Goal: Task Accomplishment & Management: Use online tool/utility

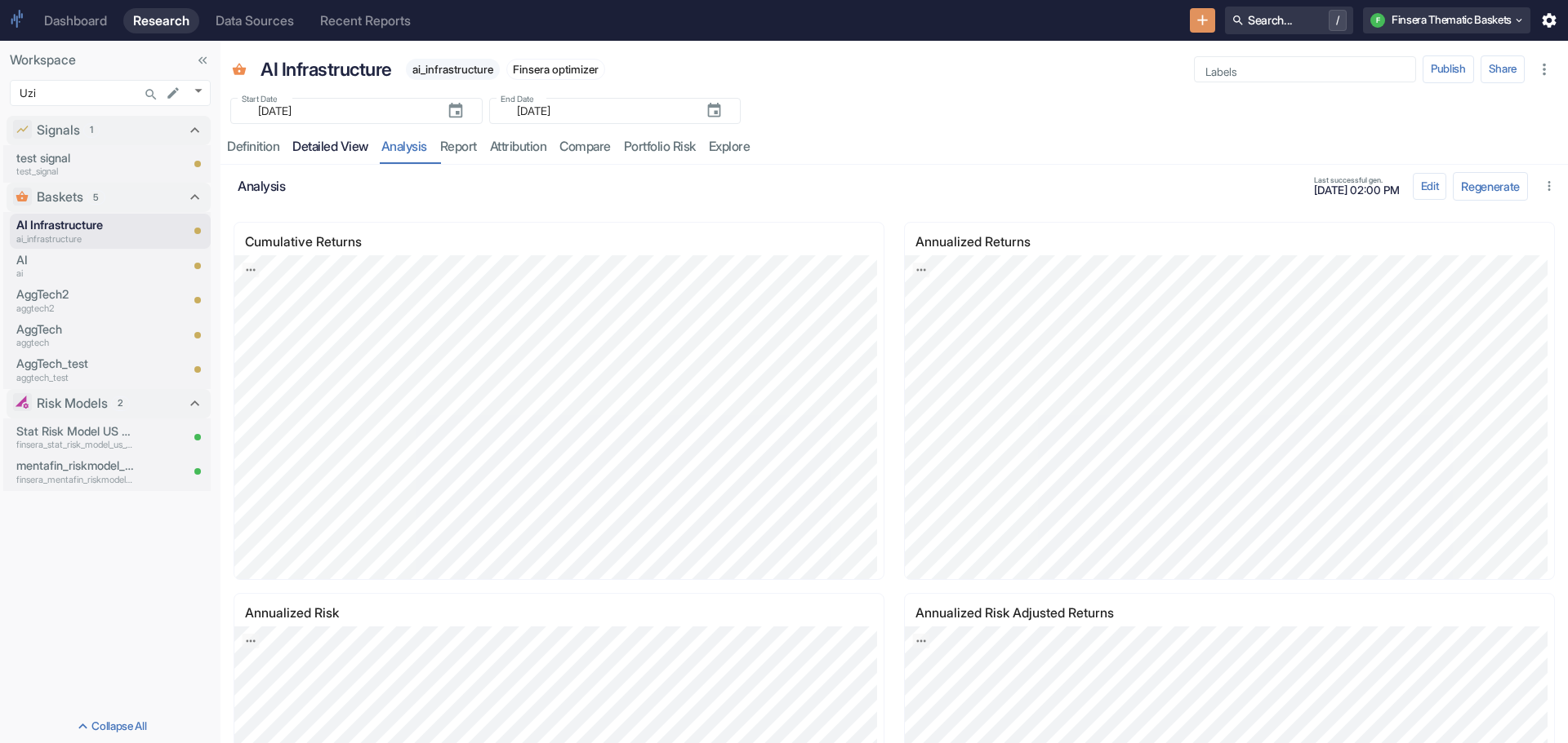
click at [311, 147] on link "detailed view" at bounding box center [330, 147] width 89 height 33
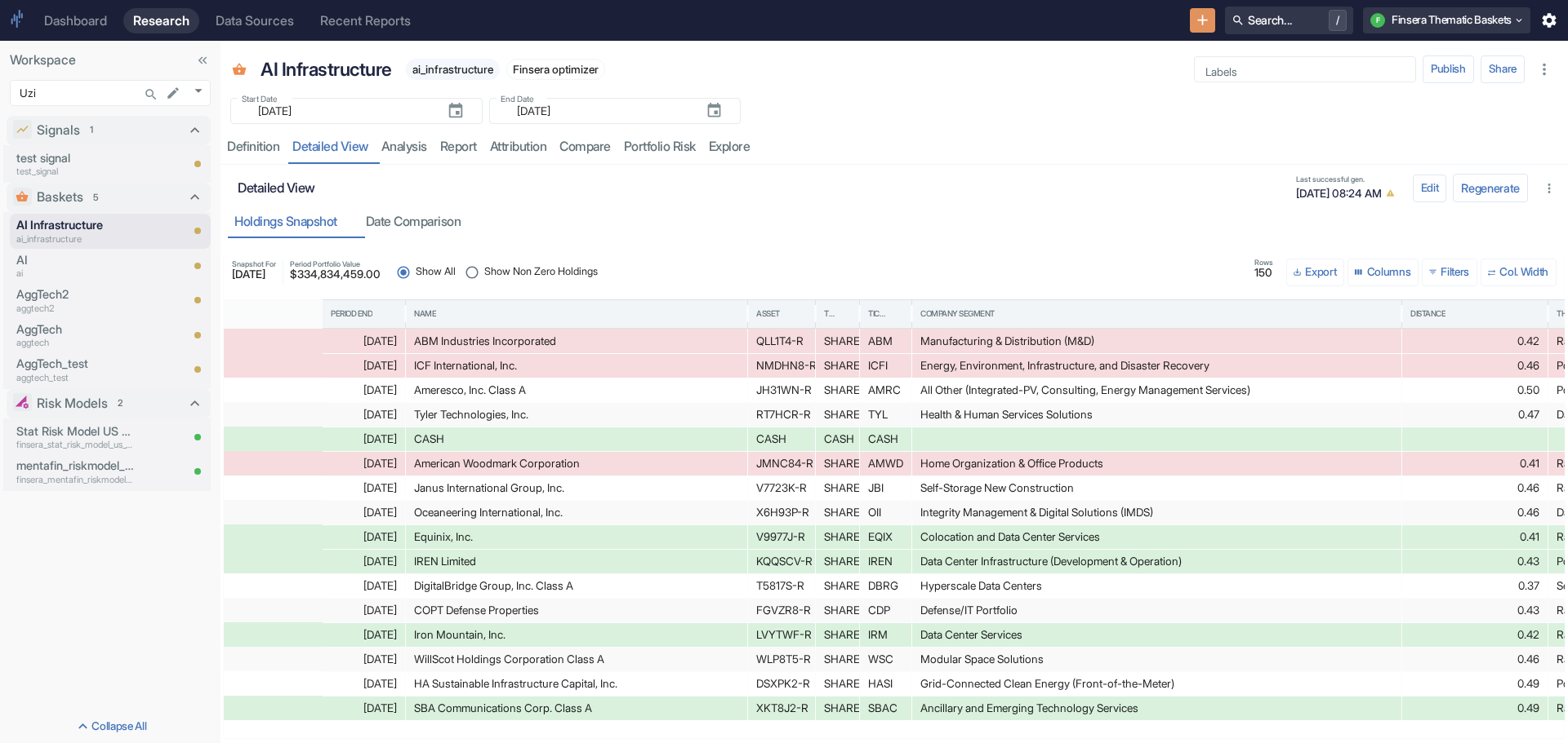
scroll to position [0, 826]
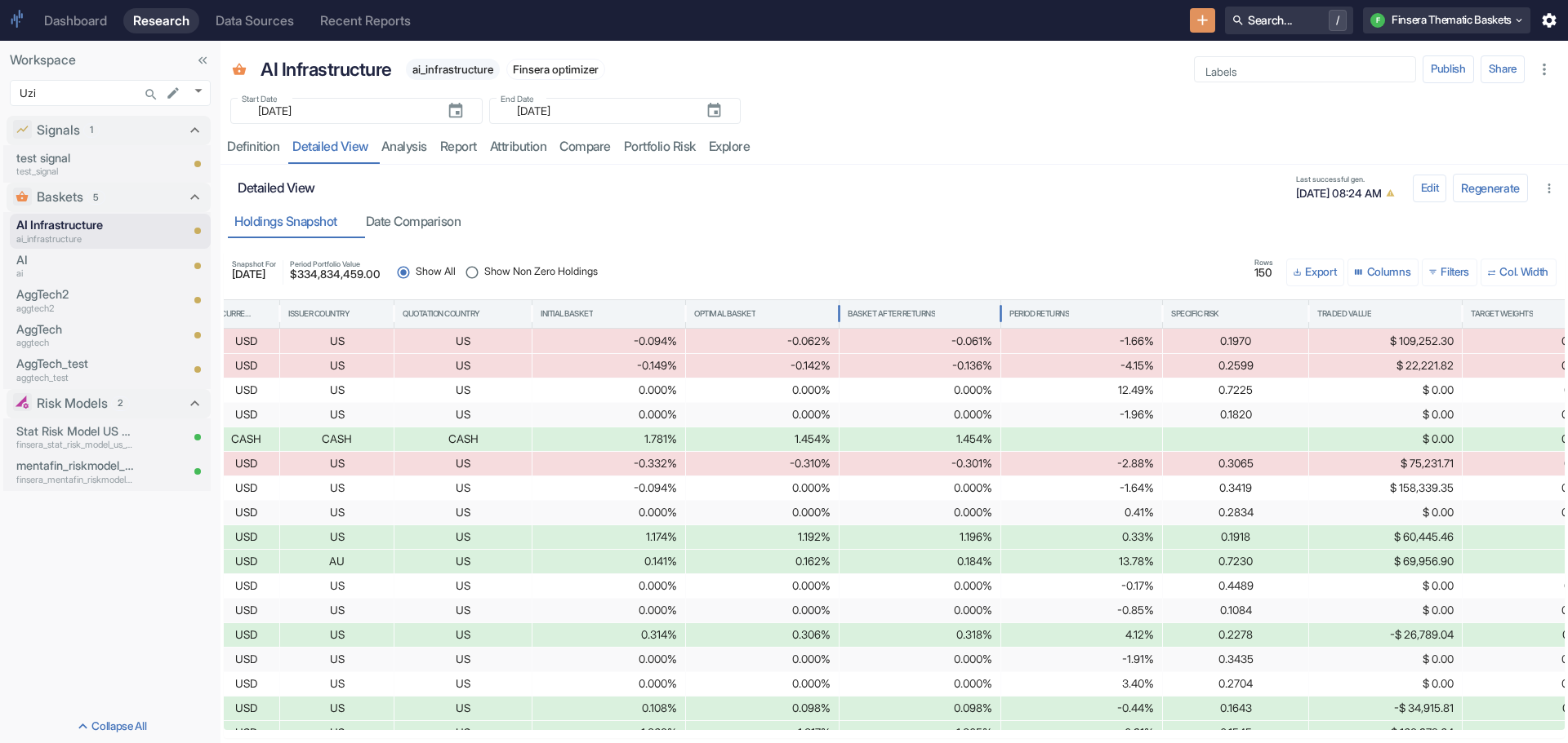
click at [912, 310] on div "Basket After Returns" at bounding box center [891, 314] width 87 height 11
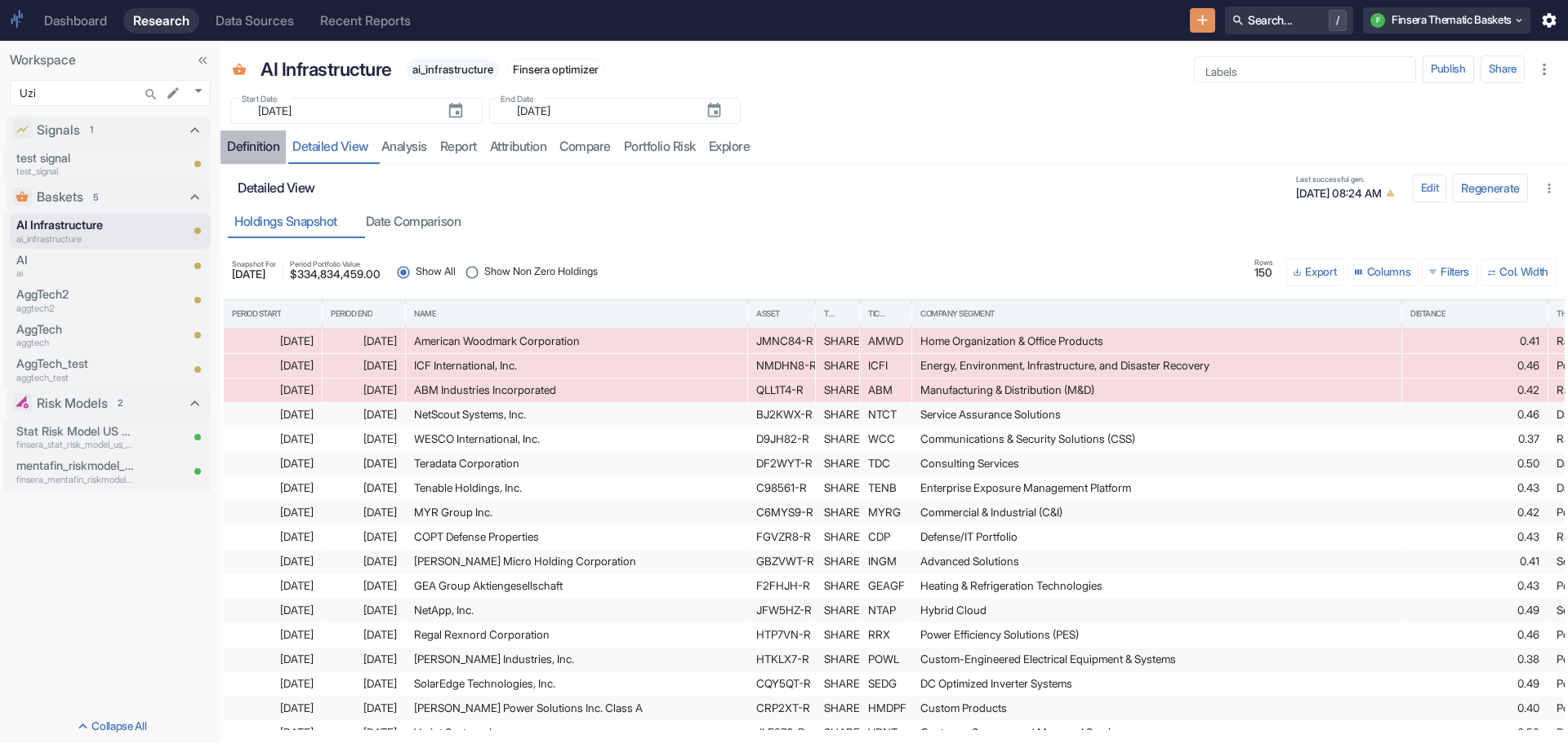
click at [255, 153] on div "Definition" at bounding box center [253, 147] width 52 height 17
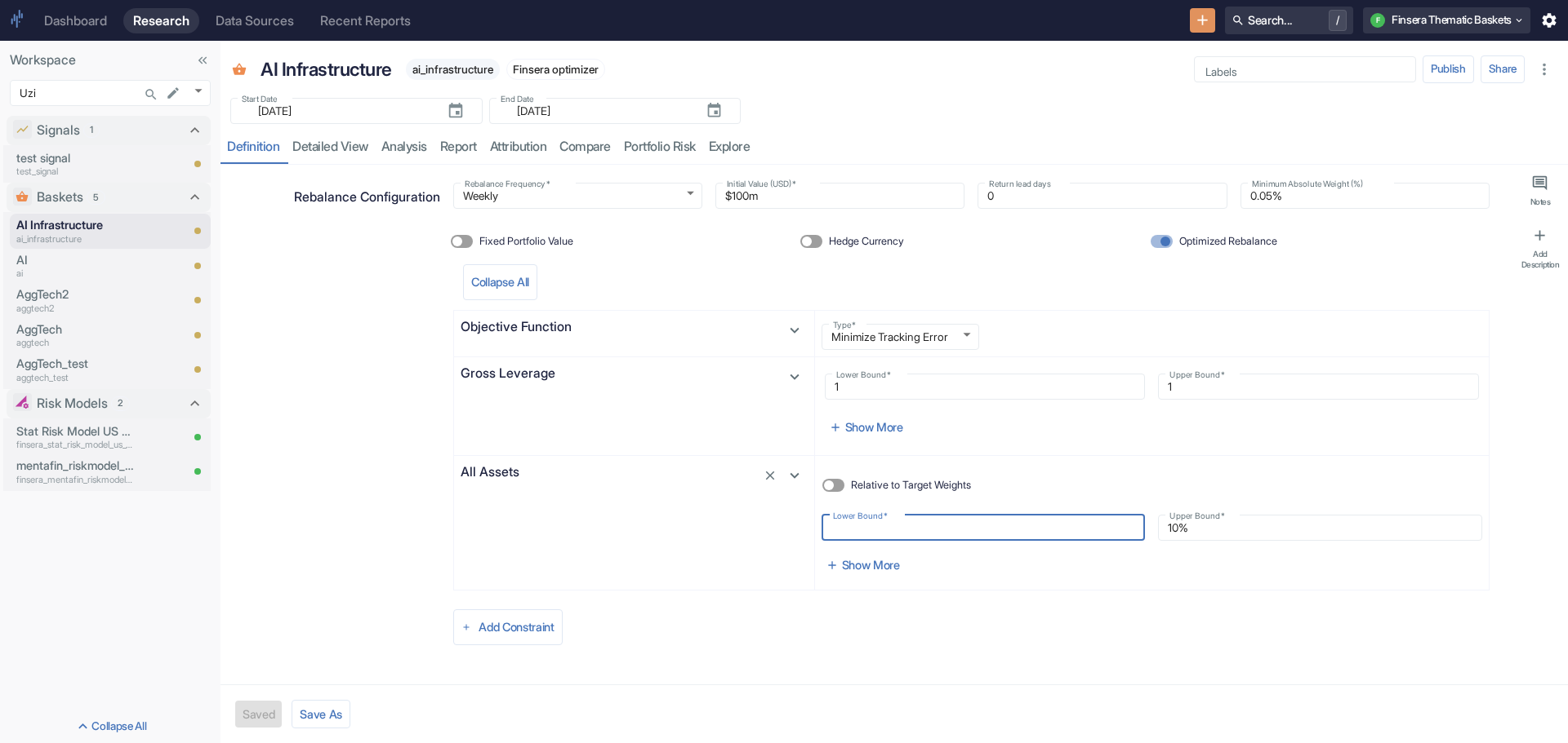
click at [873, 528] on input "Lower Bound   *" at bounding box center [983, 528] width 324 height 19
radio input "true"
type input "0%"
type textarea "x"
type input "0%"
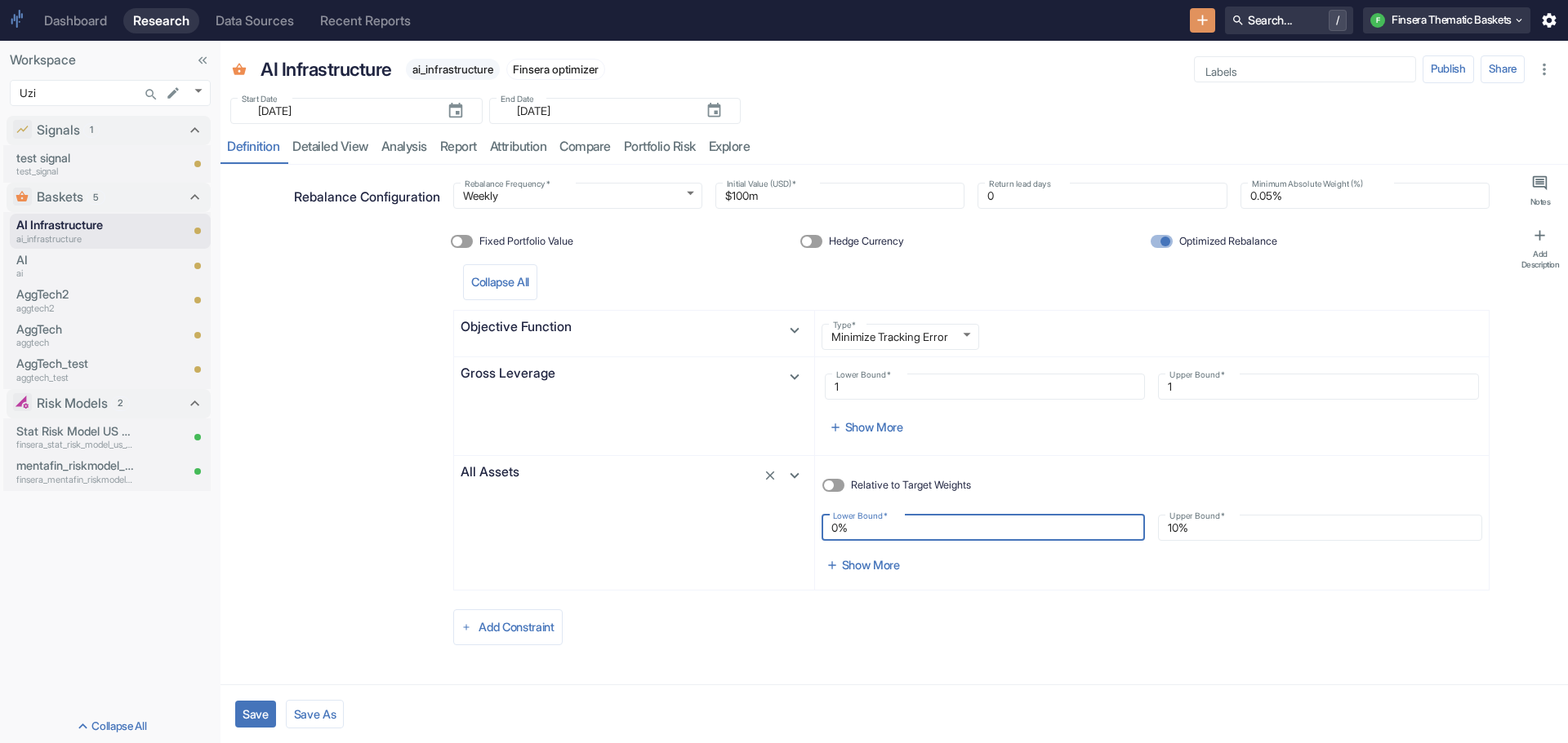
click at [262, 703] on button "Save" at bounding box center [255, 714] width 41 height 27
type textarea "x"
click at [339, 152] on link "detailed view" at bounding box center [330, 147] width 89 height 33
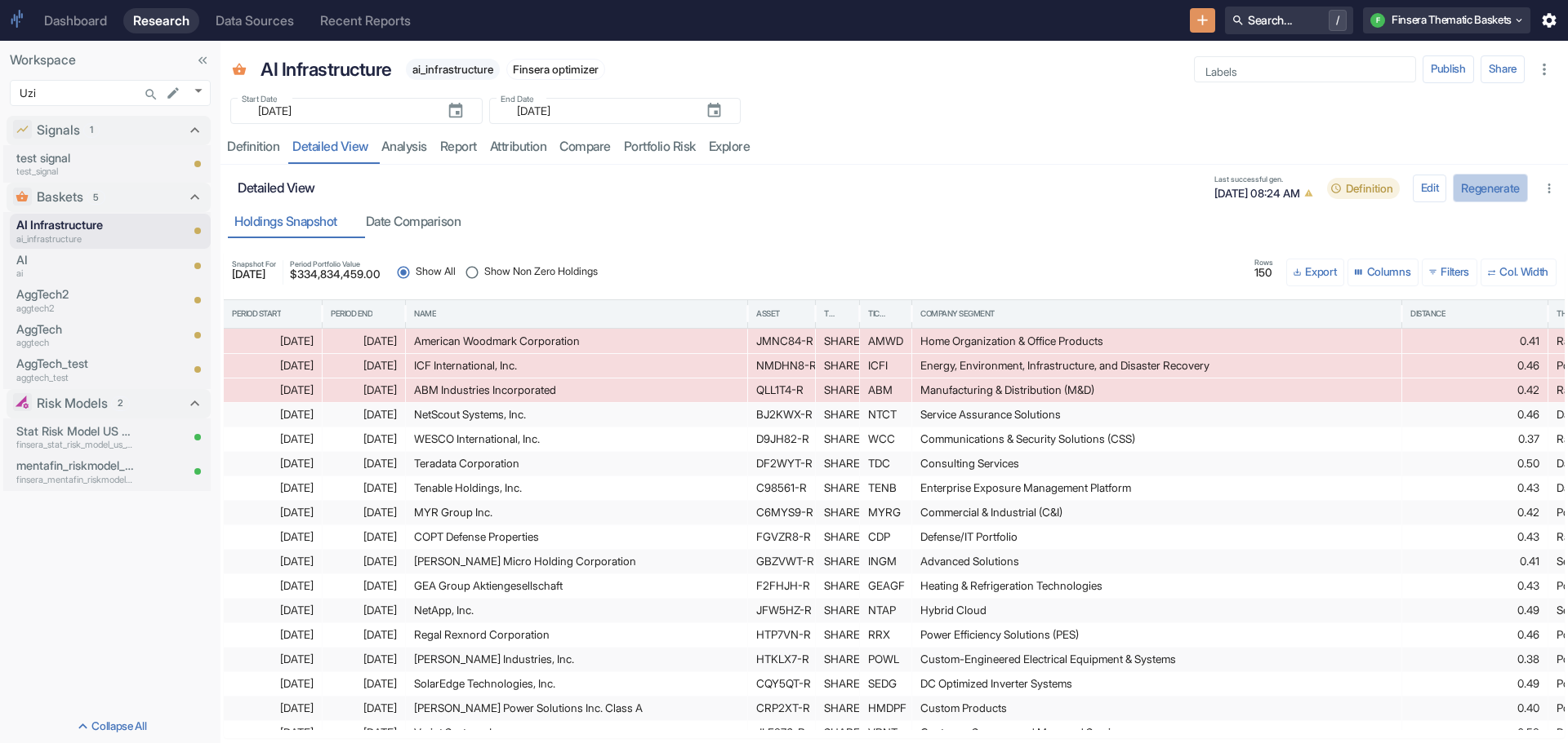
click at [1479, 190] on button "Regenerate" at bounding box center [1490, 187] width 75 height 29
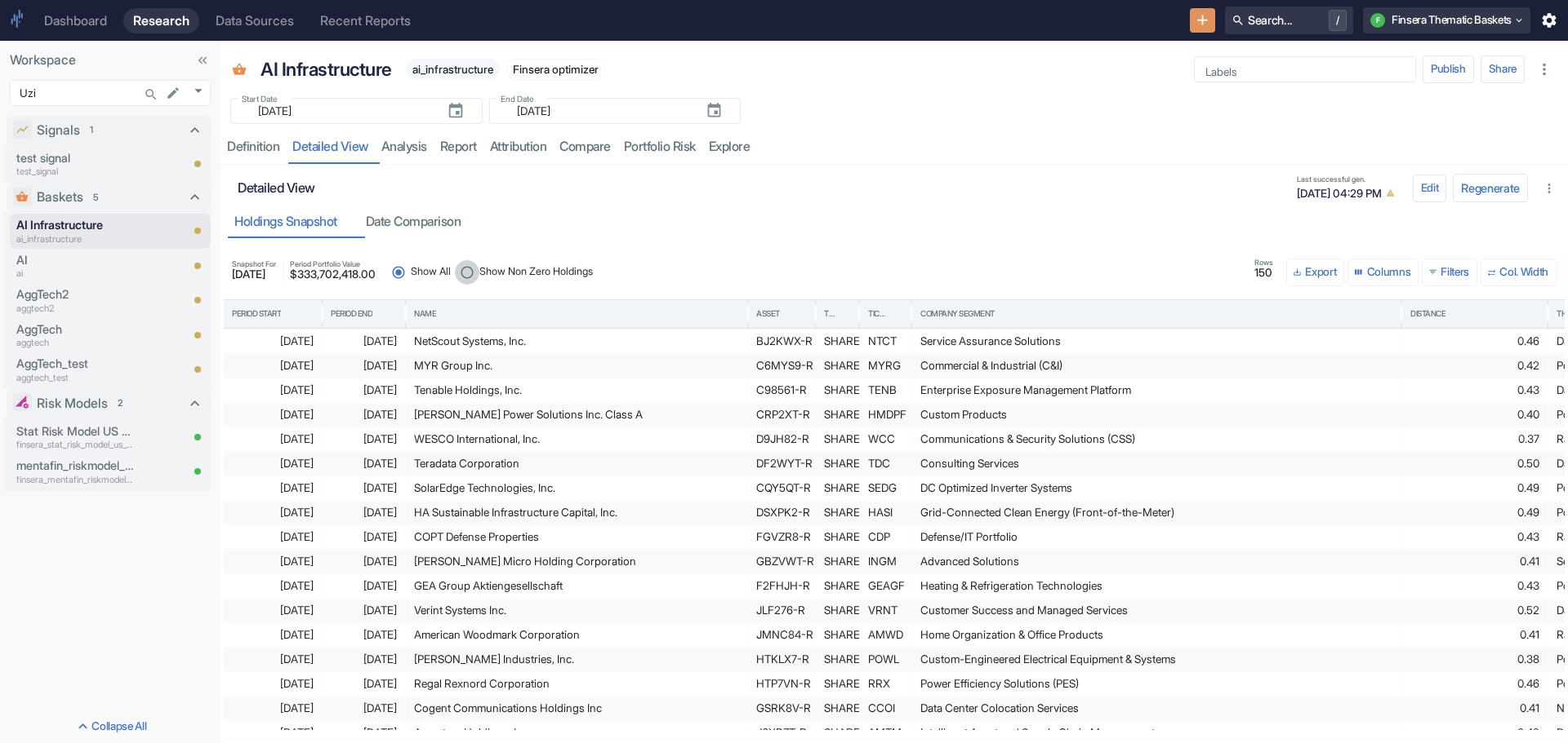
click at [479, 272] on input "Show Non Zero Holdings" at bounding box center [467, 272] width 24 height 24
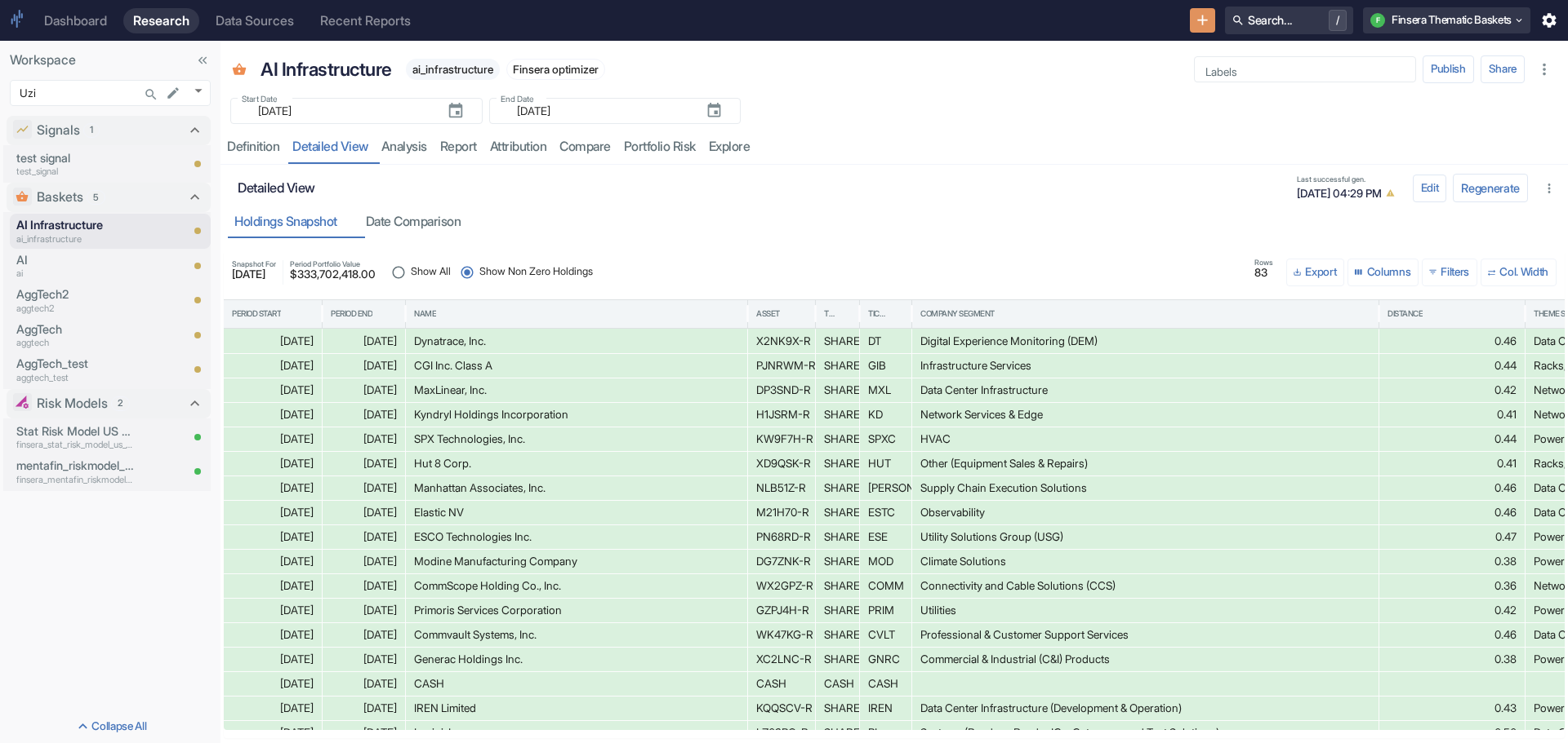
click at [411, 271] on input "Show All" at bounding box center [399, 272] width 24 height 24
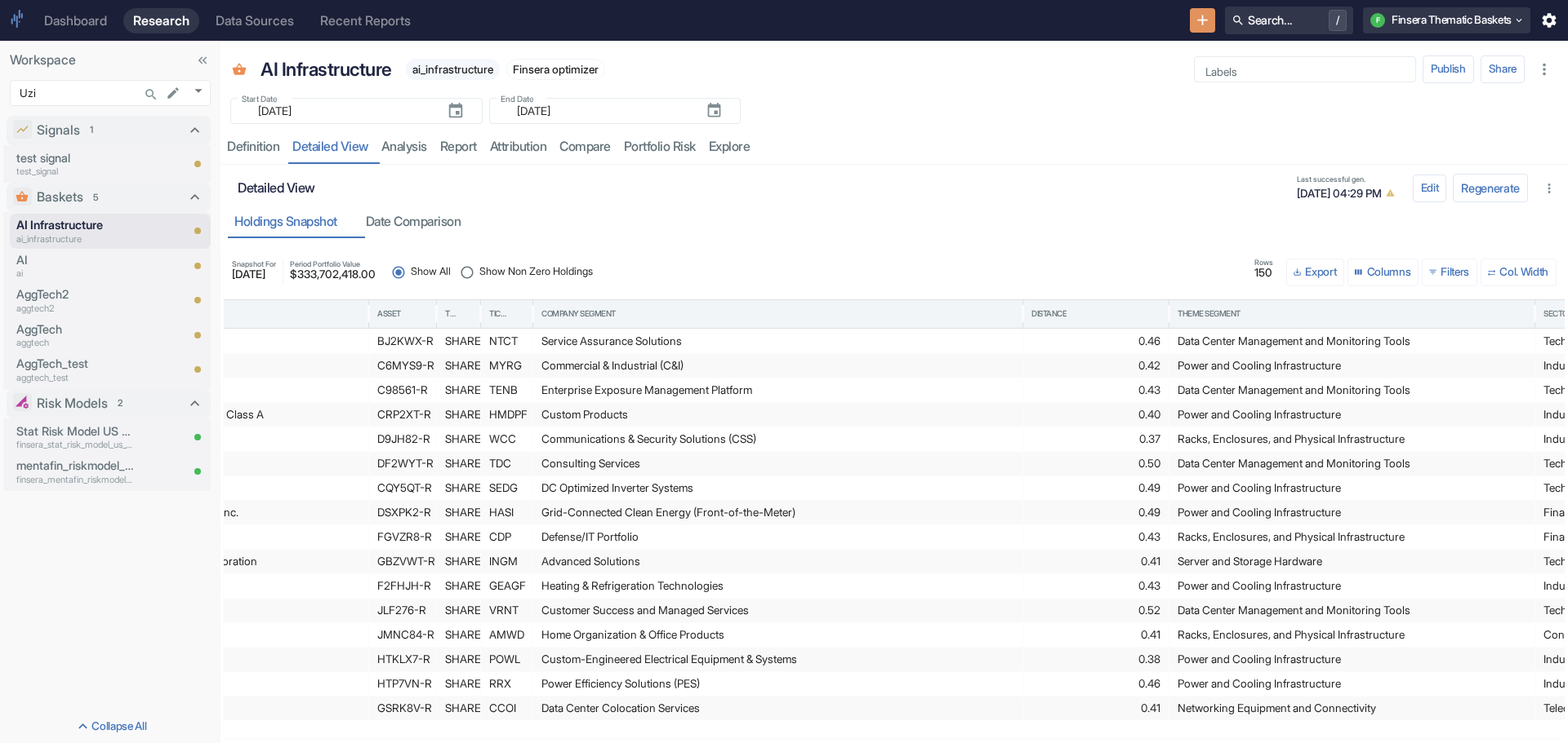
scroll to position [0, 688]
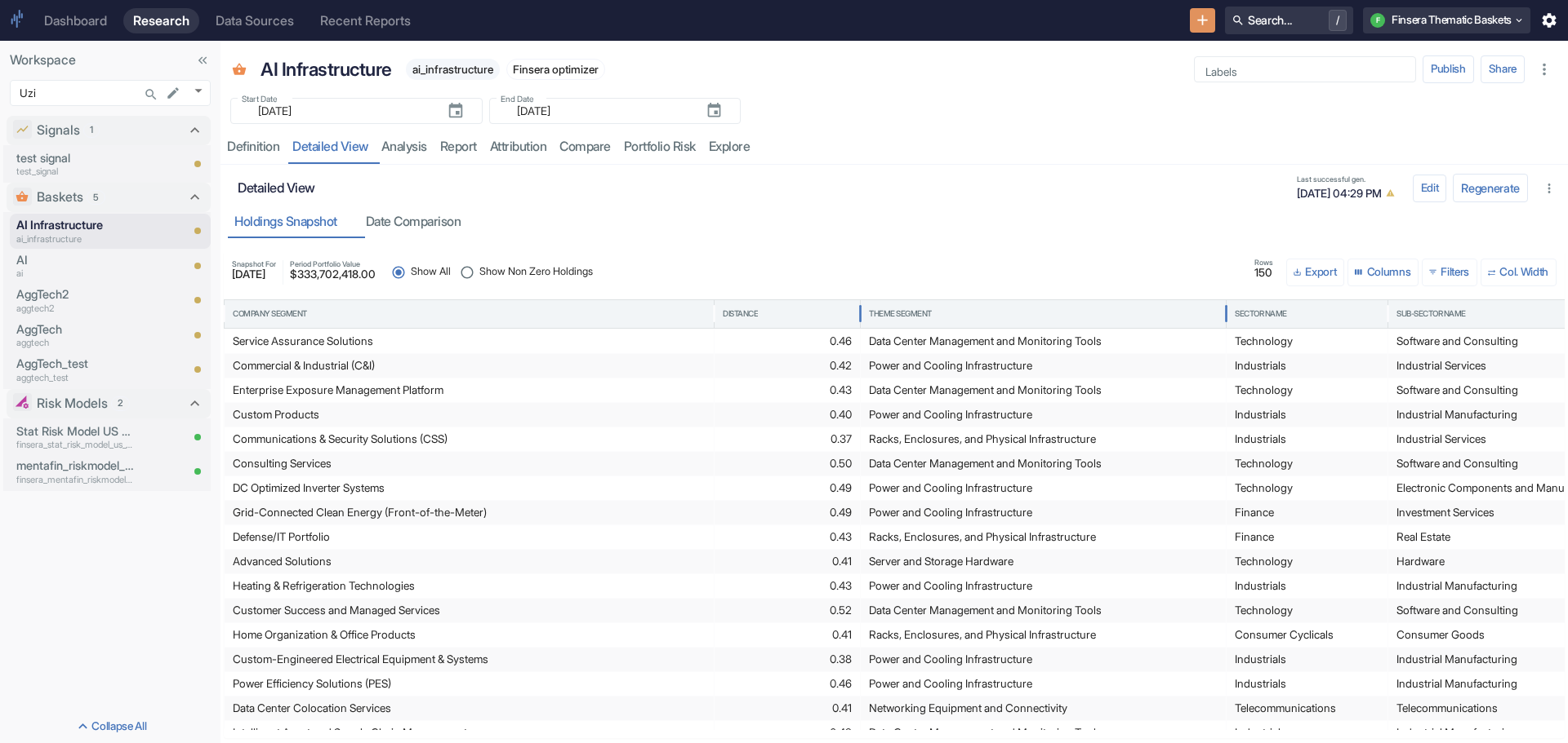
click at [914, 312] on div "Theme Segment" at bounding box center [900, 314] width 63 height 11
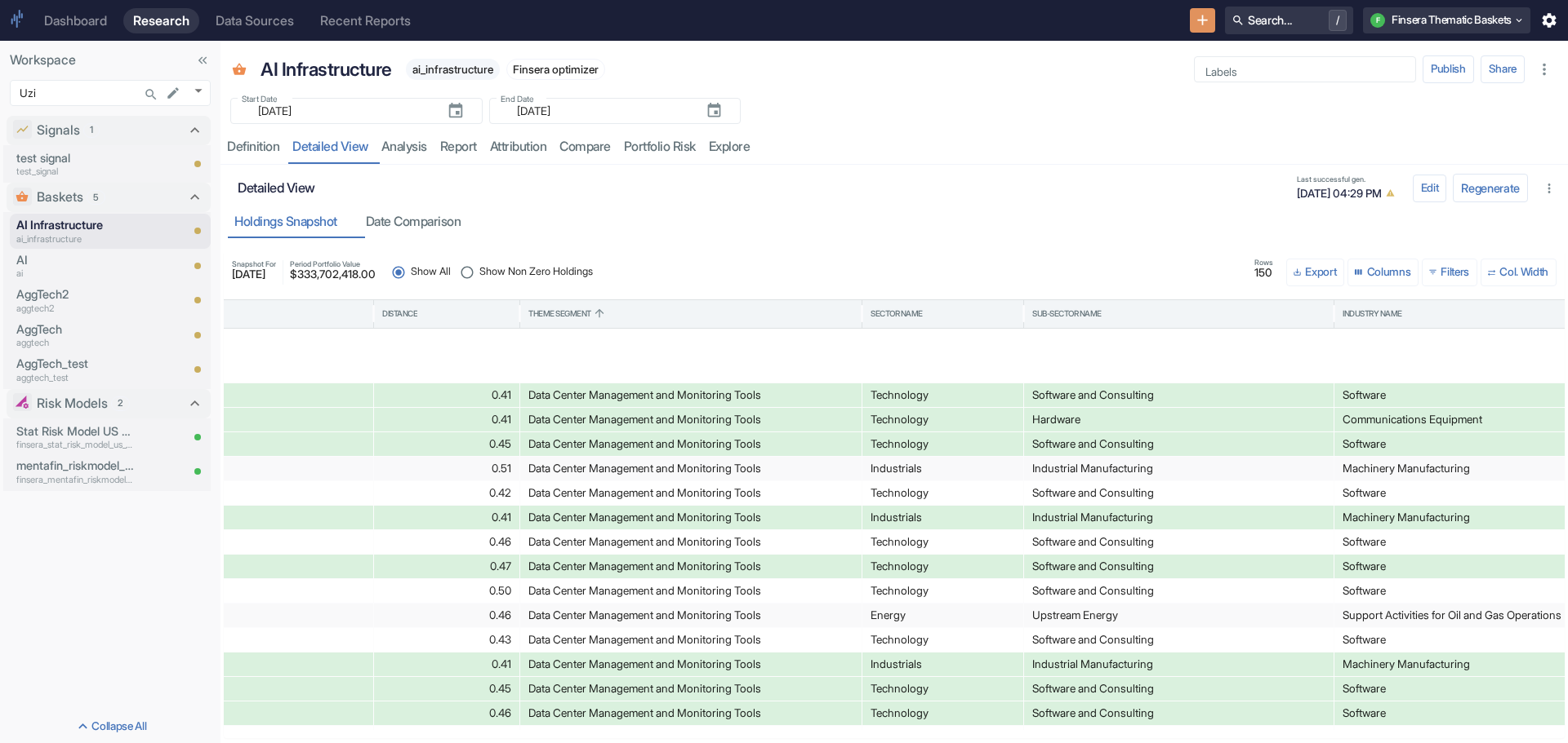
scroll to position [482, 0]
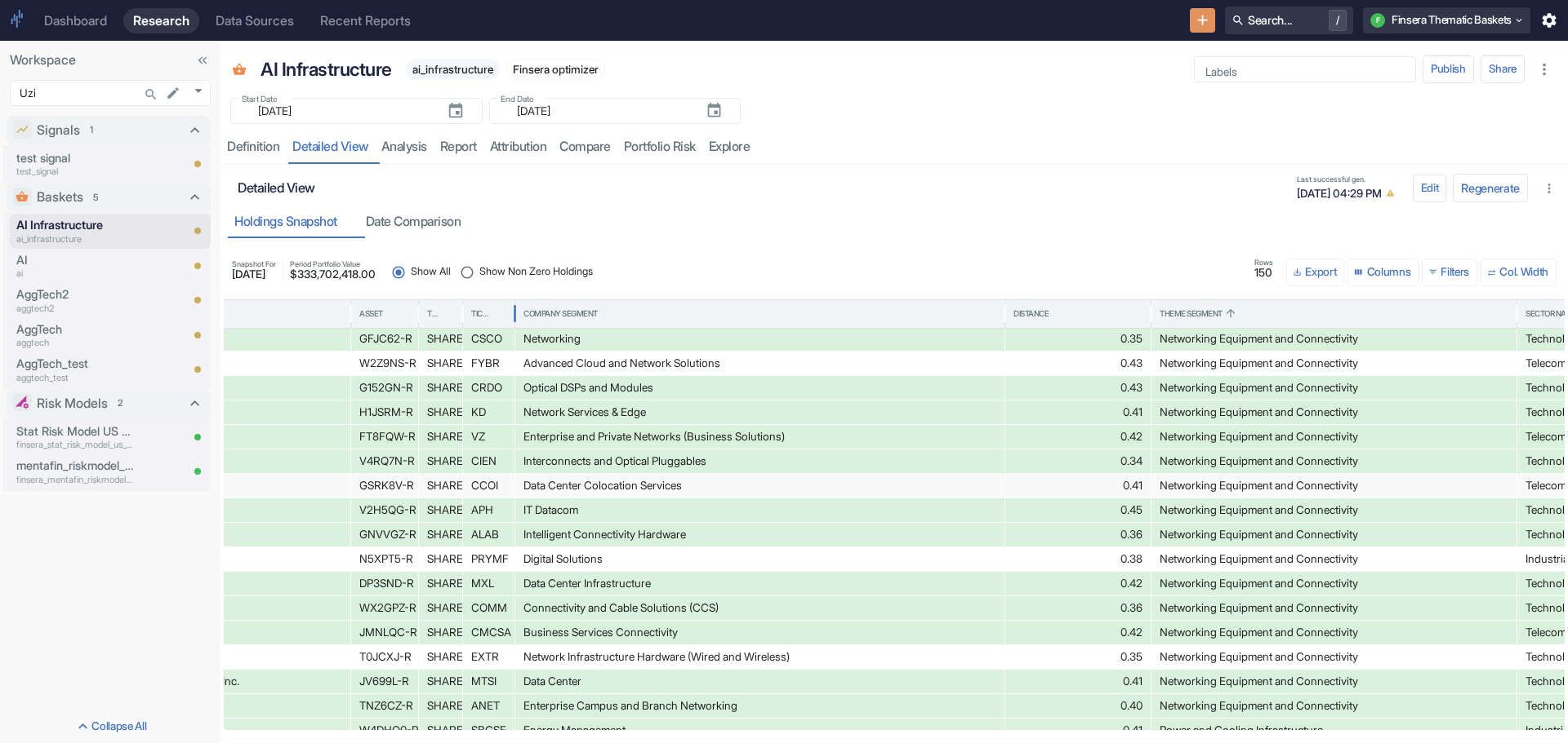
click at [493, 306] on div at bounding box center [498, 313] width 15 height 15
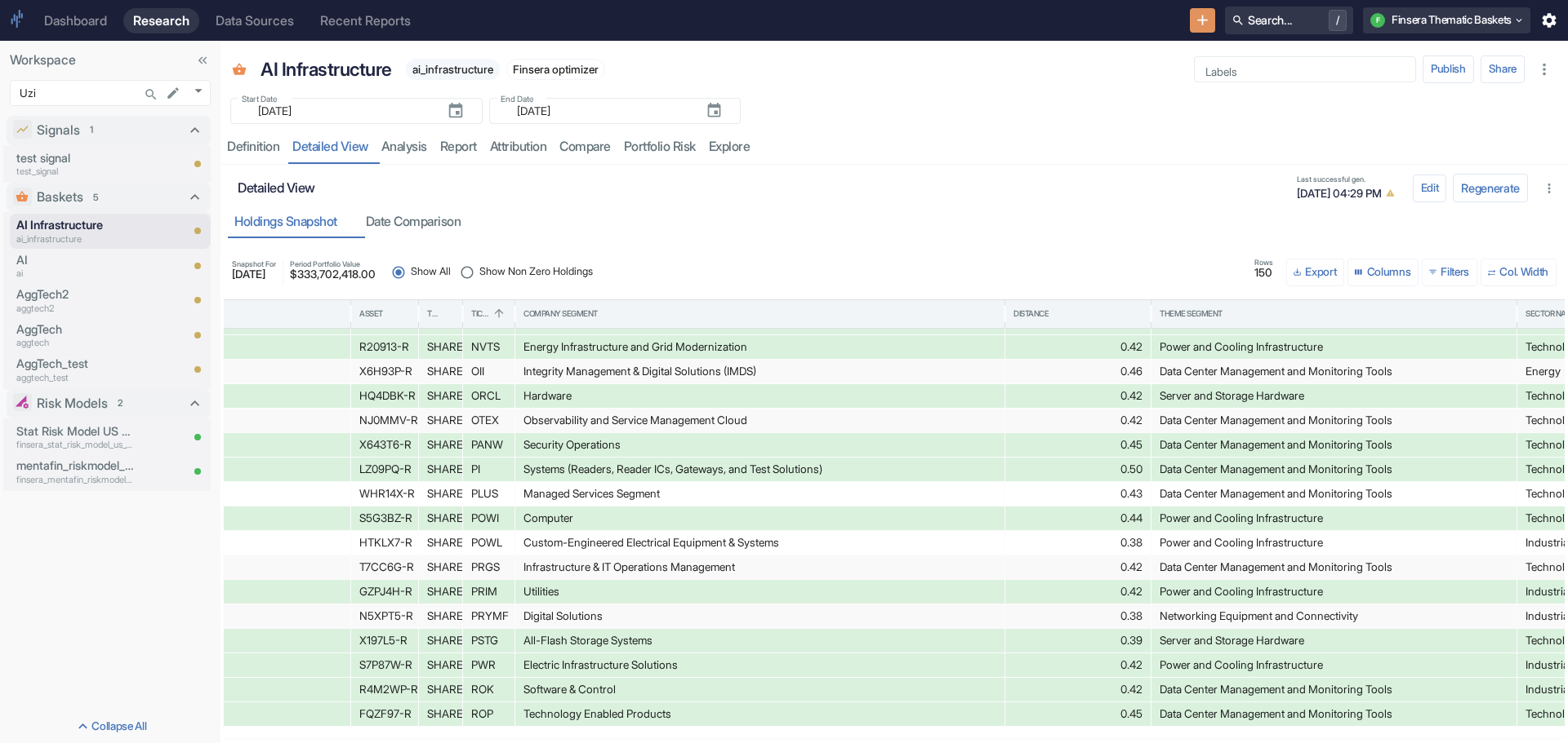
click at [523, 348] on div "Energy Infrastructure and Grid Modernization" at bounding box center [759, 347] width 490 height 24
drag, startPoint x: 523, startPoint y: 348, endPoint x: 888, endPoint y: 519, distance: 403.1
click at [888, 519] on div "Computer" at bounding box center [760, 518] width 473 height 24
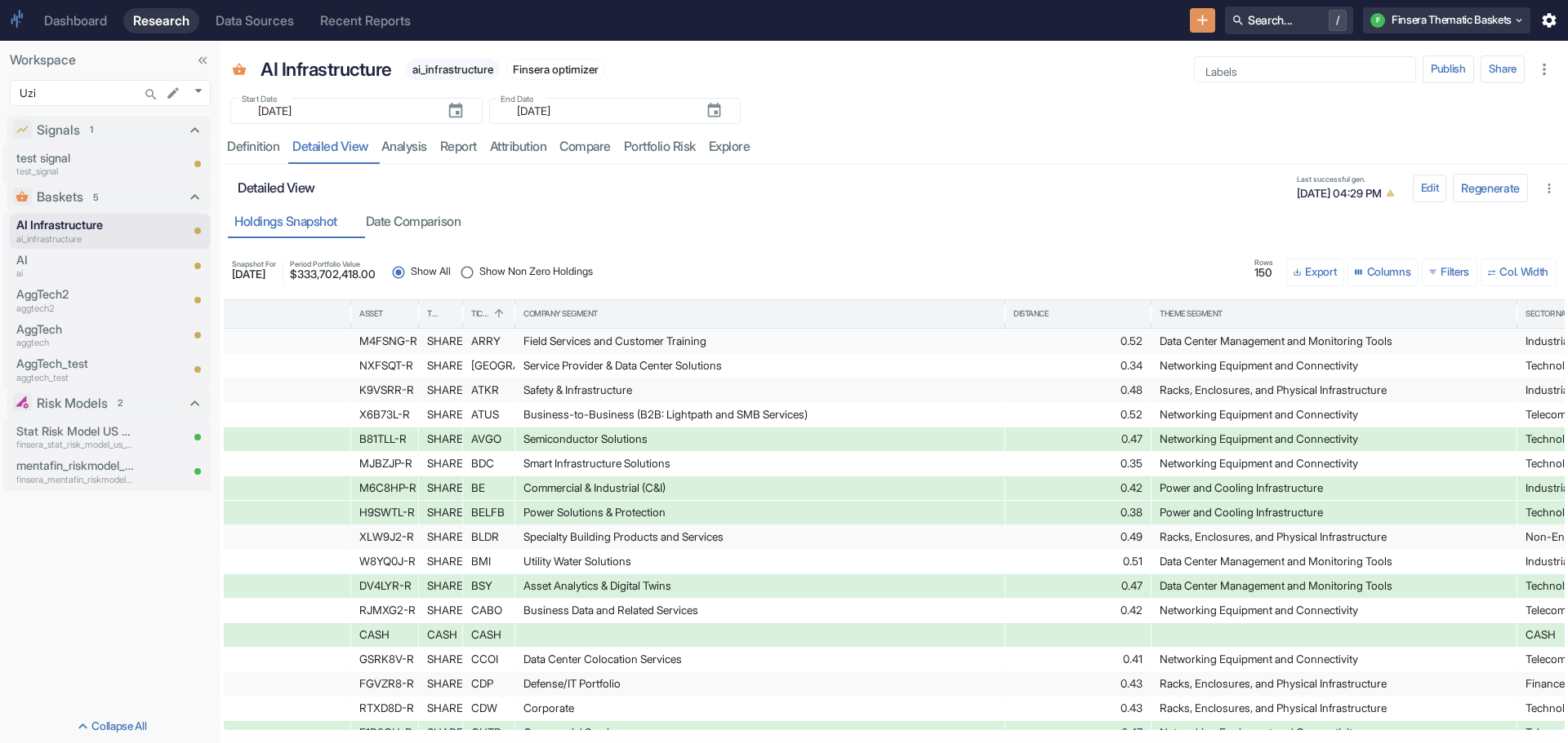
scroll to position [362, 397]
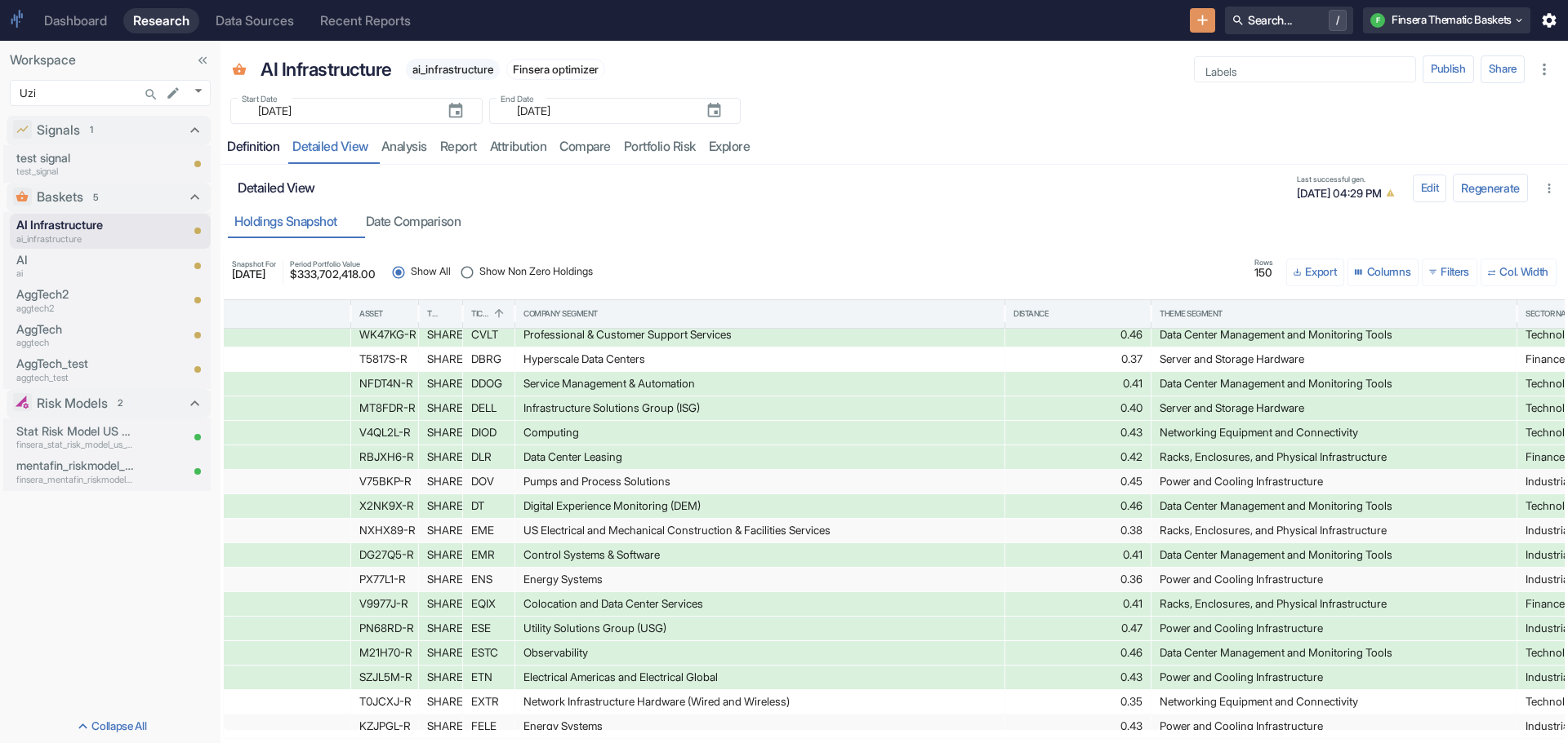
click at [259, 147] on div "Definition" at bounding box center [253, 147] width 52 height 17
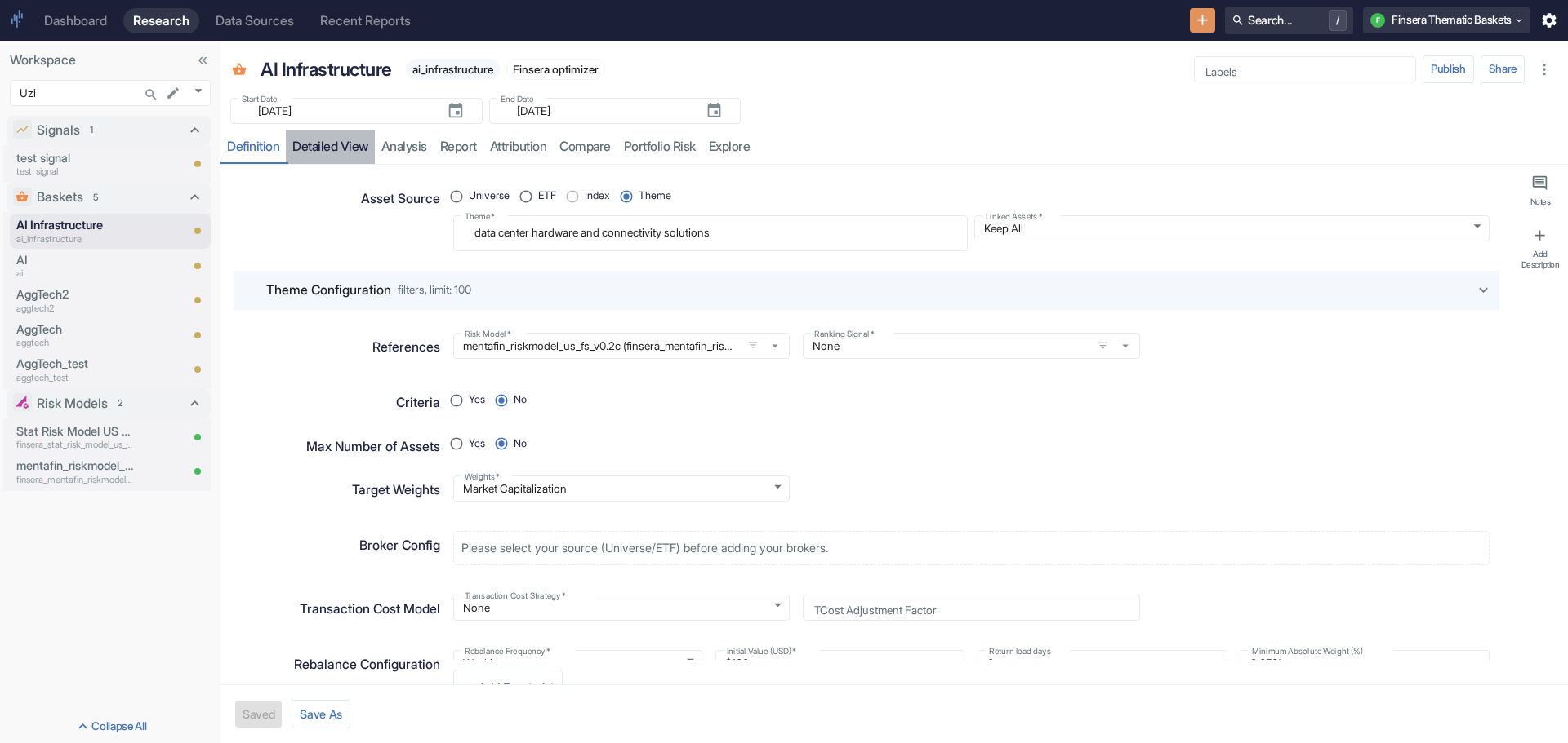
click at [337, 148] on link "detailed view" at bounding box center [330, 147] width 89 height 33
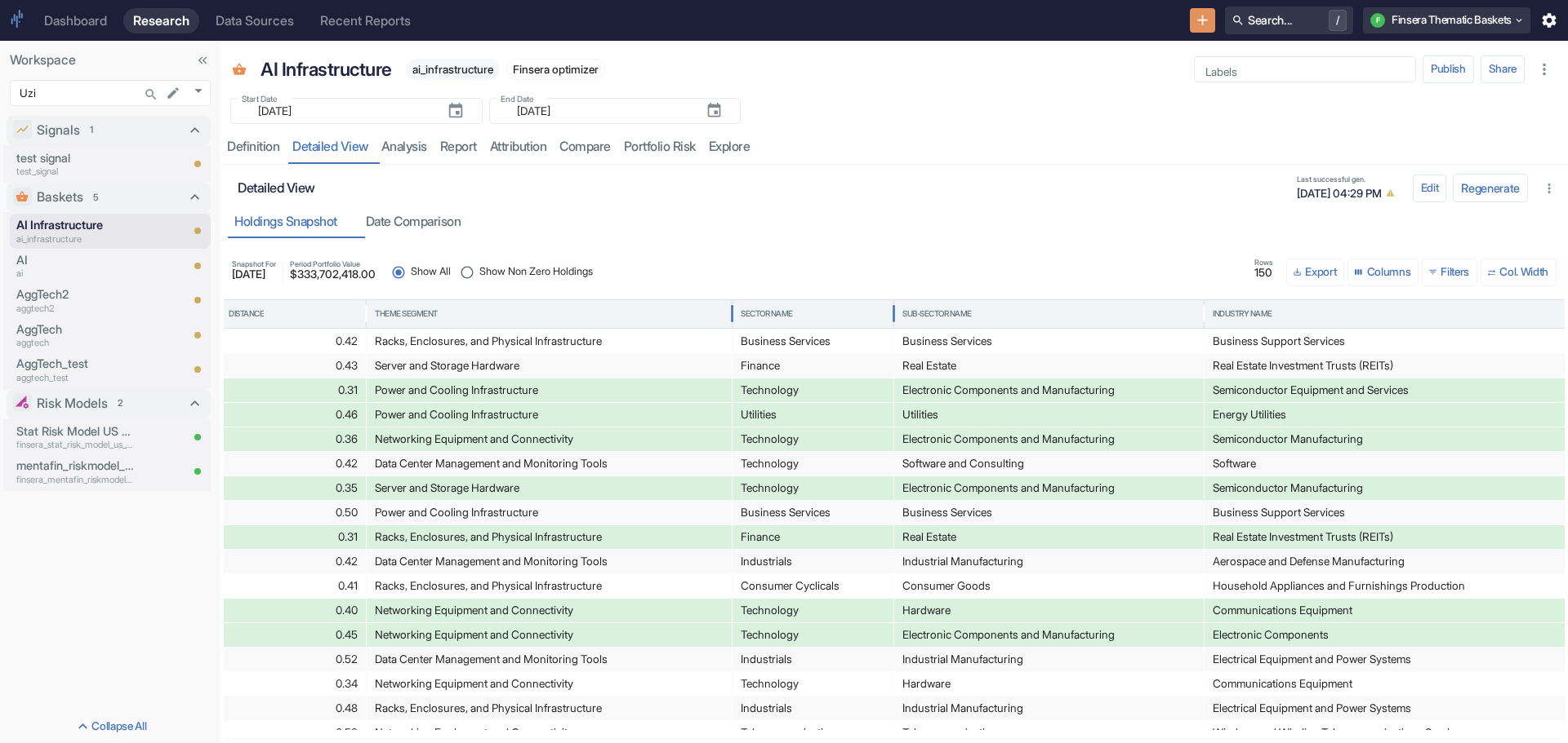
click at [760, 309] on div "Sector Name" at bounding box center [767, 314] width 52 height 11
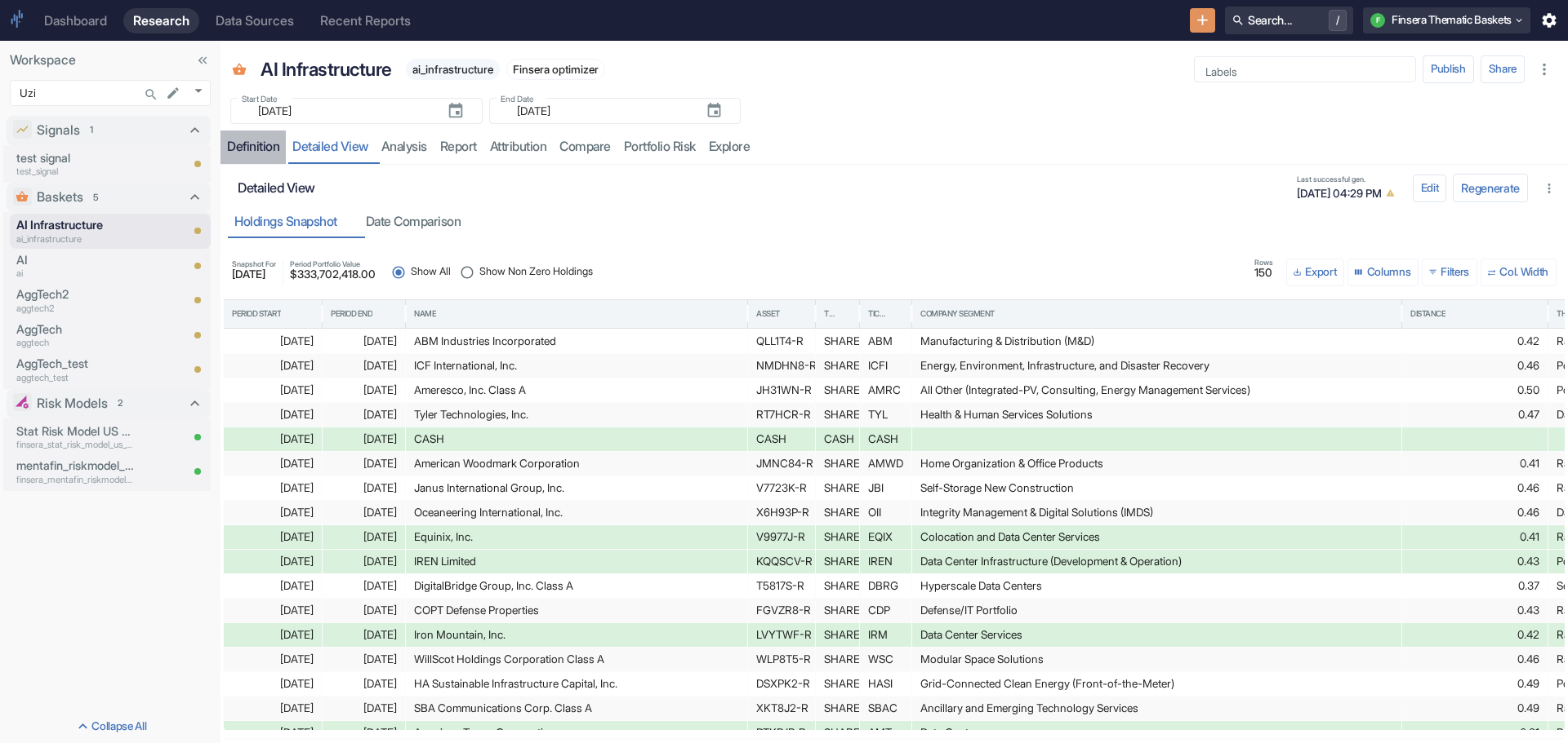
click at [248, 148] on div "Definition" at bounding box center [253, 147] width 52 height 17
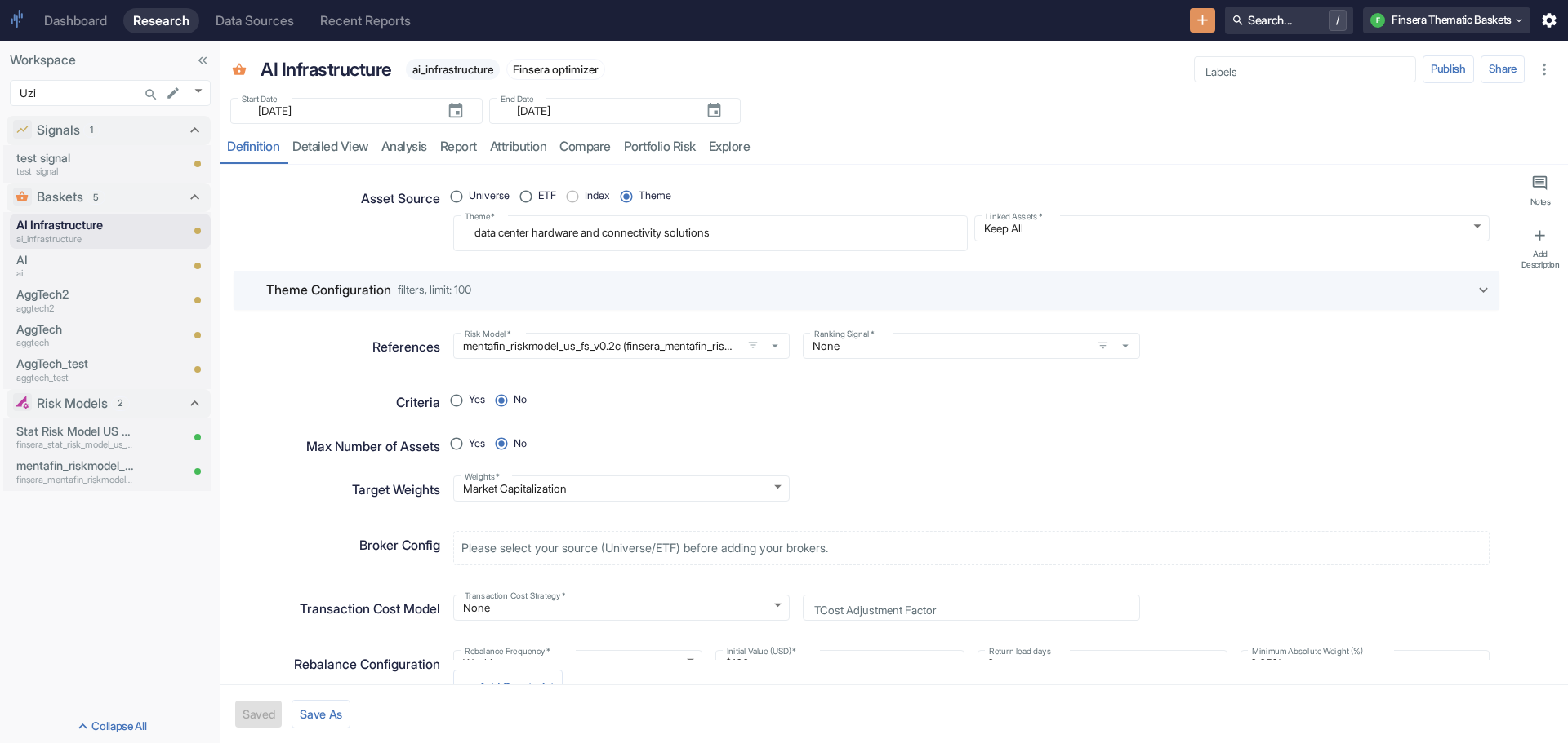
click at [1470, 280] on div "Theme Configuration filters, limit: 100" at bounding box center [866, 290] width 1265 height 39
radio input "true"
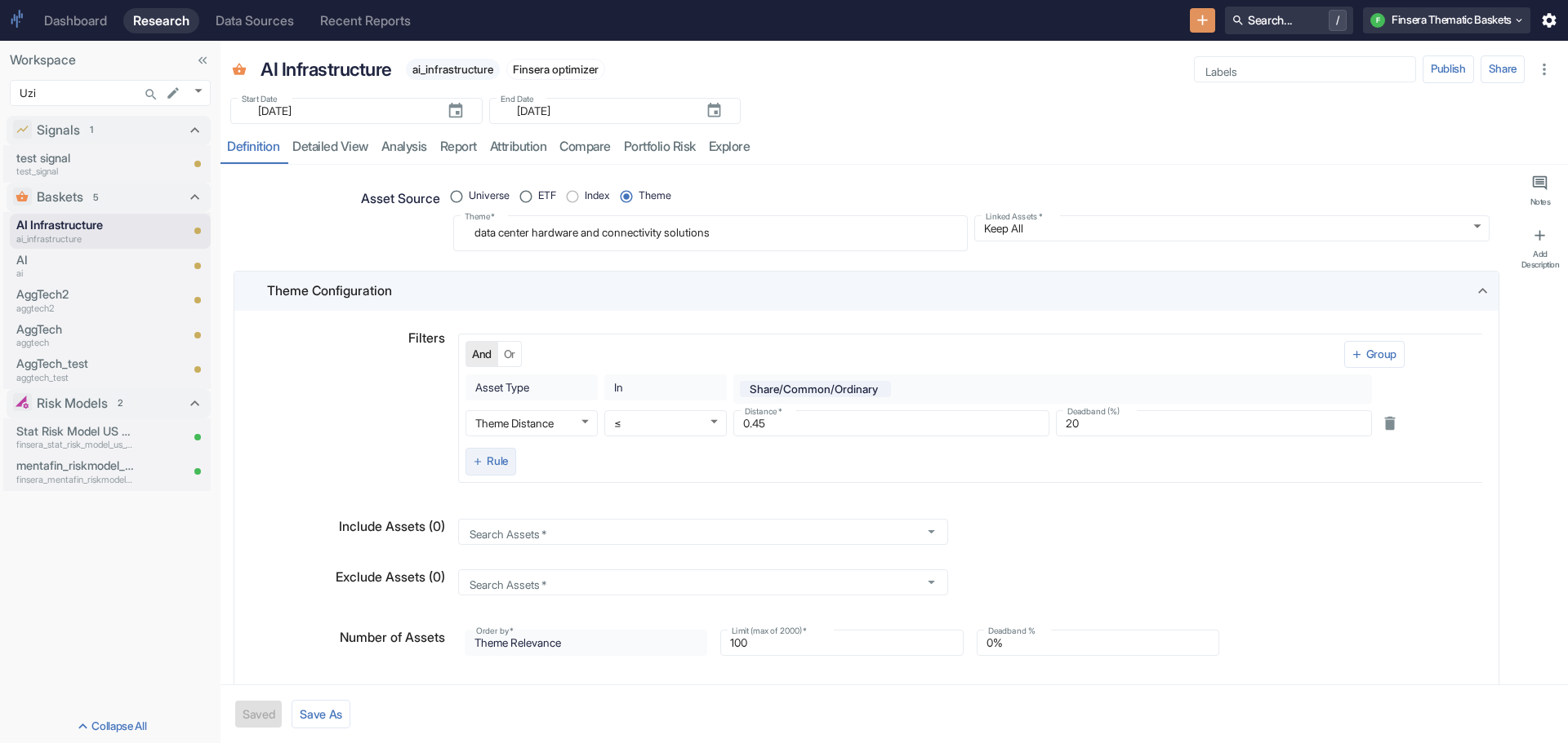
click at [484, 458] on button "Rule" at bounding box center [490, 462] width 51 height 28
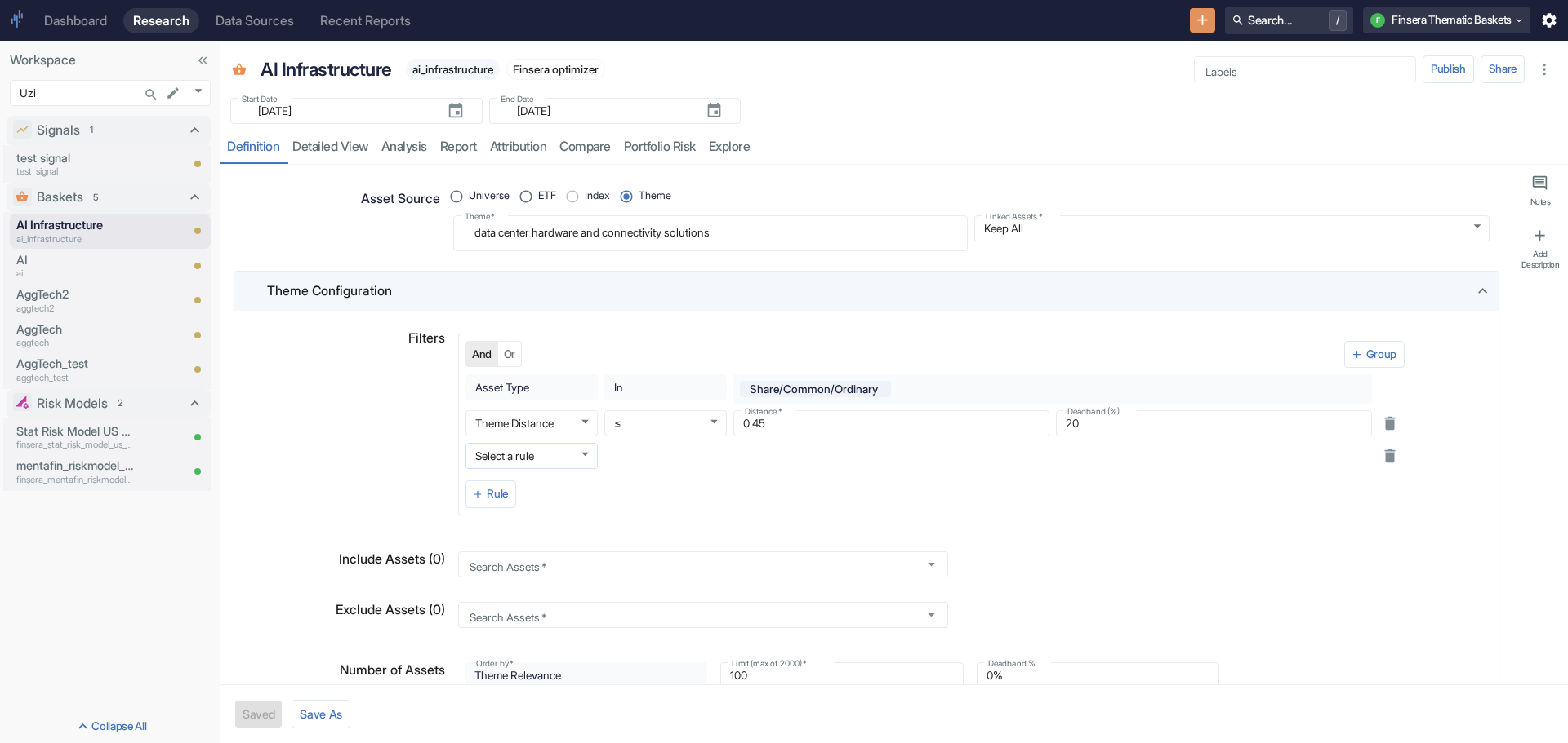
click at [579, 458] on body "Dashboard Research Data Sources Recent Reports Search... / F Finsera Thematic B…" at bounding box center [784, 372] width 1568 height 743
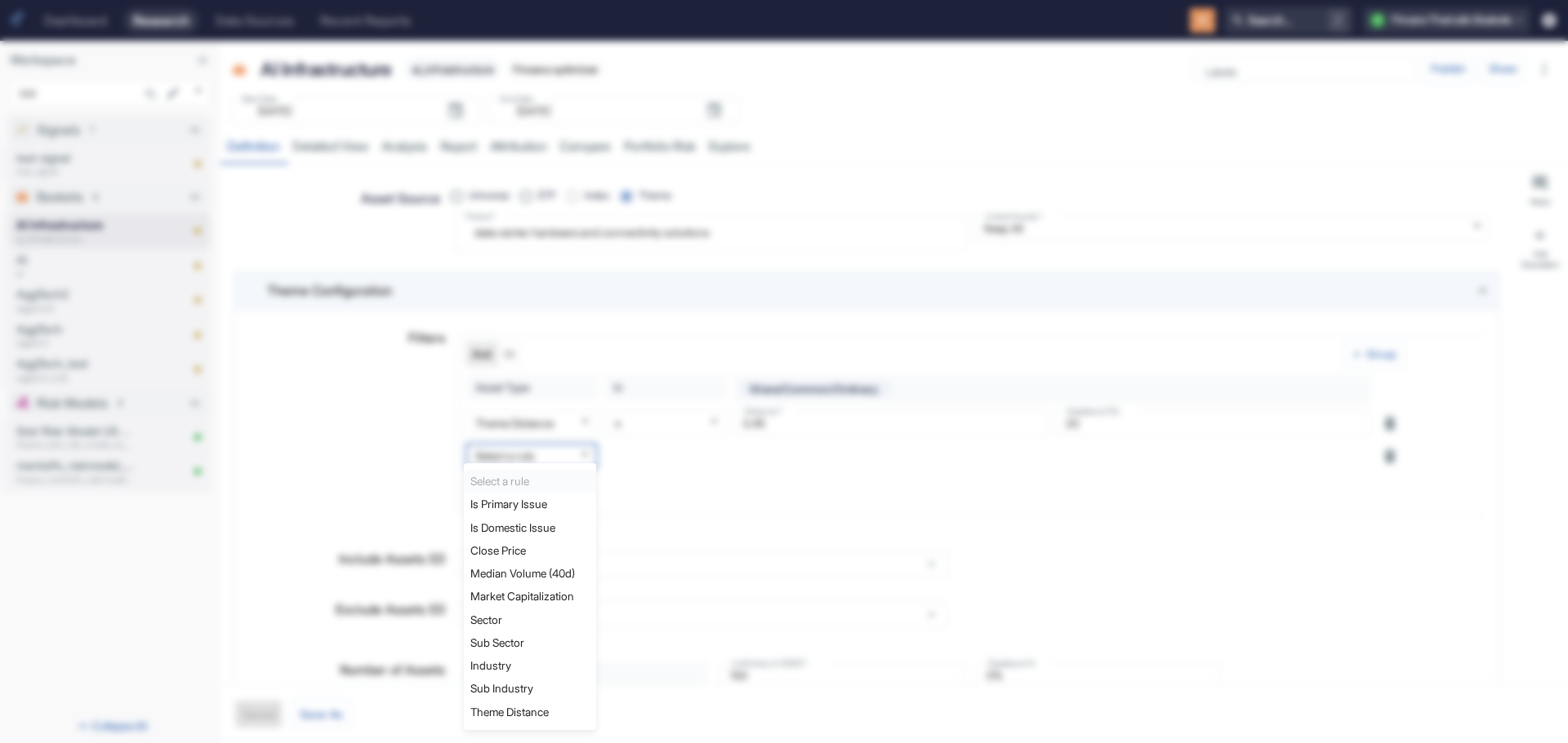
click at [555, 619] on li "Sector" at bounding box center [530, 620] width 133 height 23
type textarea "x"
type input "rbics_l1_id"
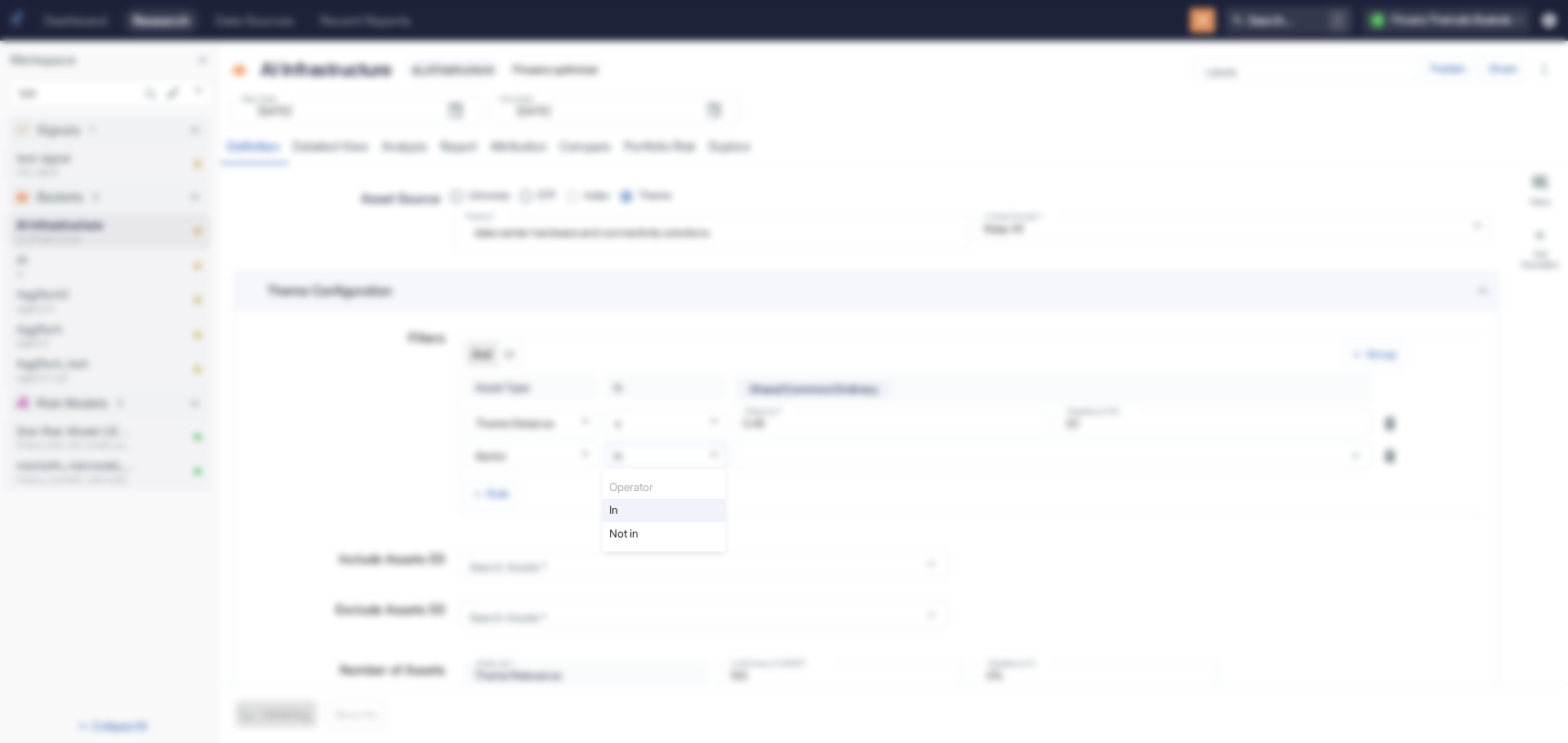
click at [709, 452] on body "Dashboard Research Data Sources Recent Reports Search... / F Finsera Thematic B…" at bounding box center [784, 372] width 1568 height 743
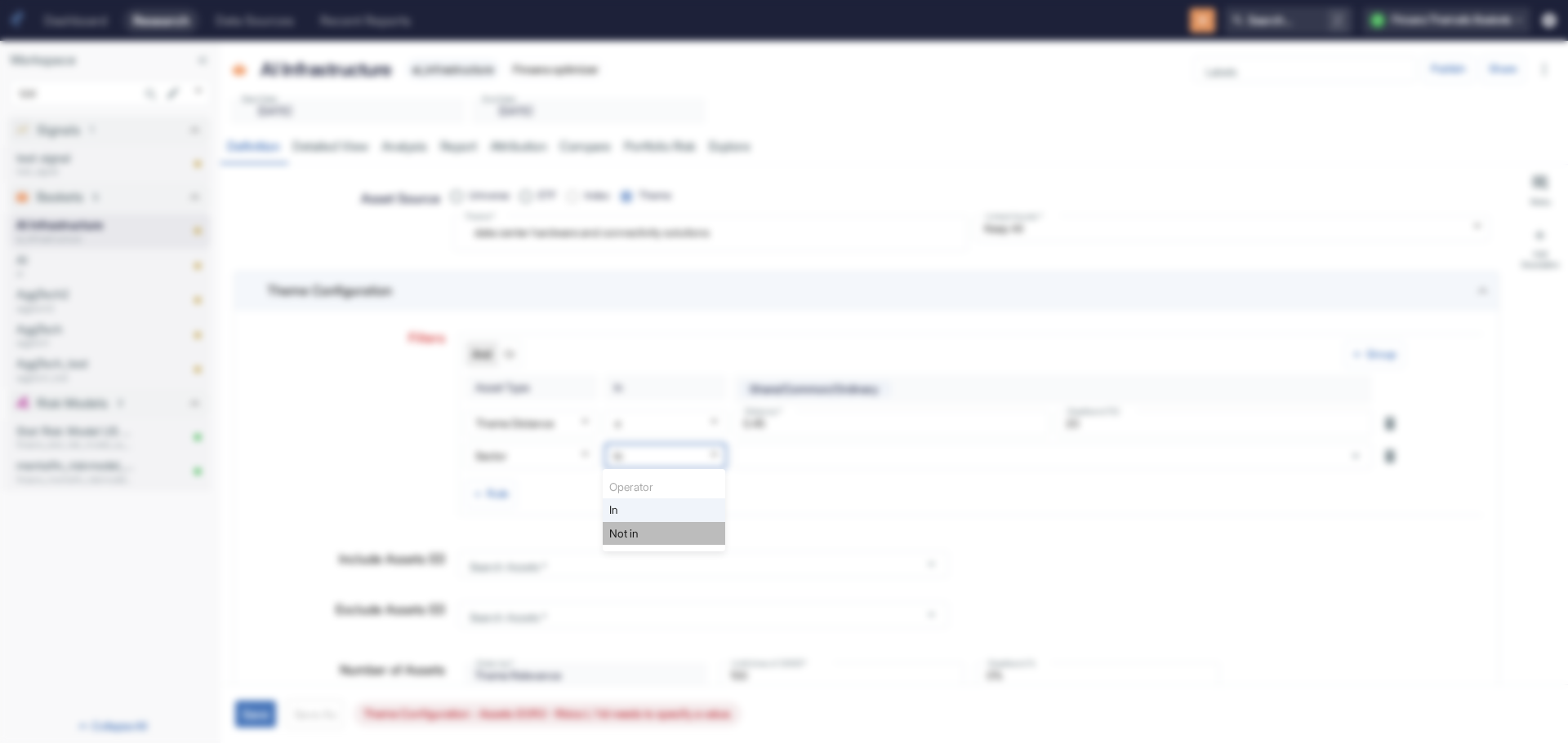
click at [663, 534] on li "Not in" at bounding box center [664, 534] width 122 height 23
type textarea "x"
type input "NOT IN"
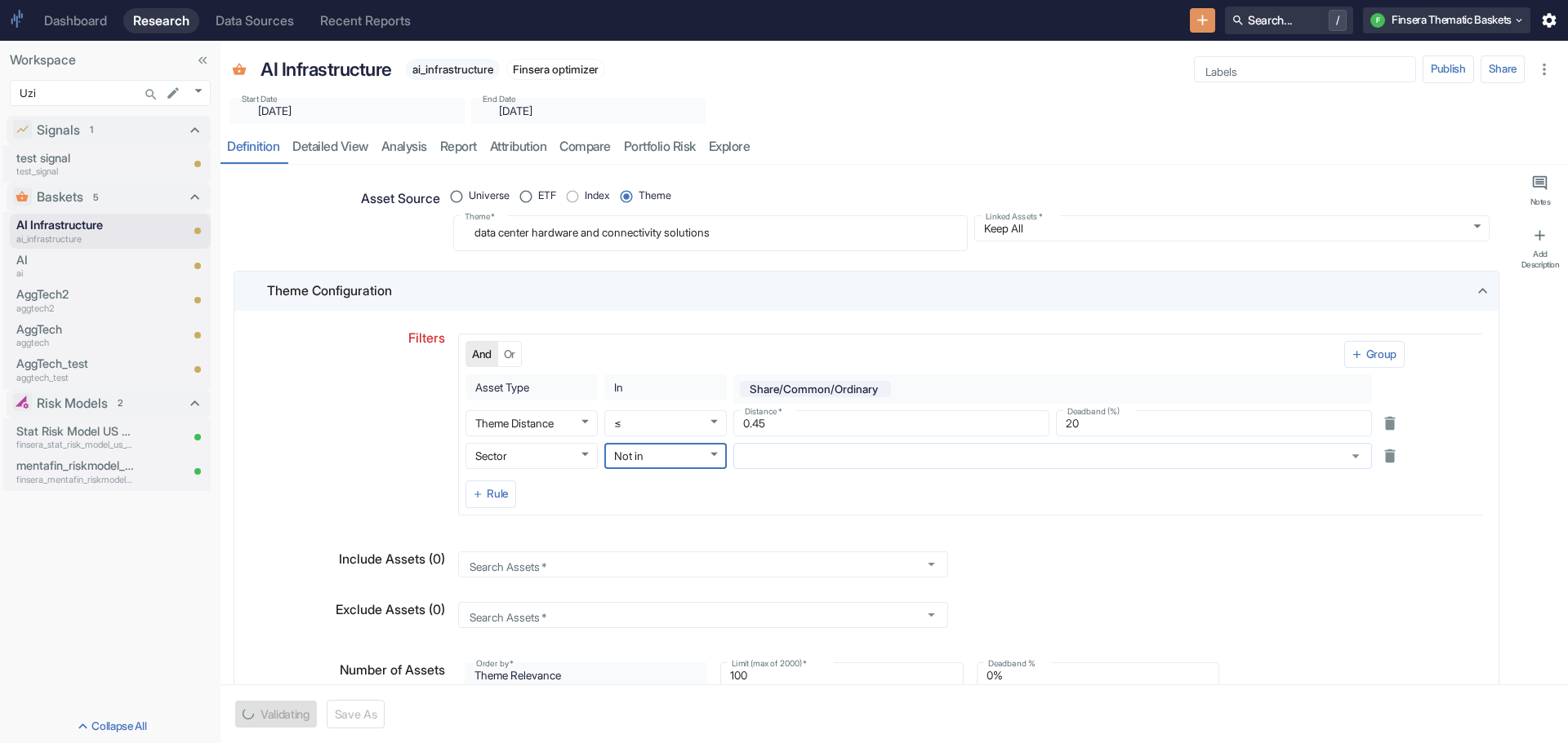
click at [767, 456] on input "text" at bounding box center [1037, 456] width 598 height 15
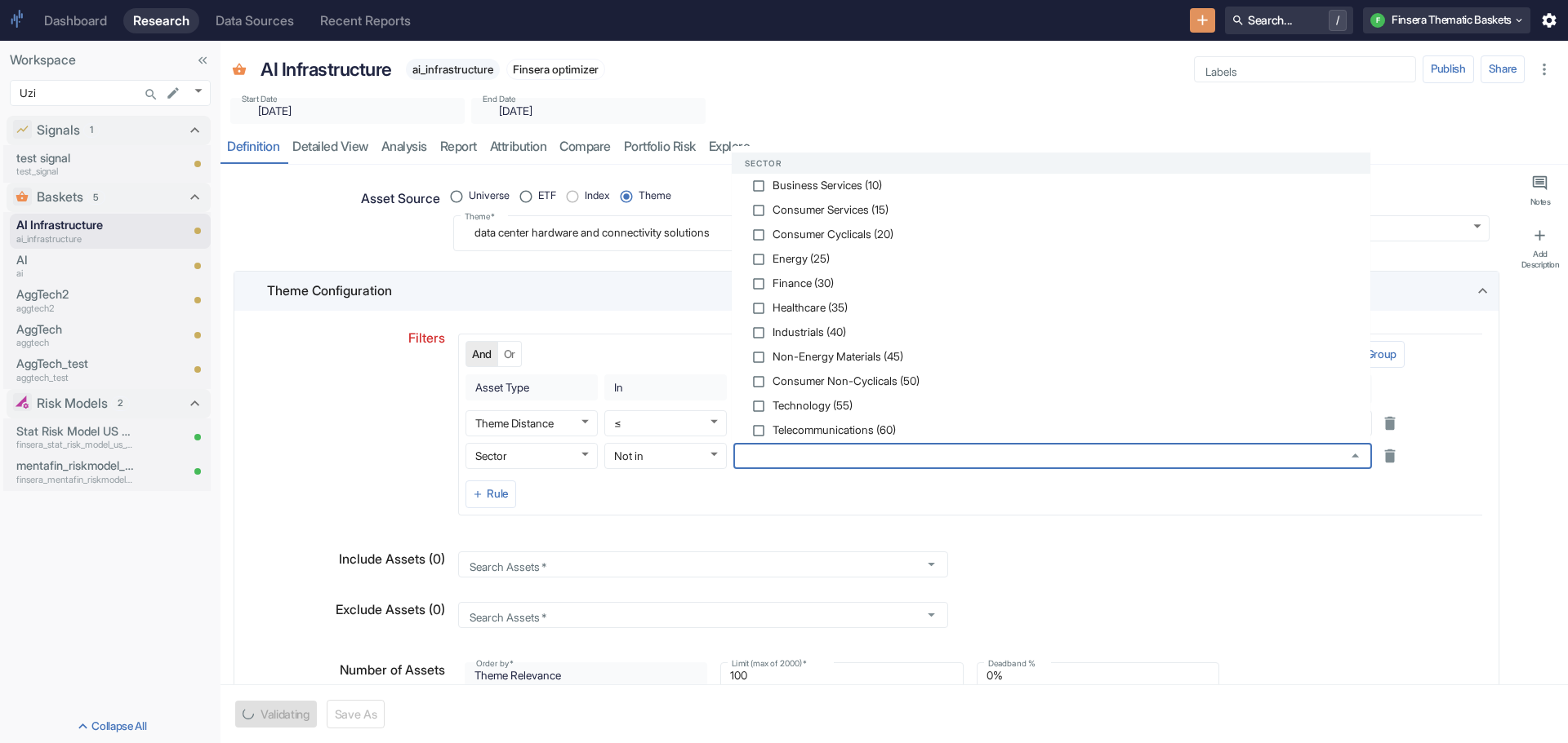
type textarea "x"
click at [759, 185] on input "checkbox" at bounding box center [758, 186] width 15 height 15
checkbox input "false"
type textarea "x"
checkbox input "true"
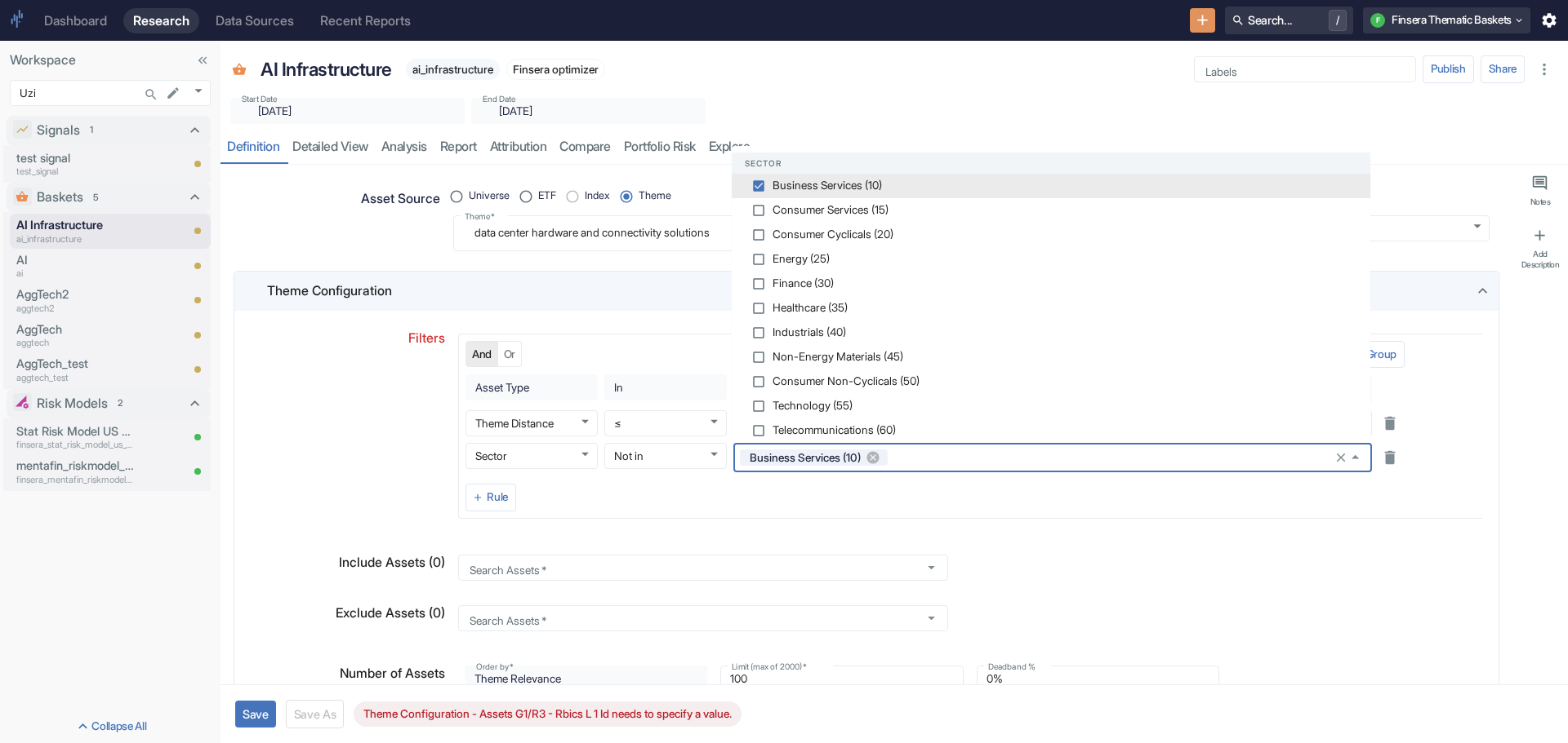
type textarea "x"
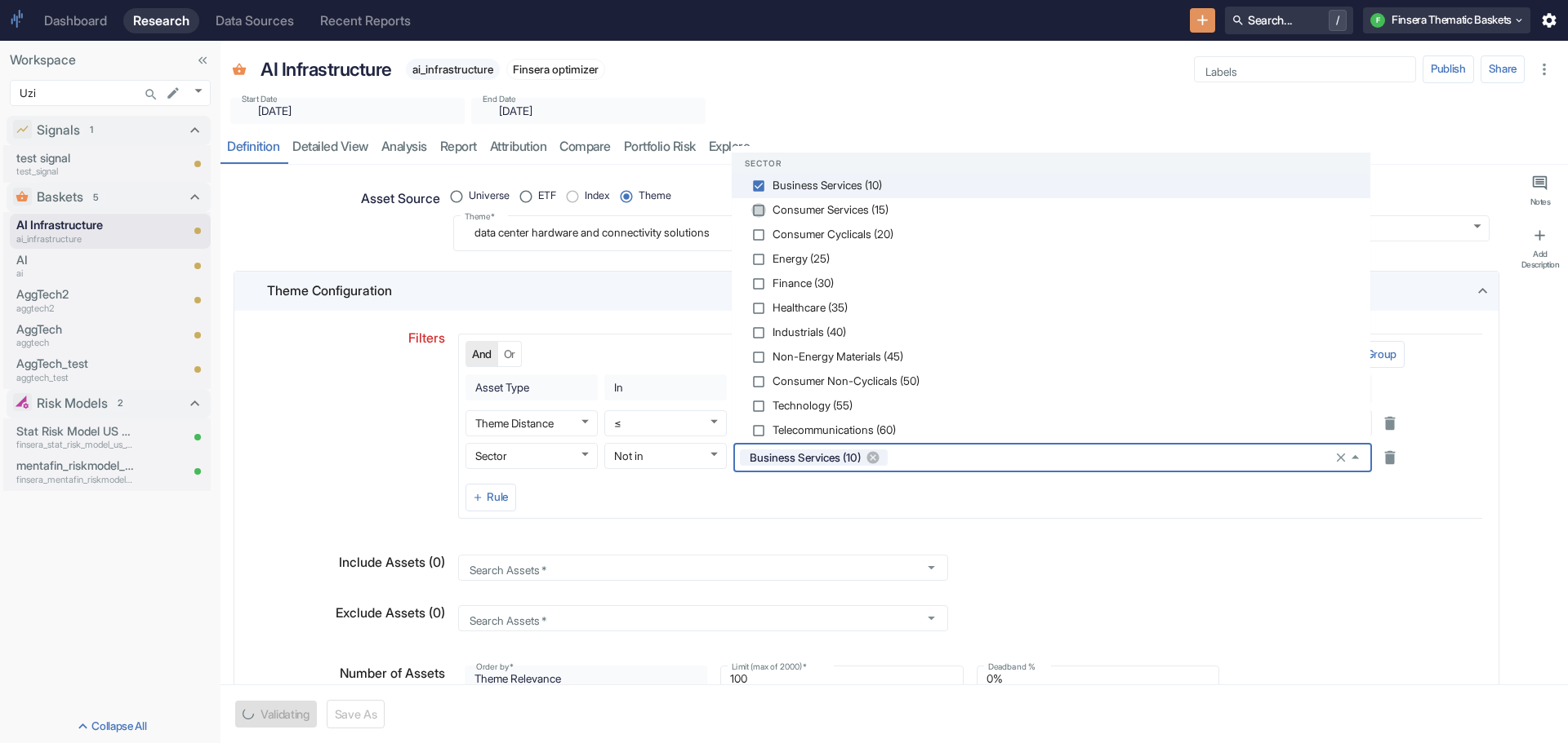
click at [758, 210] on input "checkbox" at bounding box center [758, 210] width 15 height 15
checkbox input "false"
type textarea "x"
checkbox input "true"
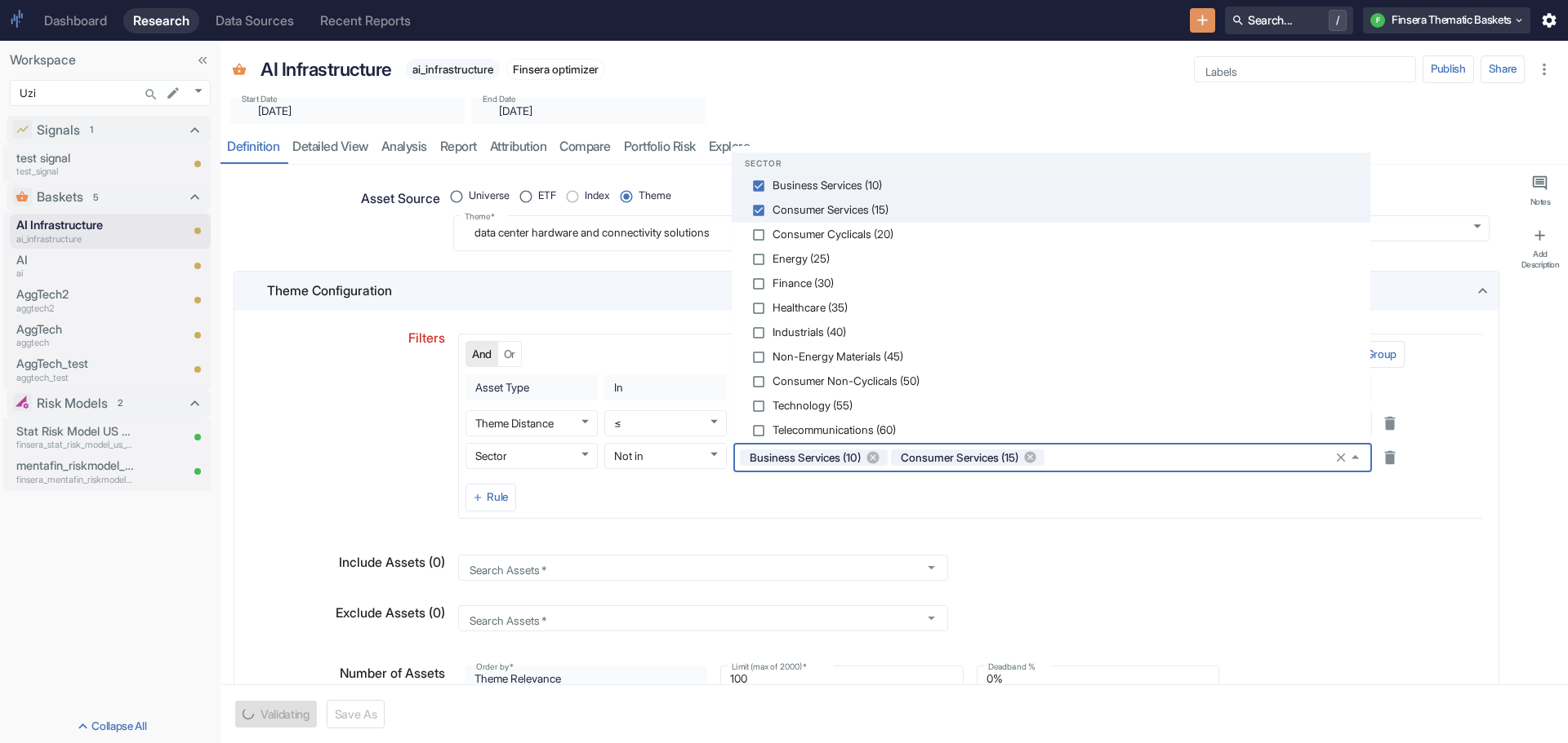
type textarea "x"
click at [761, 306] on input "checkbox" at bounding box center [758, 308] width 15 height 15
checkbox input "false"
type textarea "x"
checkbox input "true"
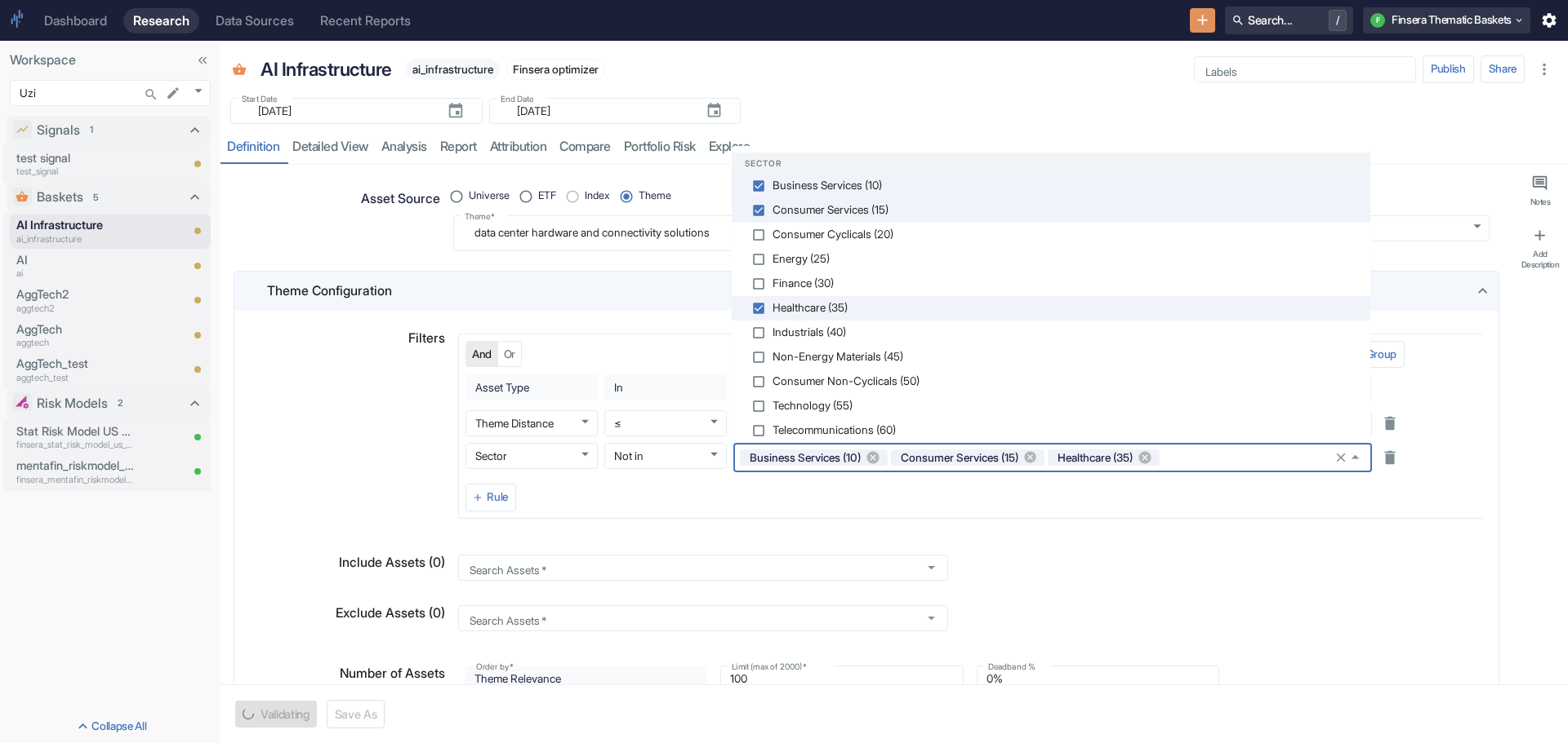
type textarea "x"
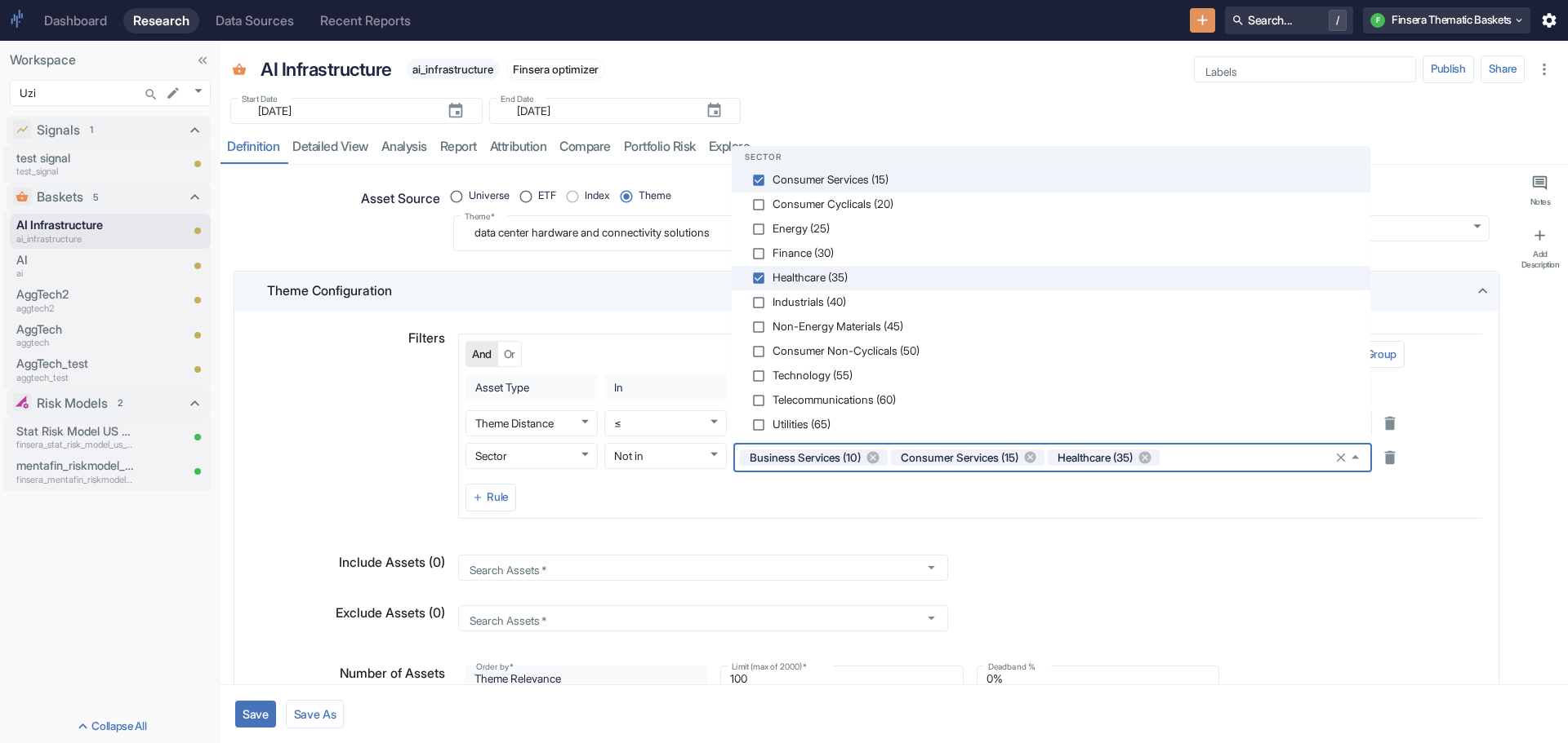
scroll to position [58, 0]
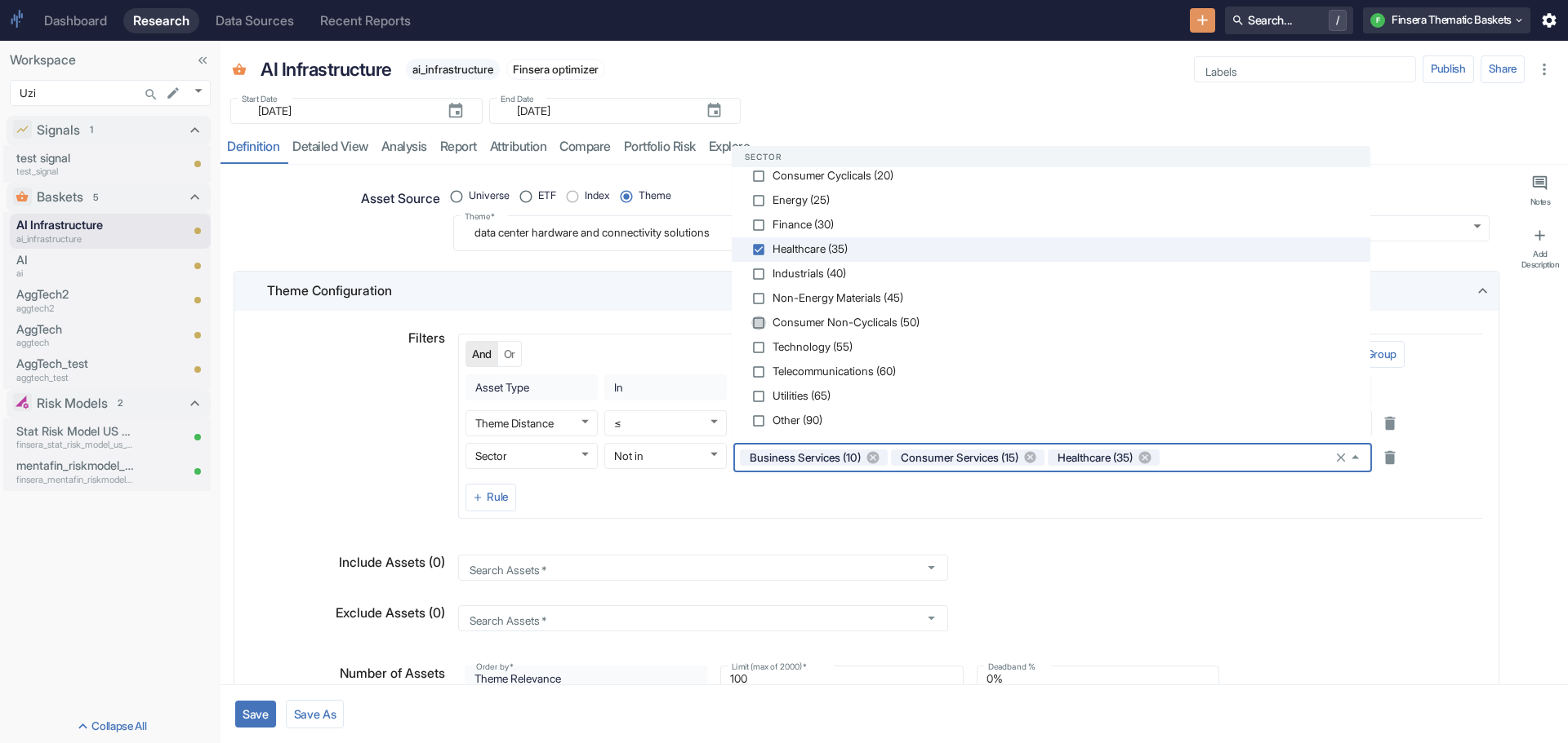
click at [758, 323] on input "checkbox" at bounding box center [758, 323] width 15 height 15
checkbox input "false"
type textarea "x"
checkbox input "true"
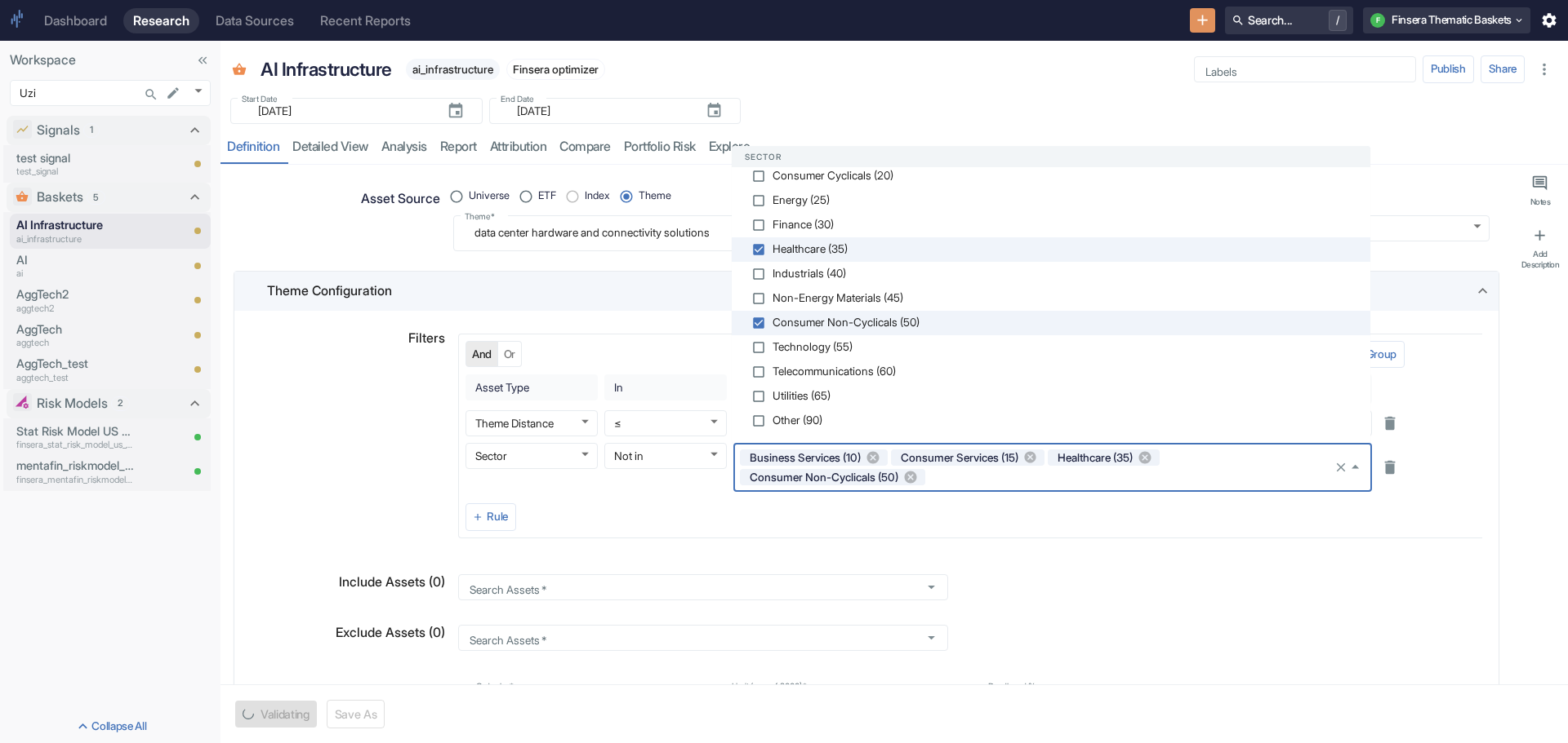
type textarea "x"
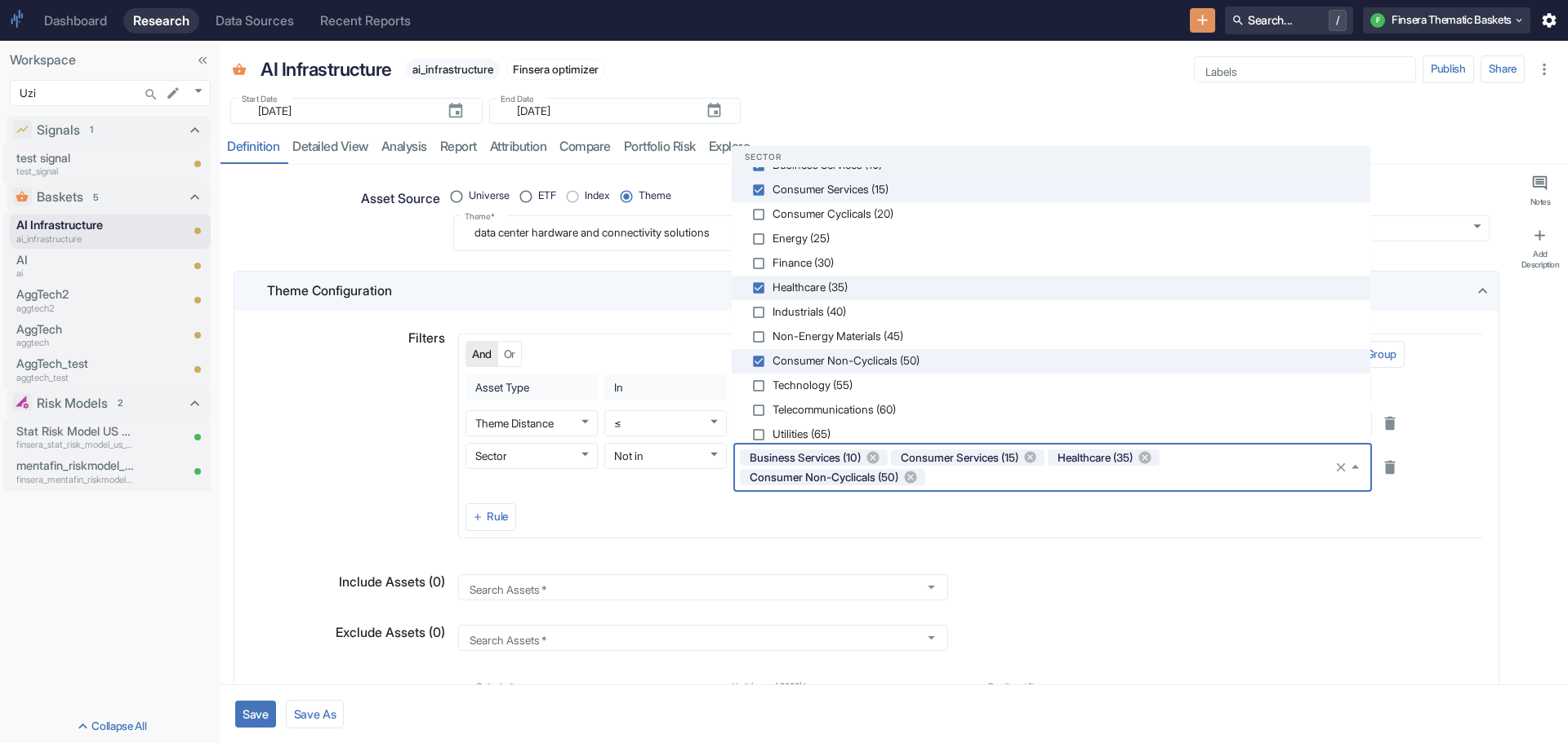
scroll to position [0, 0]
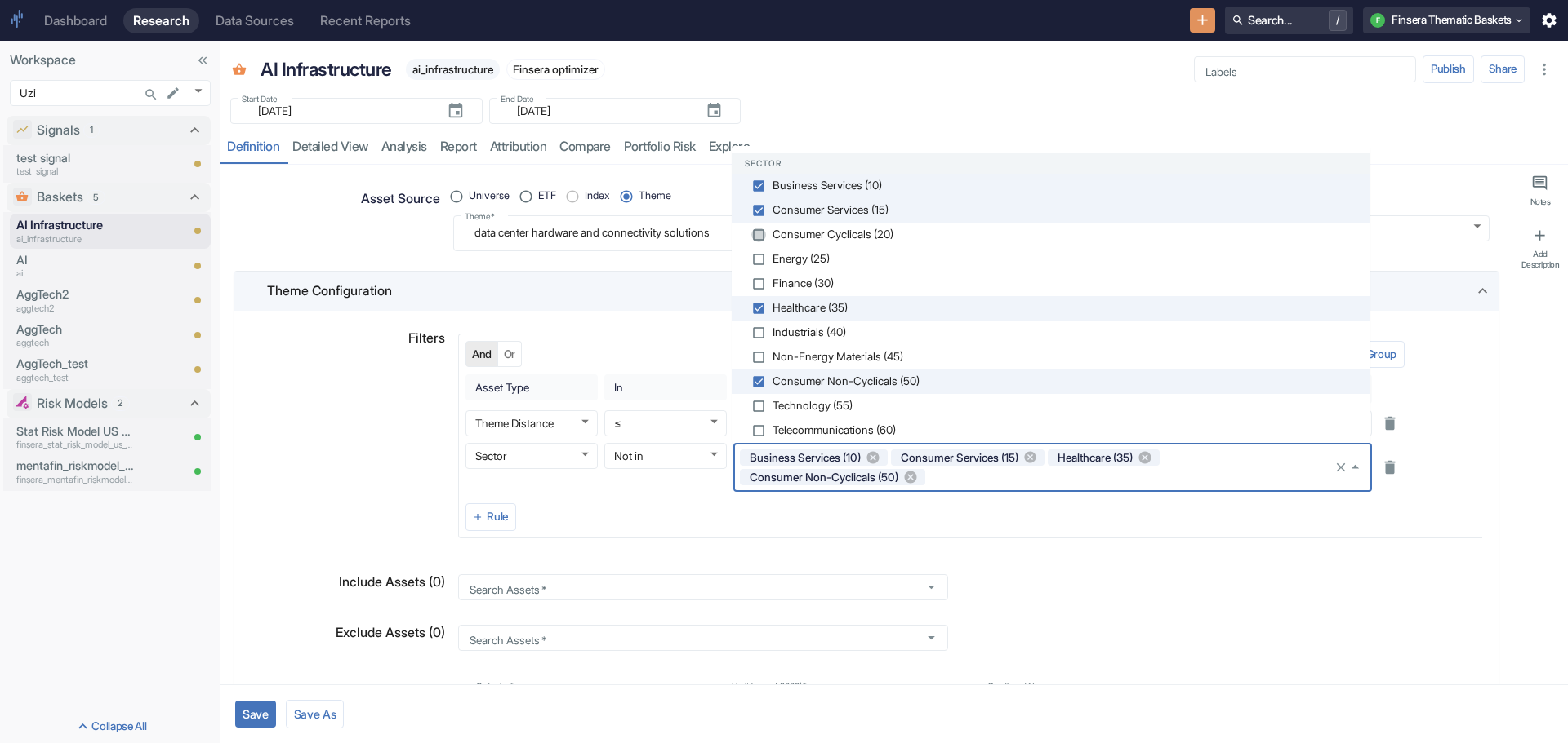
click at [762, 233] on input "checkbox" at bounding box center [758, 235] width 15 height 15
checkbox input "false"
type textarea "x"
checkbox input "true"
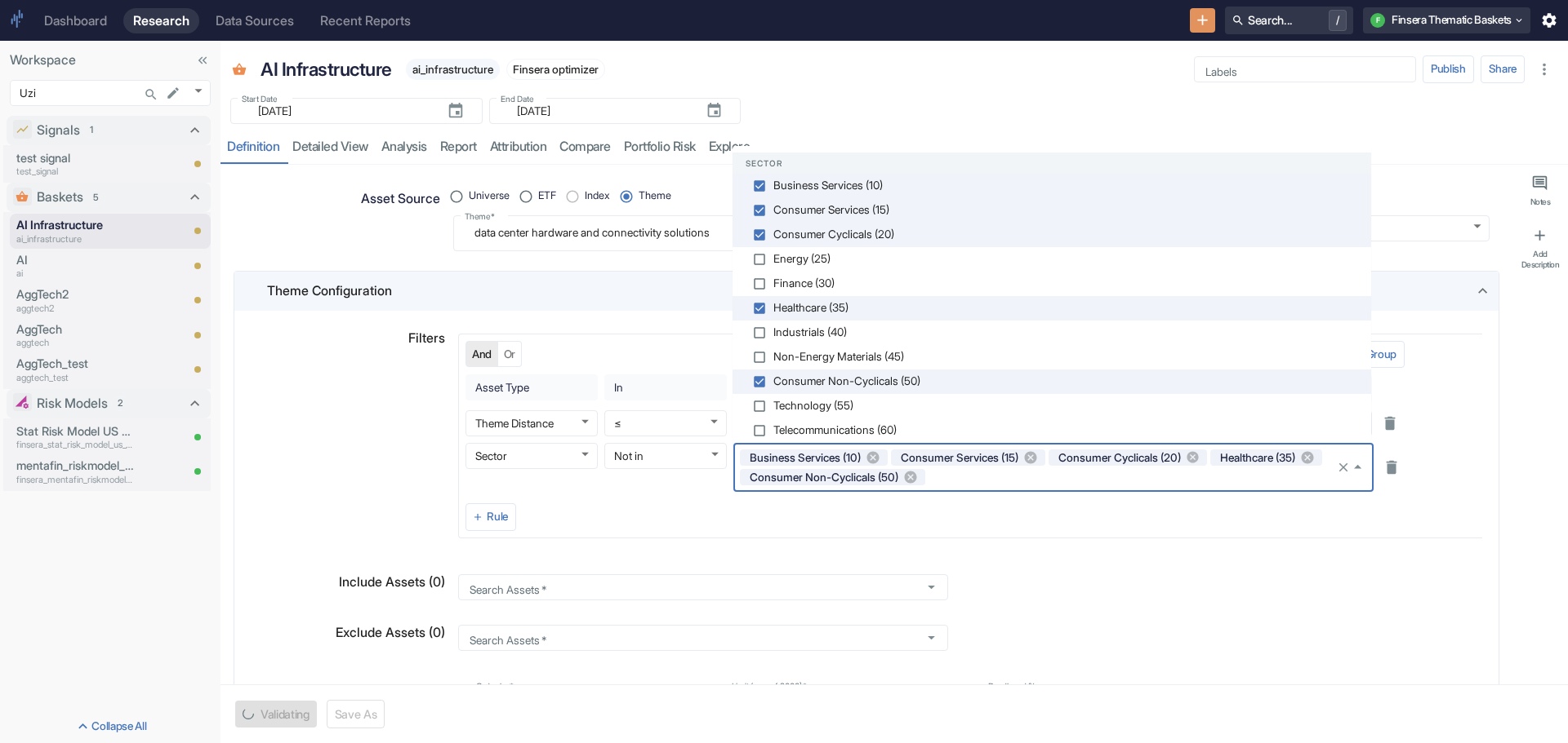
type textarea "x"
click at [759, 281] on input "checkbox" at bounding box center [759, 283] width 15 height 15
checkbox input "false"
type textarea "x"
checkbox input "true"
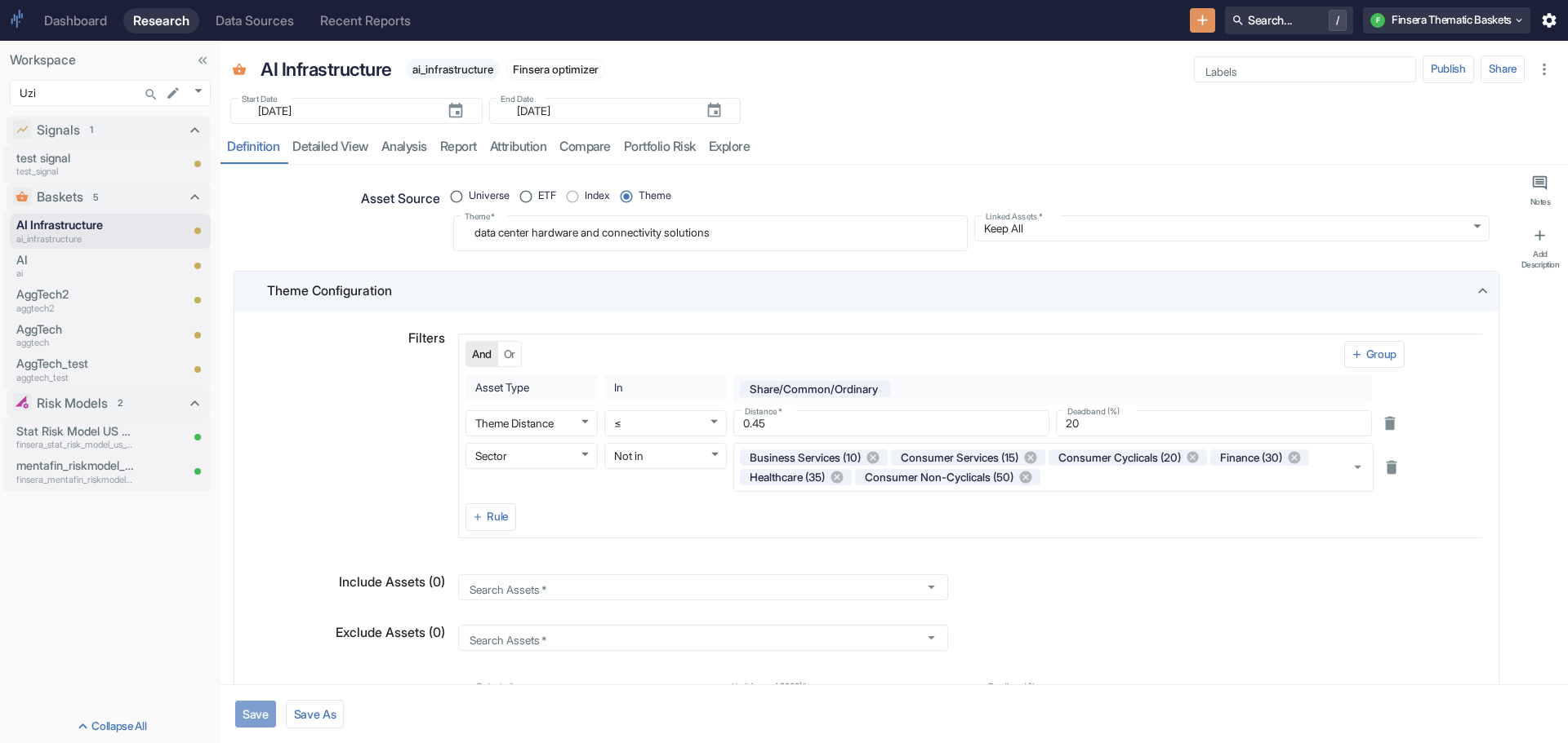
click at [255, 712] on button "Save" at bounding box center [255, 714] width 41 height 27
type textarea "x"
click at [338, 147] on link "detailed view" at bounding box center [330, 147] width 89 height 33
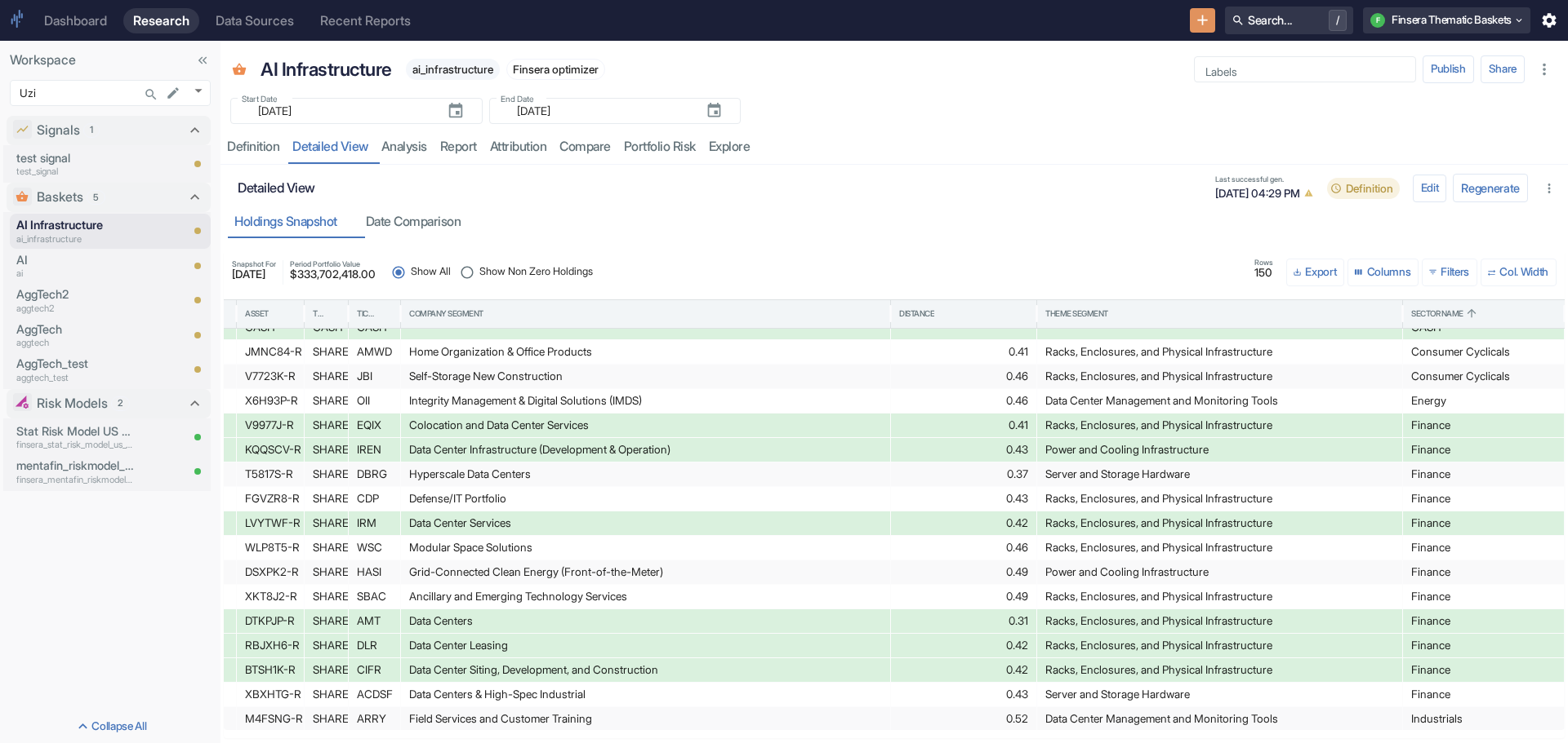
scroll to position [174, 0]
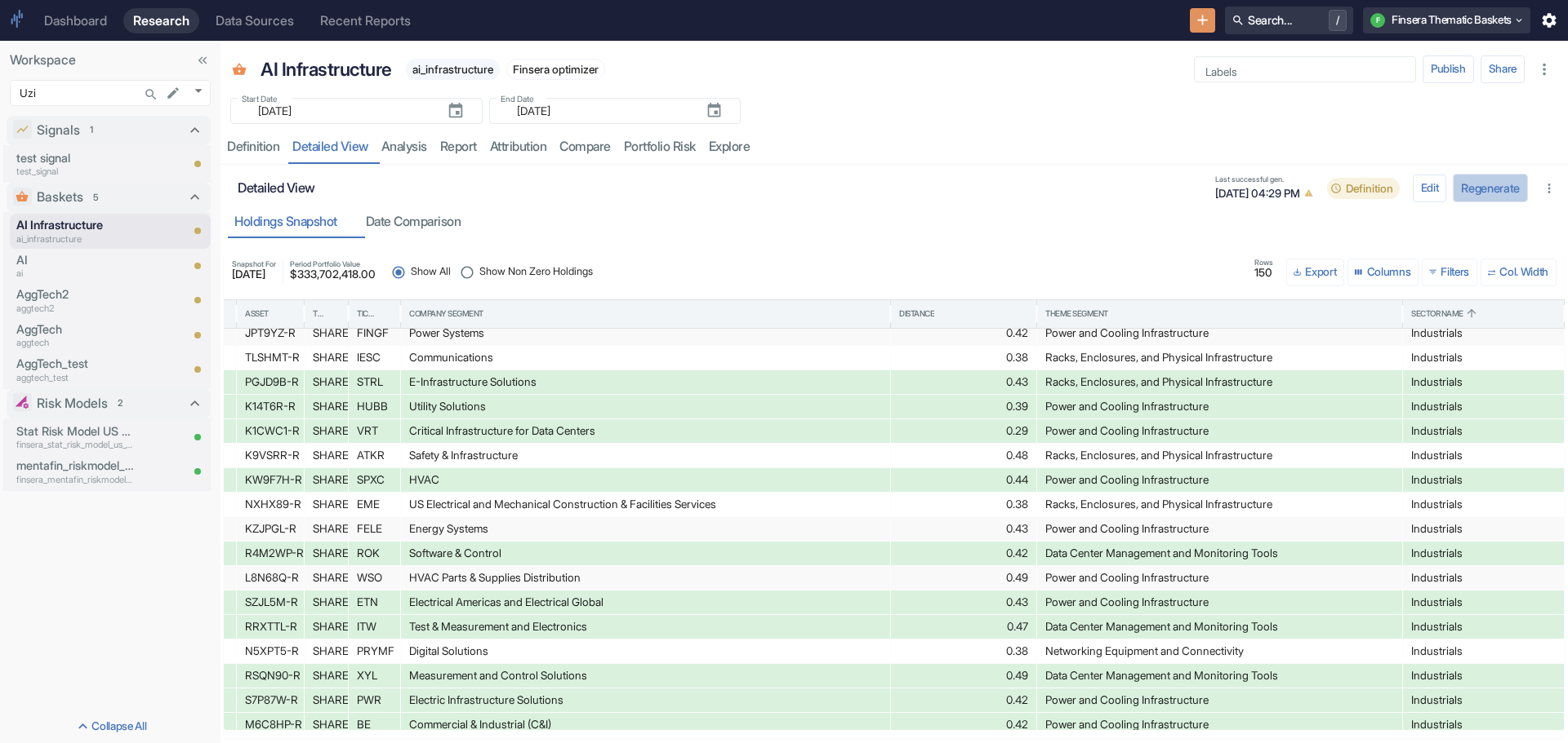
click at [1482, 182] on button "Regenerate" at bounding box center [1490, 187] width 75 height 29
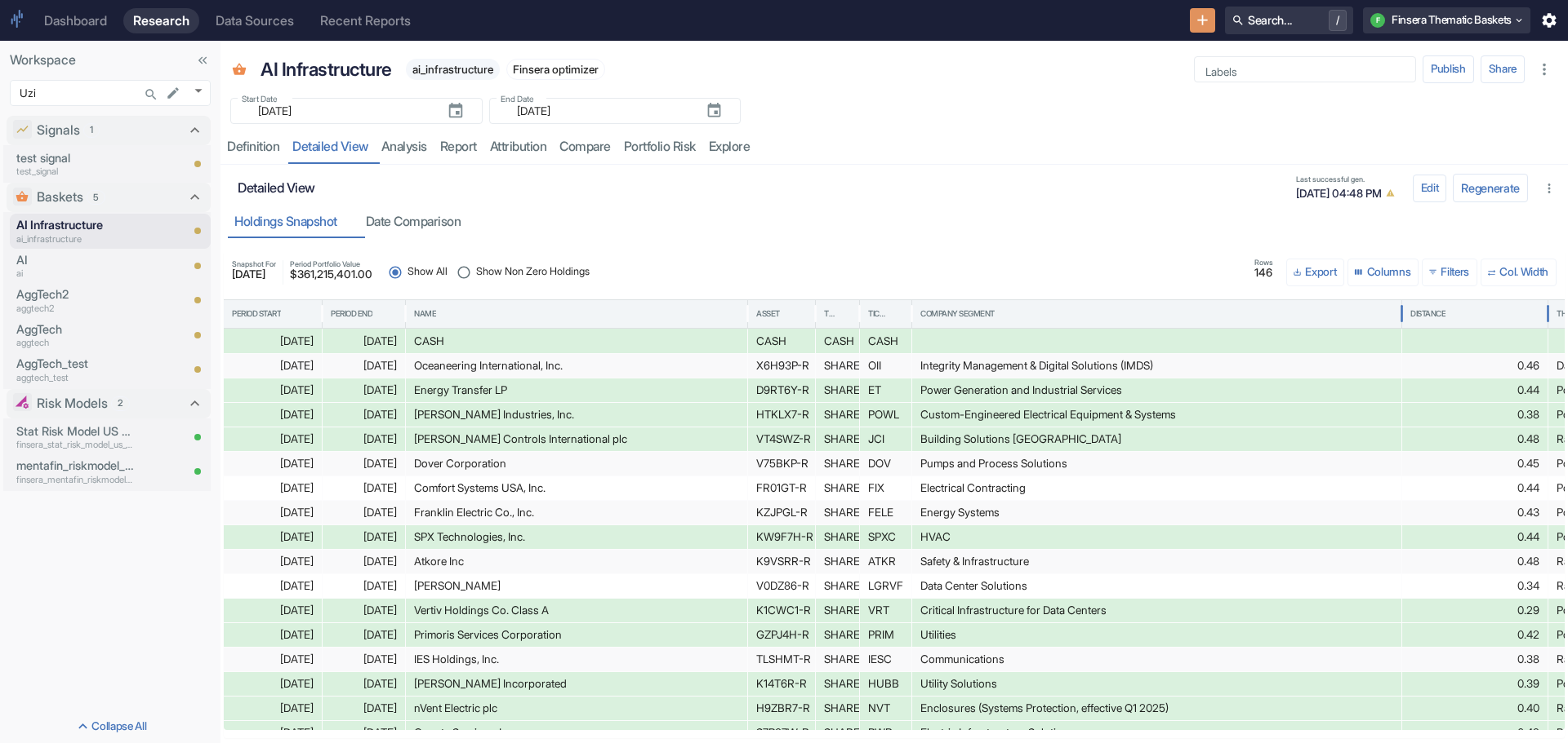
click at [1428, 314] on div "Distance" at bounding box center [1428, 314] width 35 height 11
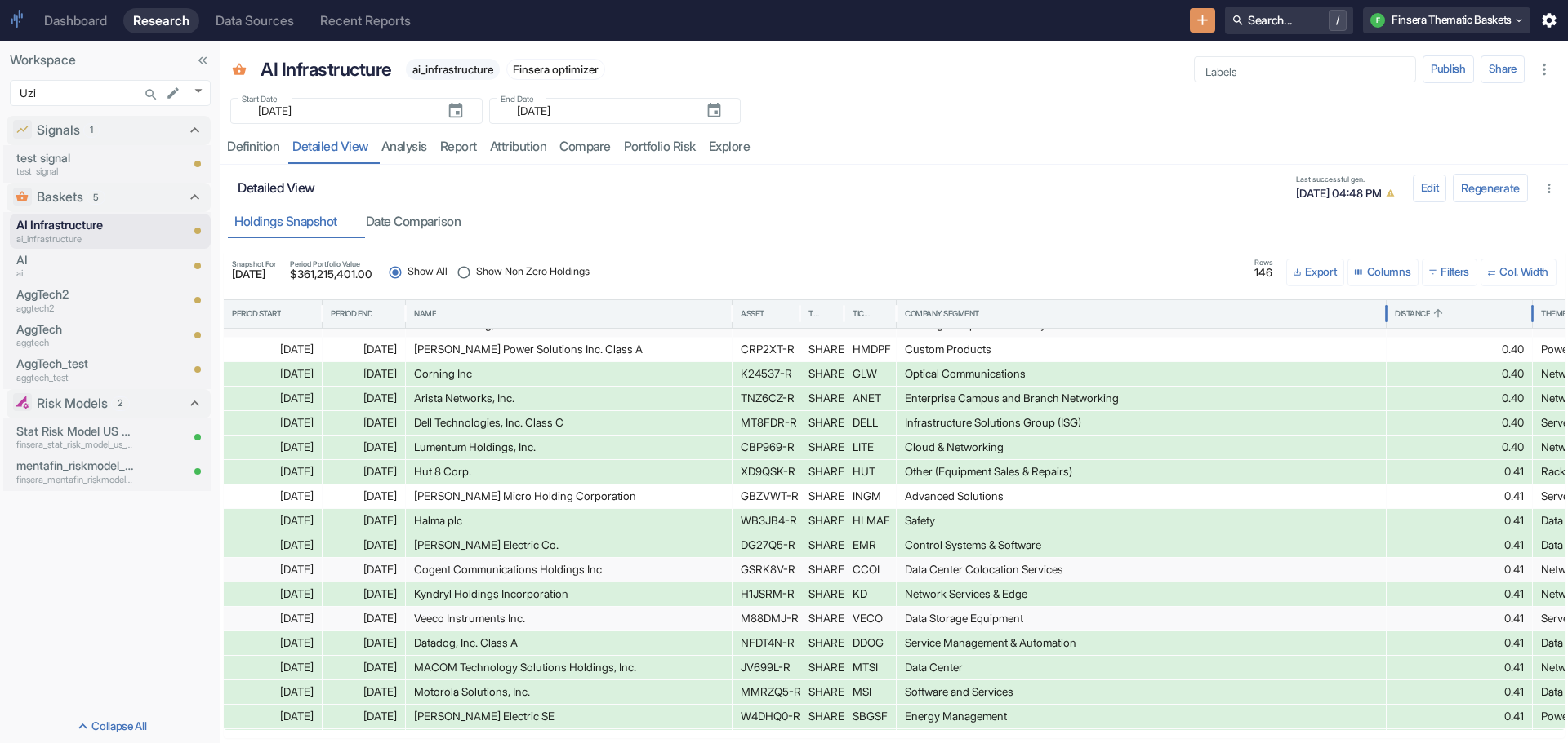
scroll to position [843, 0]
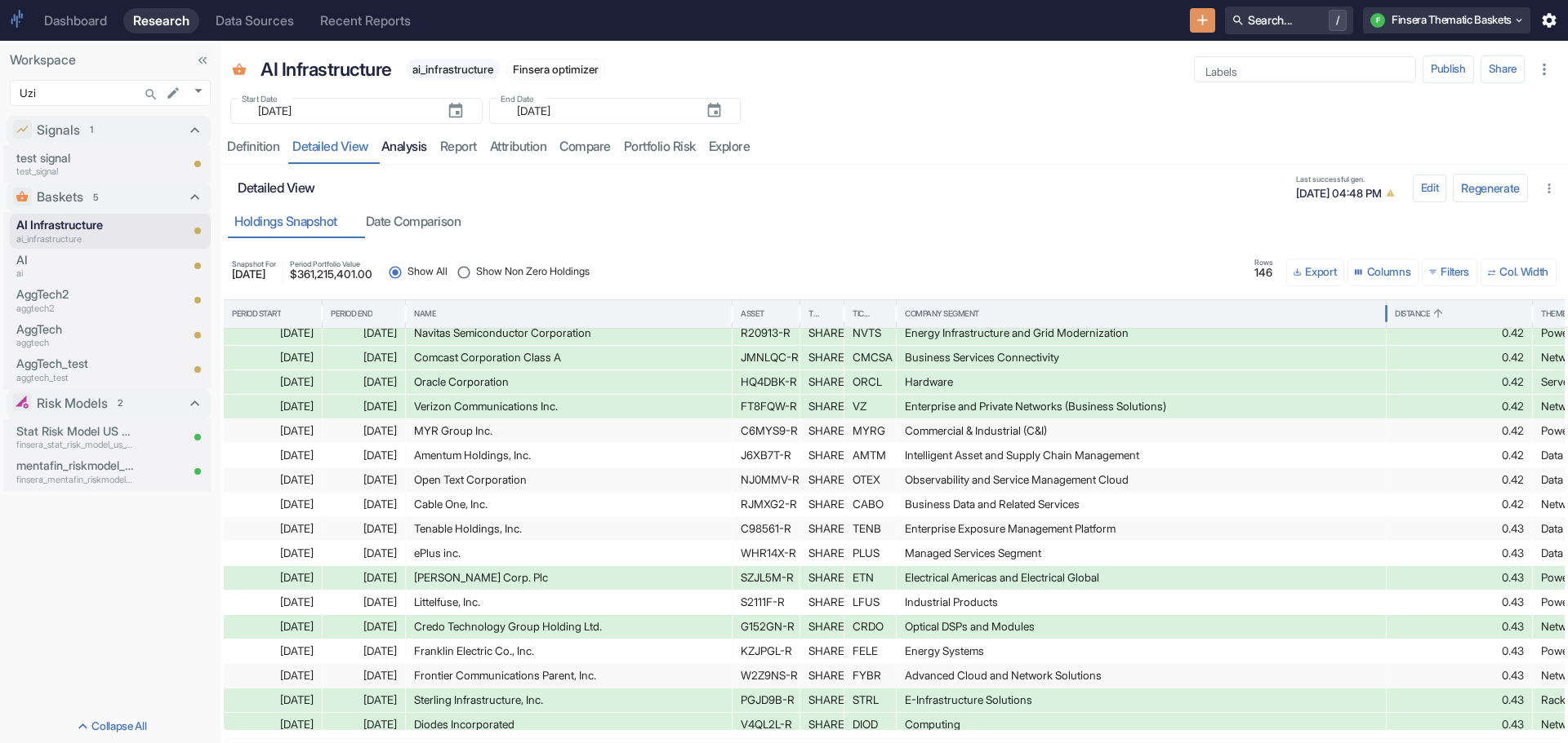
click at [415, 144] on link "analysis" at bounding box center [403, 147] width 58 height 33
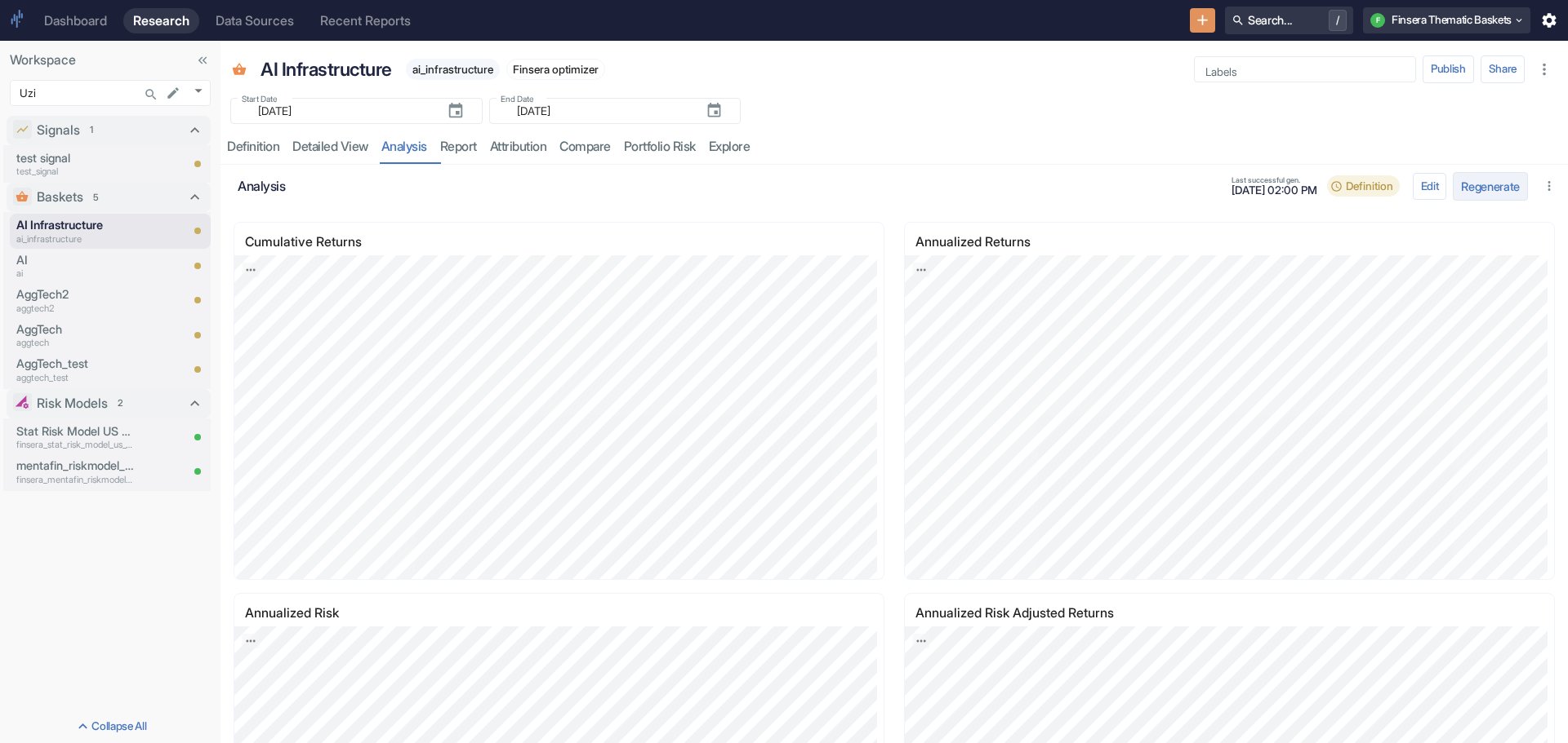
click at [1471, 187] on button "Regenerate" at bounding box center [1490, 186] width 75 height 29
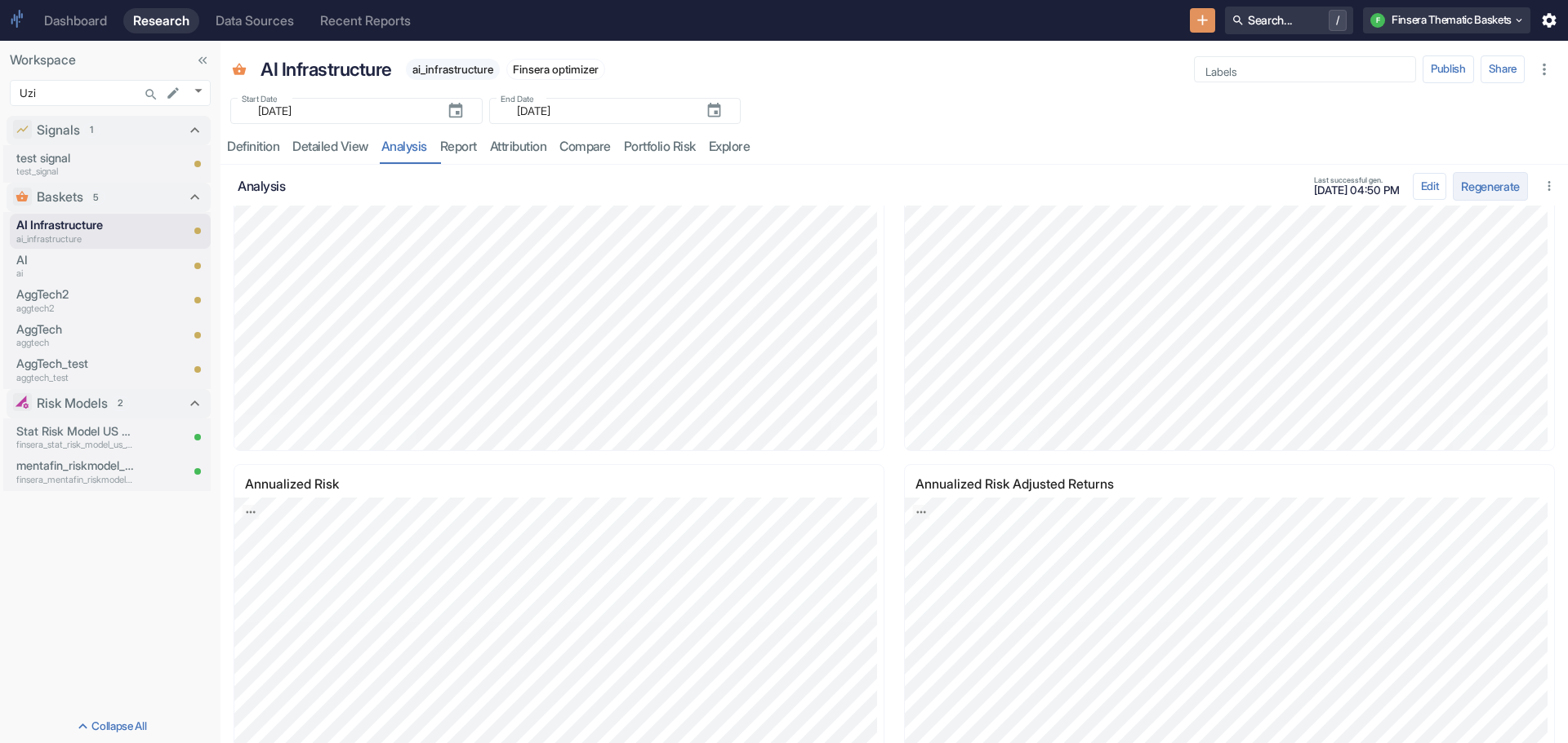
scroll to position [215, 0]
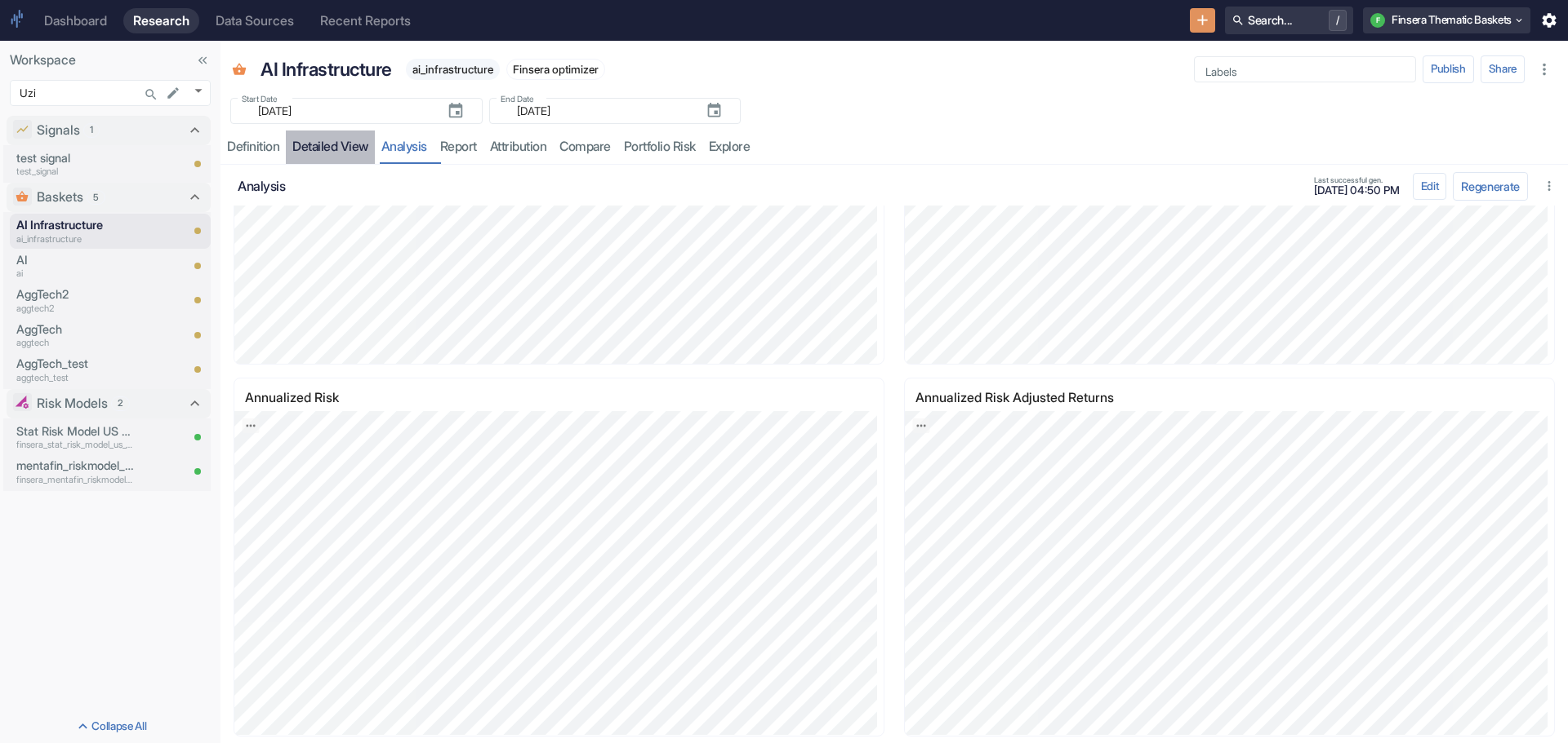
click at [303, 147] on link "detailed view" at bounding box center [330, 147] width 89 height 33
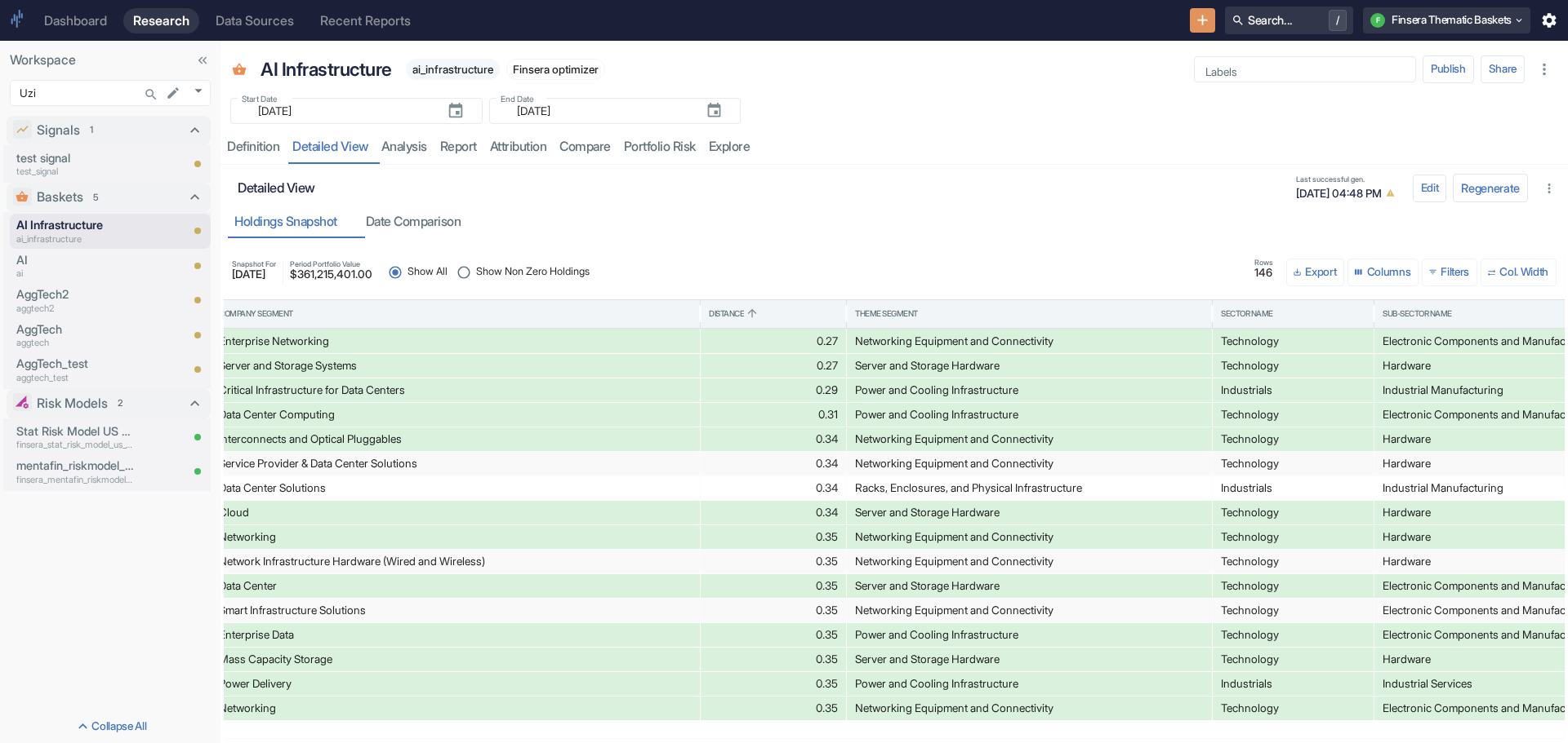
scroll to position [0, 1174]
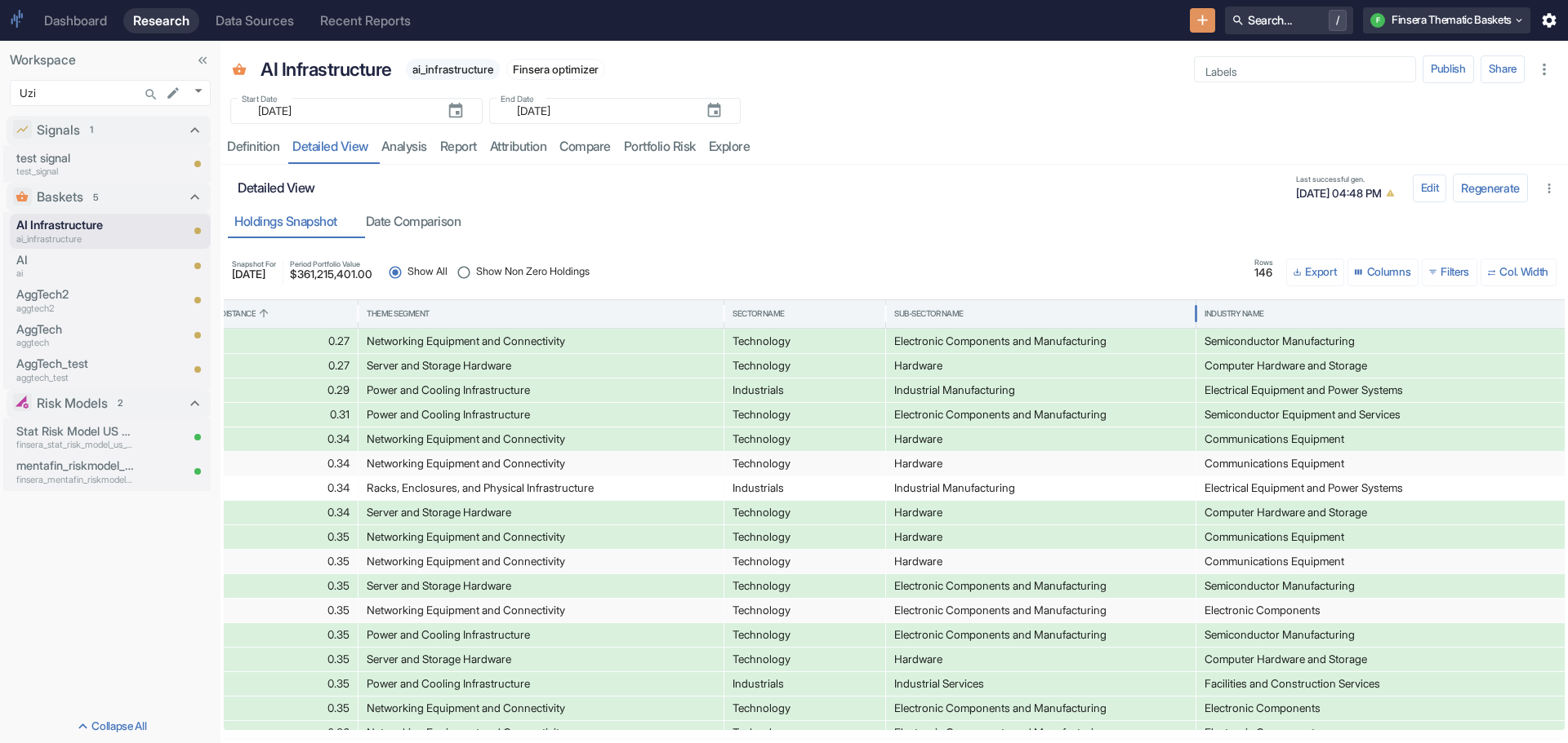
click at [937, 305] on div "Sub-Sector Name" at bounding box center [1041, 314] width 293 height 28
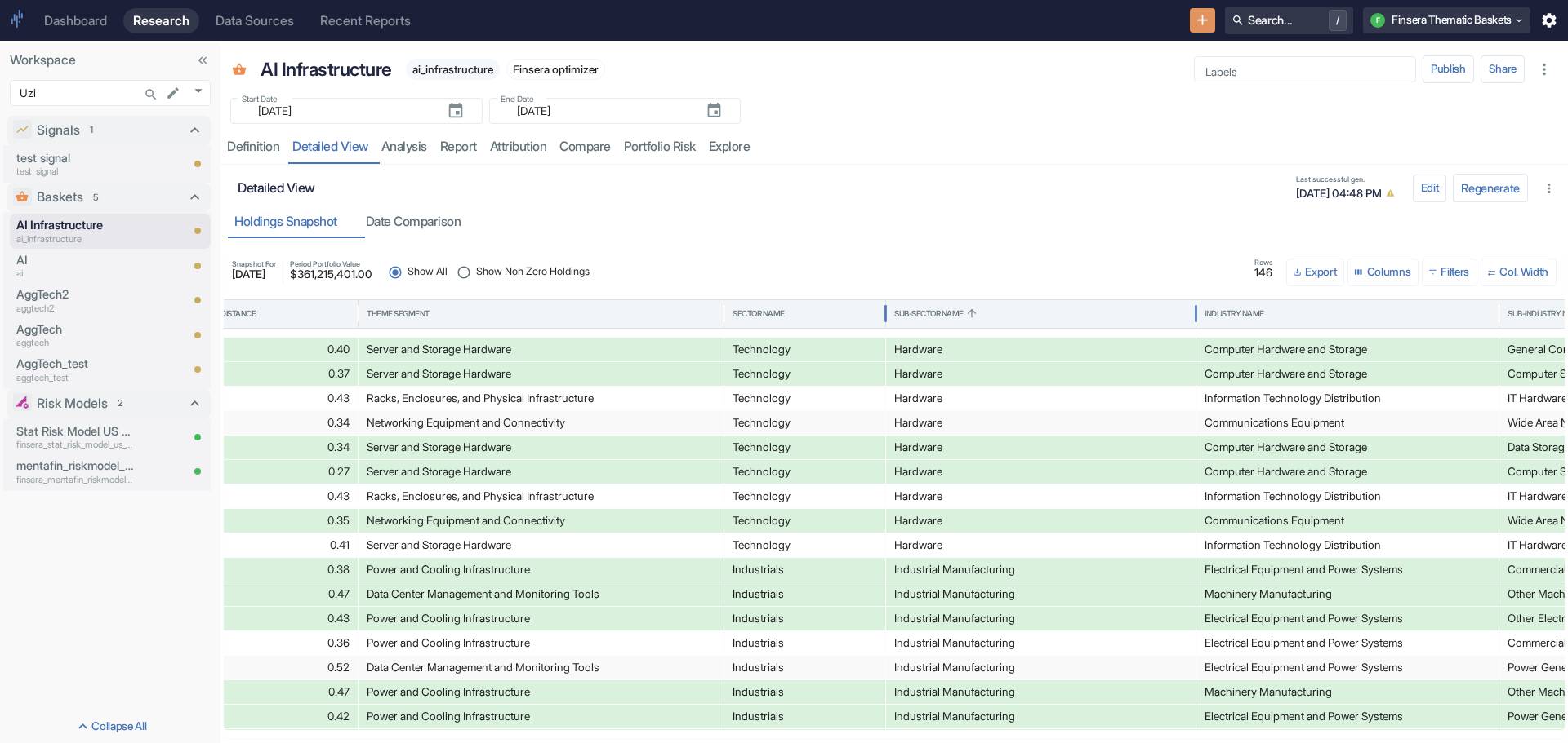
scroll to position [1353, 1174]
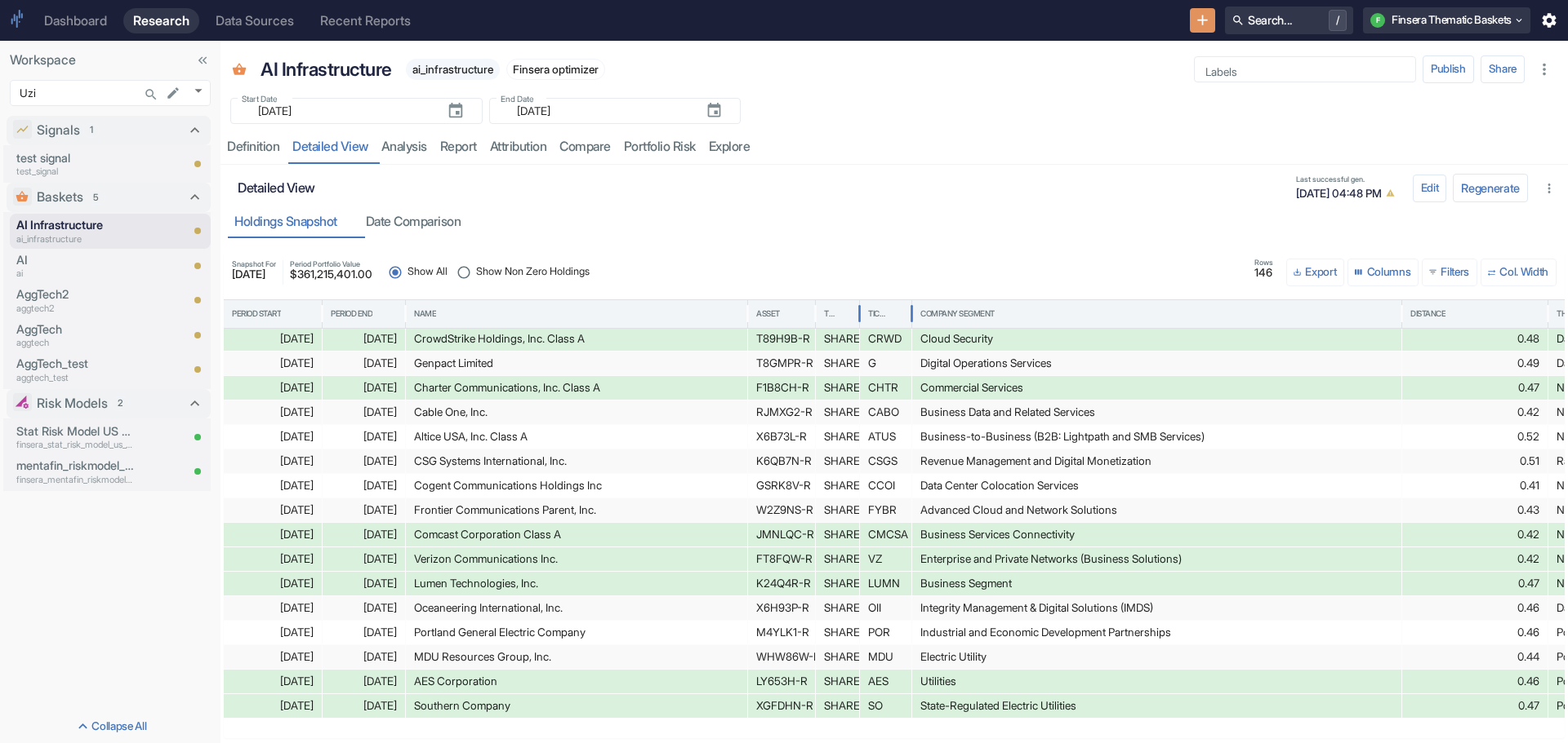
click at [880, 307] on div "Ticker" at bounding box center [886, 314] width 35 height 28
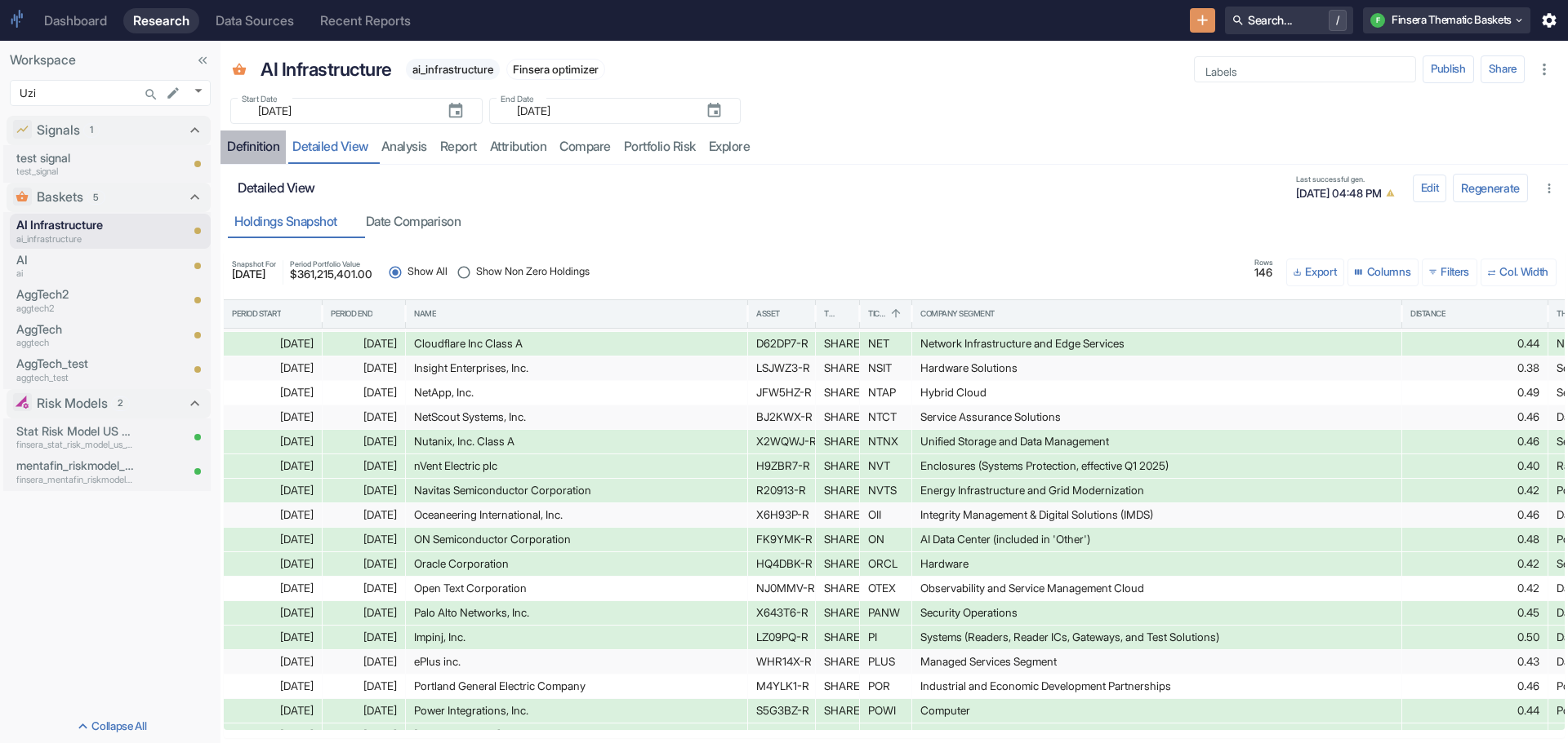
click at [253, 150] on div "Definition" at bounding box center [253, 147] width 52 height 17
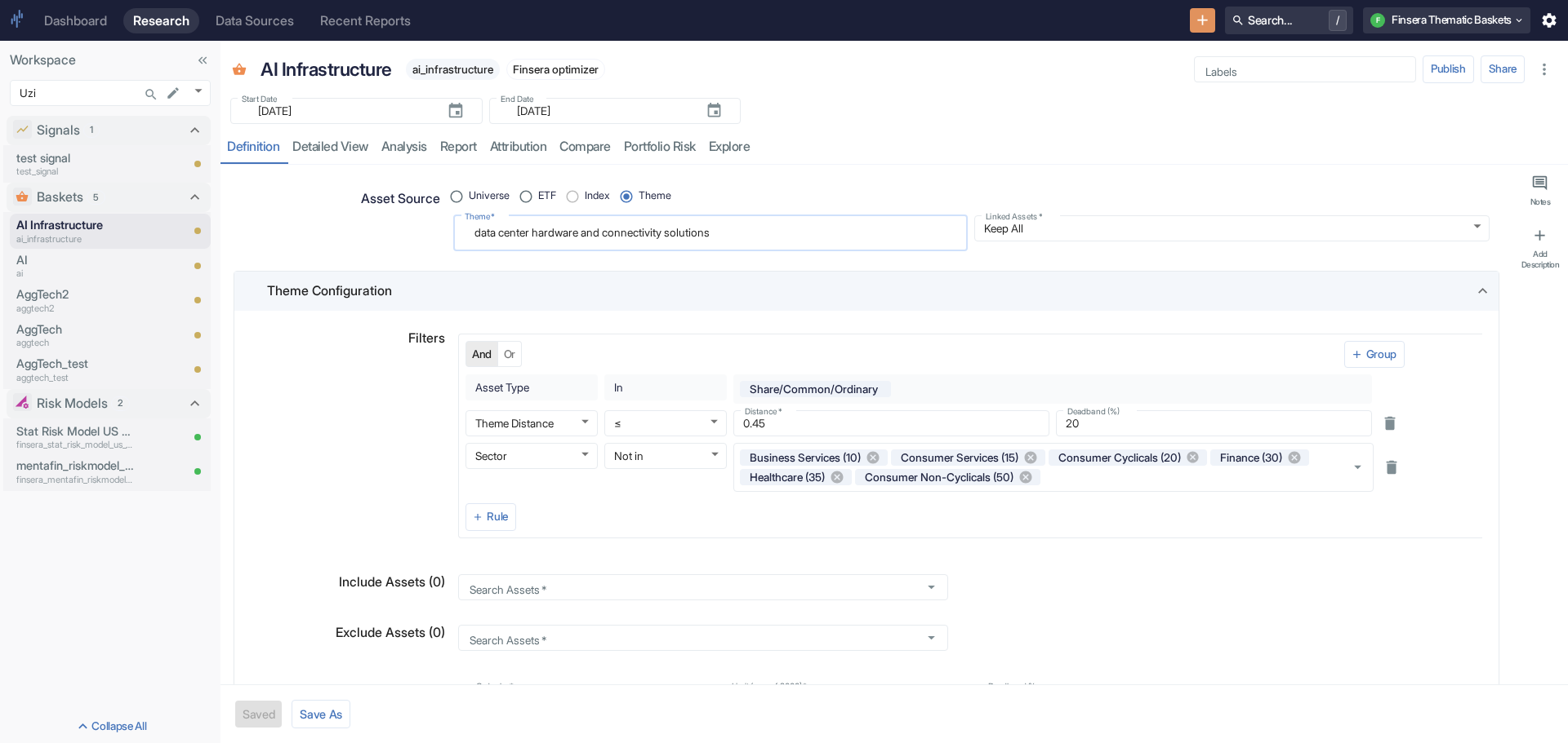
drag, startPoint x: 472, startPoint y: 235, endPoint x: 531, endPoint y: 234, distance: 59.0
click at [531, 234] on textarea "data center hardware and connectivity solutions" at bounding box center [709, 233] width 491 height 22
radio input "true"
type textarea "a hardware and connectivity solutions"
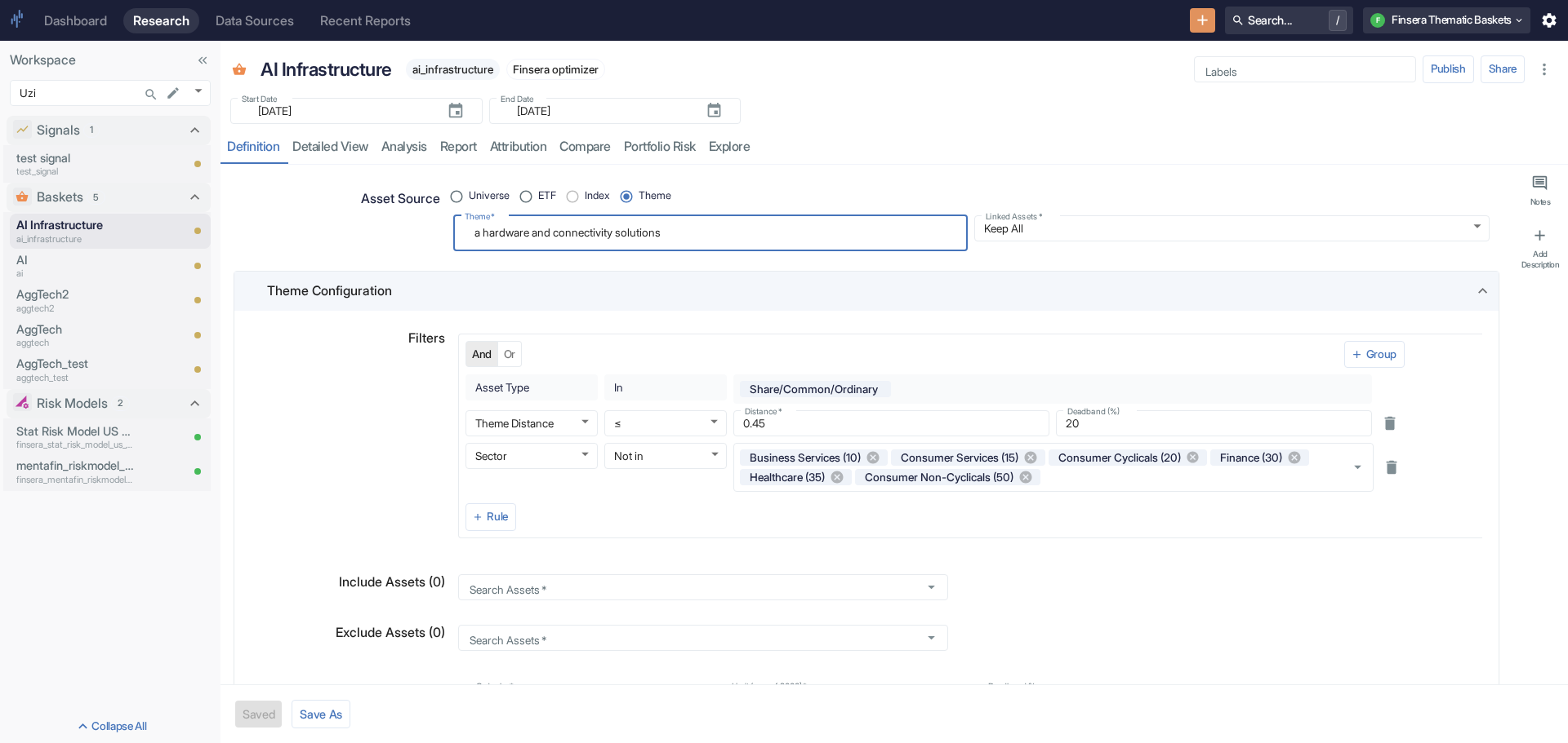
type textarea "x"
type textarea "ar hardware and connectivity solutions"
type textarea "x"
type textarea "art hardware and connectivity solutions"
type textarea "x"
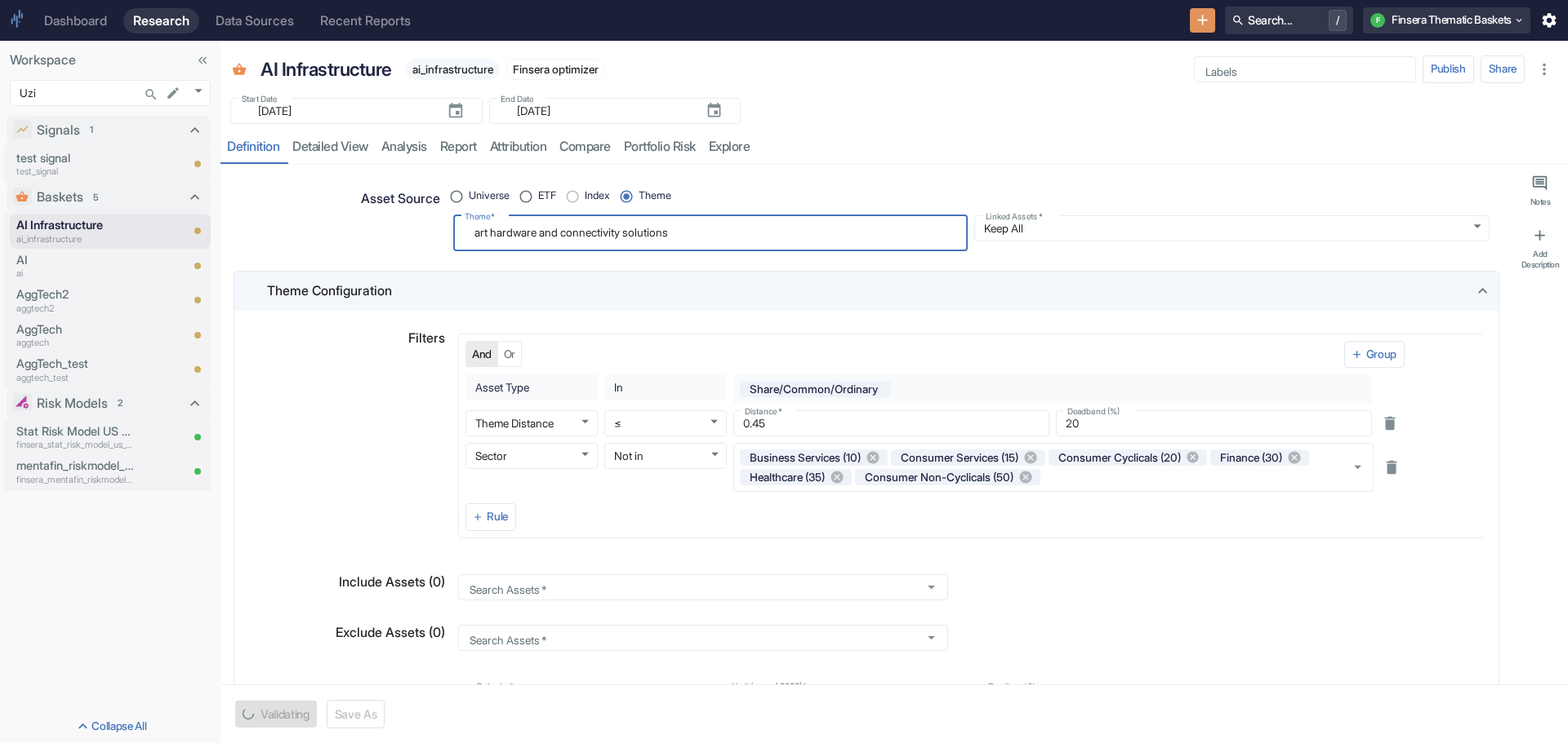
type textarea "arti hardware and connectivity solutions"
type textarea "x"
type textarea "artif hardware and connectivity solutions"
type textarea "x"
type textarea "artifi hardware and connectivity solutions"
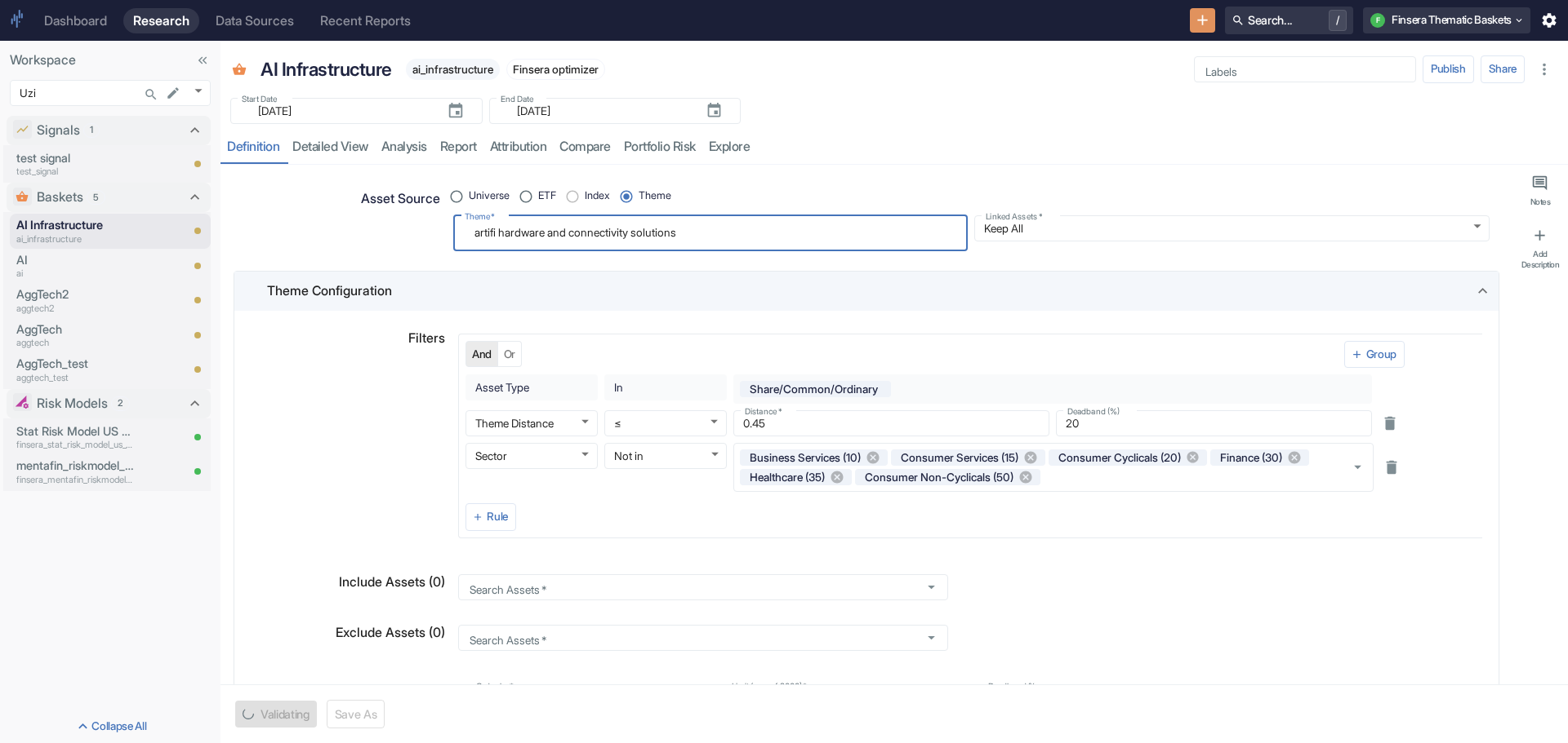
type textarea "x"
type textarea "artific hardware and connectivity solutions"
type textarea "x"
type textarea "artifici hardware and connectivity solutions"
type textarea "x"
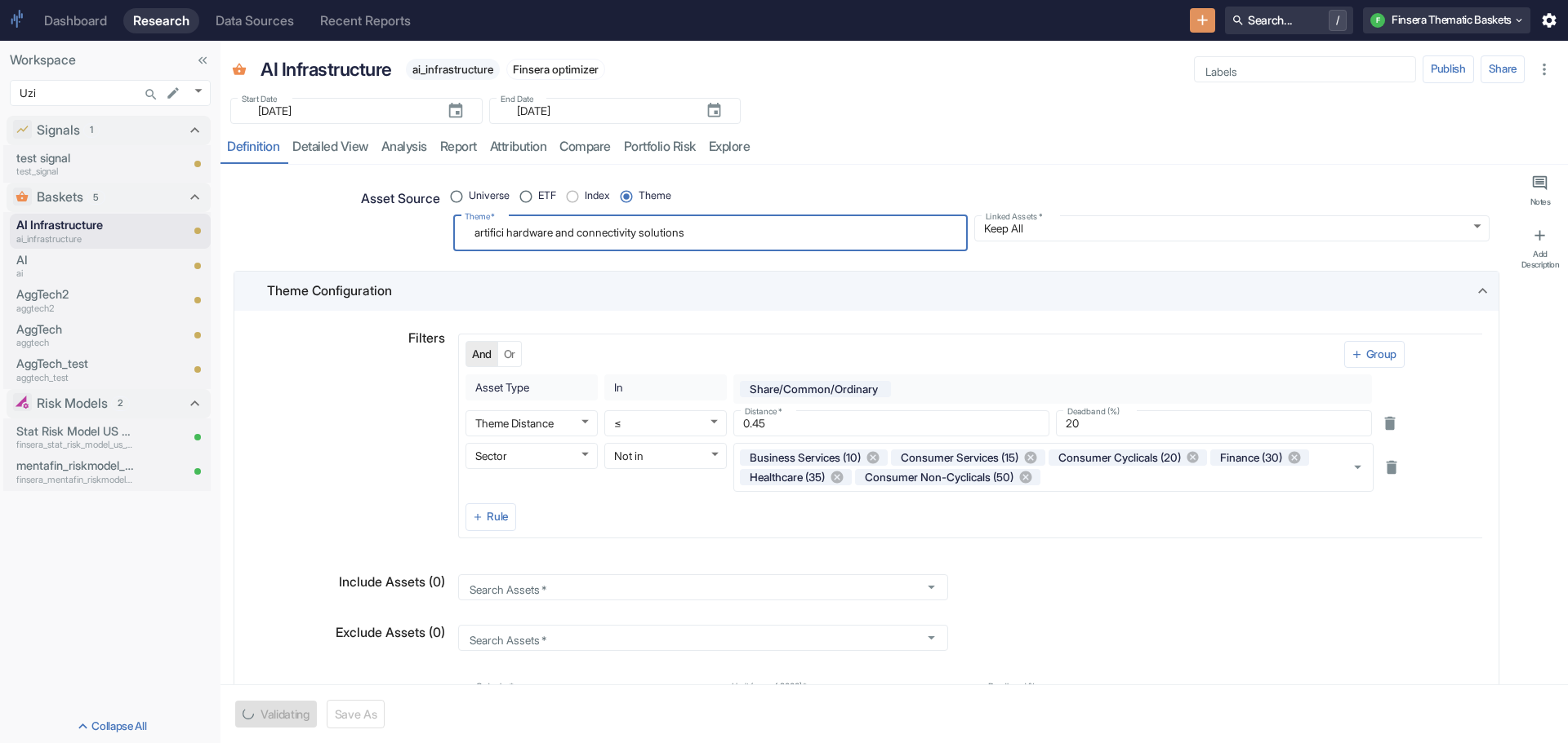
type textarea "artificia hardware and connectivity solutions"
type textarea "x"
type textarea "artificial hardware and connectivity solutions"
type textarea "x"
type textarea "artificial hardware and connectivity solutions"
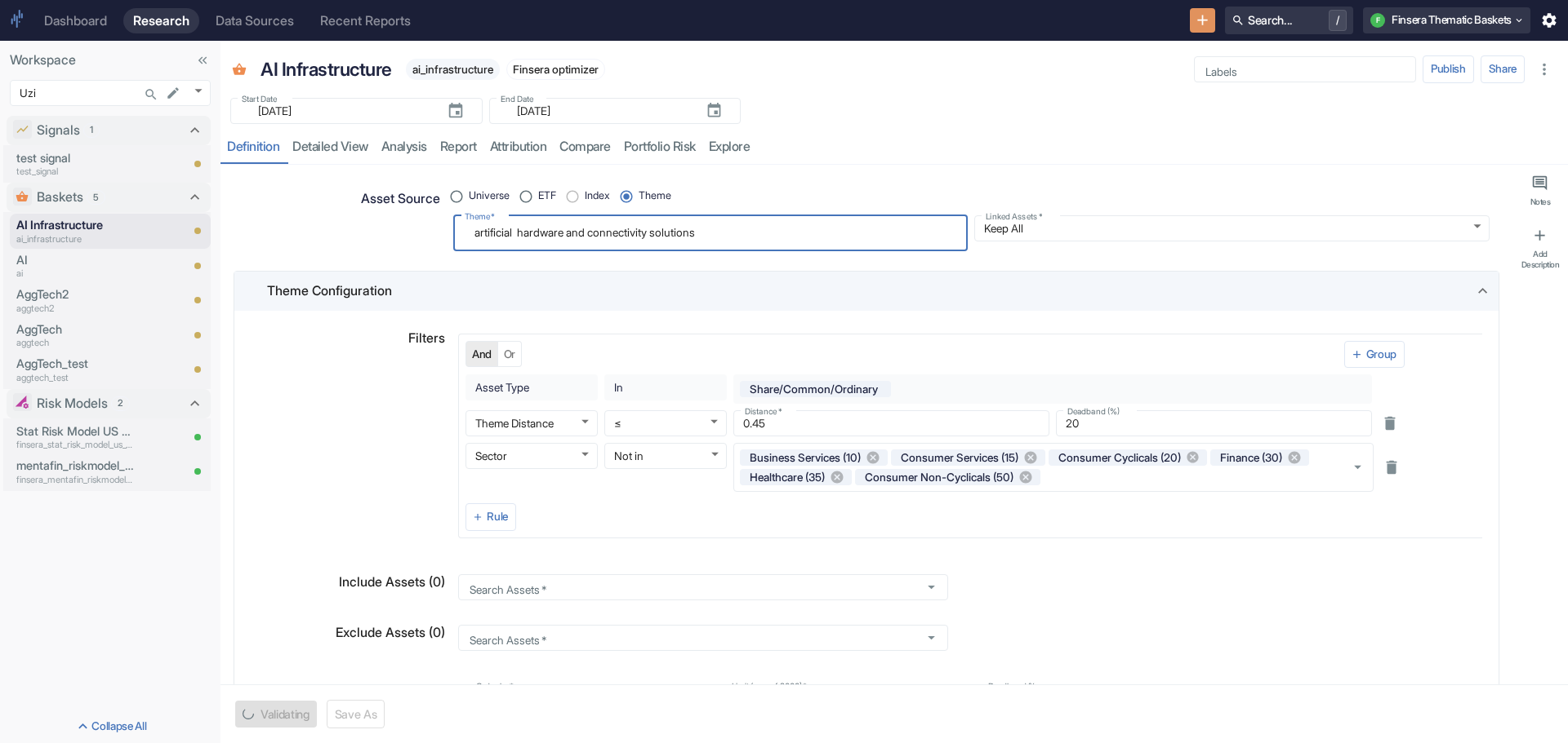
type textarea "x"
type textarea "artificial i hardware and connectivity solutions"
type textarea "x"
type textarea "artificial in hardware and connectivity solutions"
type textarea "x"
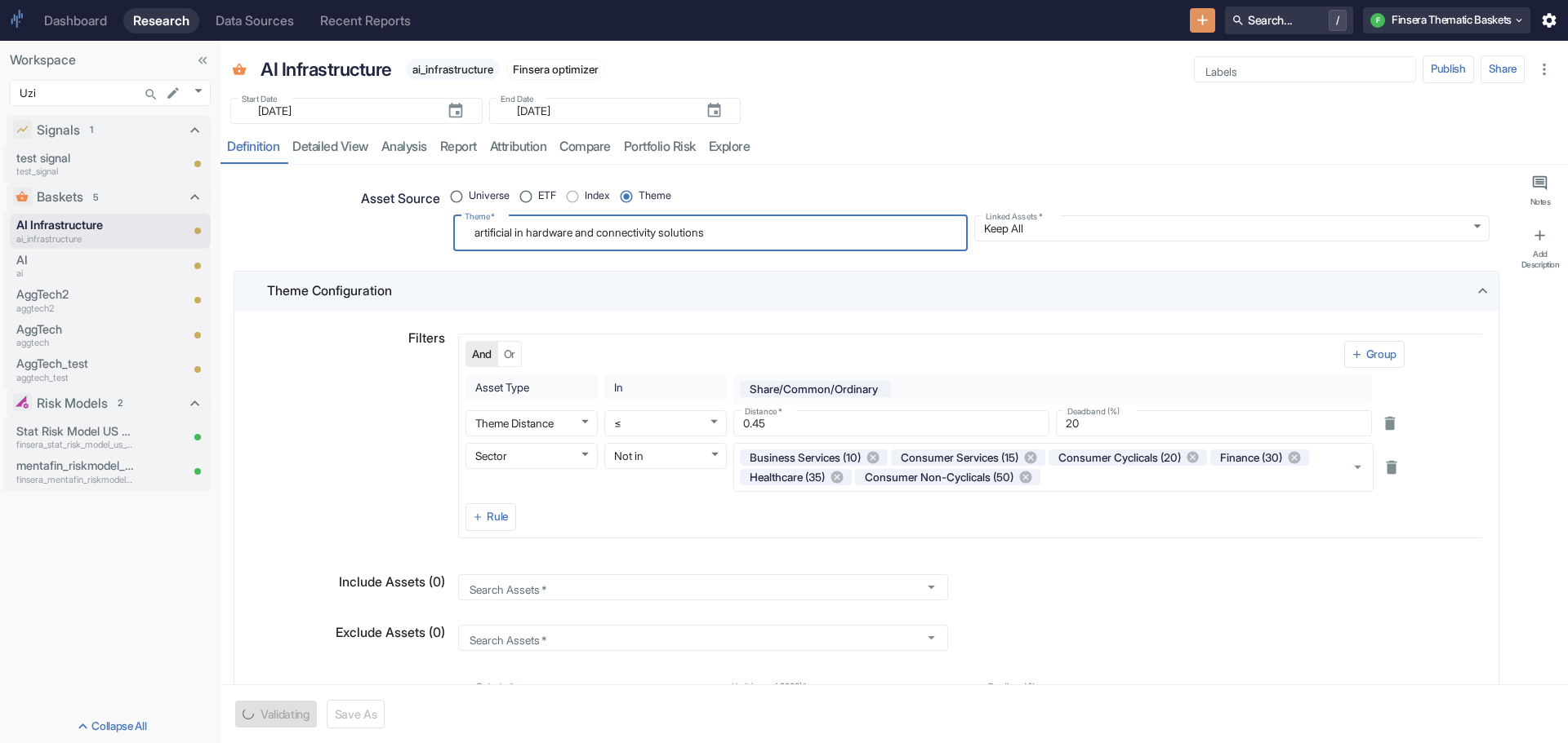
type textarea "artificial int hardware and connectivity solutions"
type textarea "x"
type textarea "artificial inte hardware and connectivity solutions"
type textarea "x"
type textarea "artificial intel hardware and connectivity solutions"
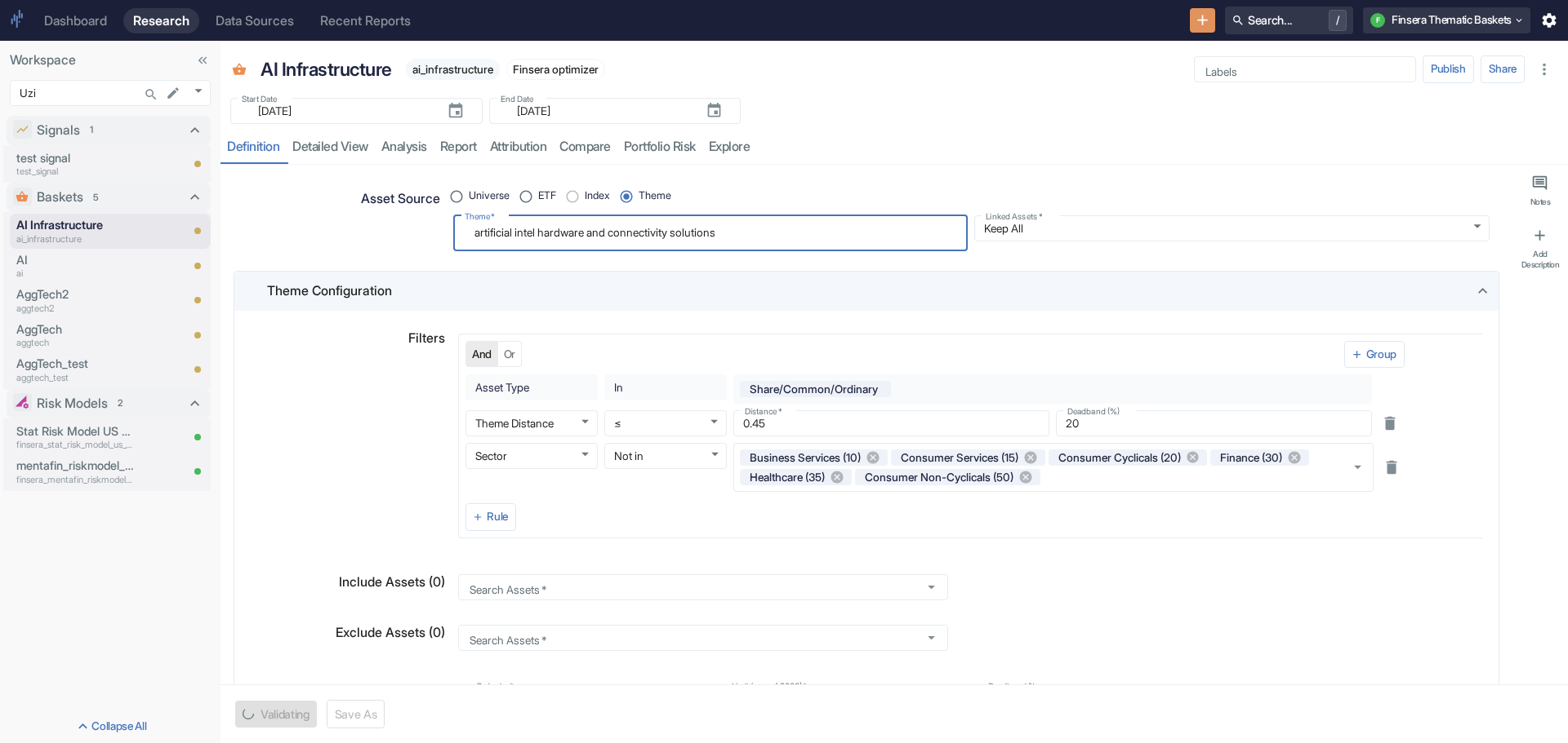
type textarea "x"
type textarea "artificial intell hardware and connectivity solutions"
type textarea "x"
type textarea "artificial intelli hardware and connectivity solutions"
type textarea "x"
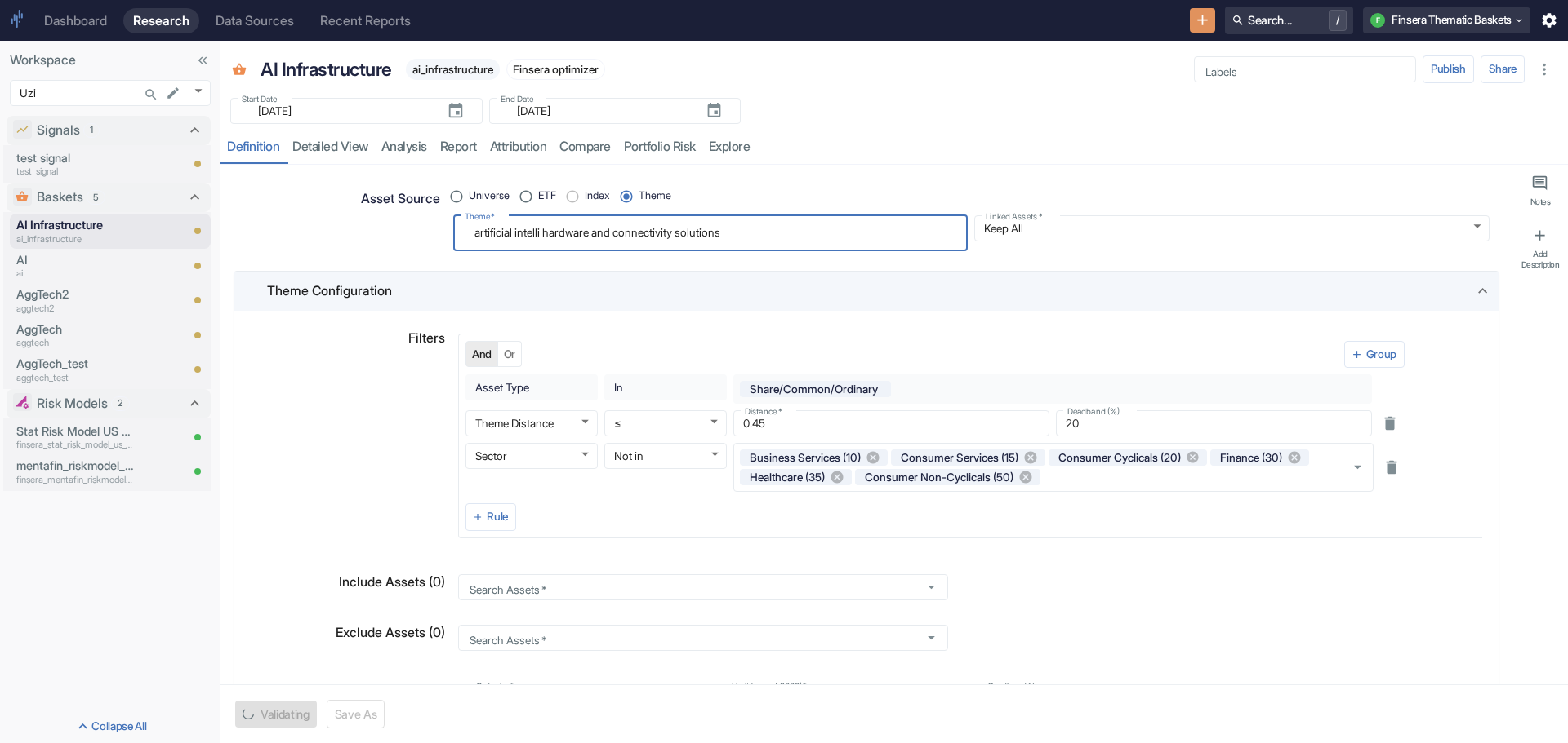
type textarea "artificial intellig hardware and connectivity solutions"
type textarea "x"
type textarea "artificial intellige hardware and connectivity solutions"
type textarea "x"
type textarea "artificial intelligen hardware and connectivity solutions"
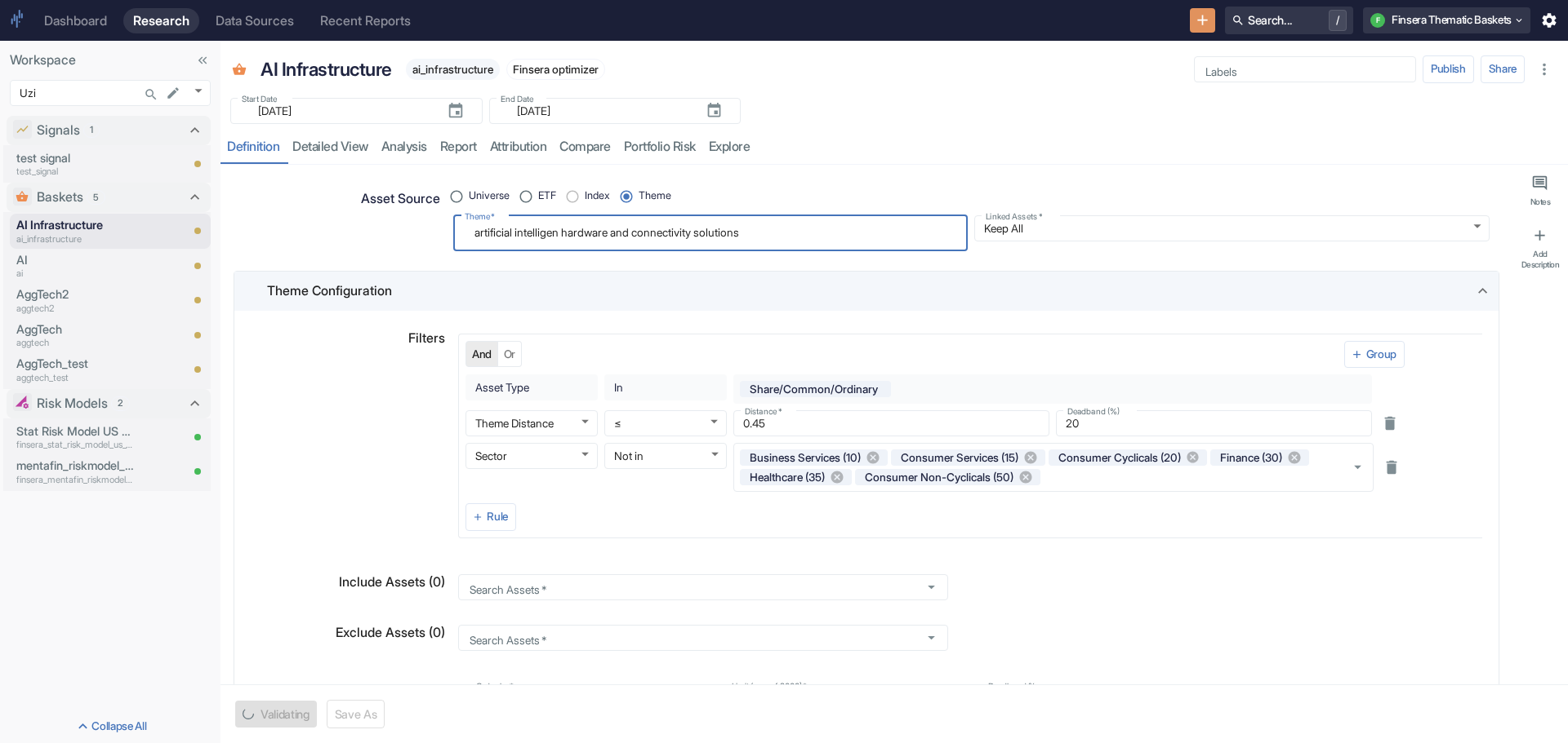
type textarea "x"
type textarea "artificial intelligenc hardware and connectivity solutions"
type textarea "x"
type textarea "artificial intelligence hardware and connectivity solutions"
type textarea "x"
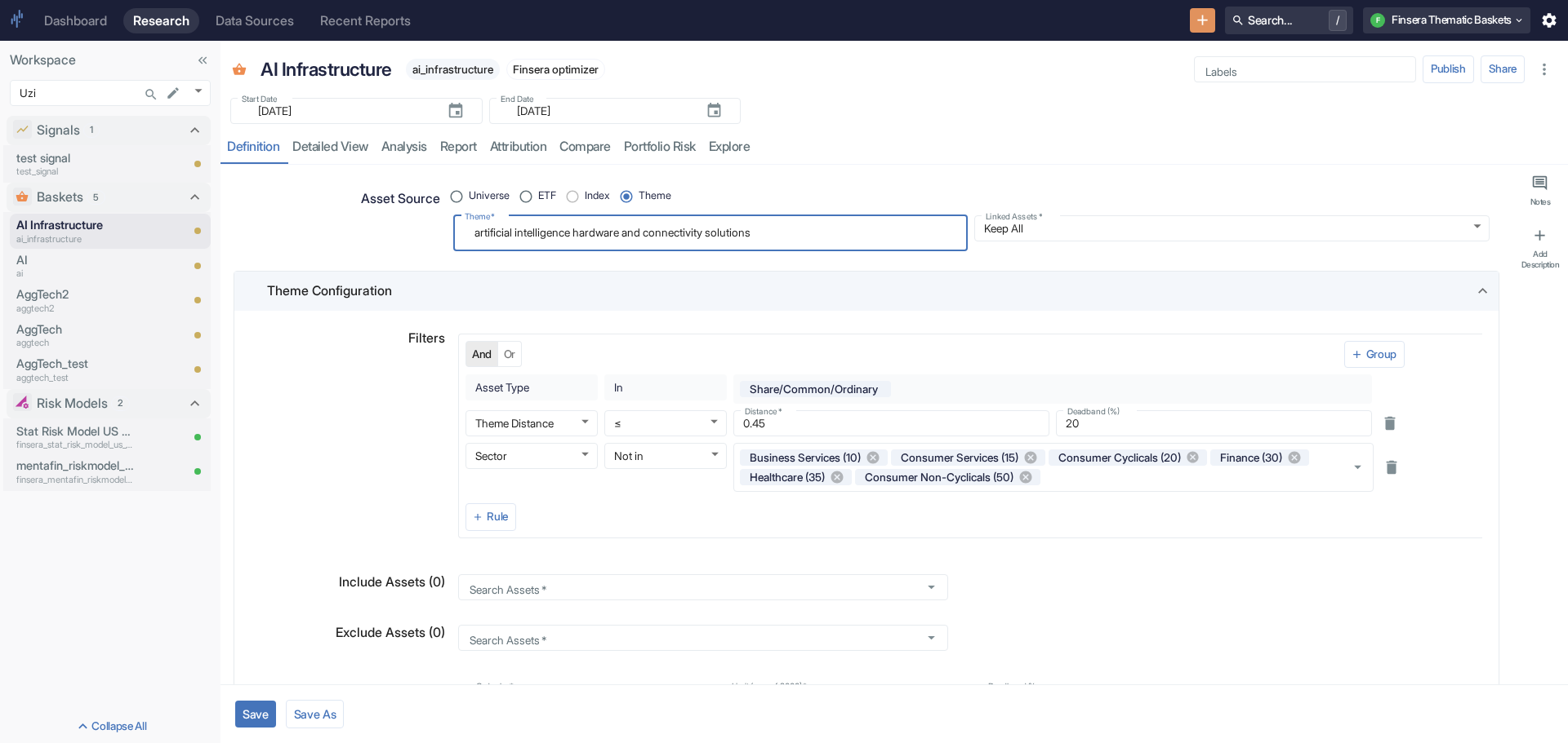
type textarea "artificial intelligence hardware and connectivity solutions"
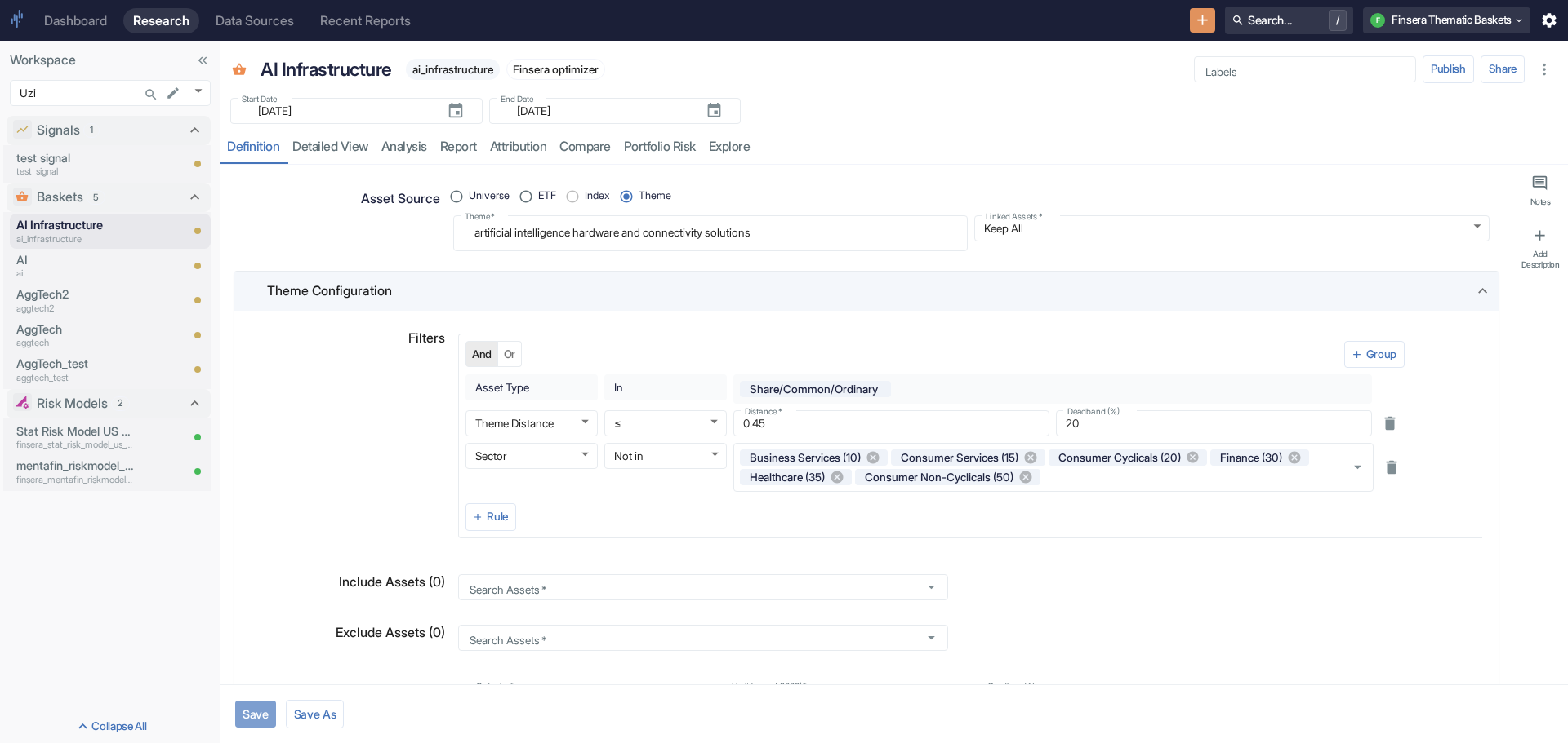
click at [247, 718] on button "Save" at bounding box center [255, 714] width 41 height 27
type textarea "x"
click at [347, 152] on link "detailed view" at bounding box center [330, 147] width 89 height 33
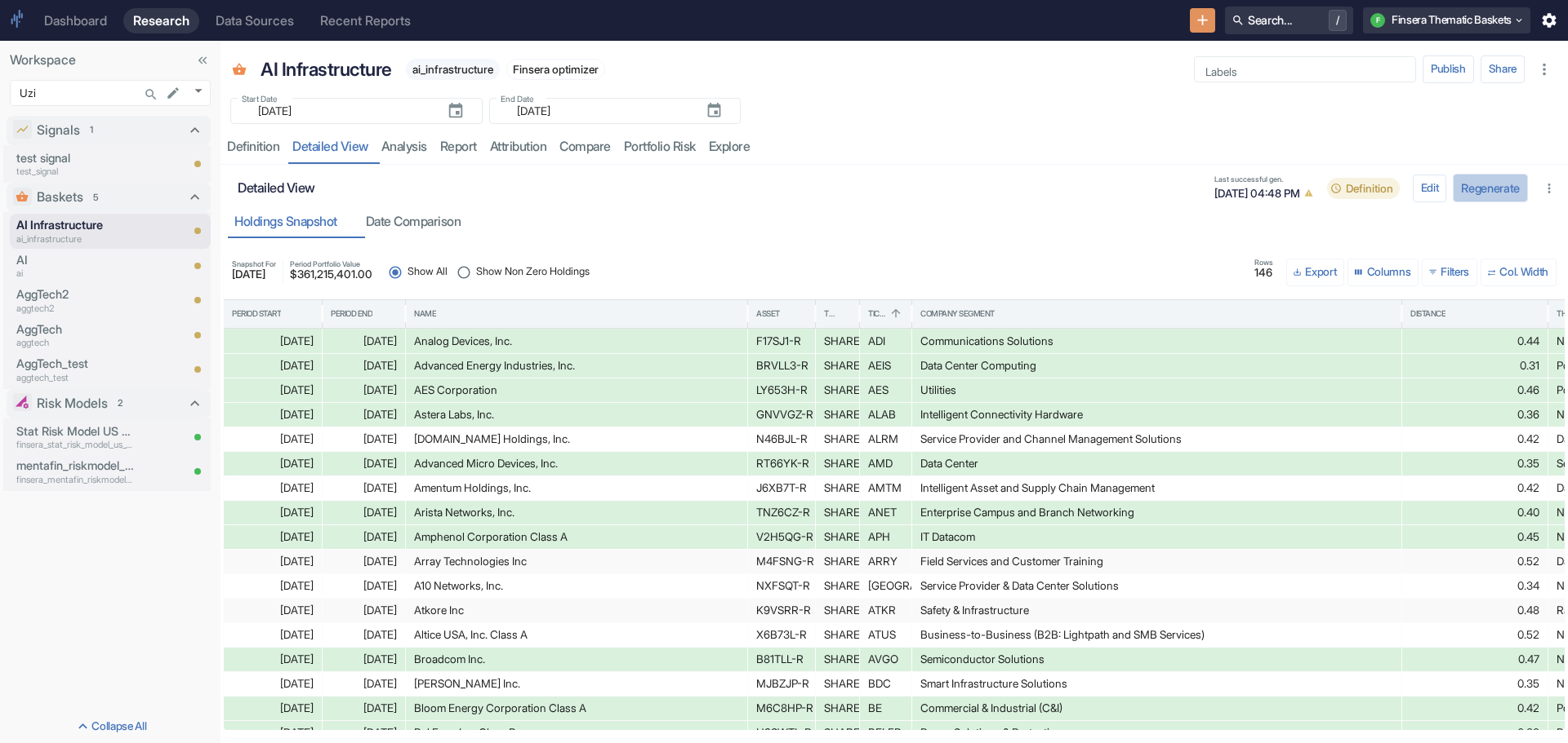
click at [1485, 188] on button "Regenerate" at bounding box center [1490, 187] width 75 height 29
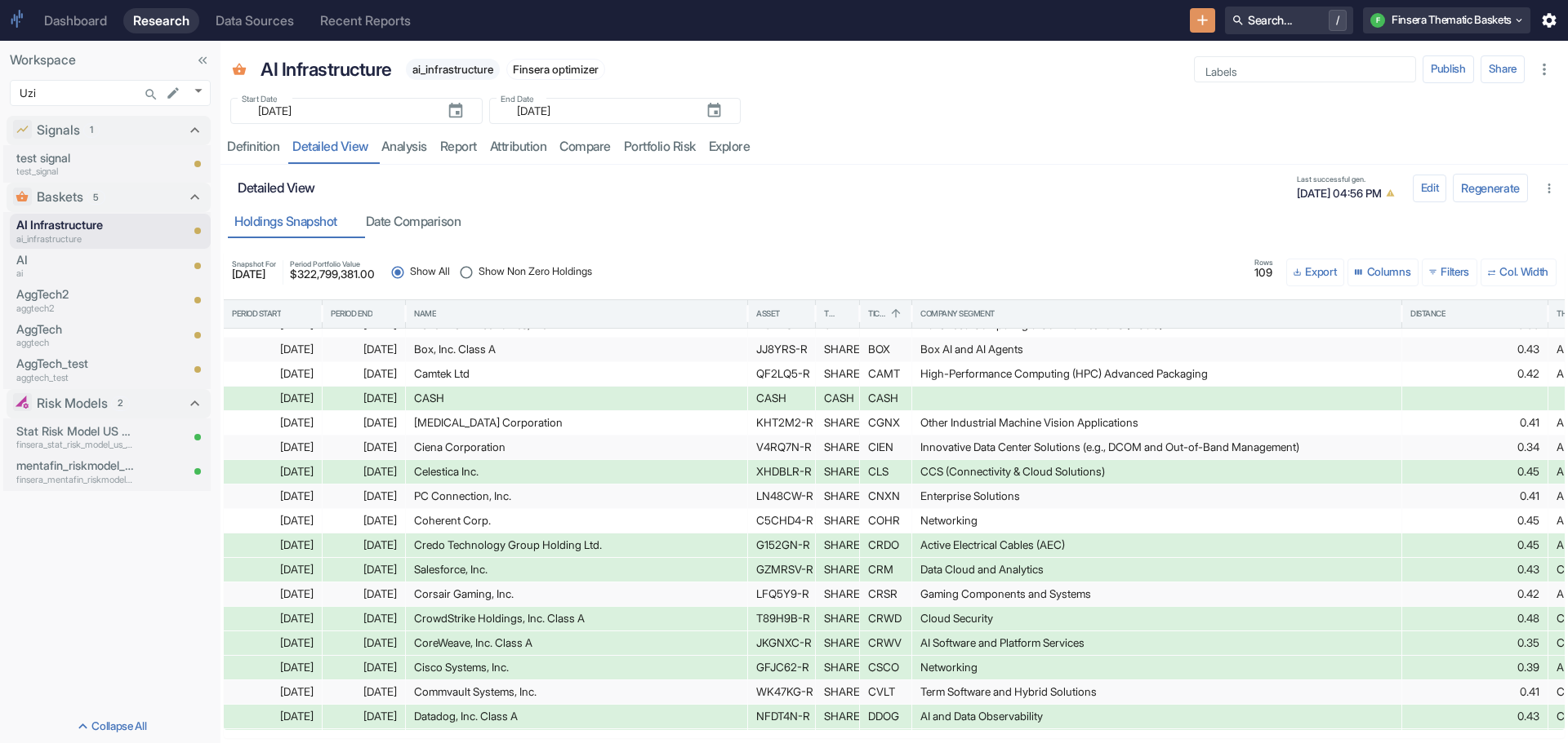
scroll to position [454, 0]
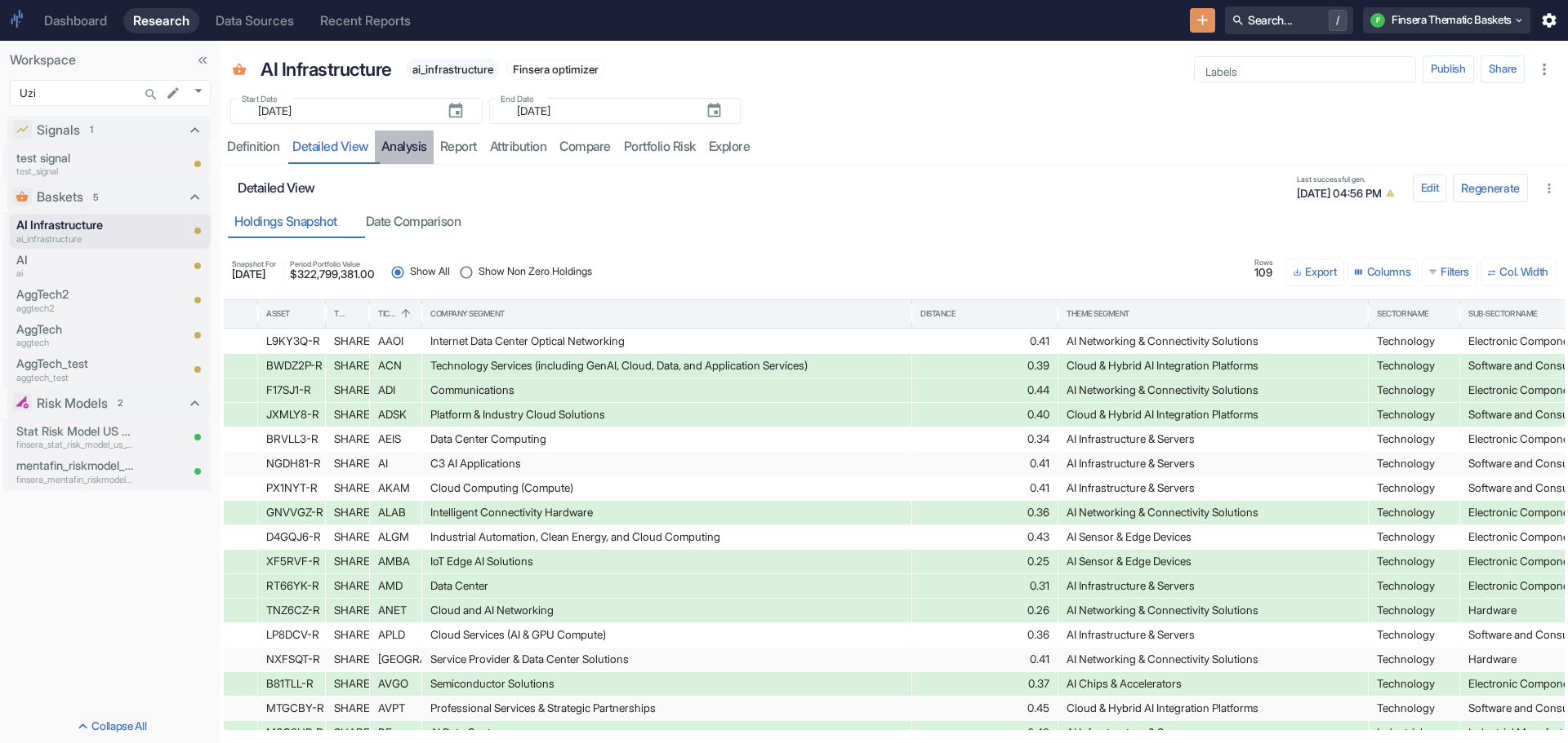
click at [425, 148] on link "analysis" at bounding box center [403, 147] width 58 height 33
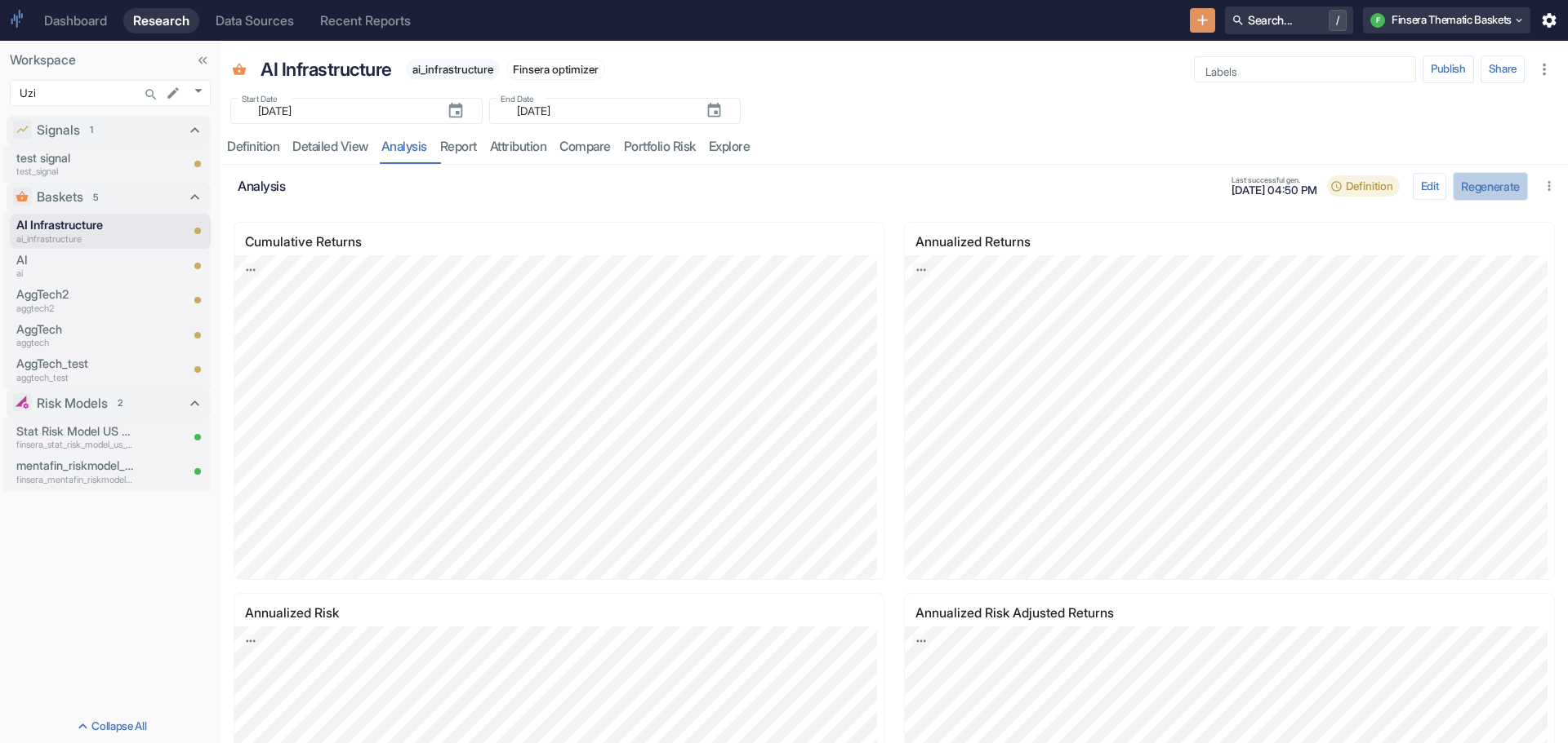
click at [1484, 186] on button "Regenerate" at bounding box center [1490, 186] width 75 height 29
click at [324, 148] on link "detailed view" at bounding box center [330, 147] width 89 height 33
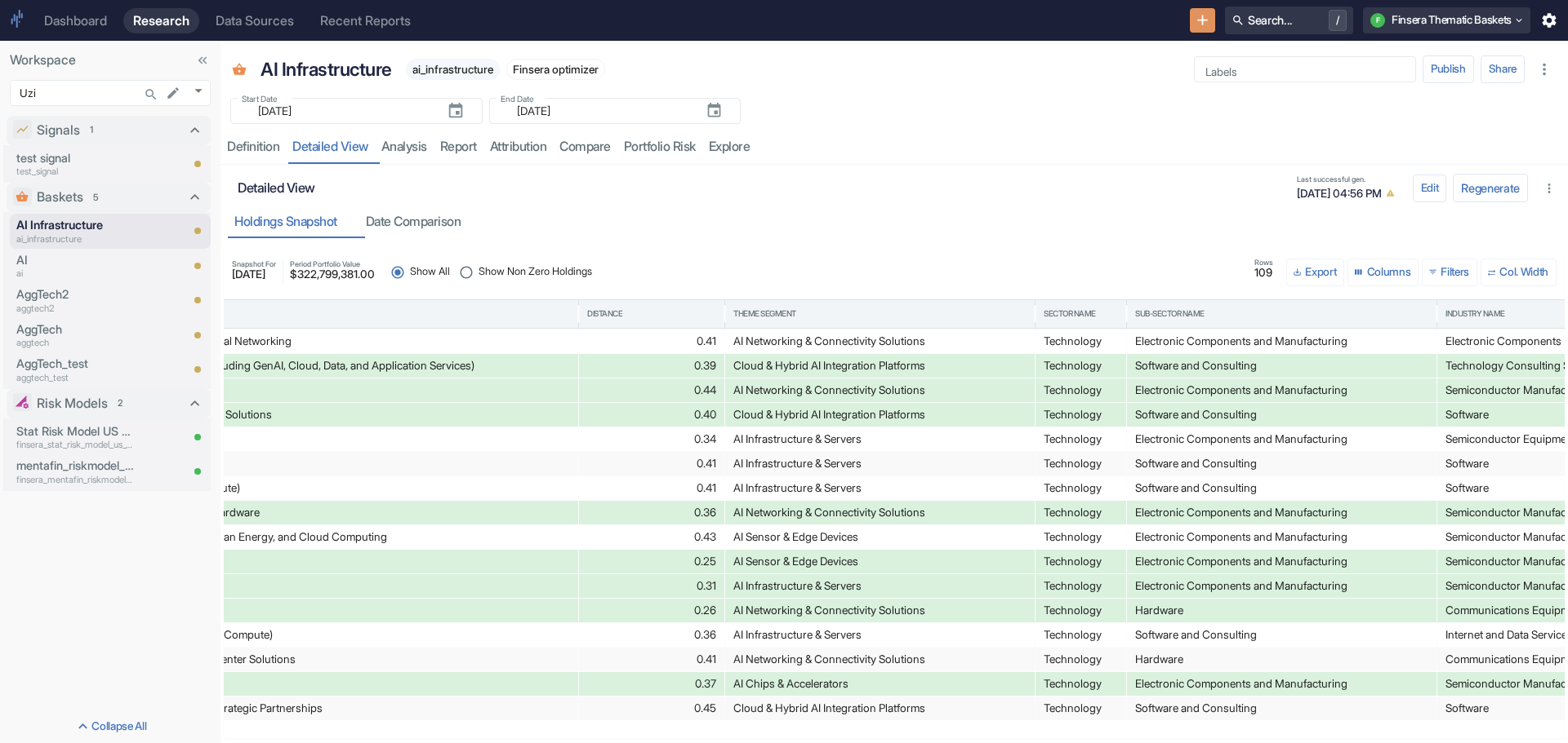
scroll to position [0, 642]
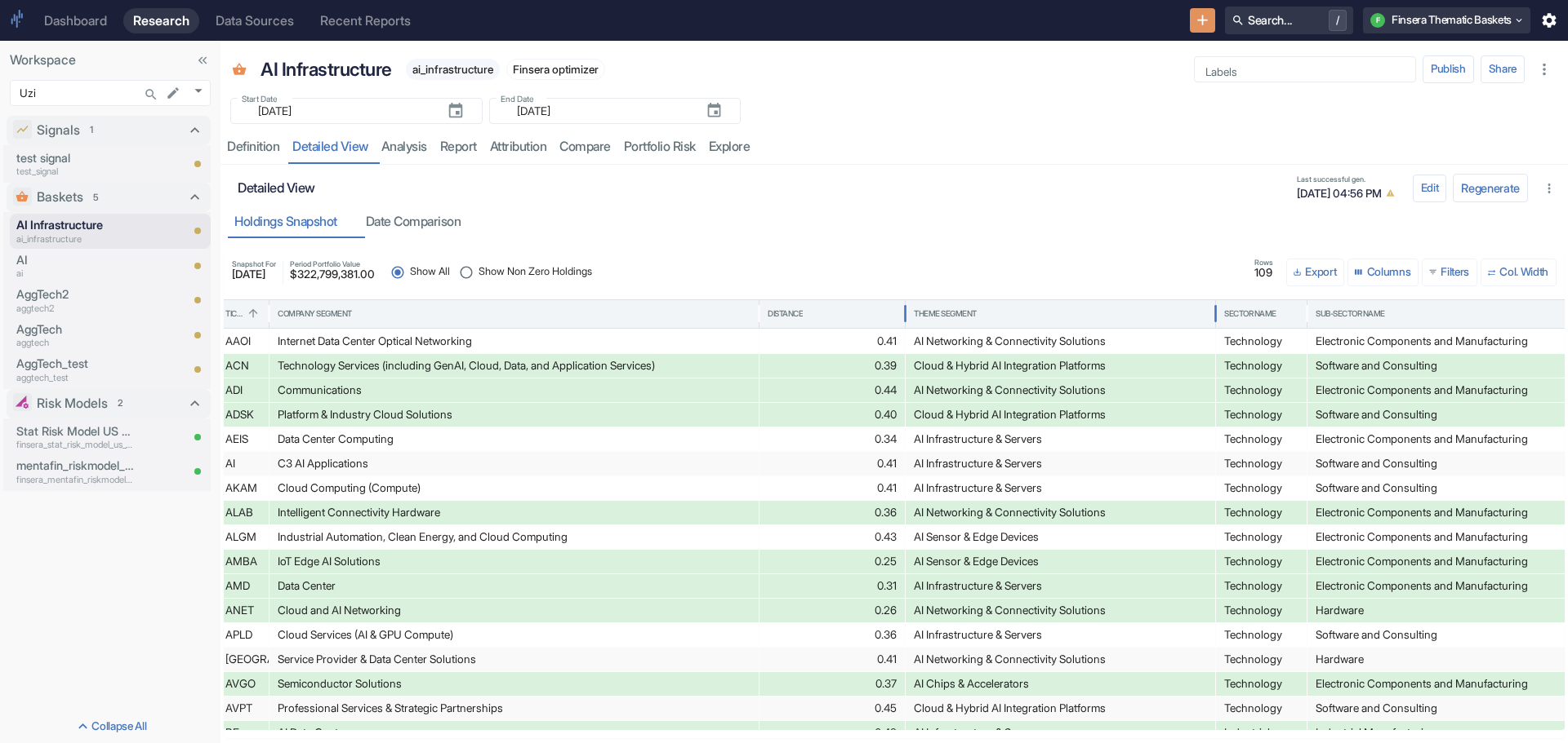
click at [935, 313] on div "Theme Segment" at bounding box center [945, 314] width 63 height 11
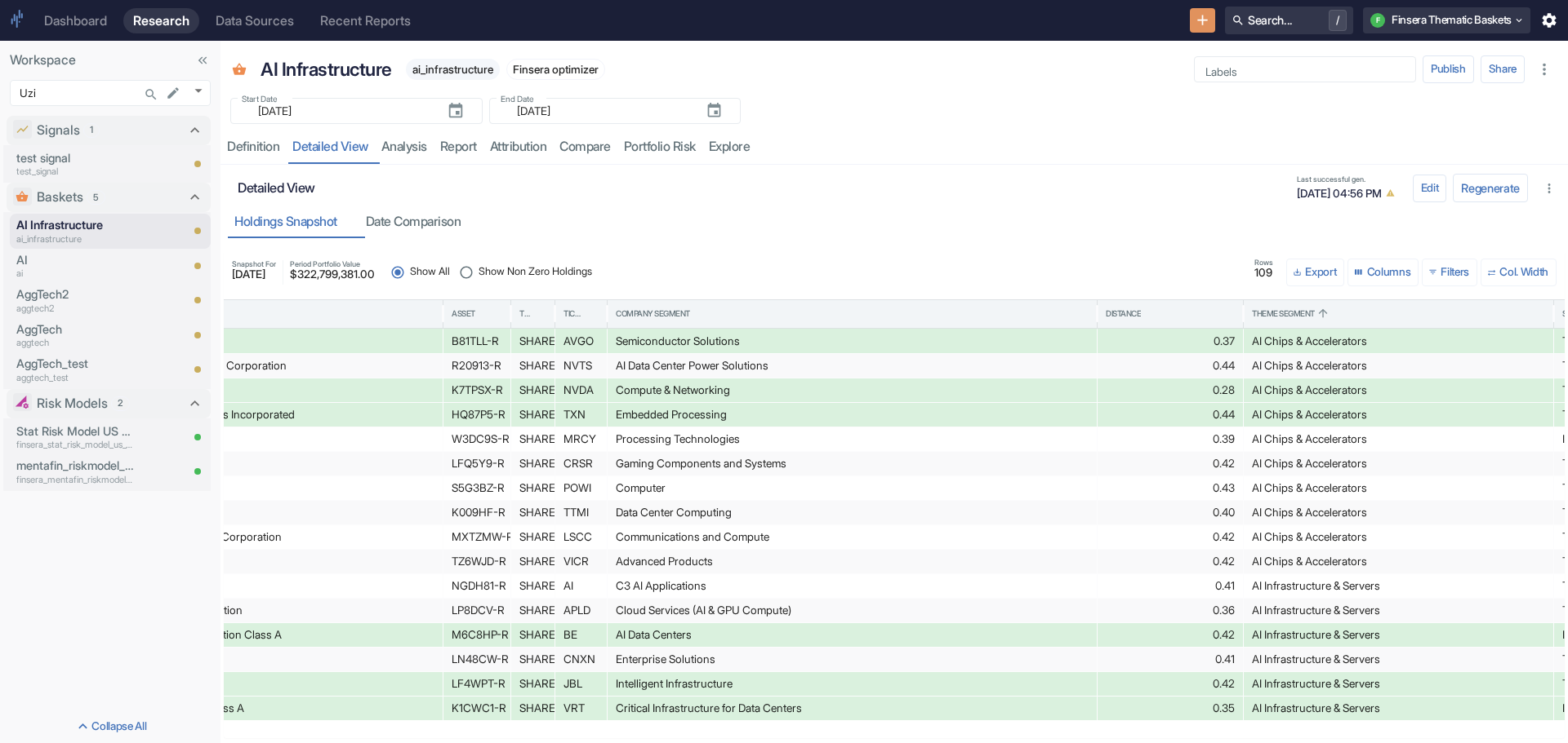
scroll to position [0, 440]
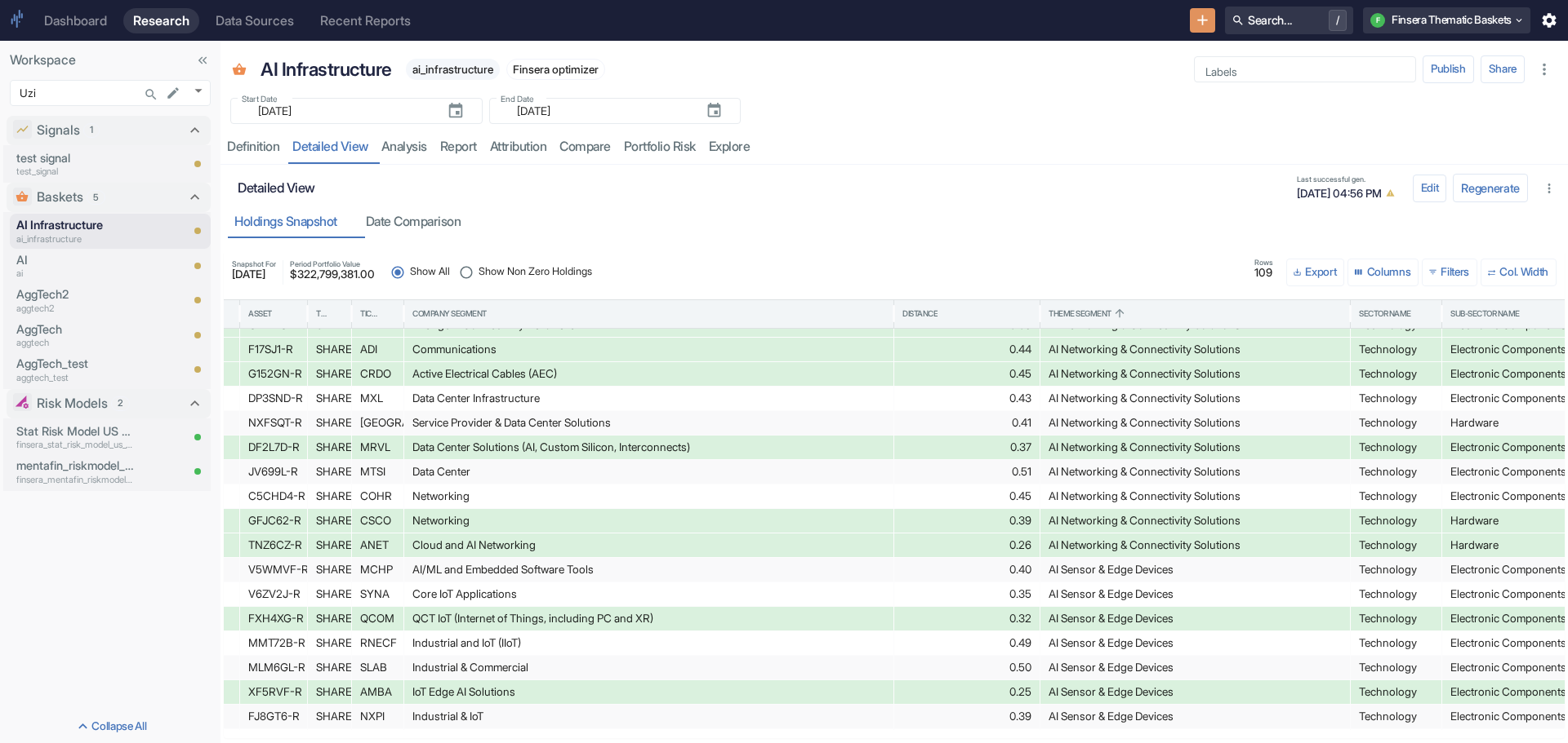
drag, startPoint x: 442, startPoint y: 717, endPoint x: 235, endPoint y: 686, distance: 209.3
click at [235, 686] on div "Period Start Period End Name Asset Type Ticker Company Segment Distance Theme S…" at bounding box center [894, 515] width 1340 height 431
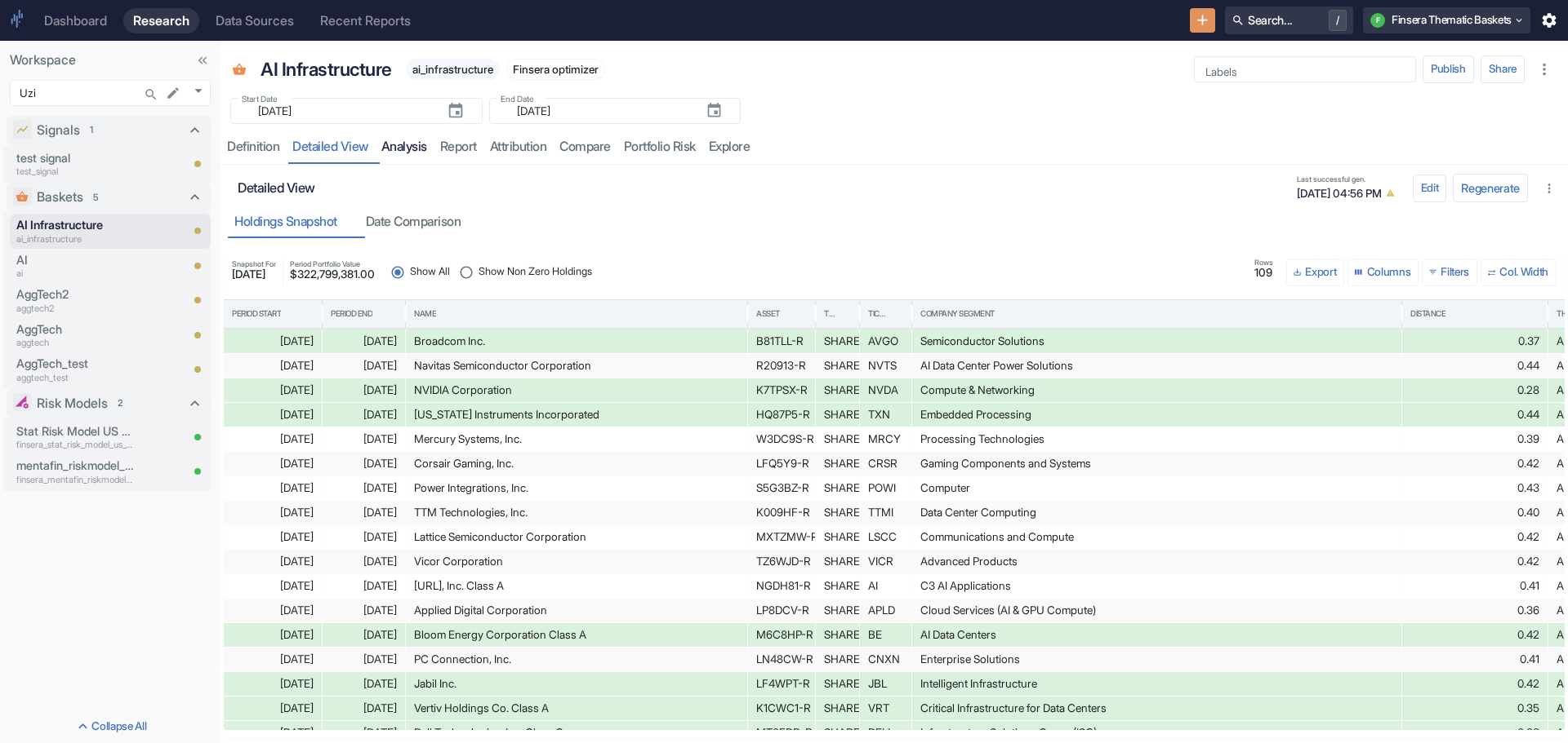
click at [410, 146] on link "analysis" at bounding box center [403, 147] width 58 height 33
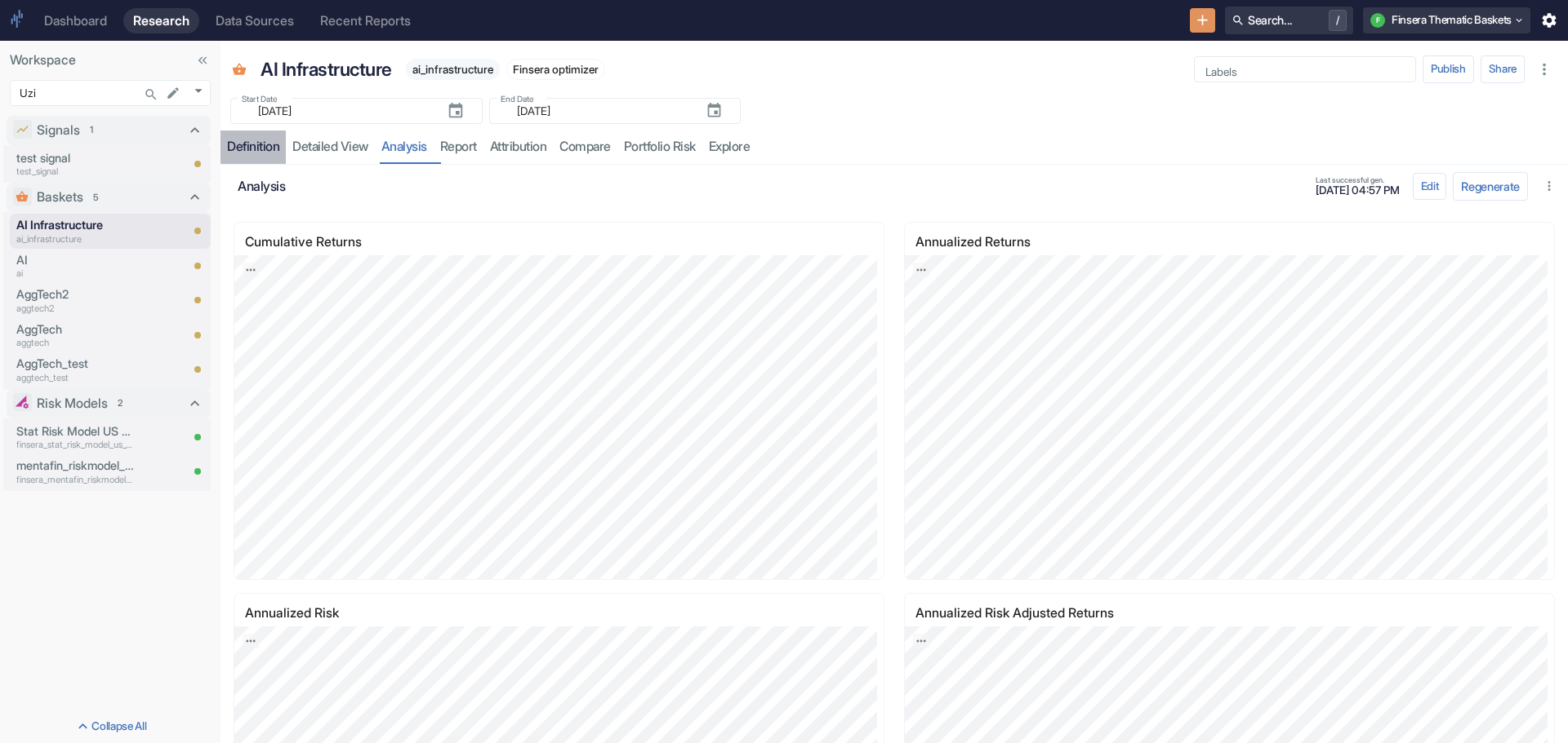
click at [258, 140] on div "Definition" at bounding box center [253, 147] width 52 height 17
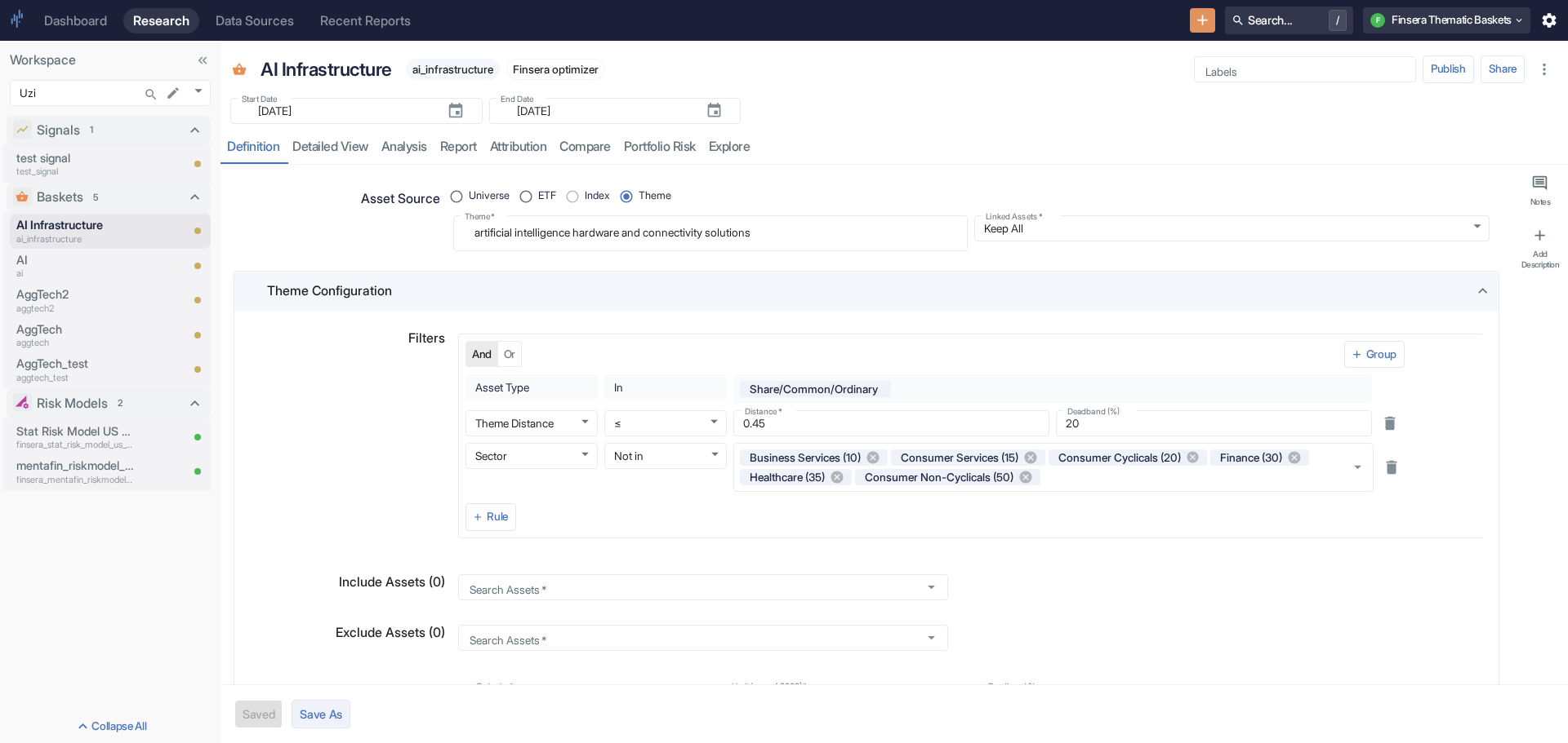
click at [327, 706] on button "Save As" at bounding box center [320, 714] width 58 height 29
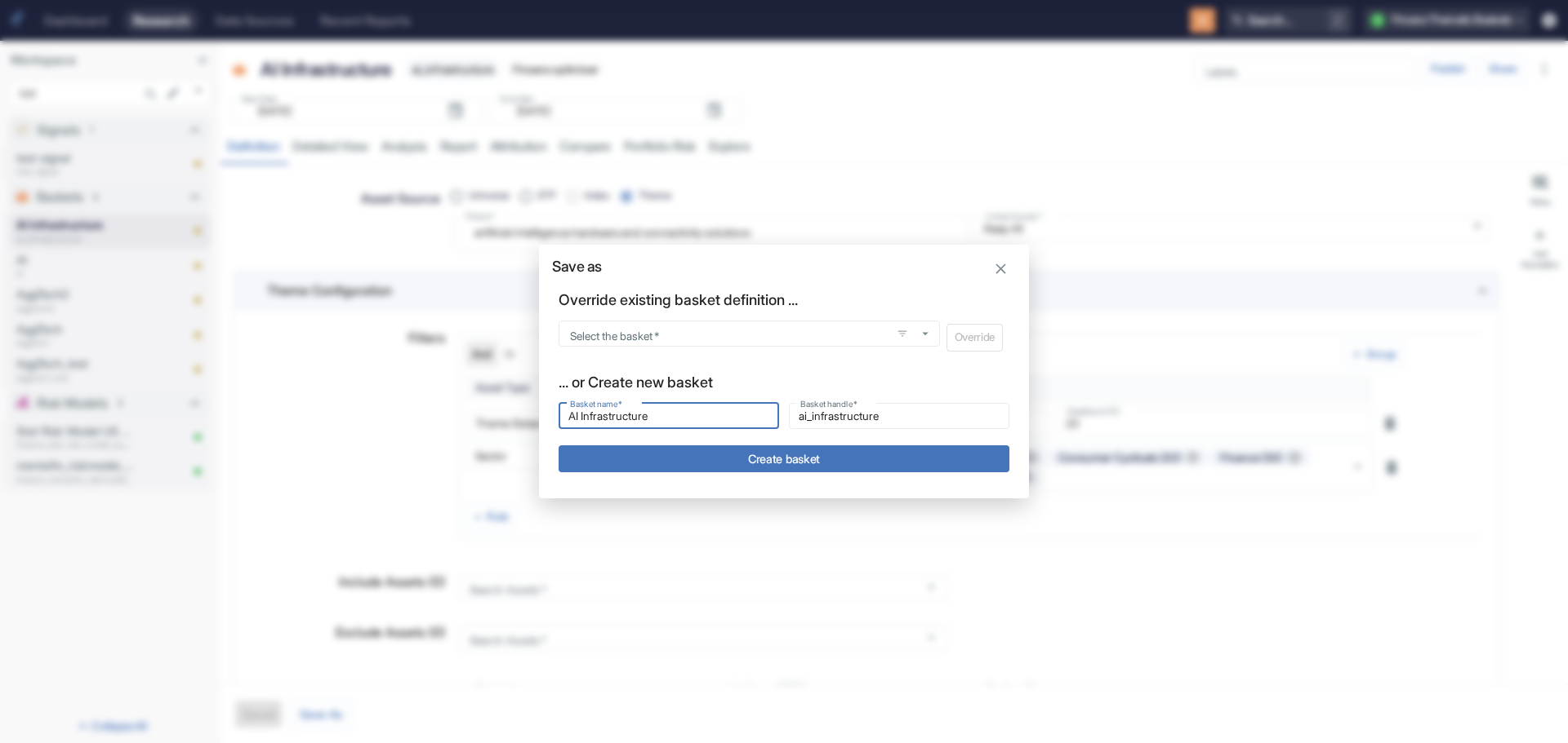
drag, startPoint x: 679, startPoint y: 420, endPoint x: 544, endPoint y: 420, distance: 135.0
click at [544, 420] on div "Override existing basket definition ... Select the basket   * Select the basket…" at bounding box center [784, 393] width 490 height 209
type input "R"
type input "r"
type input "Ro"
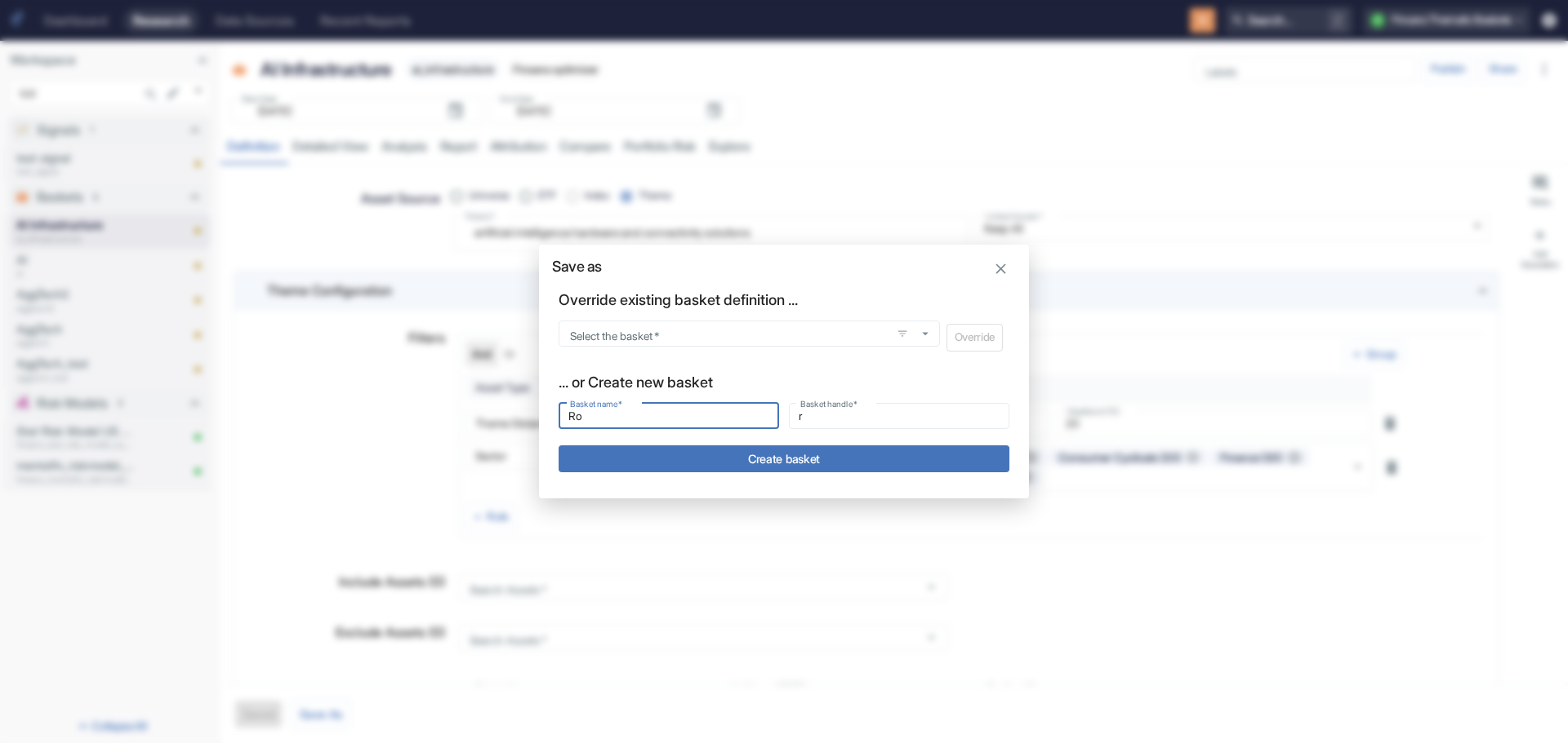
type input "ro"
type input "[PERSON_NAME]"
type input "rob"
type input "Robo"
type input "robo"
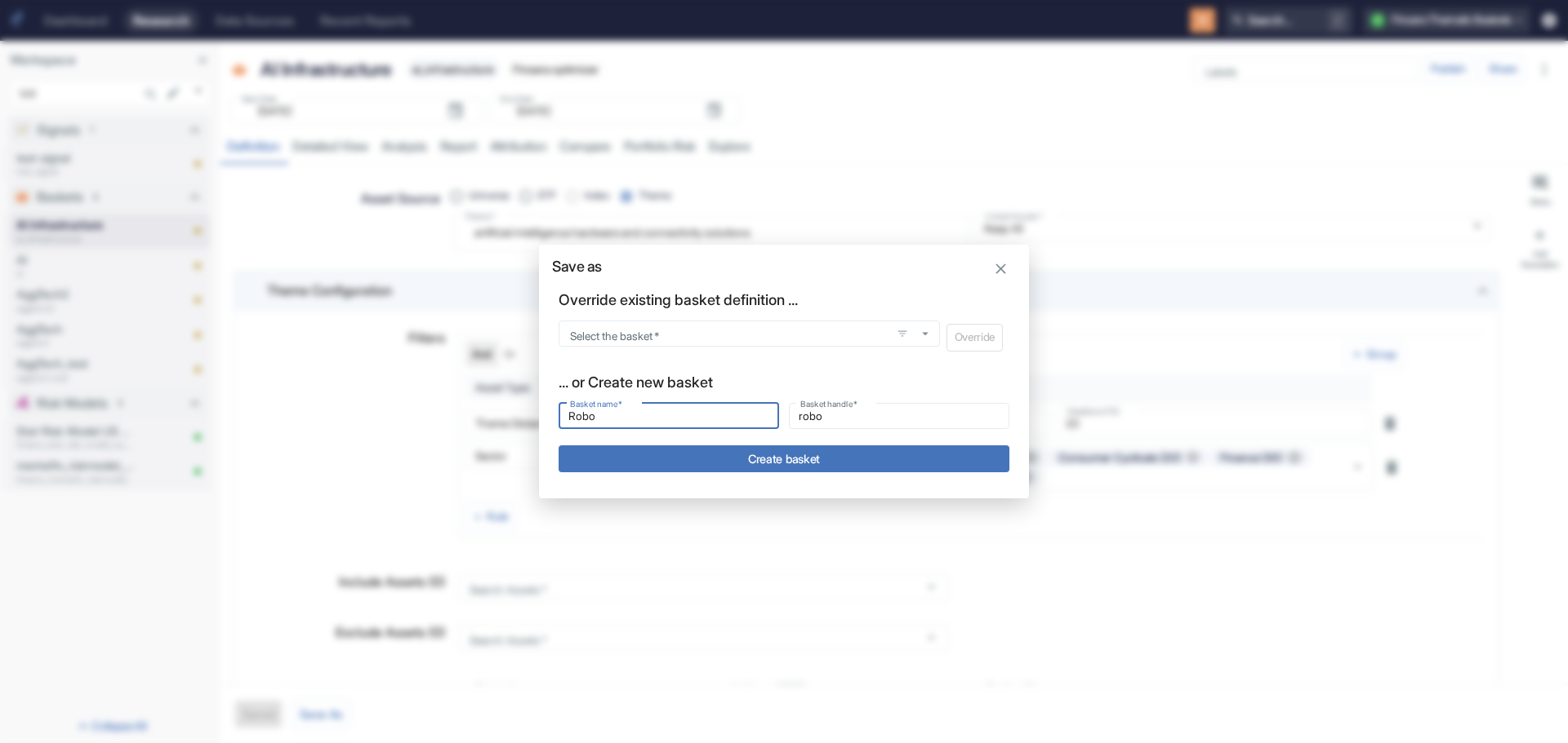
type input "Robot"
type input "robot"
type input "Roboti"
type input "roboti"
type input "Robotic"
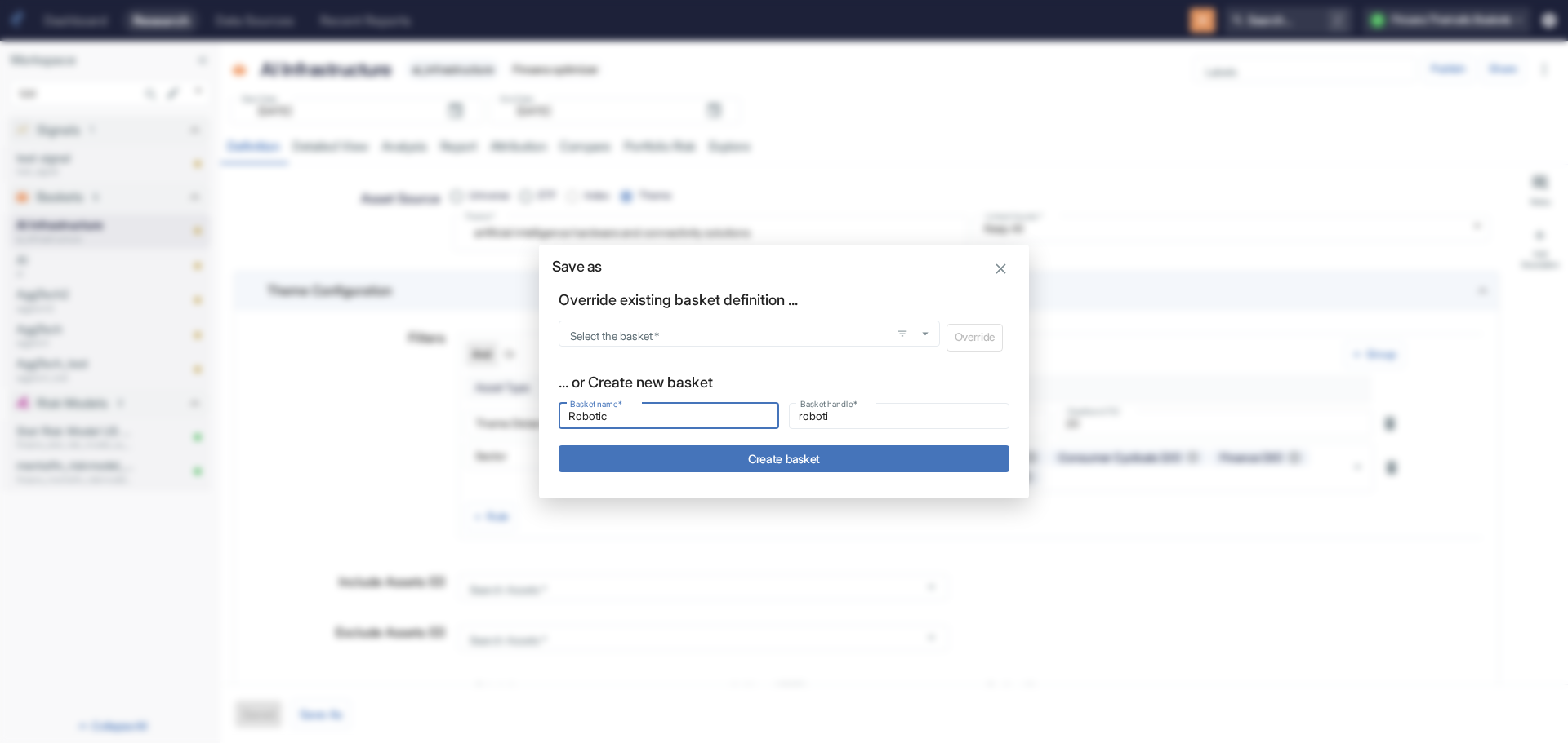
type input "robotic"
type input "Robotics"
type input "robotics"
type input "Robotics"
type input "robotics_"
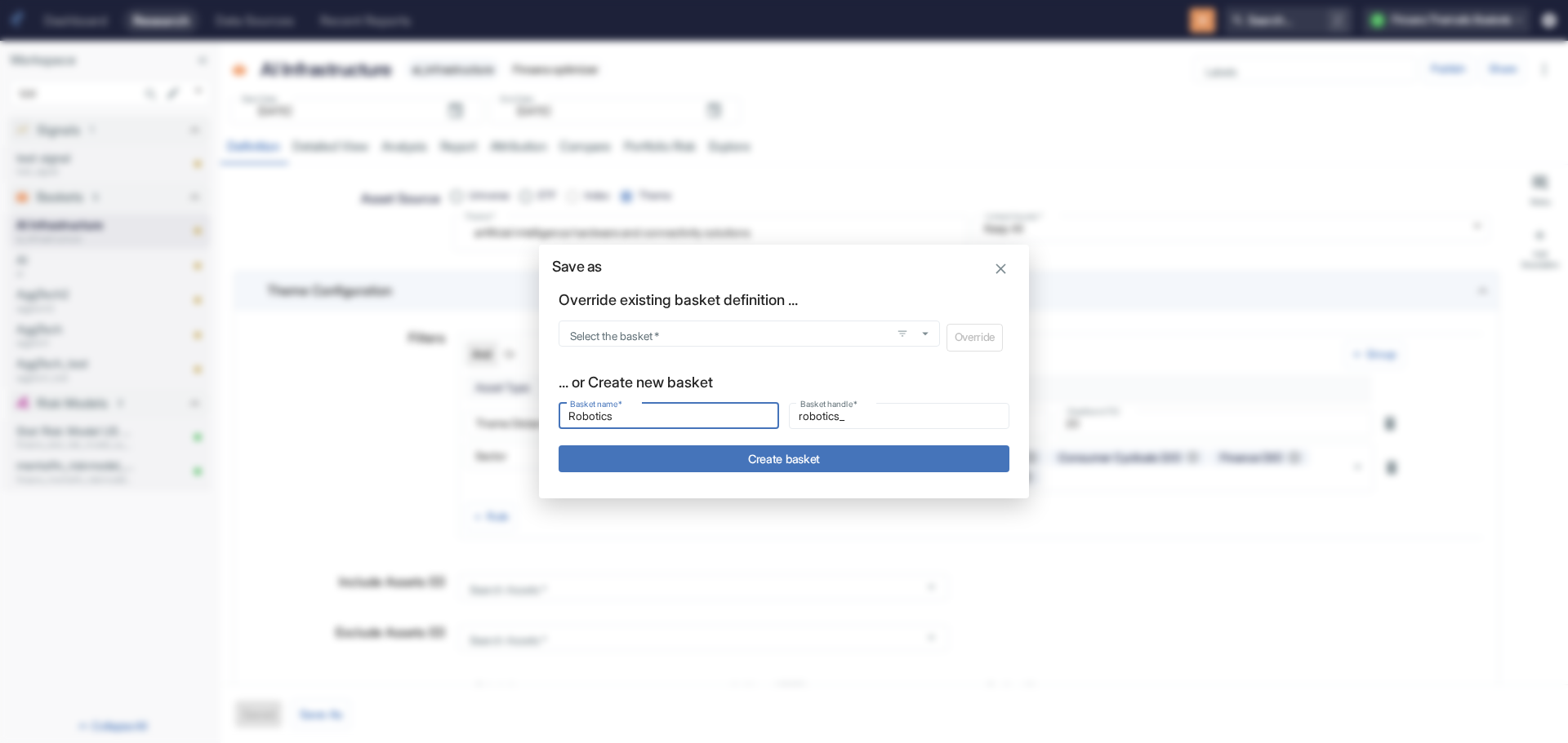
type input "Robotics a"
type input "robotics_a"
type input "Robotics an"
type input "robotics_an"
type input "Robotics and"
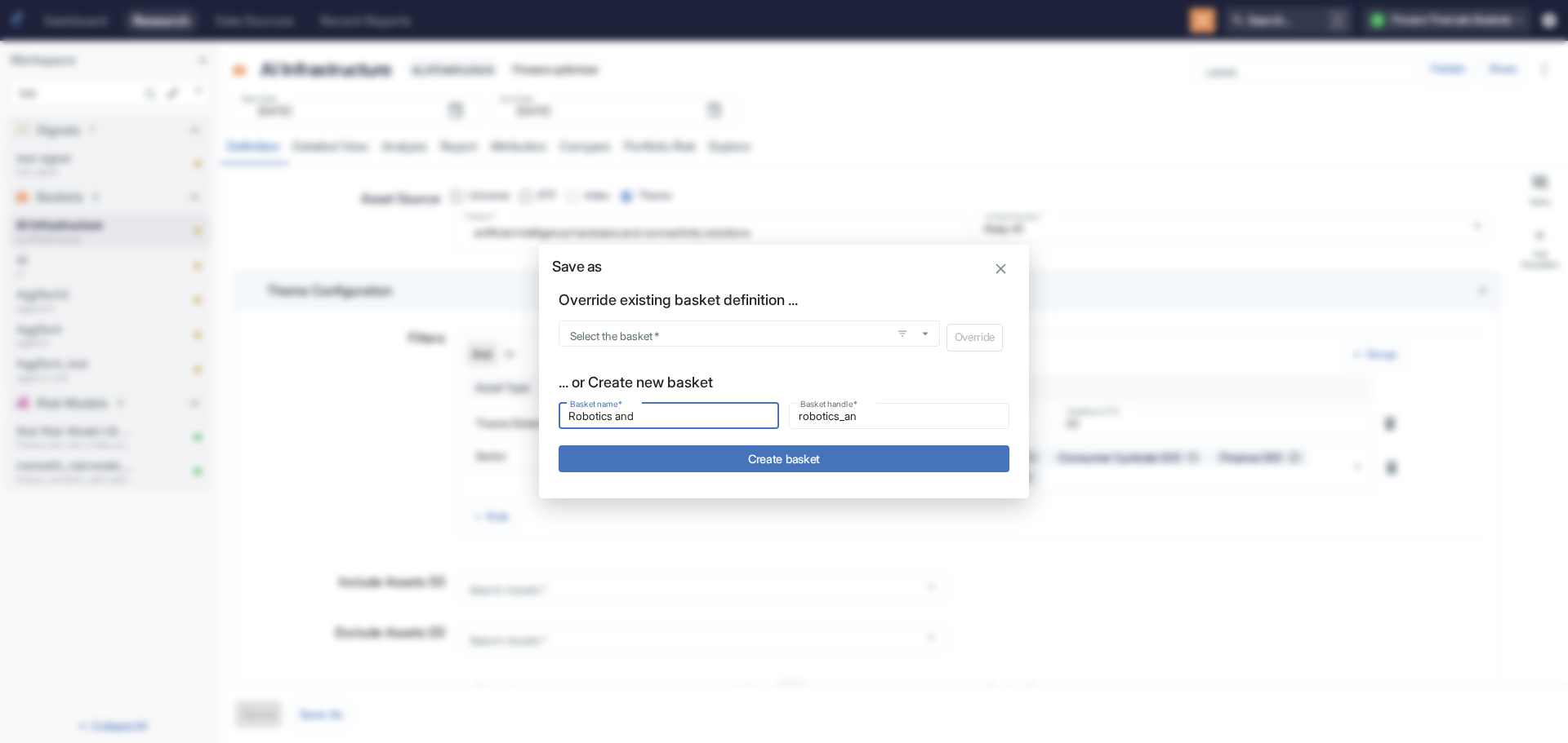
type input "robotics_and"
type input "Robotics and"
type input "robotics_and_"
type input "Robotics and A"
type input "robotics_and_a"
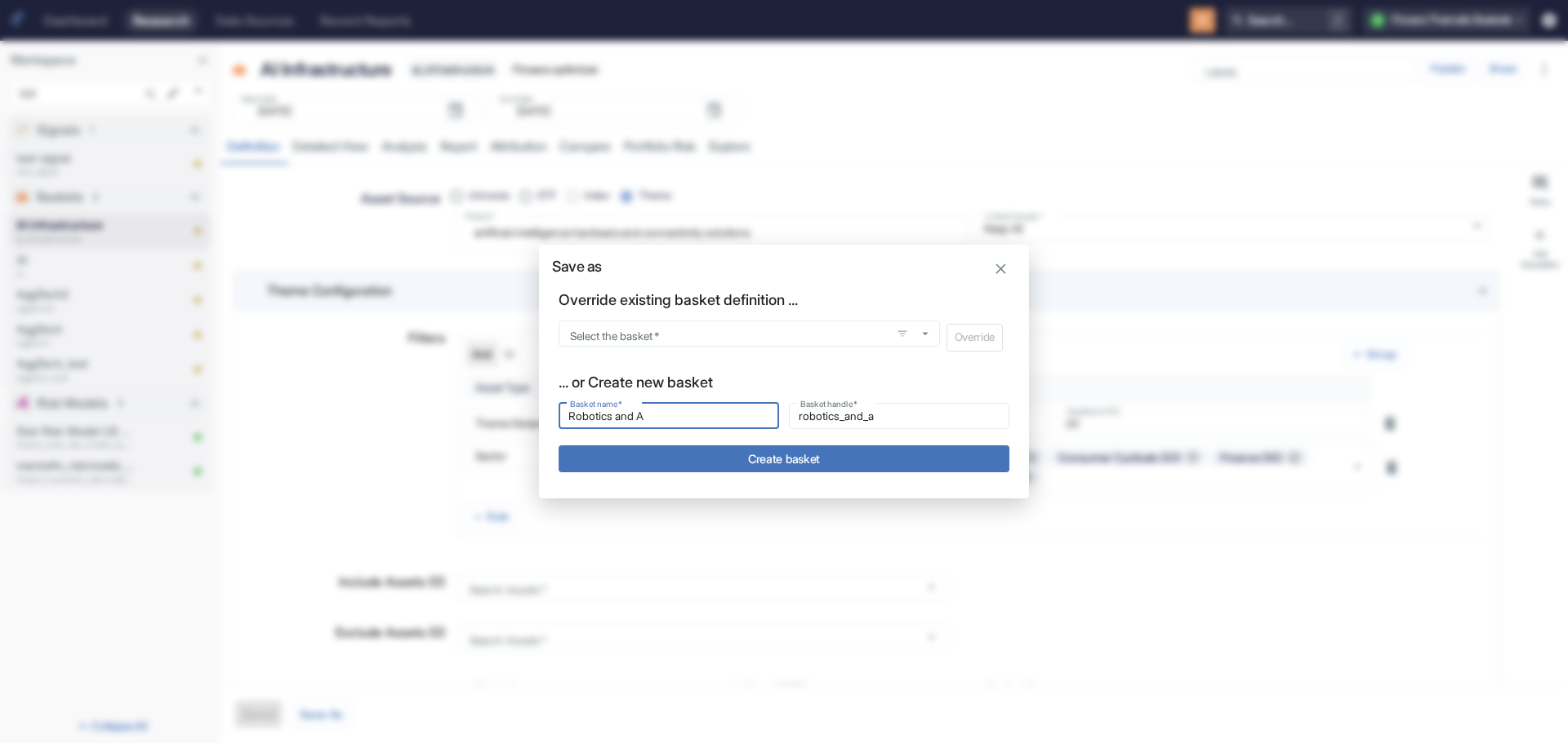
type input "Robotics and Au"
type input "robotics_and_au"
type input "Robotics and Aut"
type input "robotics_and_aut"
type input "Robotics and Auto"
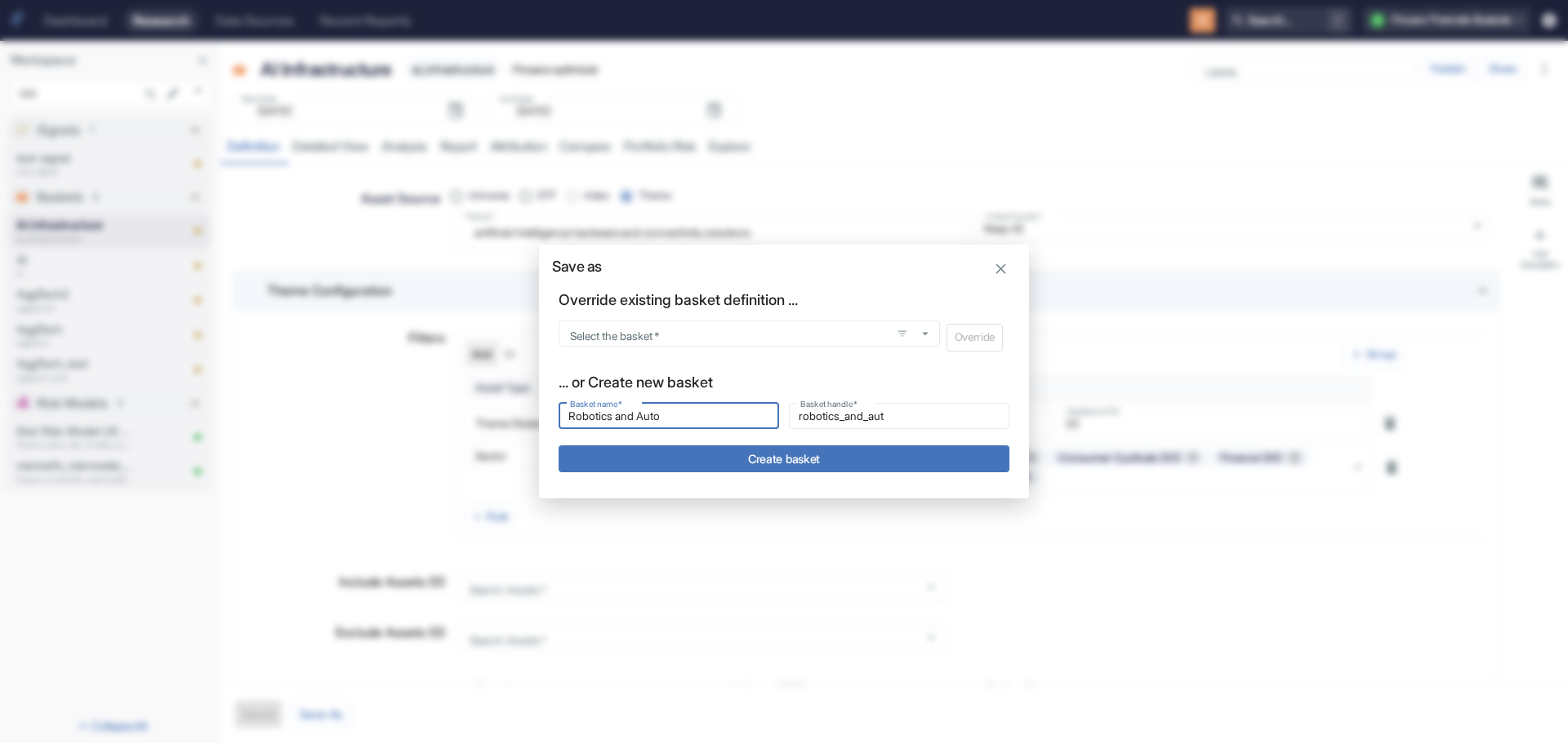
type input "robotics_and_auto"
type input "Robotics and Autom"
type input "robotics_and_autom"
type input "Robotics and Automa"
type input "robotics_and_automa"
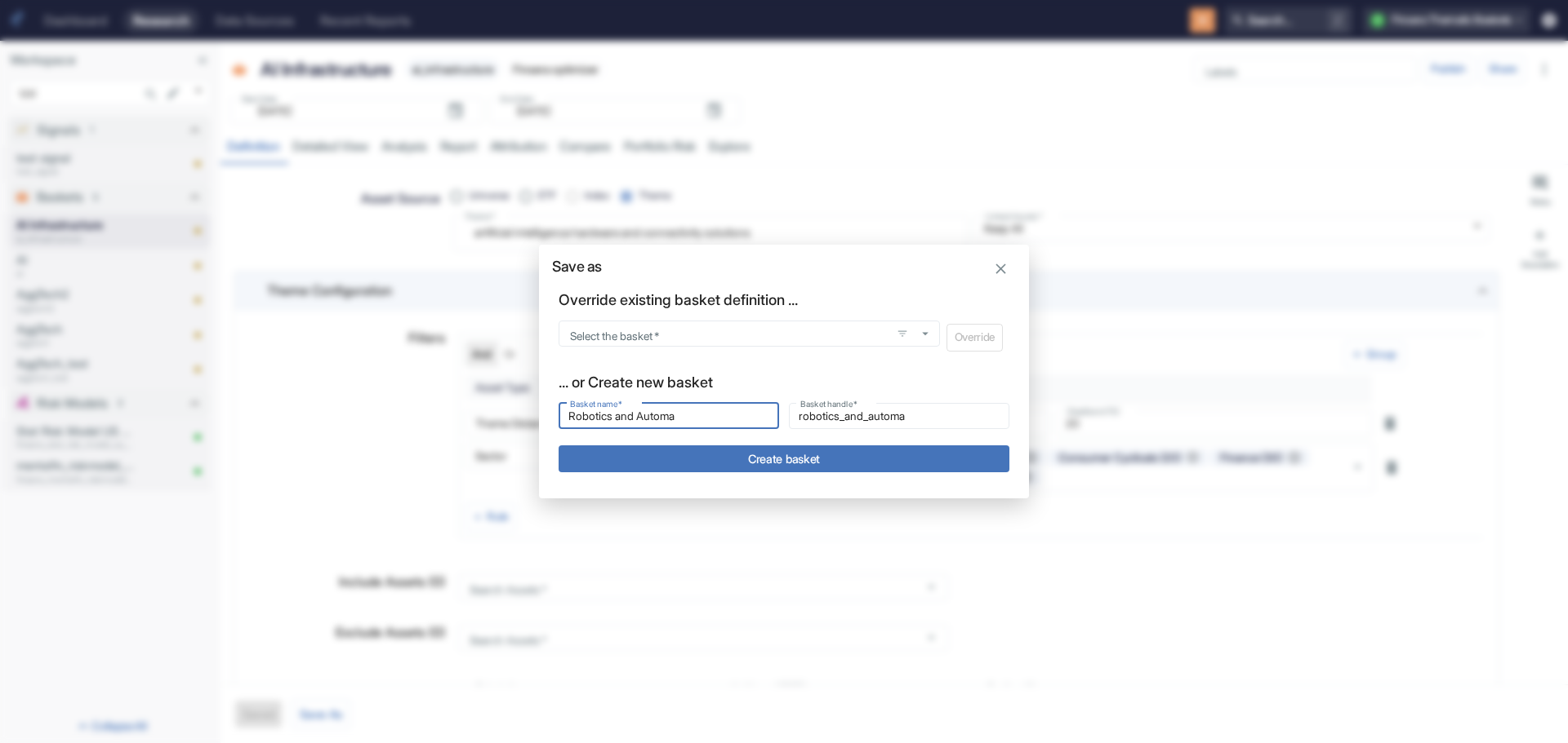
type input "Robotics and Automat"
type input "robotics_and_automat"
type input "Robotics and Automati"
type input "robotics_and_automati"
type input "Robotics and Automatio"
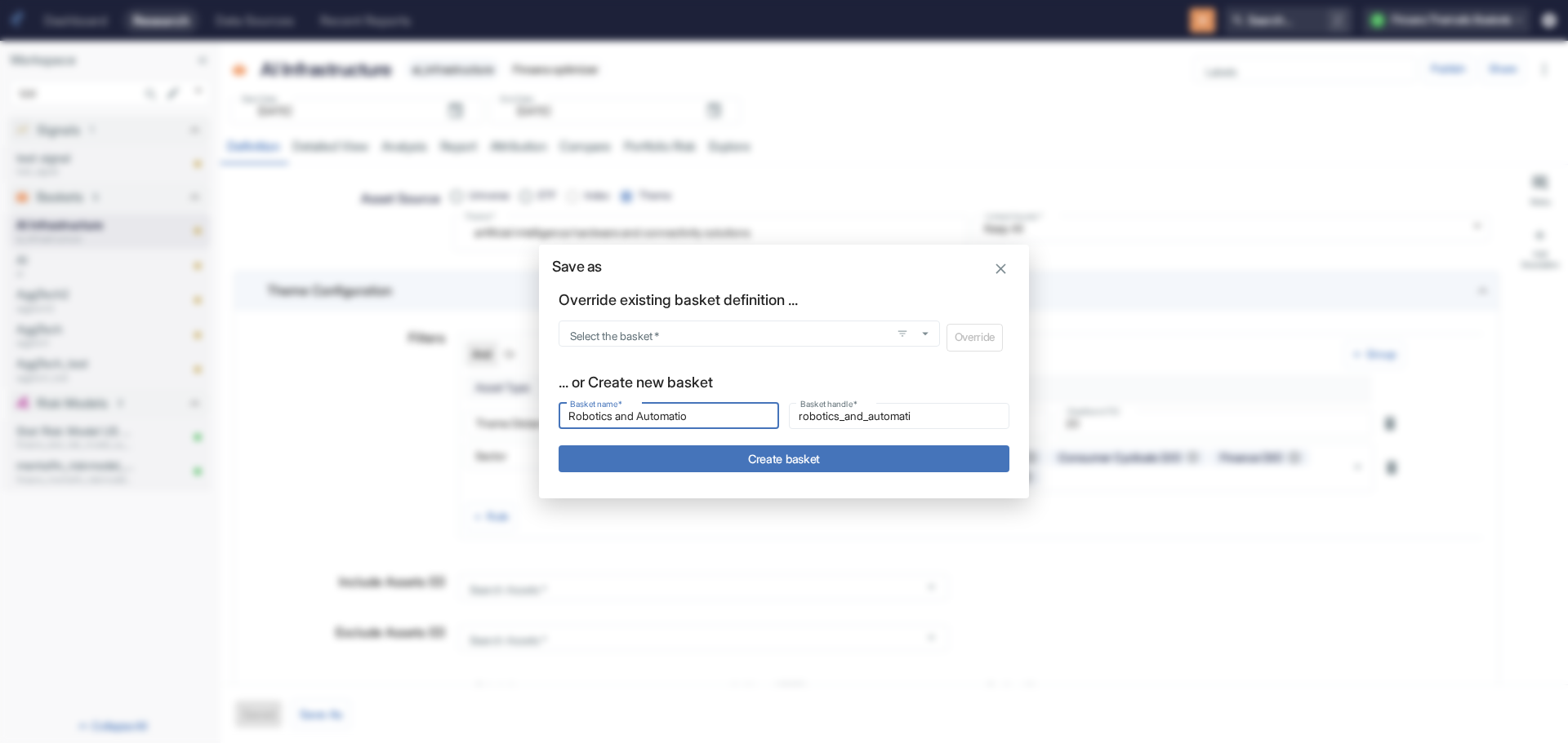
type input "robotics_and_automatio"
type input "Robotics and Automation"
type input "robotics_and_automation"
type input "Robotics and Automation"
click at [782, 455] on button "Create basket" at bounding box center [784, 459] width 450 height 27
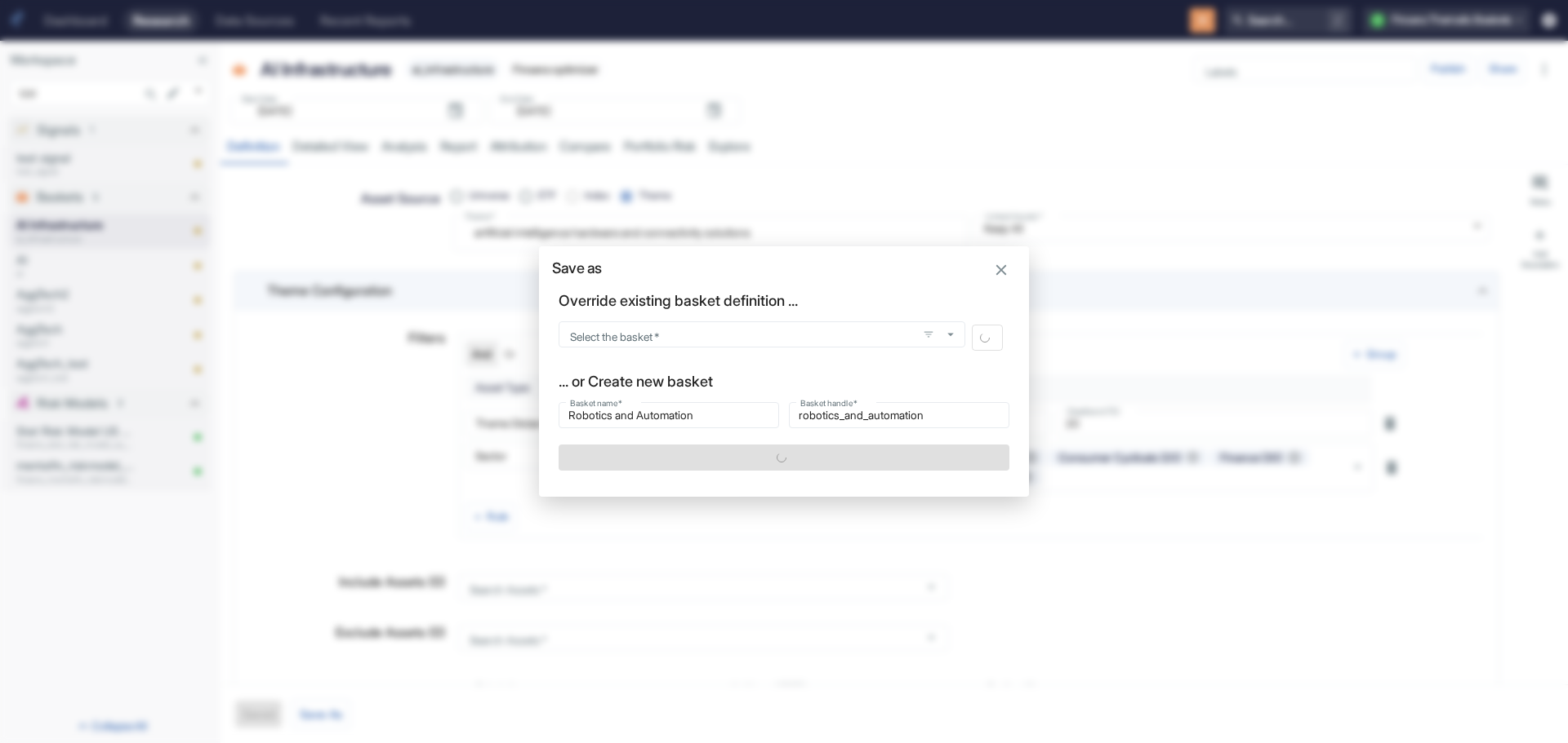
type textarea "x"
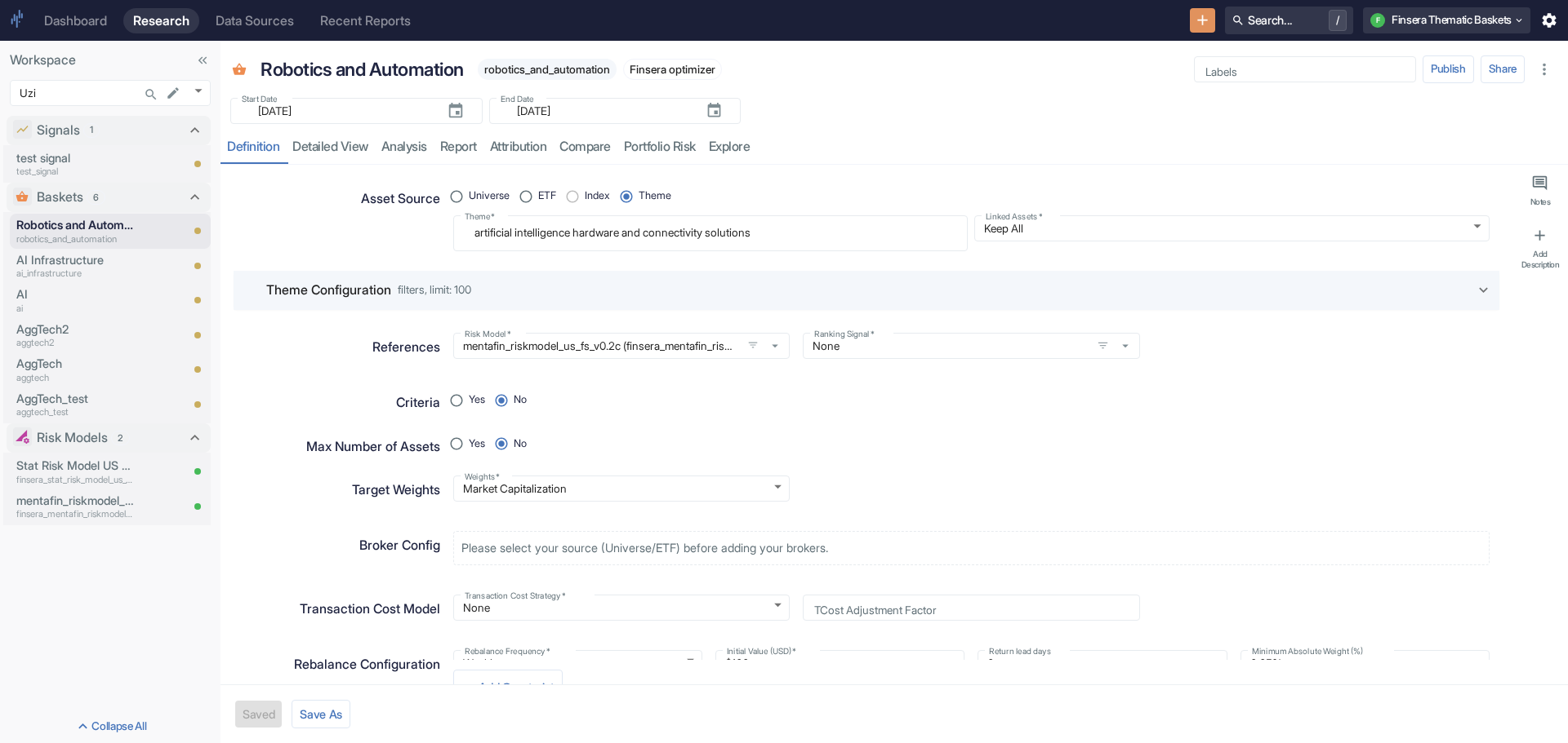
type textarea "x"
click at [1475, 285] on icon at bounding box center [1483, 290] width 18 height 18
radio input "true"
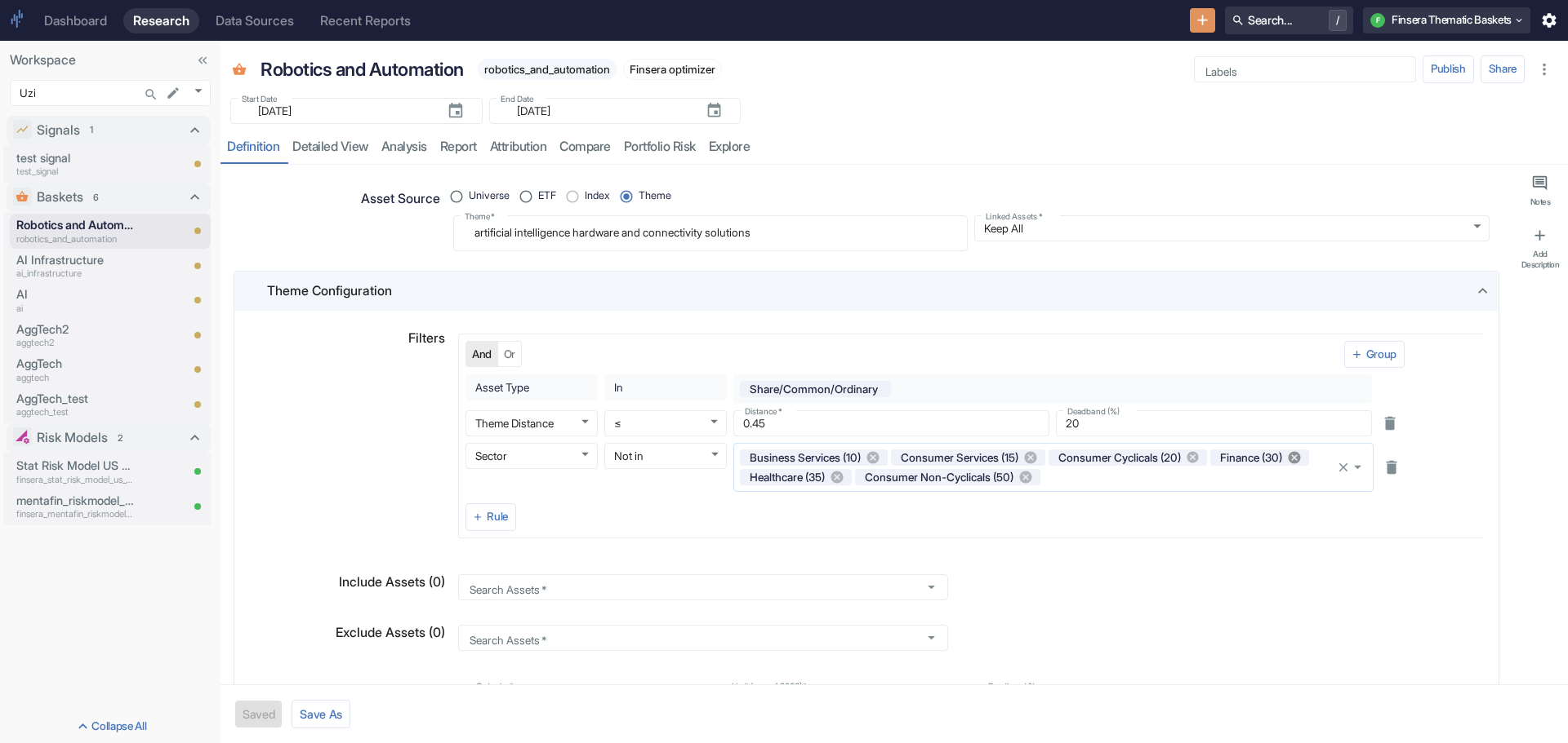
click at [1289, 464] on icon at bounding box center [1295, 458] width 12 height 12
click at [876, 454] on icon at bounding box center [873, 458] width 12 height 12
click at [912, 476] on icon at bounding box center [910, 478] width 12 height 12
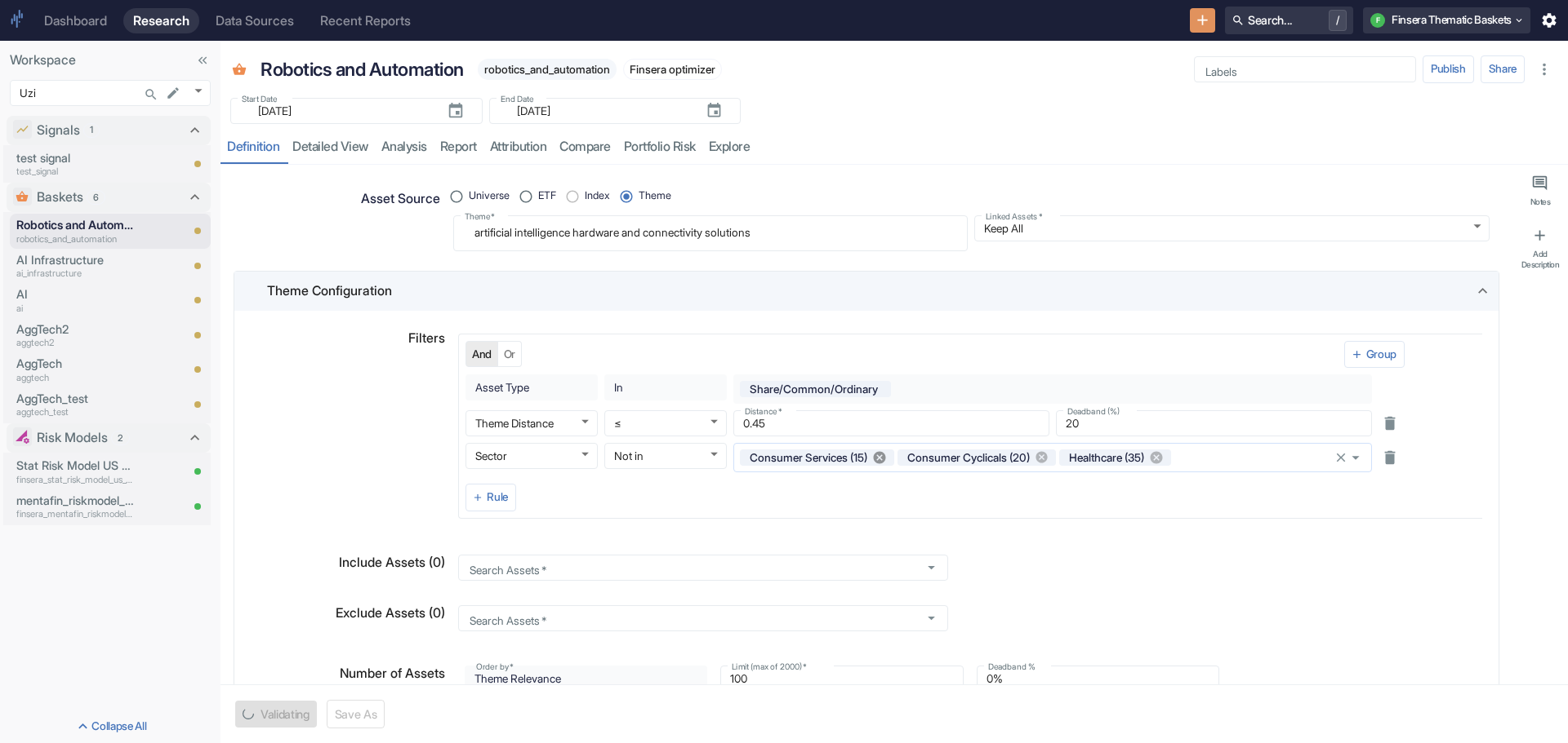
click at [882, 452] on icon at bounding box center [879, 457] width 15 height 15
click at [1005, 454] on icon at bounding box center [999, 458] width 12 height 12
click at [886, 455] on icon at bounding box center [884, 458] width 12 height 12
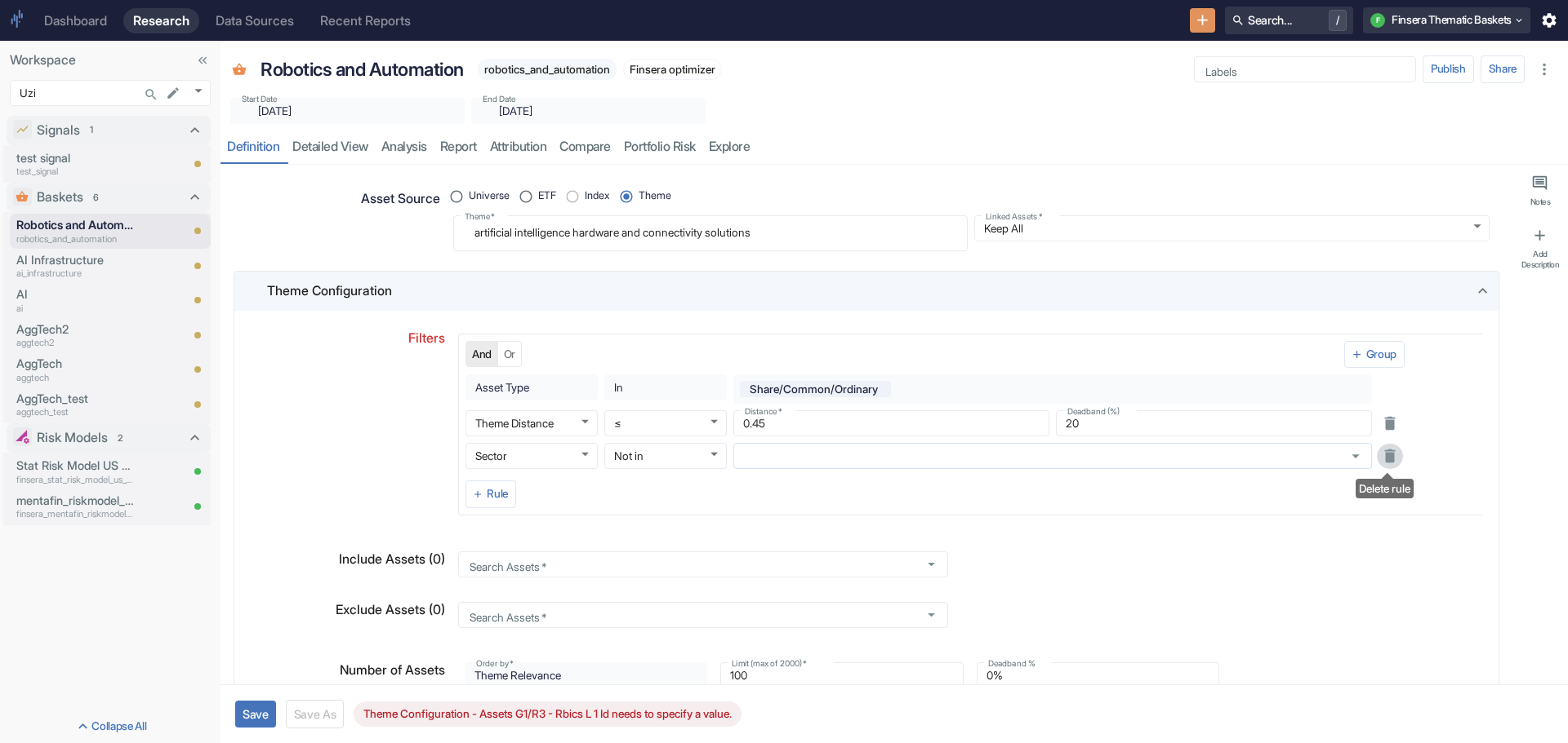
click at [1387, 451] on icon "Delete rule" at bounding box center [1389, 456] width 10 height 13
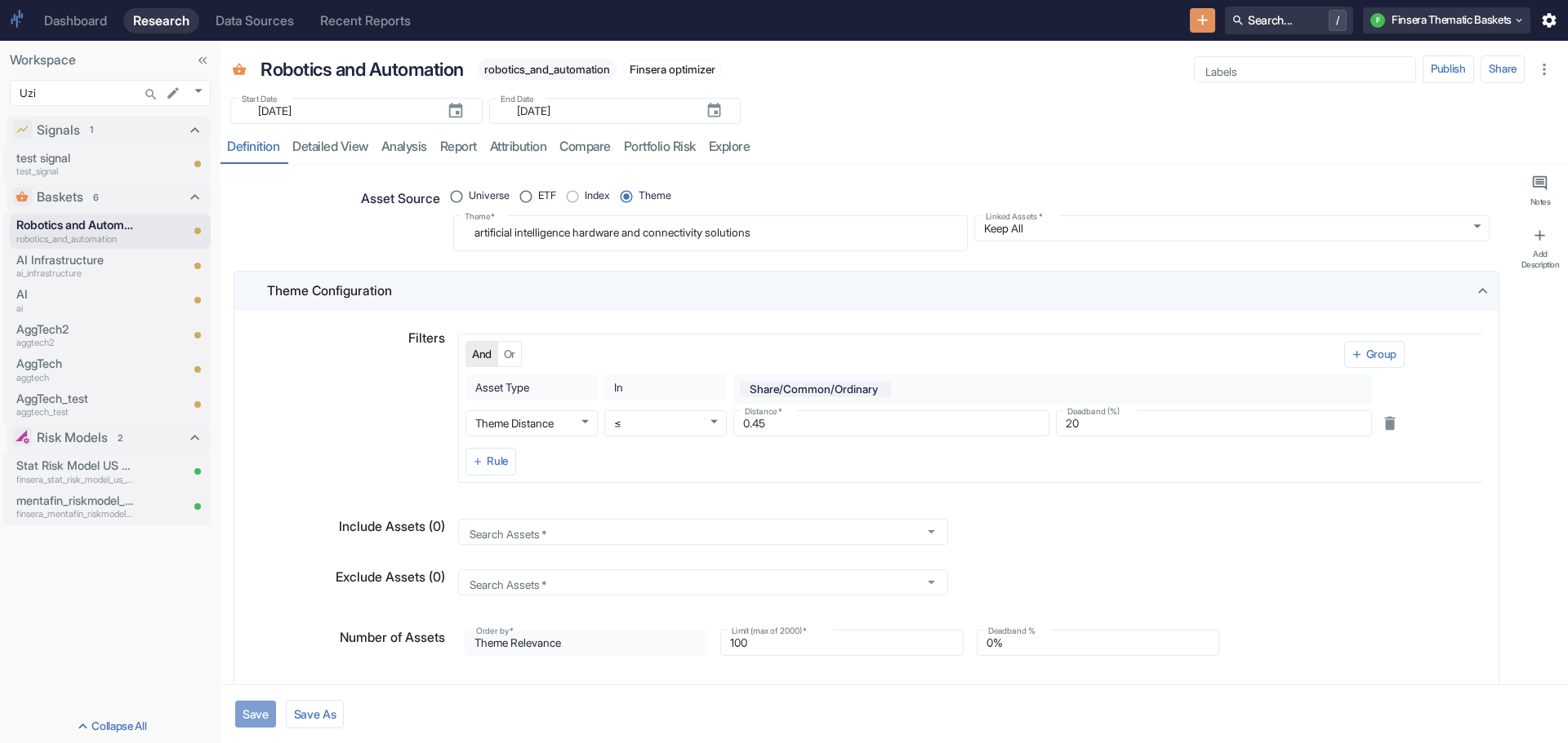
click at [260, 708] on button "Save" at bounding box center [255, 714] width 41 height 27
type textarea "x"
click at [314, 146] on link "detailed view" at bounding box center [330, 147] width 89 height 33
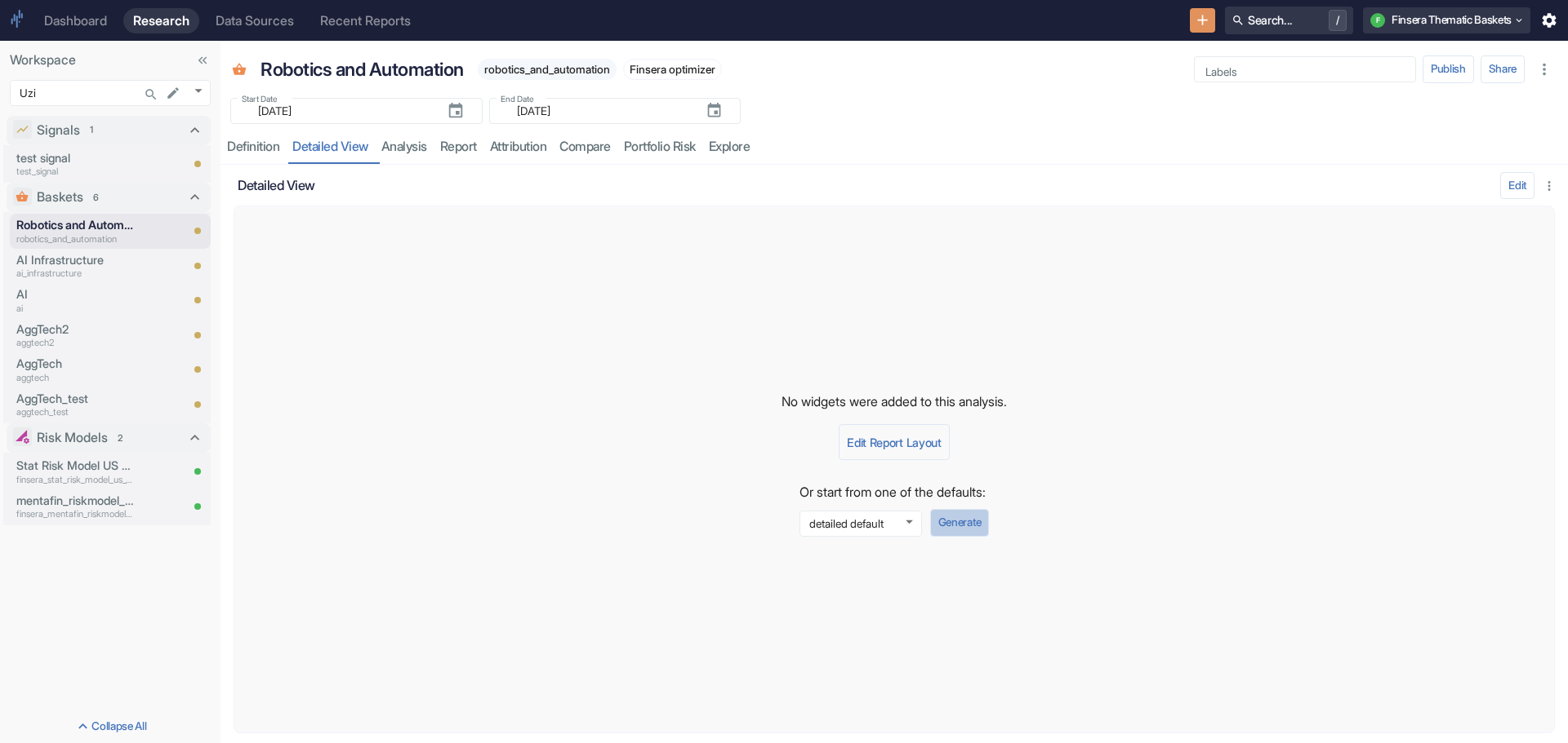
click at [979, 515] on button "Generate" at bounding box center [959, 523] width 58 height 28
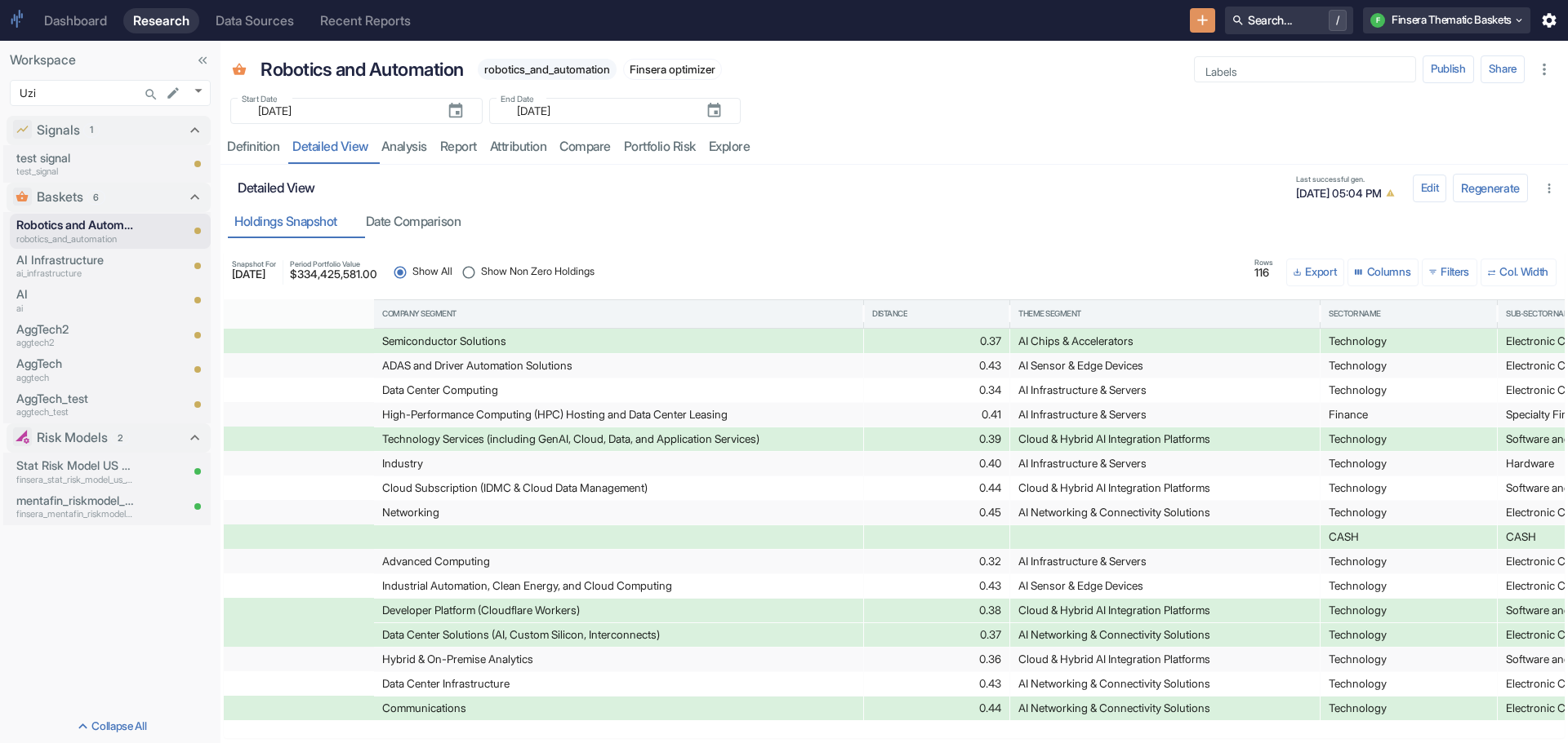
scroll to position [0, 866]
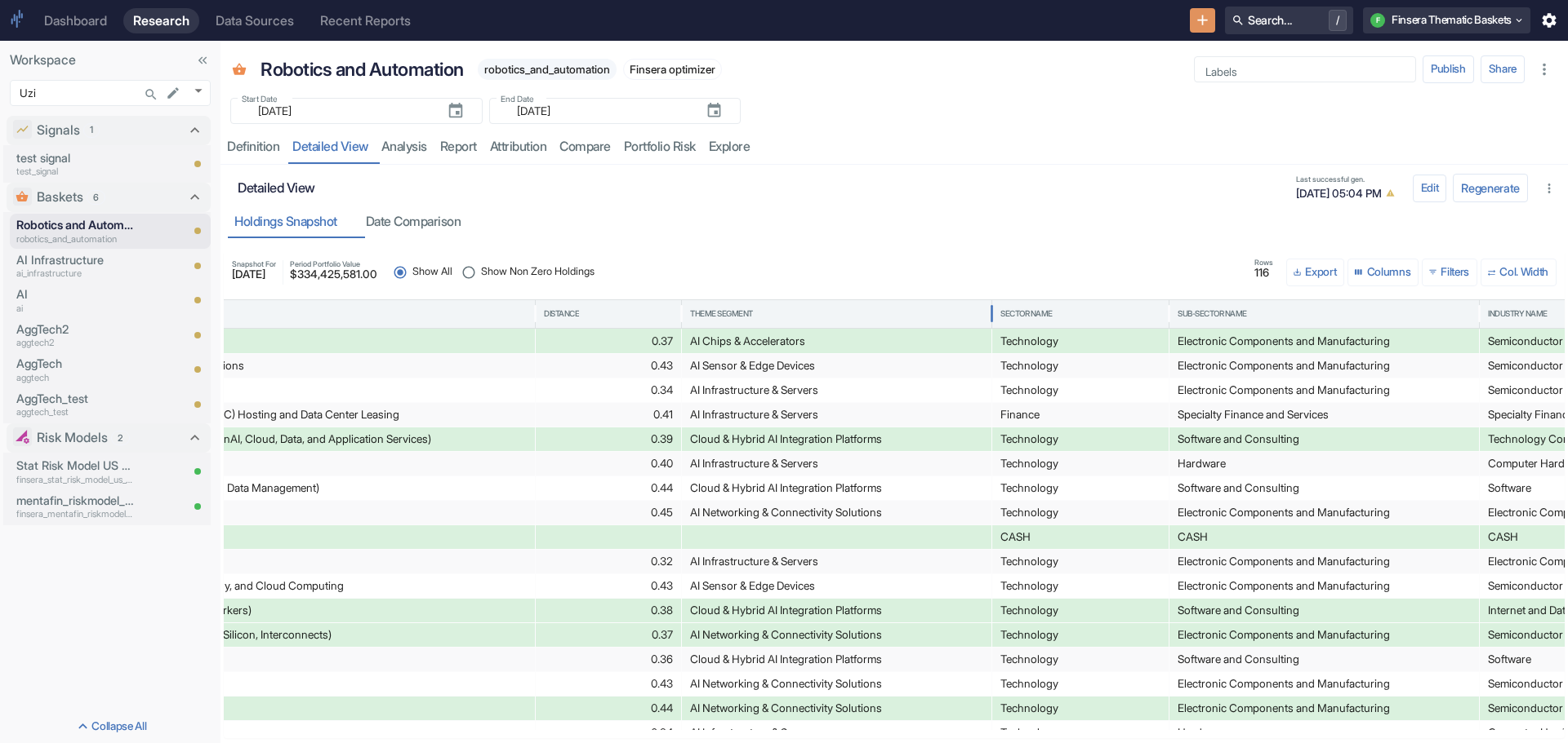
click at [724, 306] on div "Theme Segment" at bounding box center [837, 314] width 293 height 28
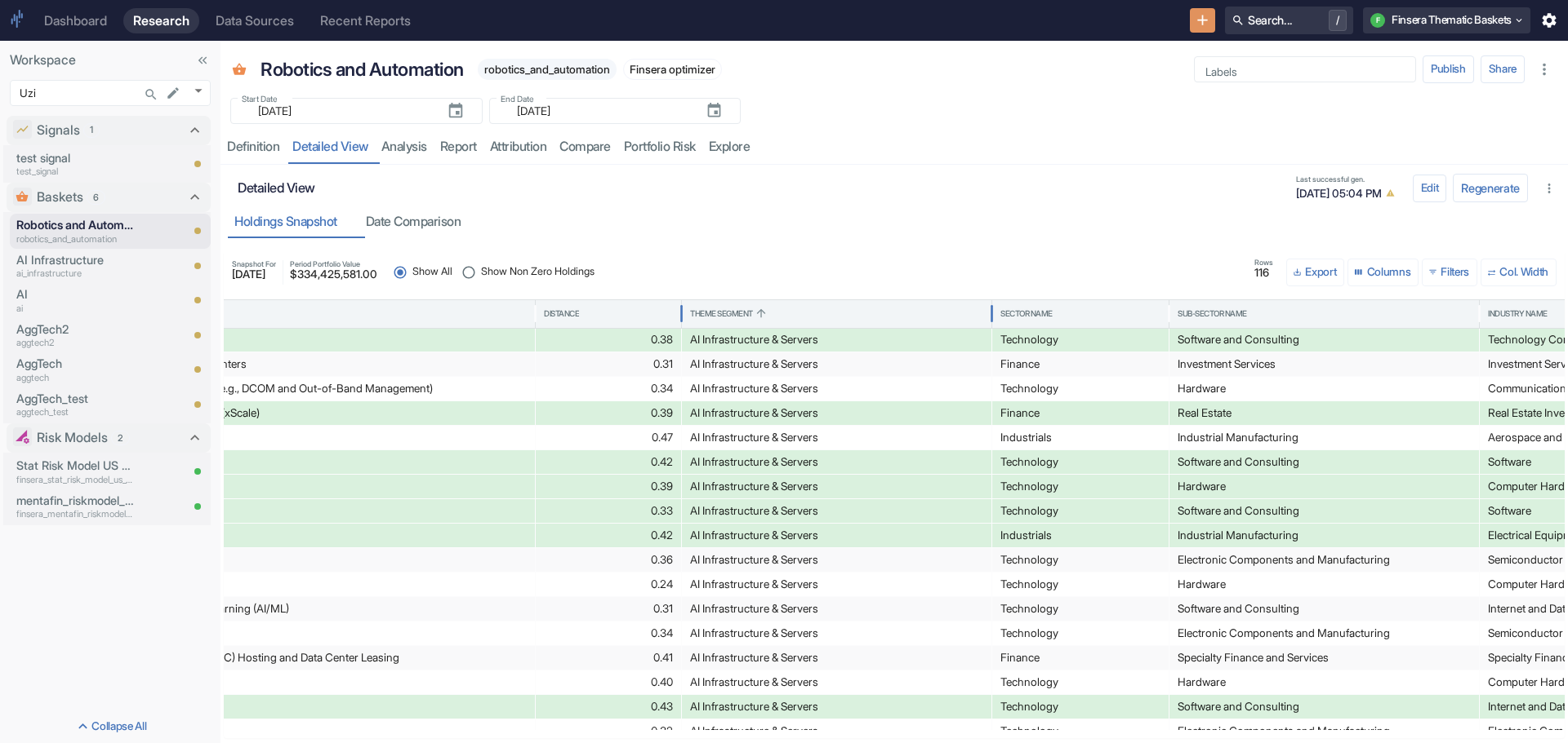
scroll to position [795, 0]
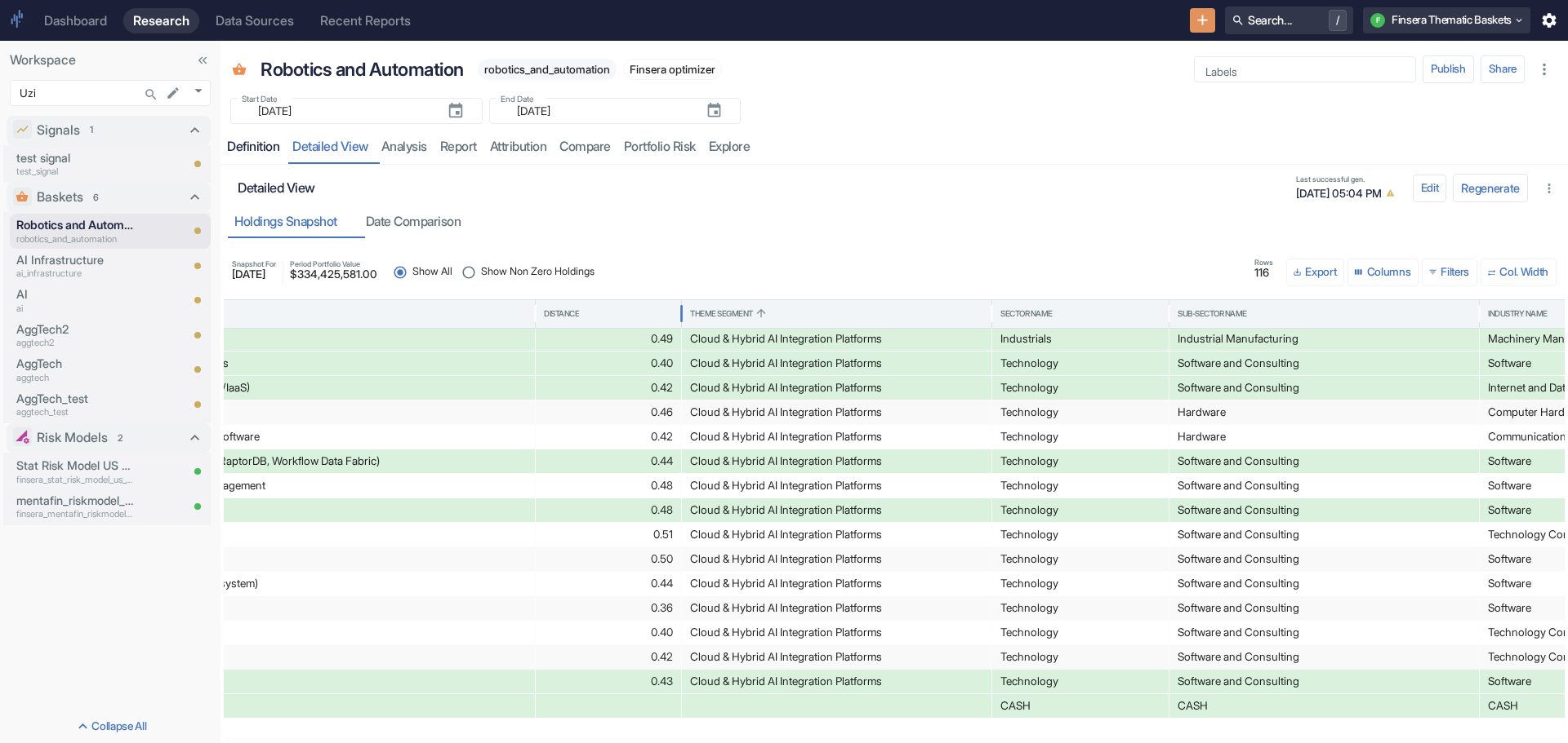
click at [240, 148] on div "Definition" at bounding box center [253, 147] width 52 height 17
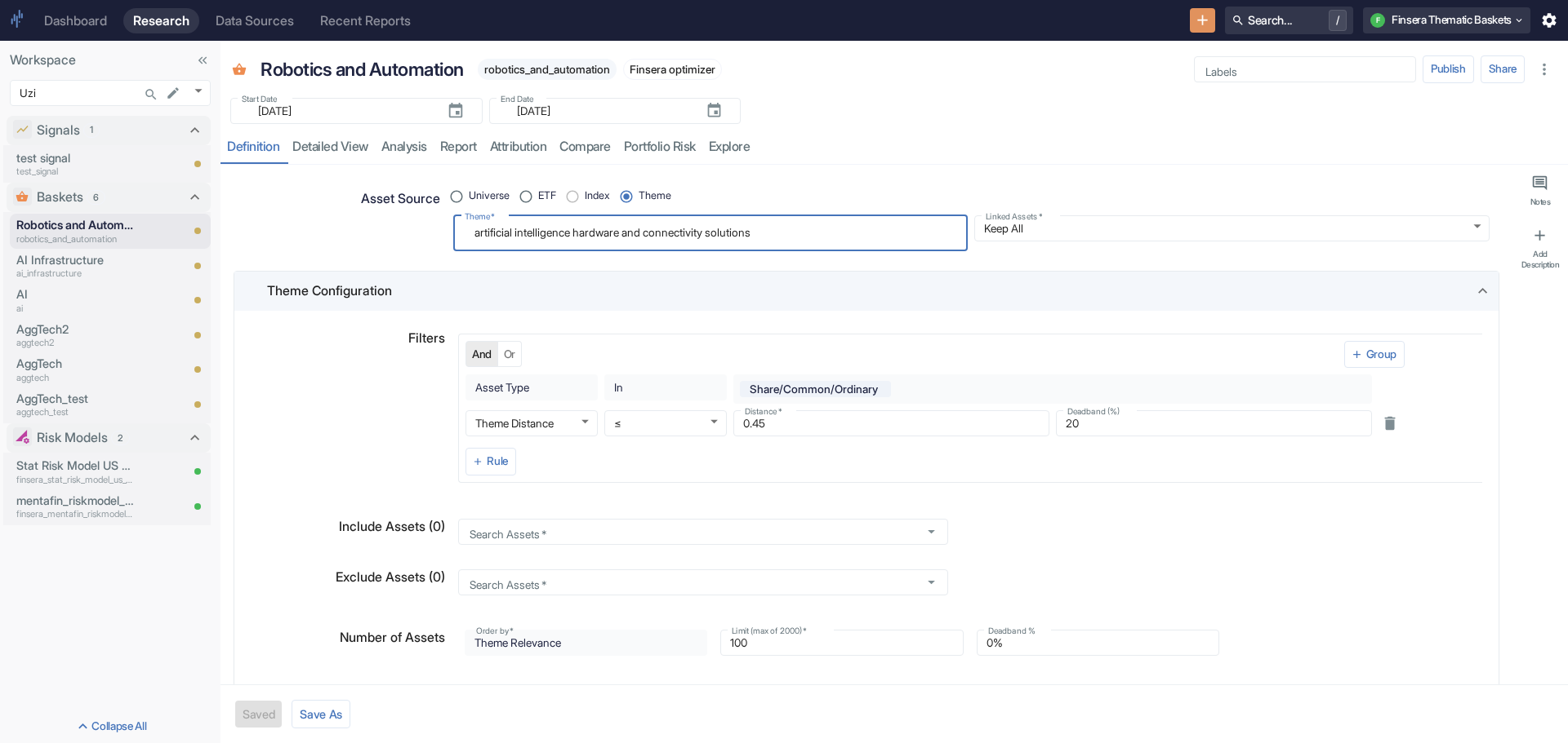
drag, startPoint x: 798, startPoint y: 236, endPoint x: 333, endPoint y: 236, distance: 465.0
click at [333, 236] on div "Asset Source Universe ETF Index Theme Theme   * artificial intelligence hardwar…" at bounding box center [859, 211] width 1259 height 80
radio input "true"
type textarea "R"
type textarea "x"
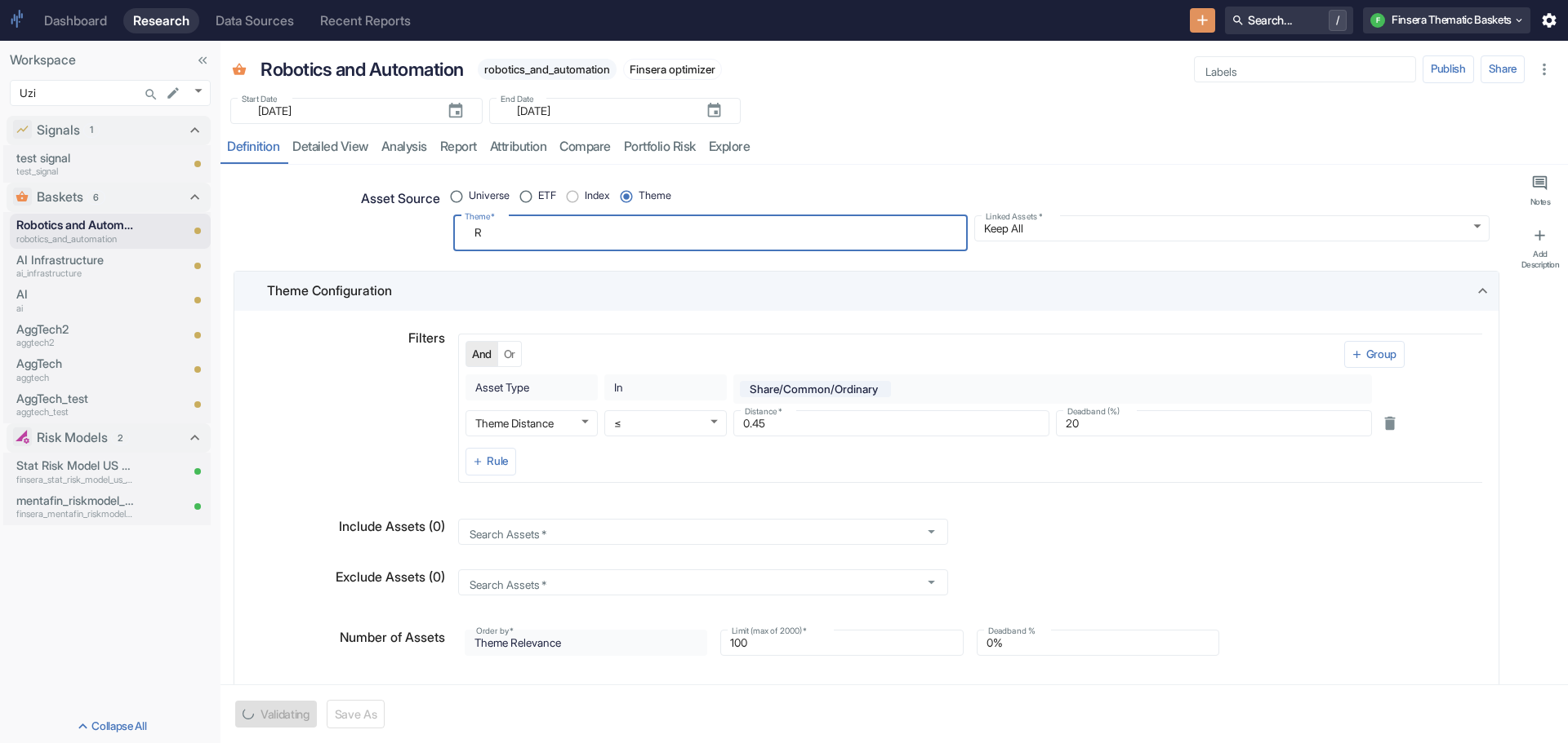
type textarea "Ro"
type textarea "x"
type textarea "[PERSON_NAME]"
type textarea "x"
type textarea "Robo"
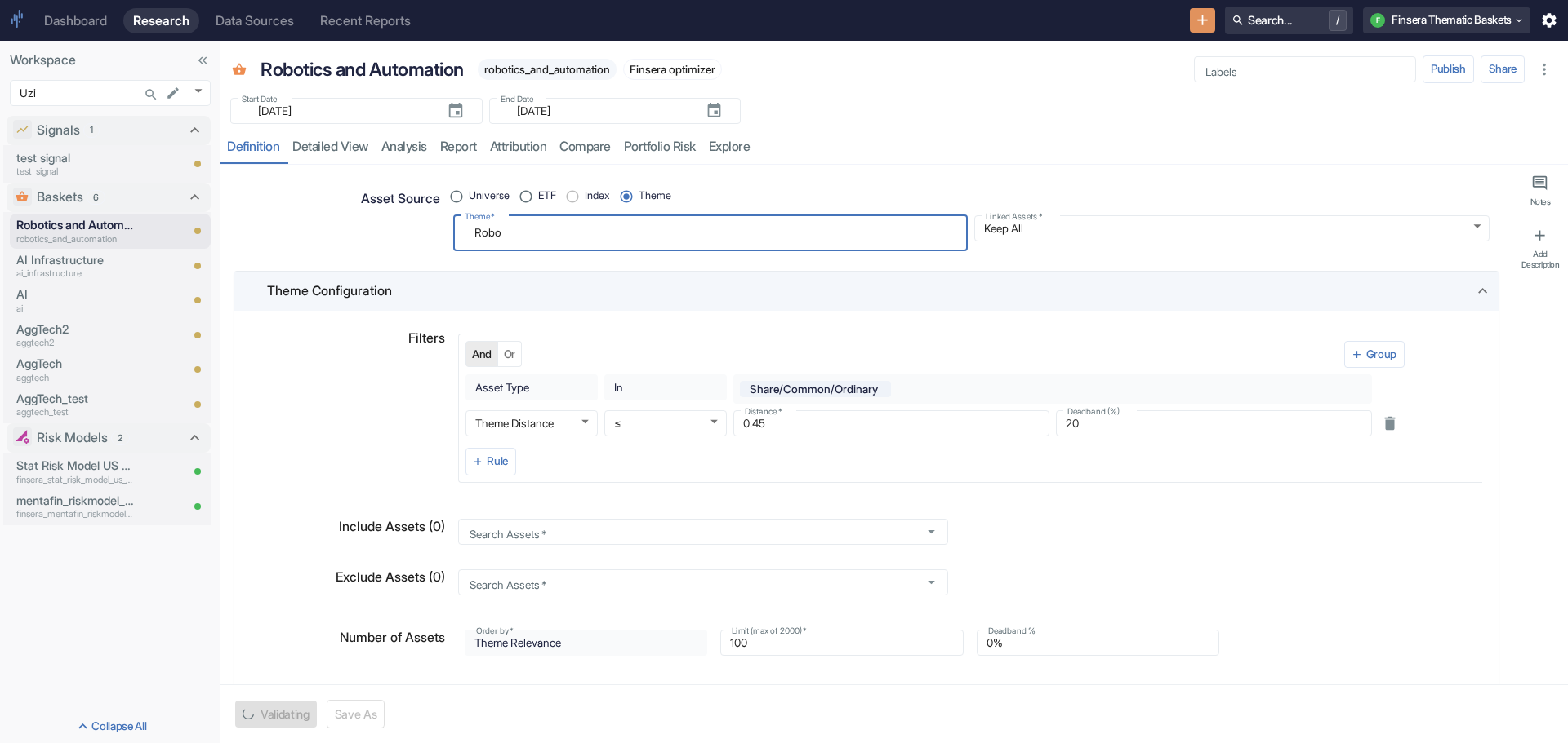
type textarea "x"
type textarea "Robot"
type textarea "x"
type textarea "Roboti"
type textarea "x"
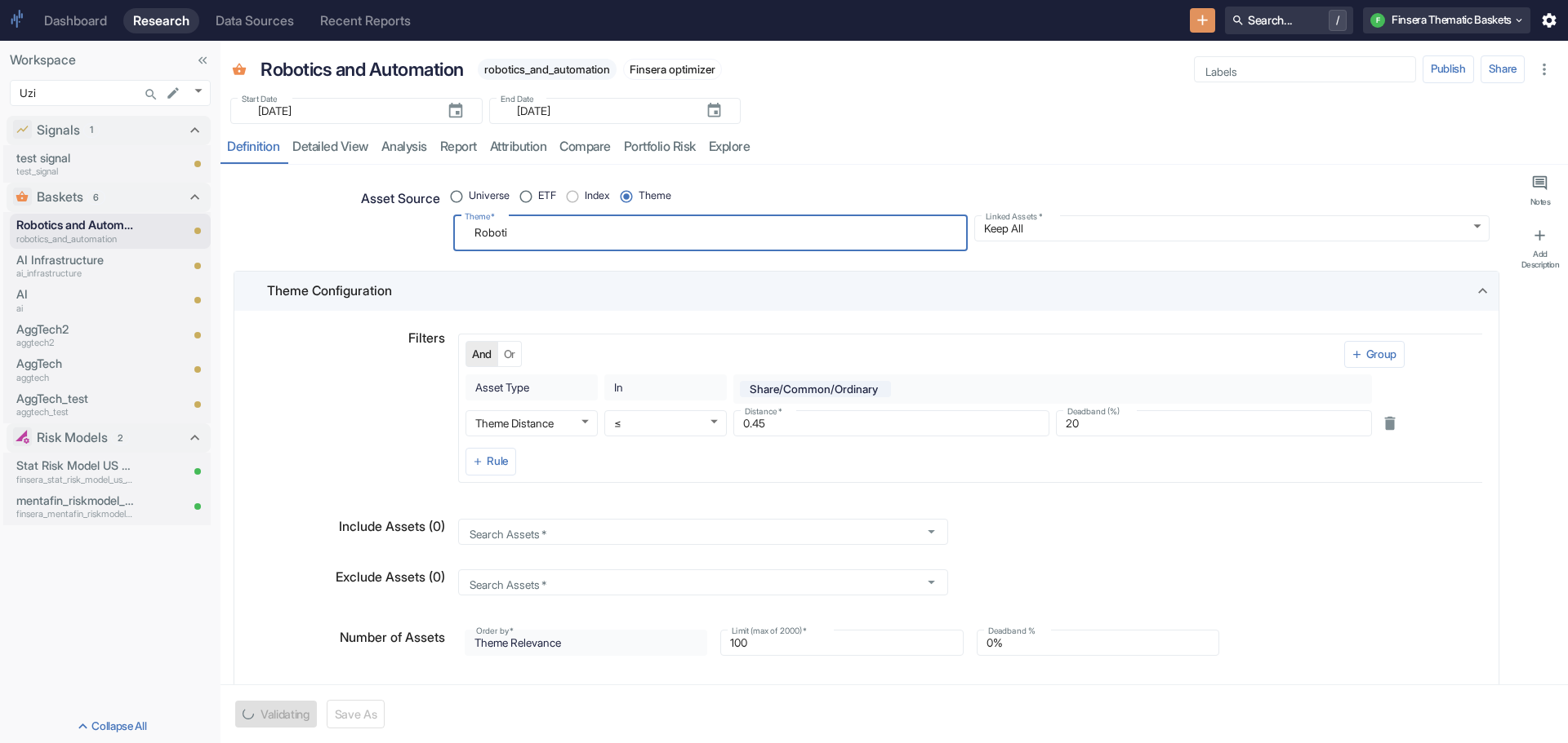
type textarea "Robotic"
type textarea "x"
type textarea "Robotics"
type textarea "x"
type textarea "Robotics"
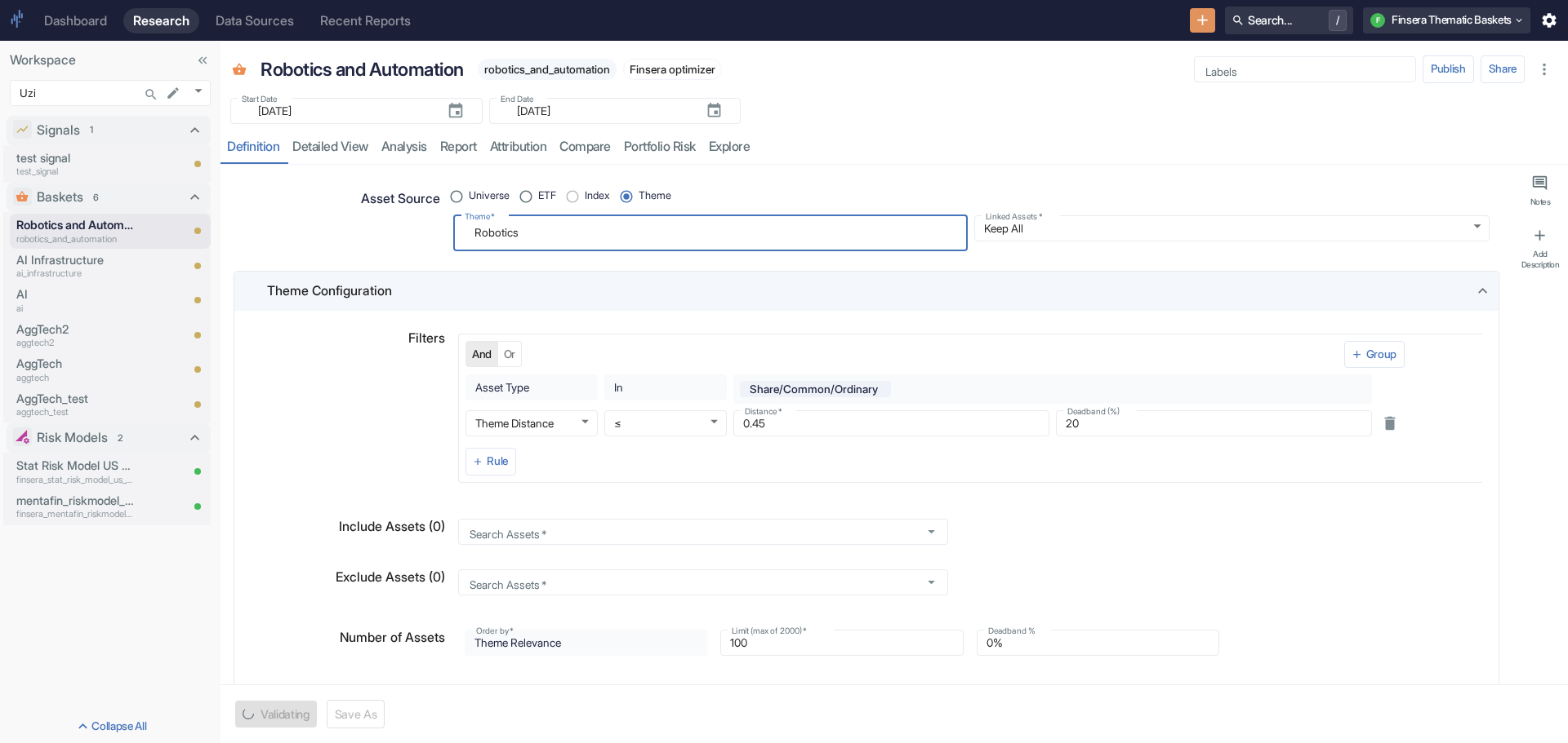
type textarea "x"
type textarea "Robotics a"
type textarea "x"
type textarea "Robotics and"
type textarea "x"
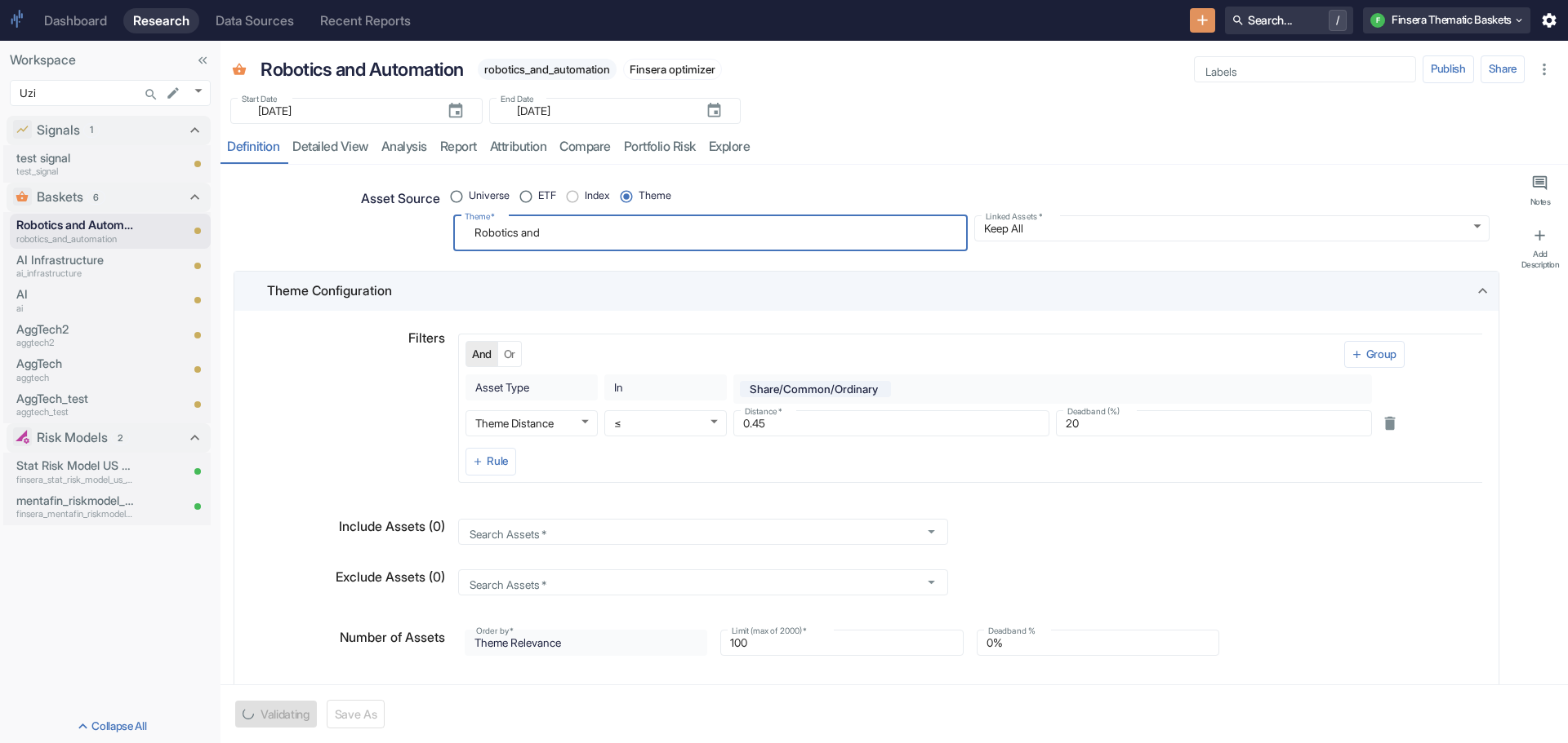
type textarea "Robotics and"
type textarea "x"
type textarea "Robotics and a"
type textarea "x"
type textarea "Robotics and au"
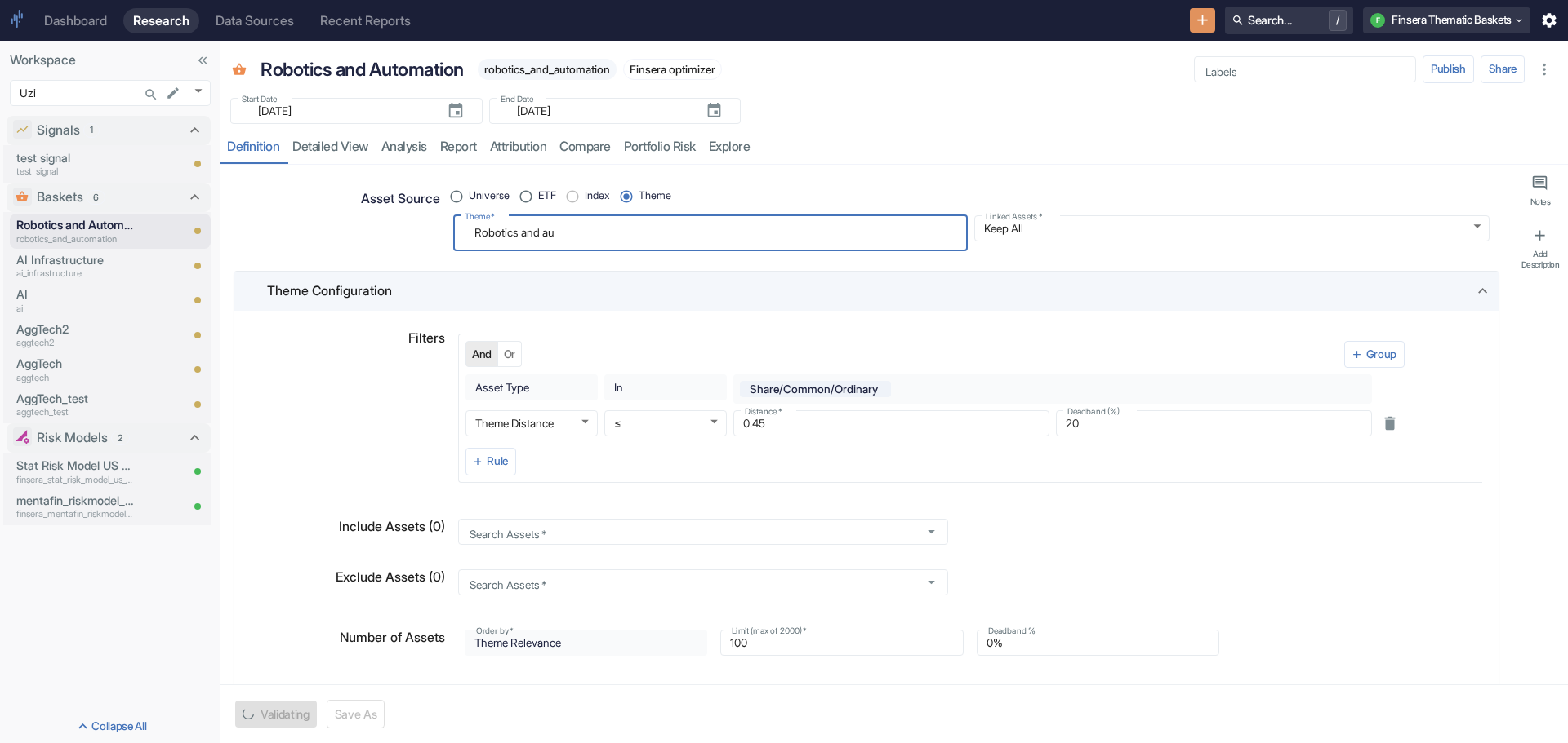
type textarea "x"
type textarea "Robotics and aut"
type textarea "x"
type textarea "Robotics and auto"
type textarea "x"
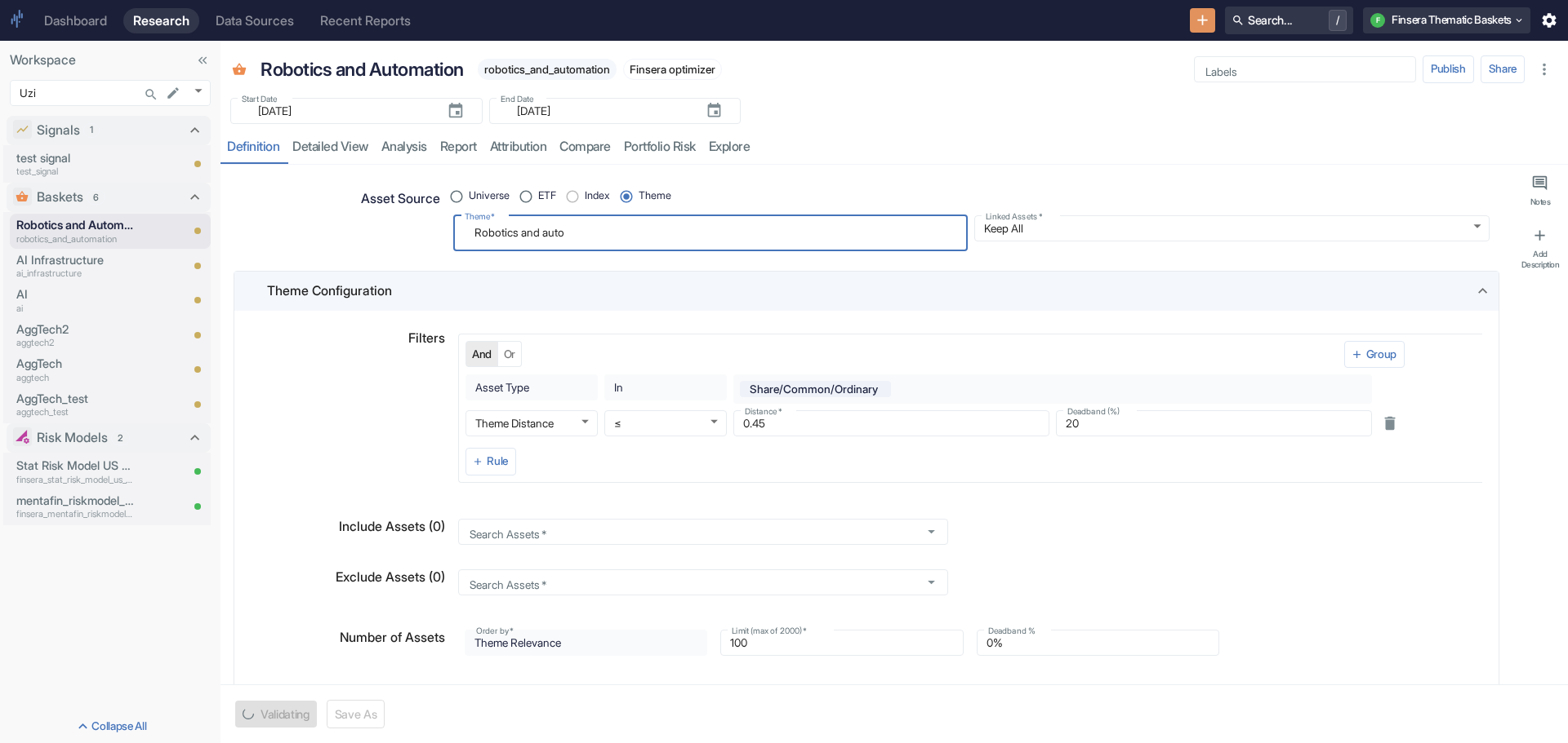
type textarea "Robotics and autom"
type textarea "x"
type textarea "Robotics and automa"
type textarea "x"
type textarea "Robotics and automat"
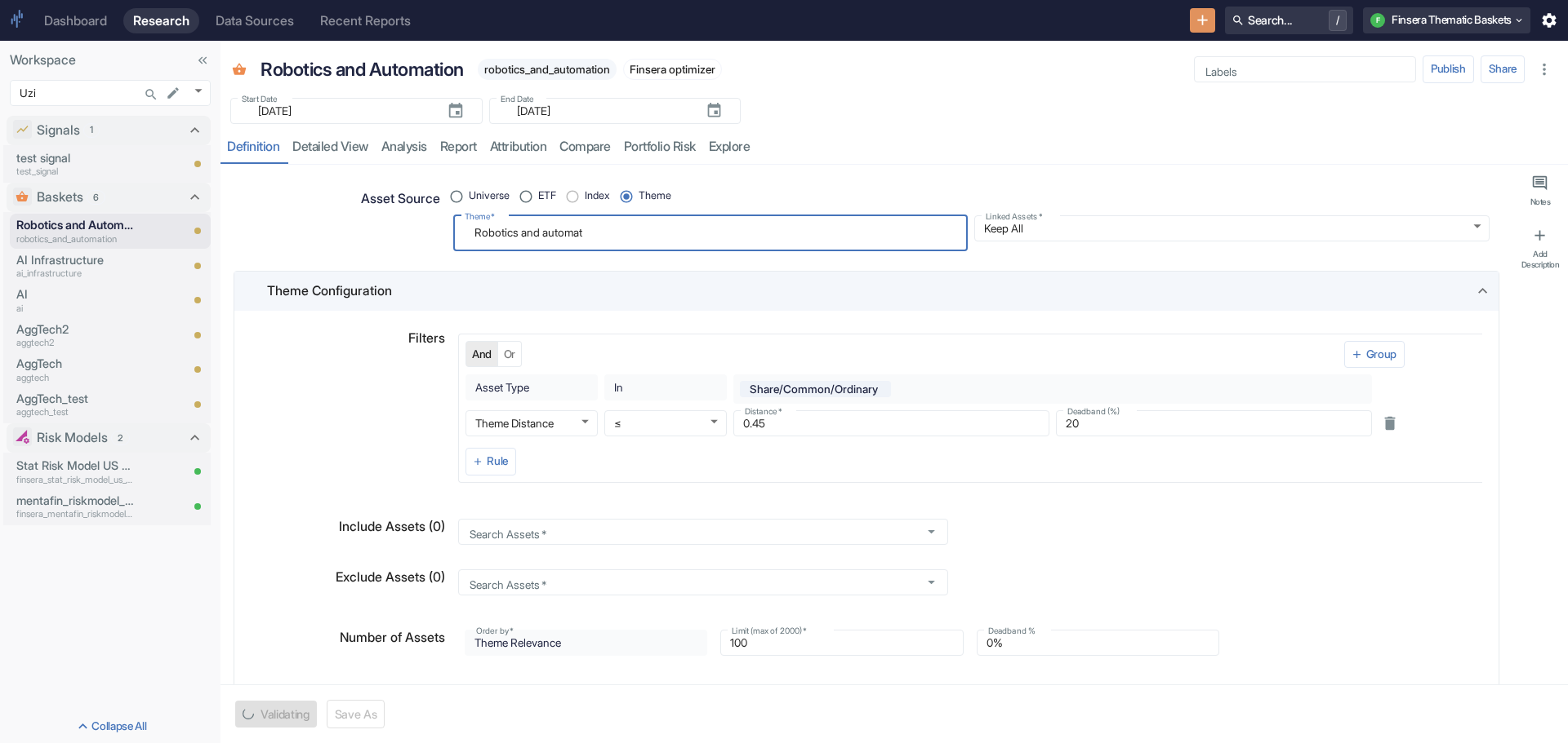
type textarea "x"
type textarea "Robotics and automati"
type textarea "x"
type textarea "Robotics and automatio"
type textarea "x"
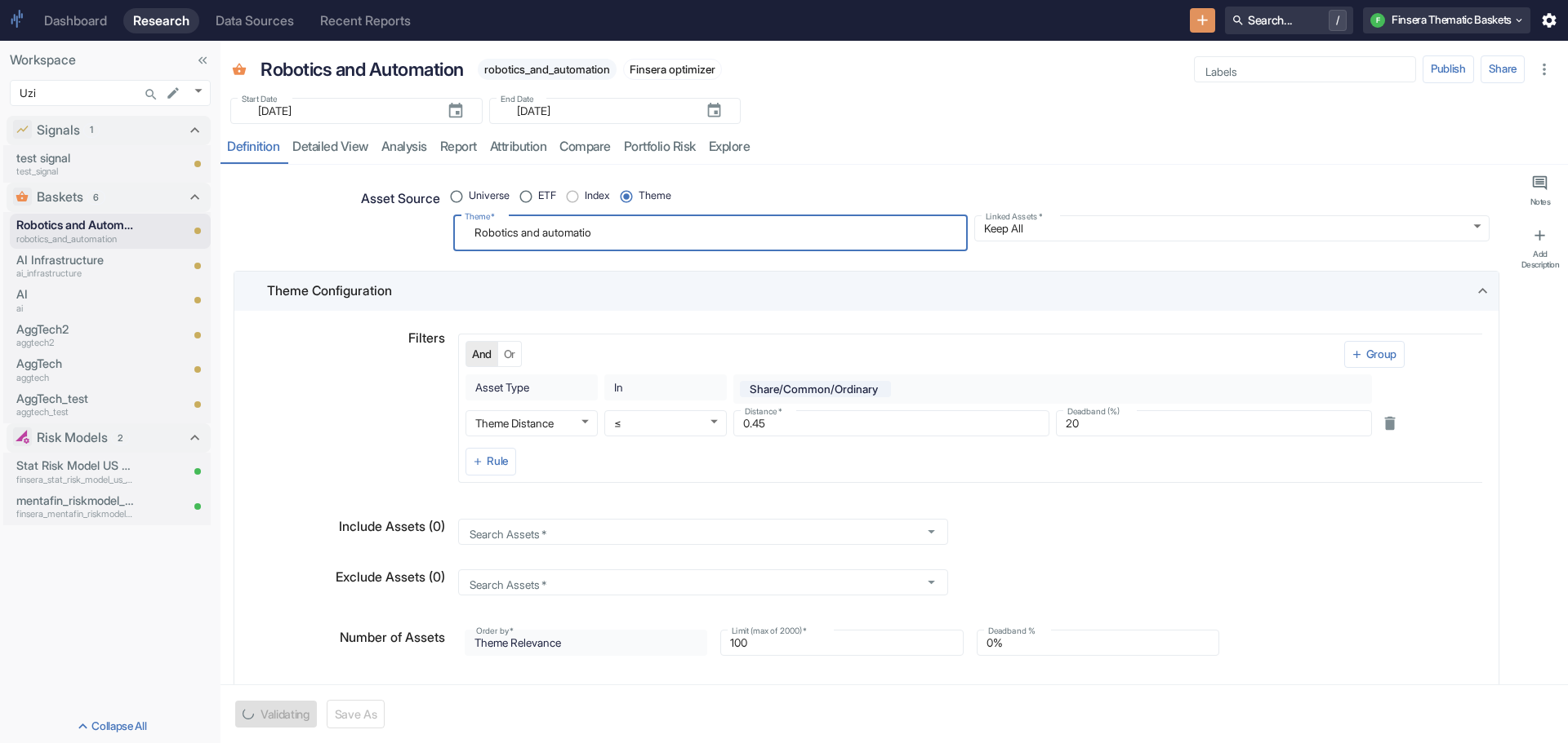
type textarea "Robotics and automation"
type textarea "x"
type textarea "Robotics and automation"
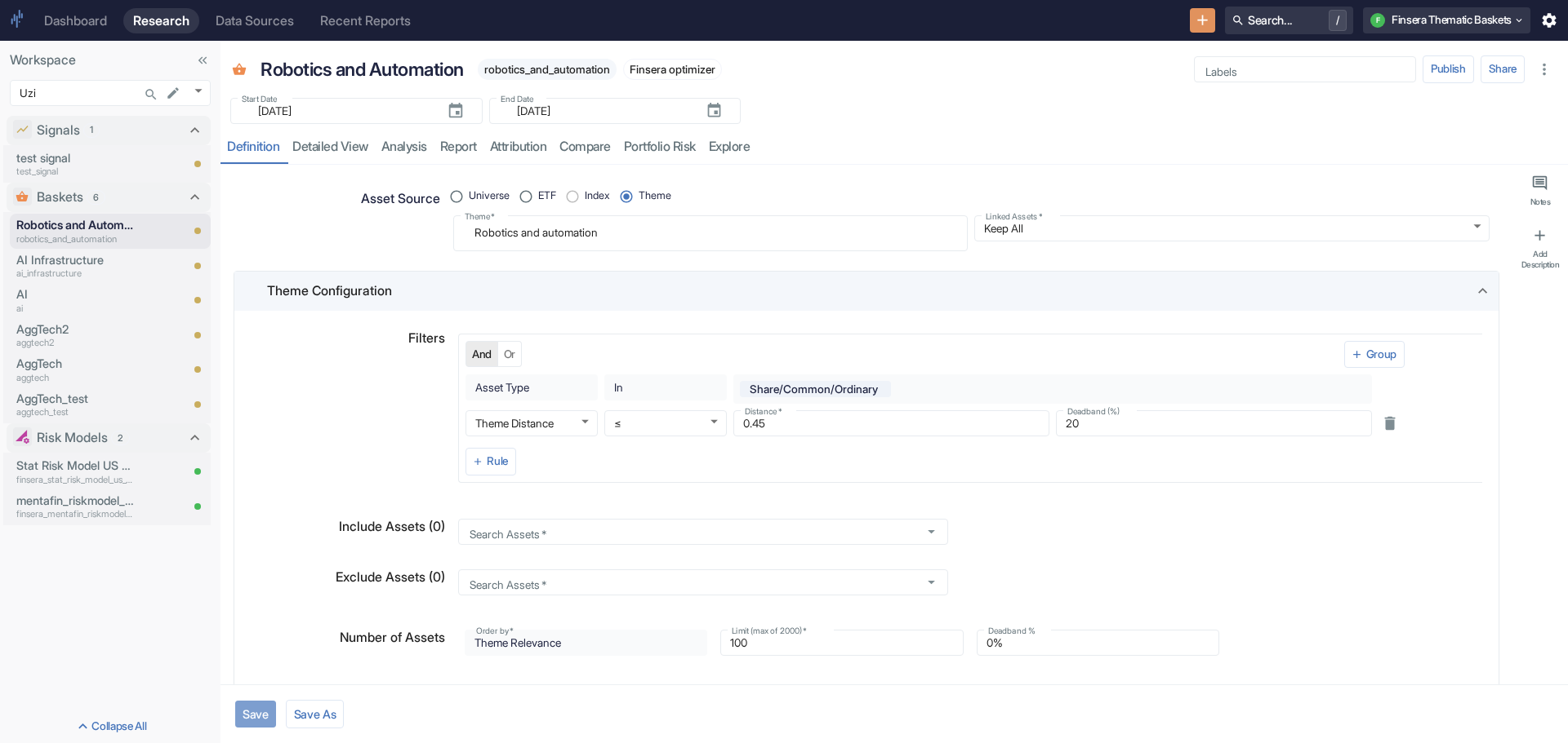
click at [260, 712] on button "Save" at bounding box center [255, 714] width 41 height 27
type textarea "x"
click at [322, 146] on link "detailed view" at bounding box center [330, 147] width 89 height 33
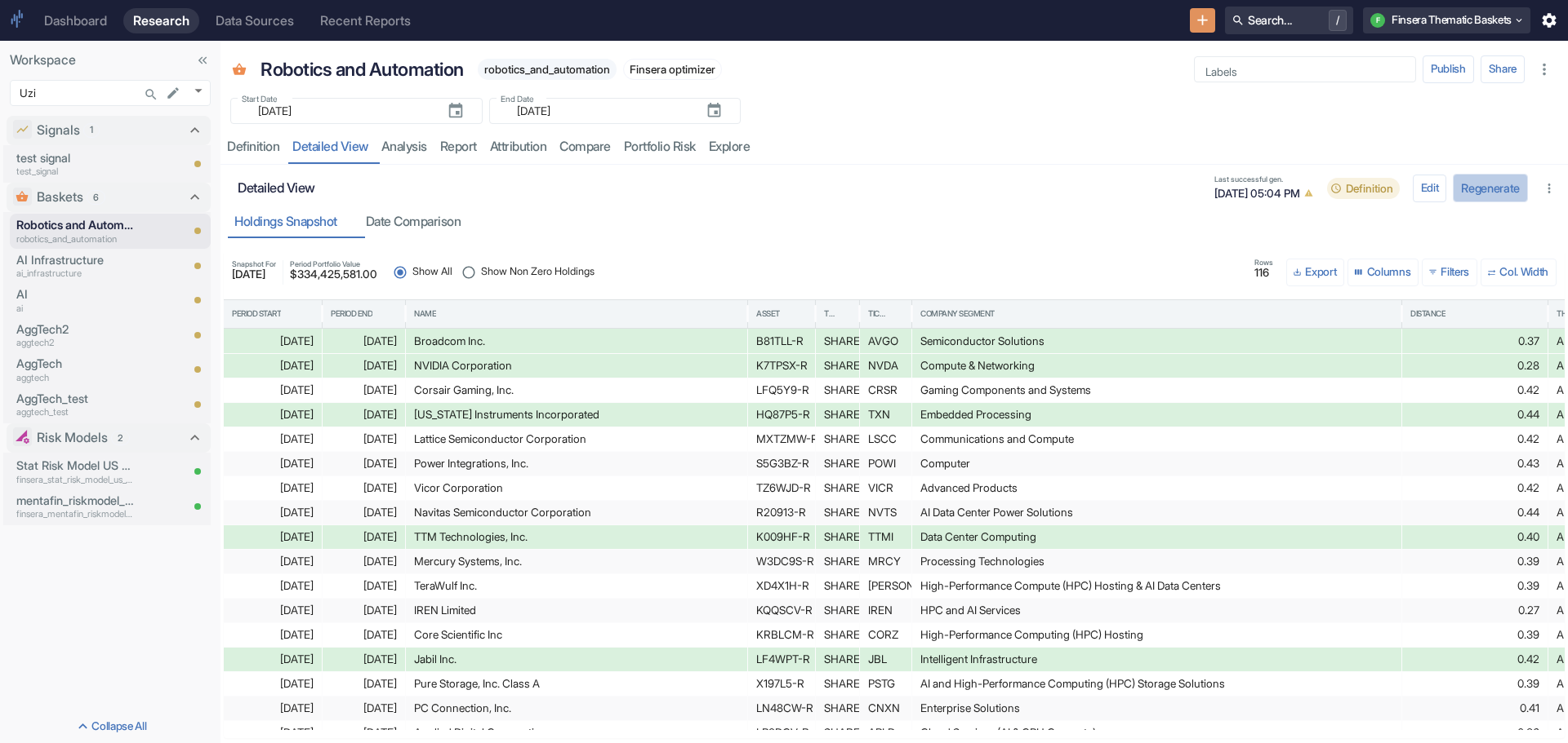
click at [1468, 192] on button "Regenerate" at bounding box center [1490, 187] width 75 height 29
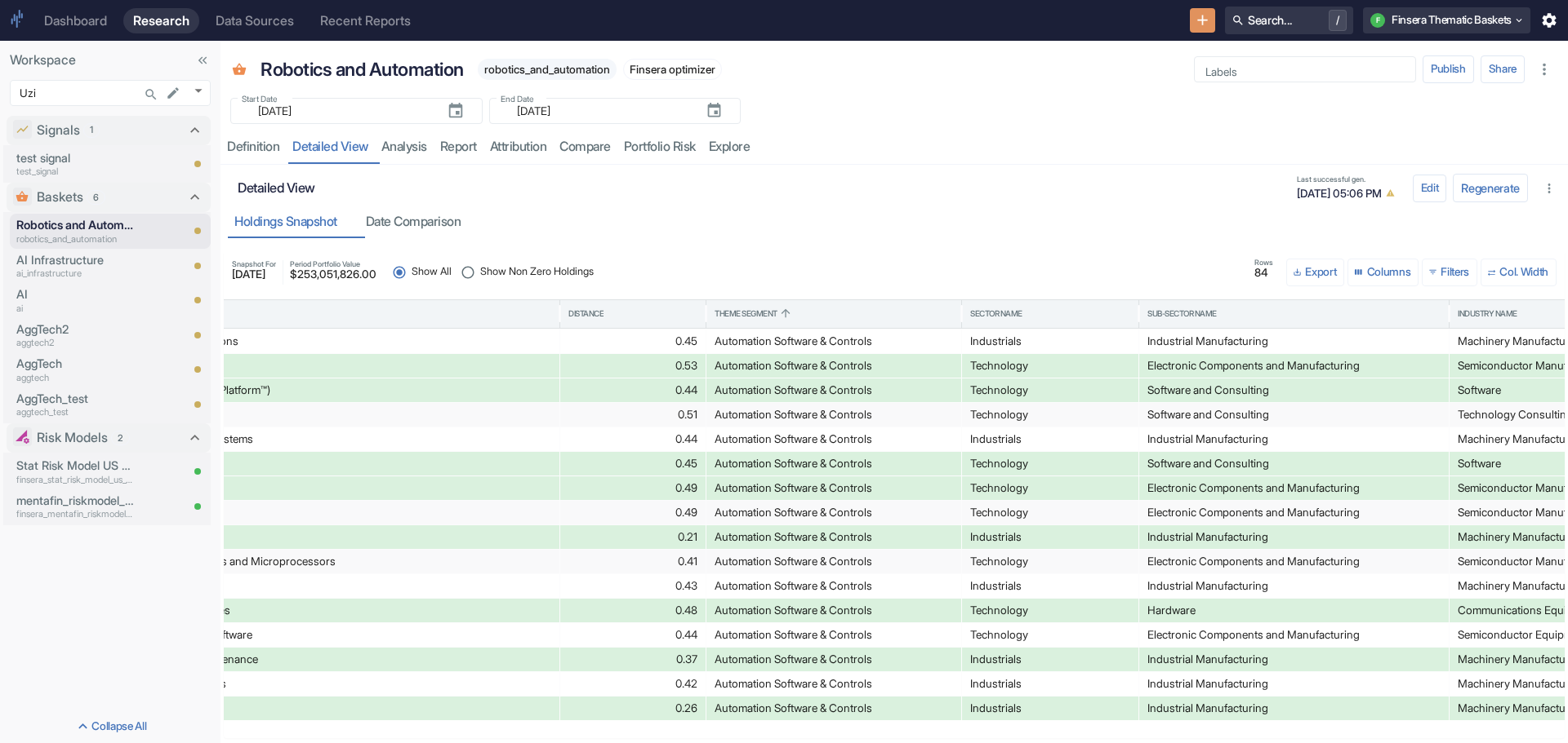
scroll to position [0, 852]
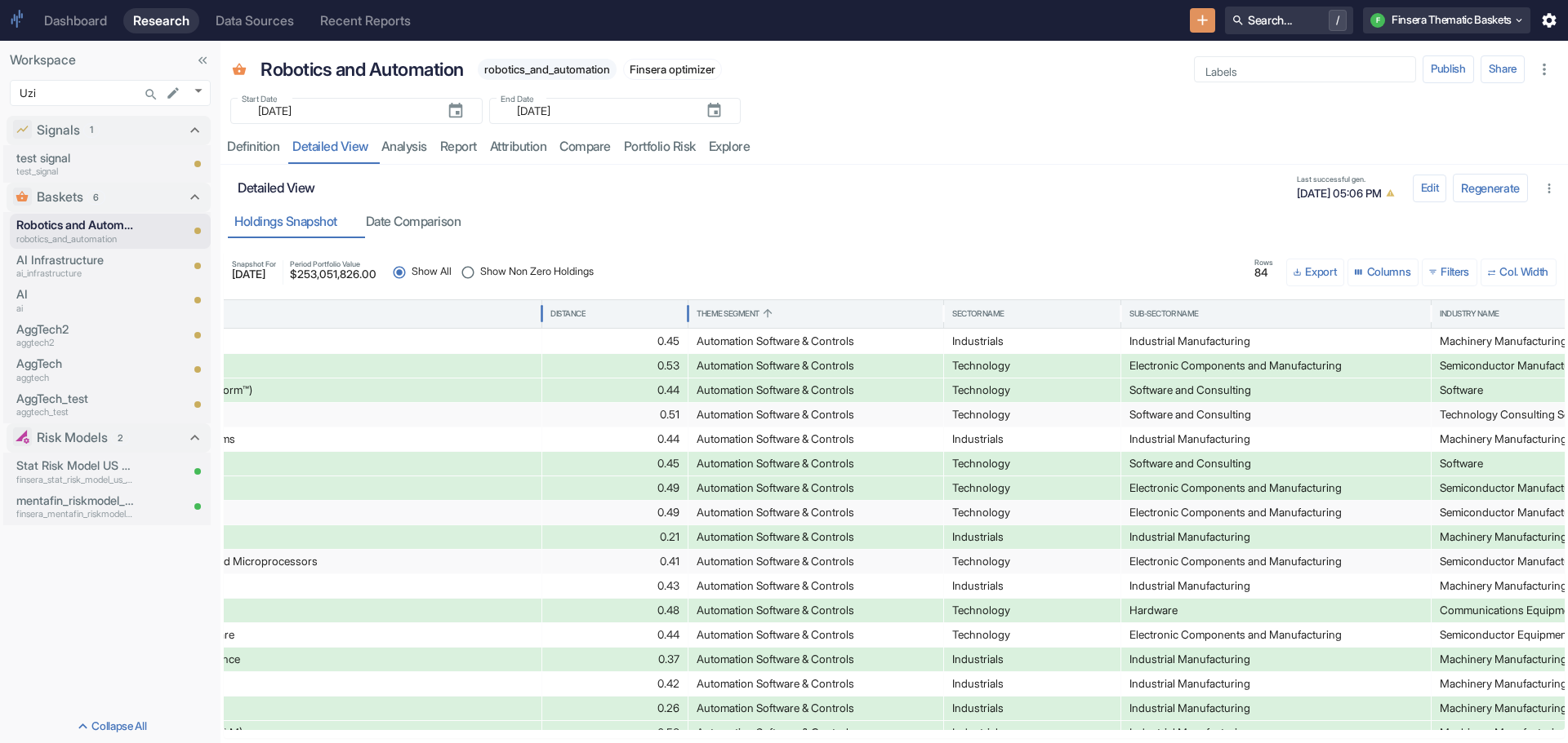
click at [584, 310] on div "Distance" at bounding box center [568, 314] width 35 height 11
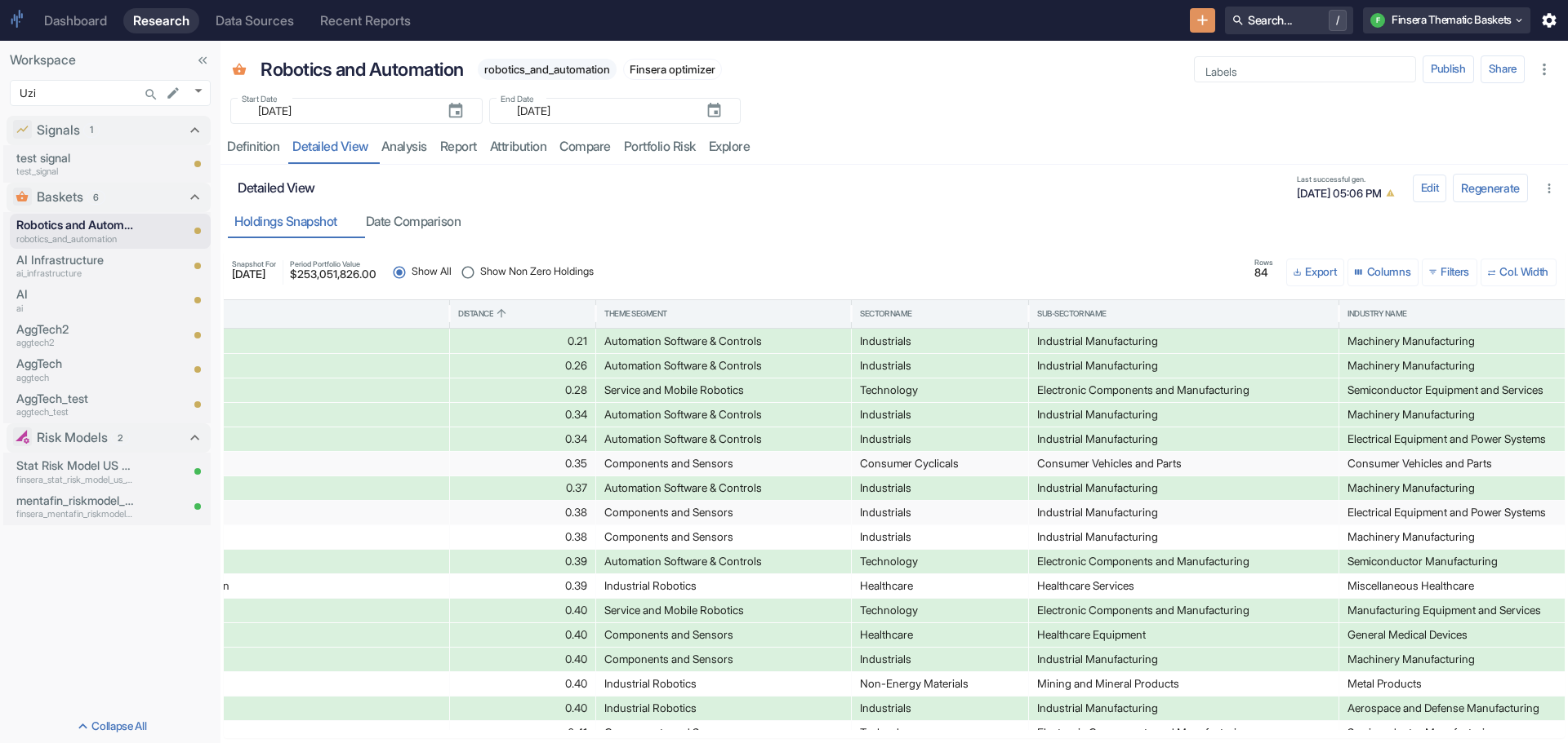
scroll to position [48, 0]
click at [885, 310] on div "Sector Name" at bounding box center [886, 314] width 52 height 11
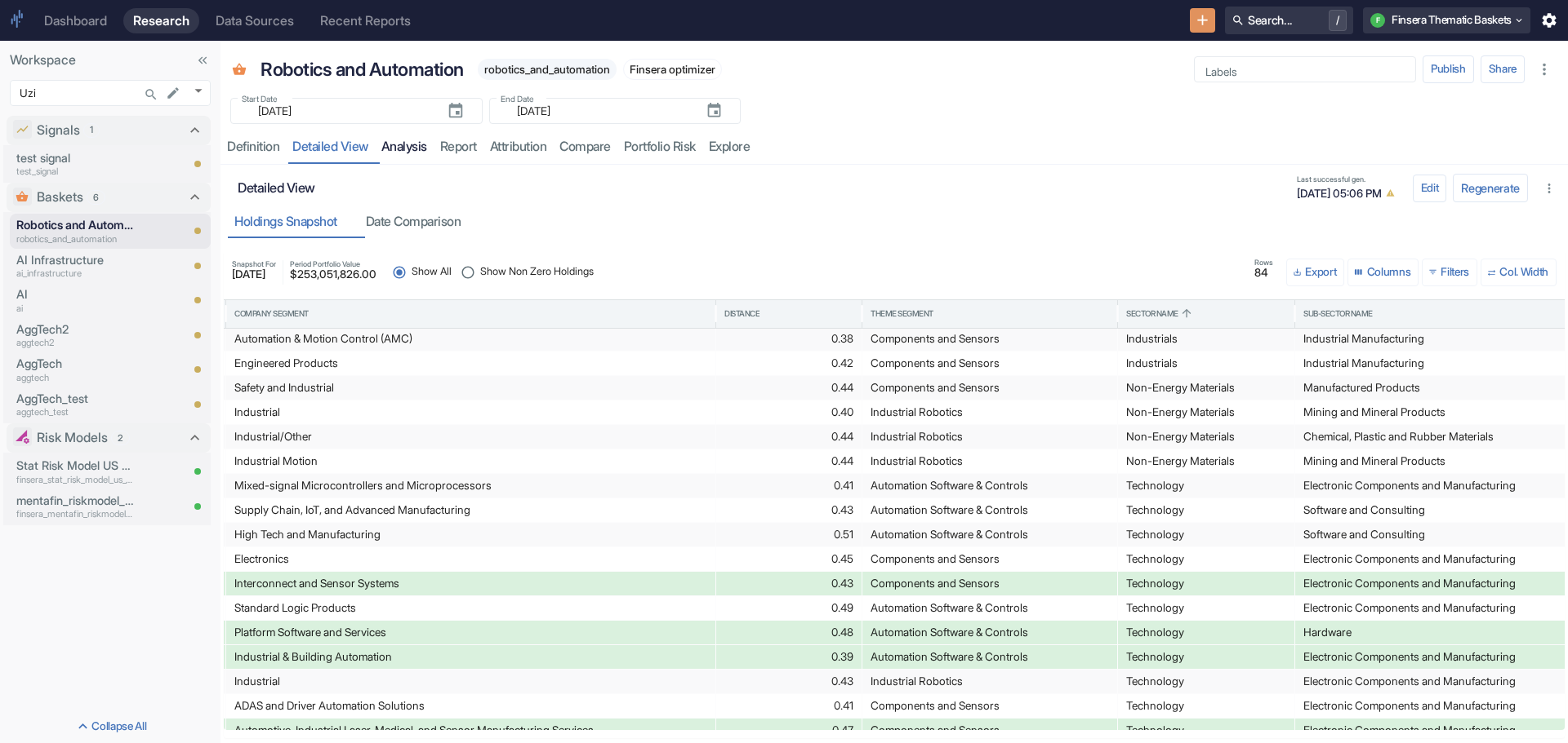
click at [414, 141] on link "analysis" at bounding box center [403, 147] width 58 height 33
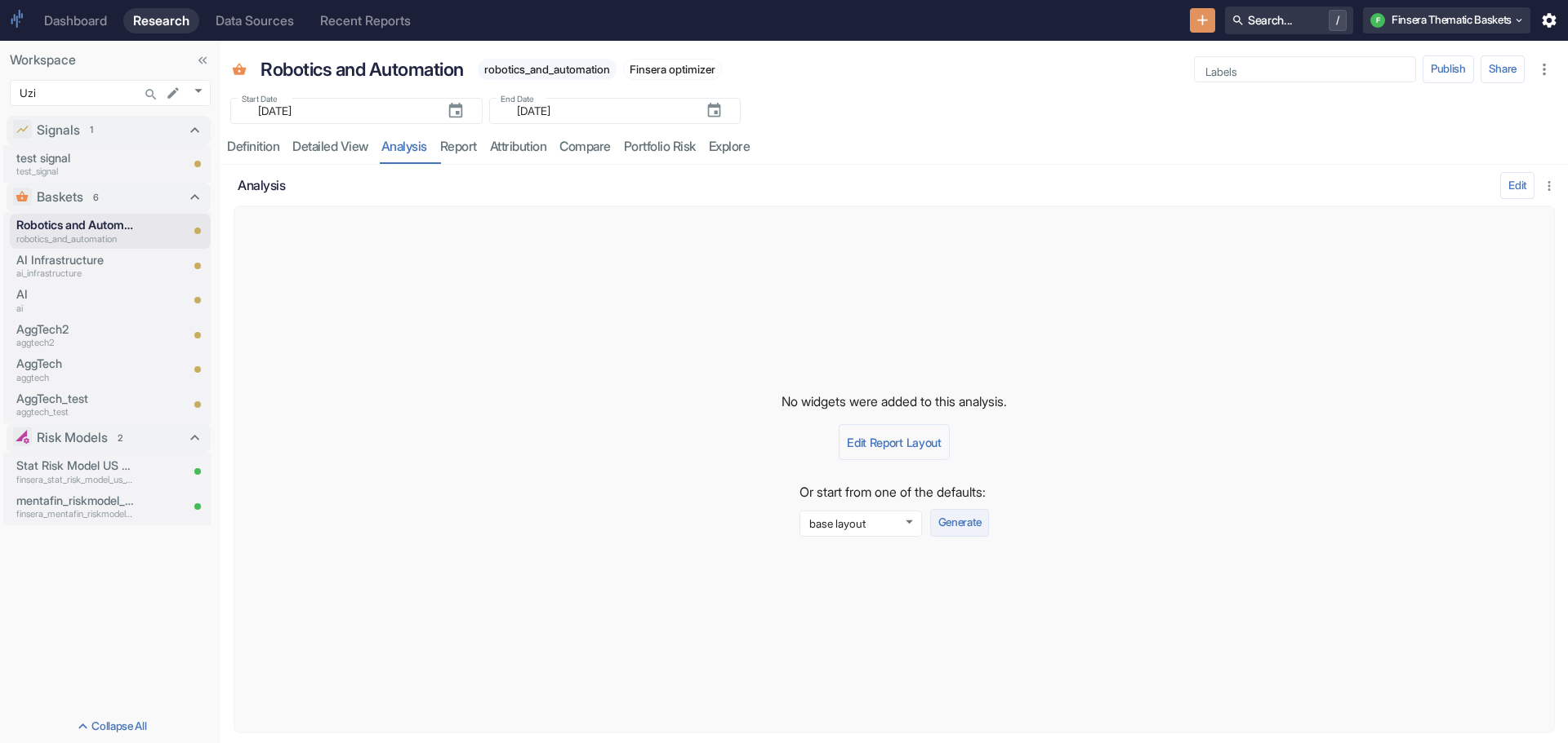
click at [969, 527] on button "Generate" at bounding box center [959, 523] width 58 height 28
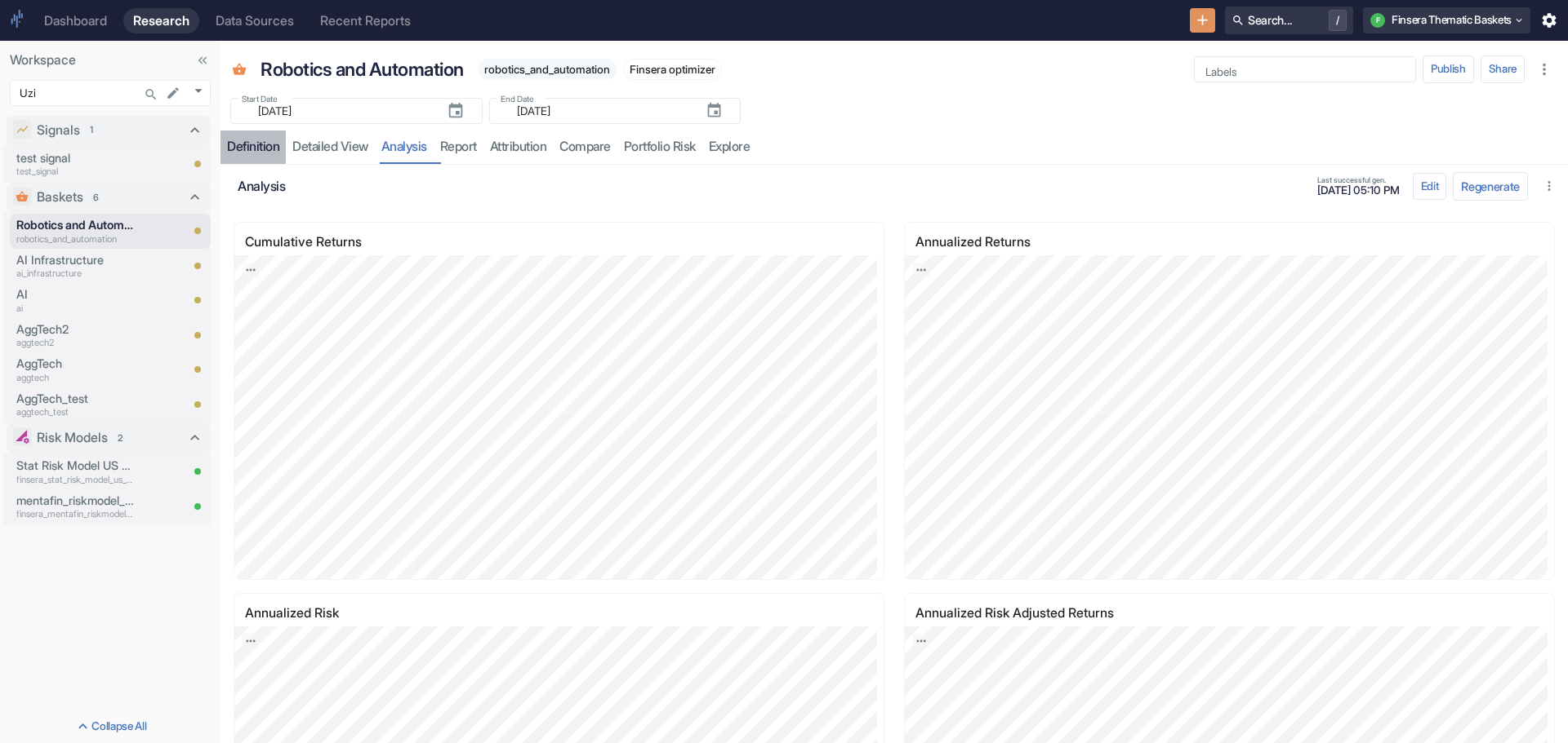
click at [248, 148] on div "Definition" at bounding box center [253, 147] width 52 height 17
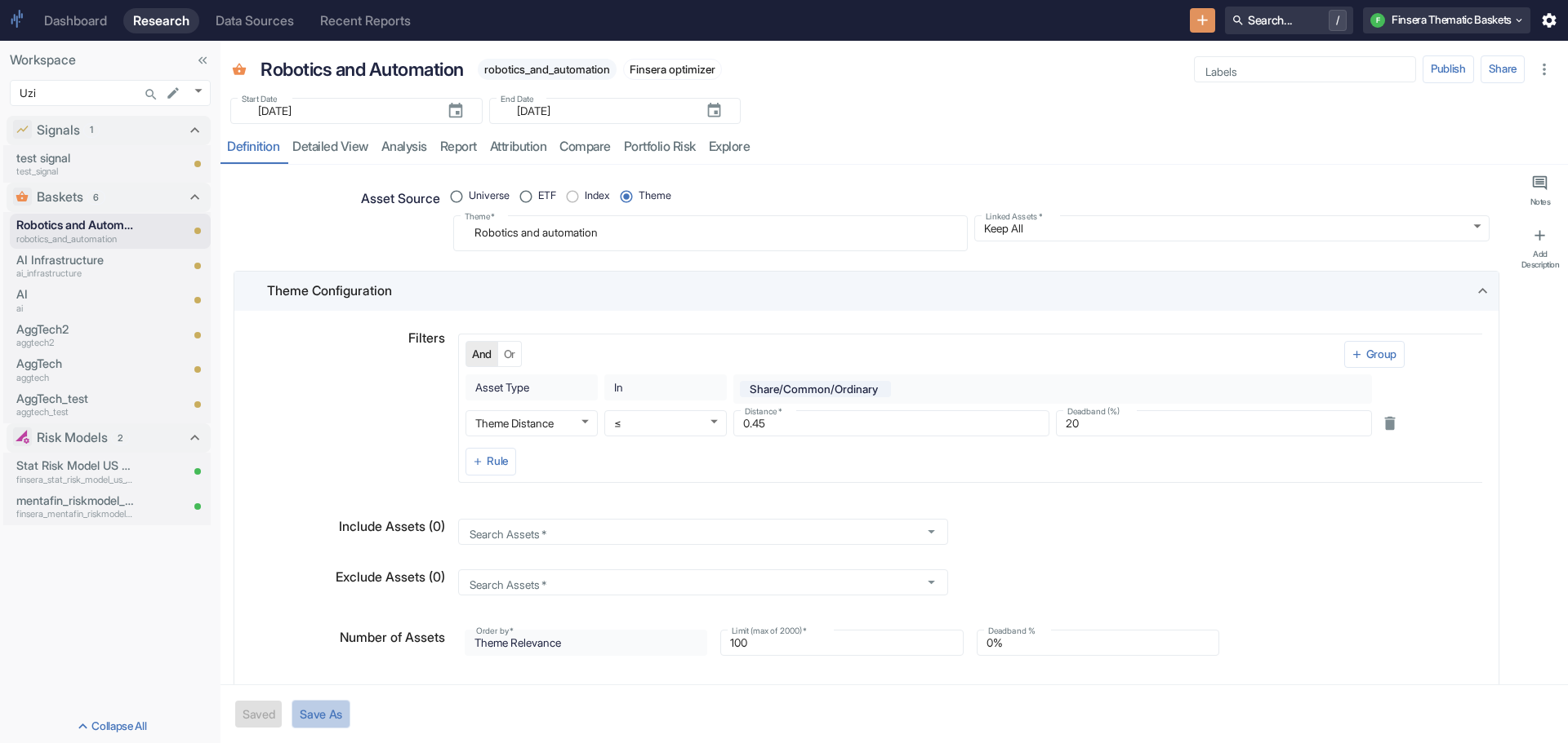
click at [326, 716] on button "Save As" at bounding box center [320, 714] width 58 height 29
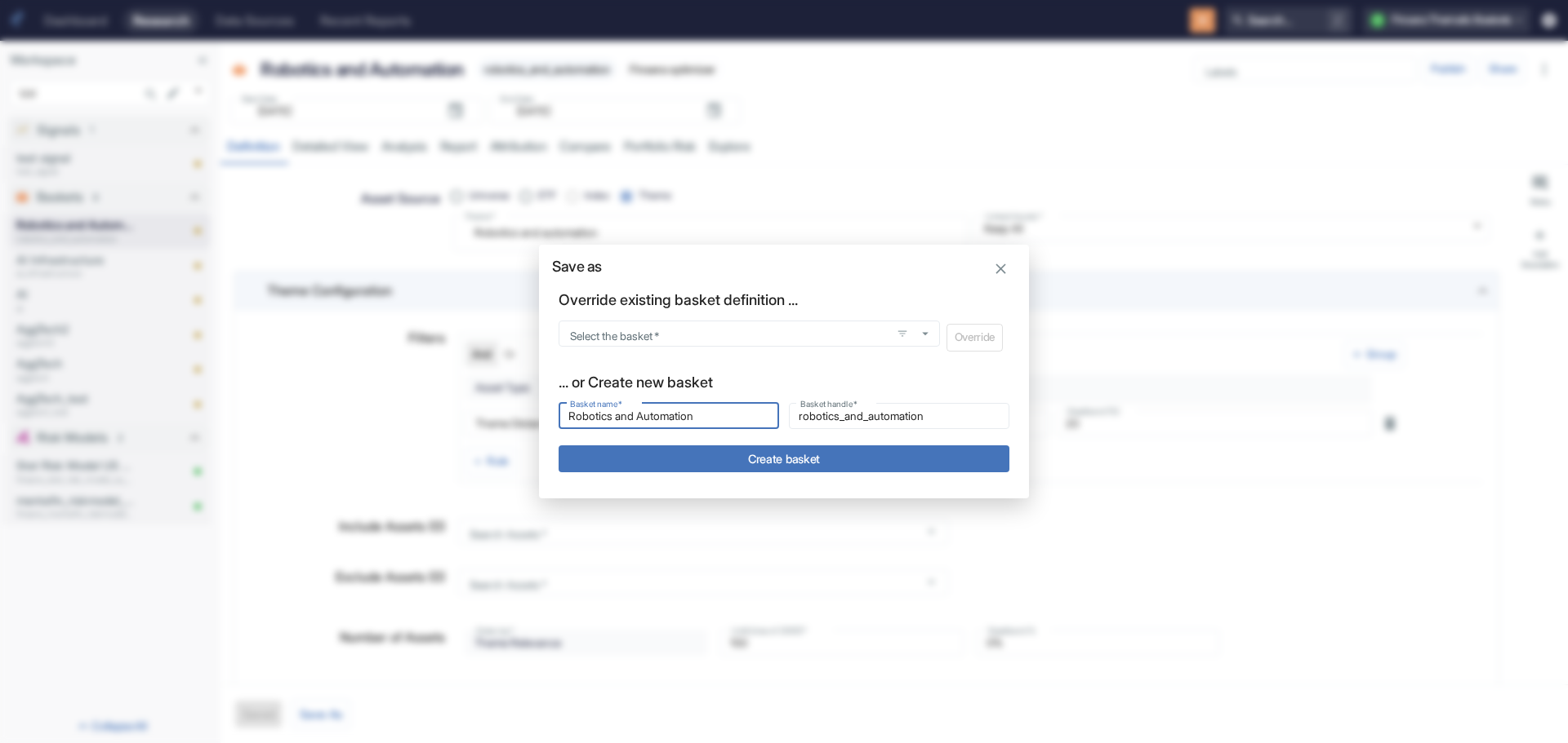
drag, startPoint x: 721, startPoint y: 419, endPoint x: 527, endPoint y: 416, distance: 194.0
click at [527, 416] on div "Save as Override existing basket definition ... Select the basket   * Select th…" at bounding box center [784, 372] width 1568 height 743
click at [1002, 266] on icon "button" at bounding box center [1001, 269] width 18 height 18
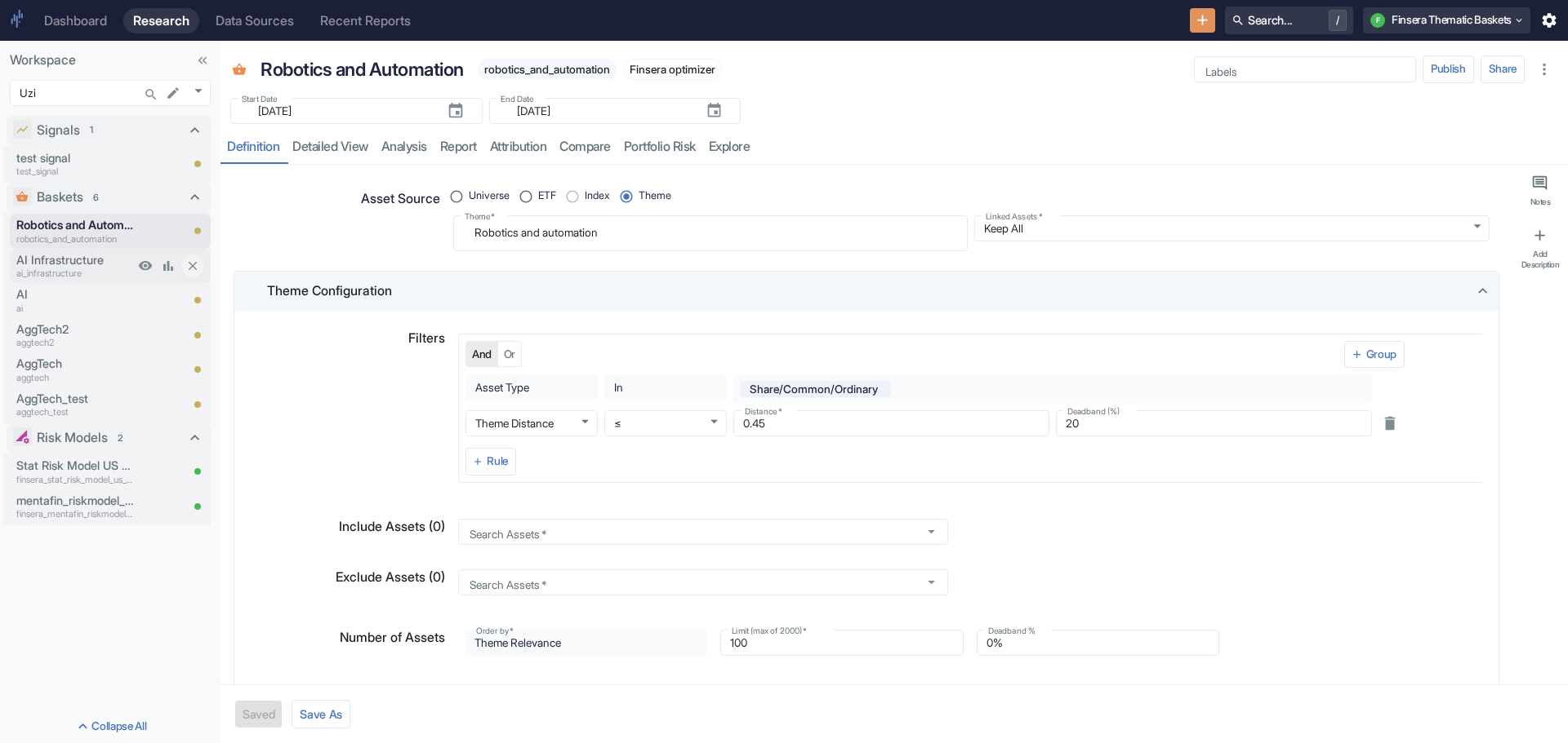
click at [72, 256] on p "AI Infrastructure" at bounding box center [75, 260] width 118 height 18
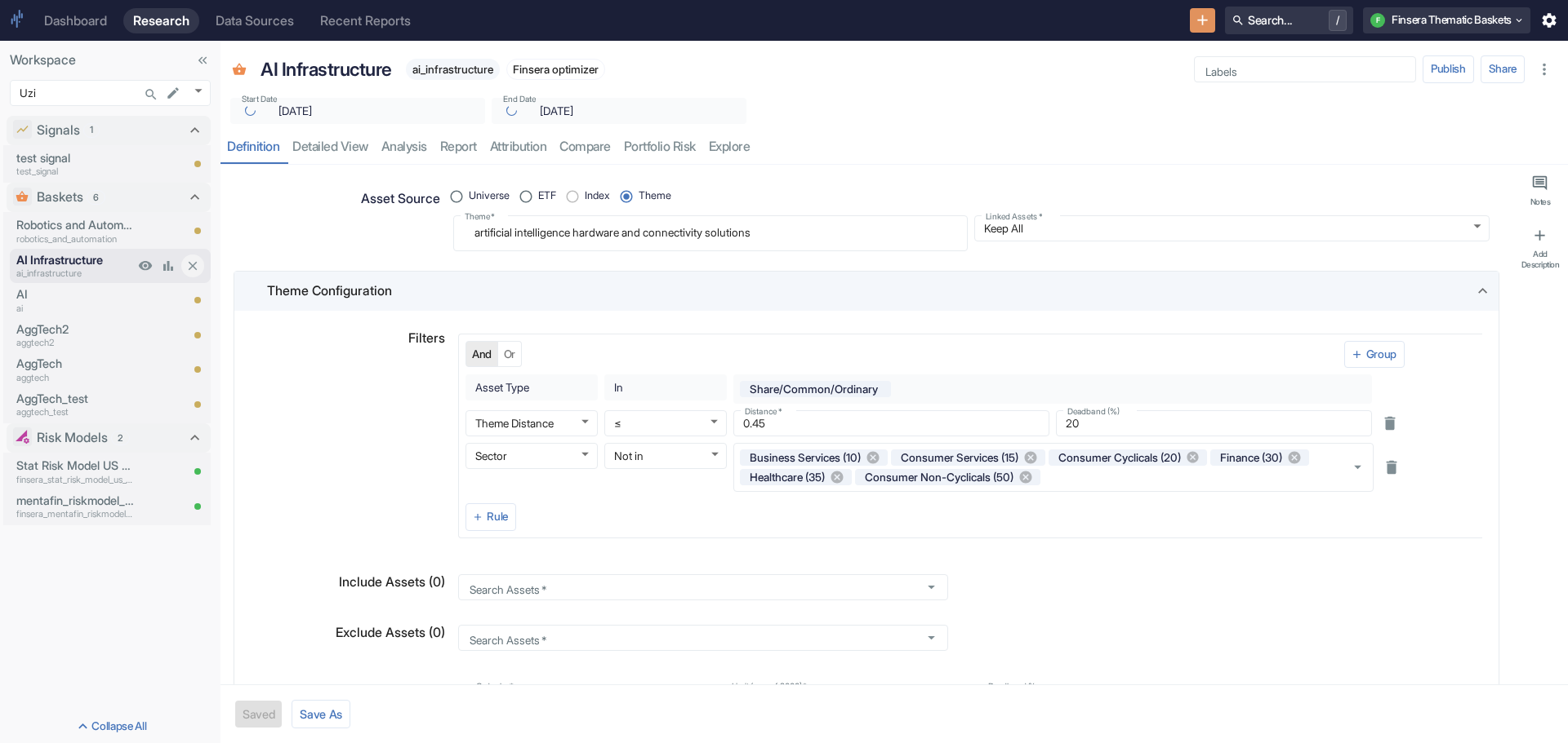
type textarea "x"
click at [331, 146] on link "detailed view" at bounding box center [330, 147] width 89 height 33
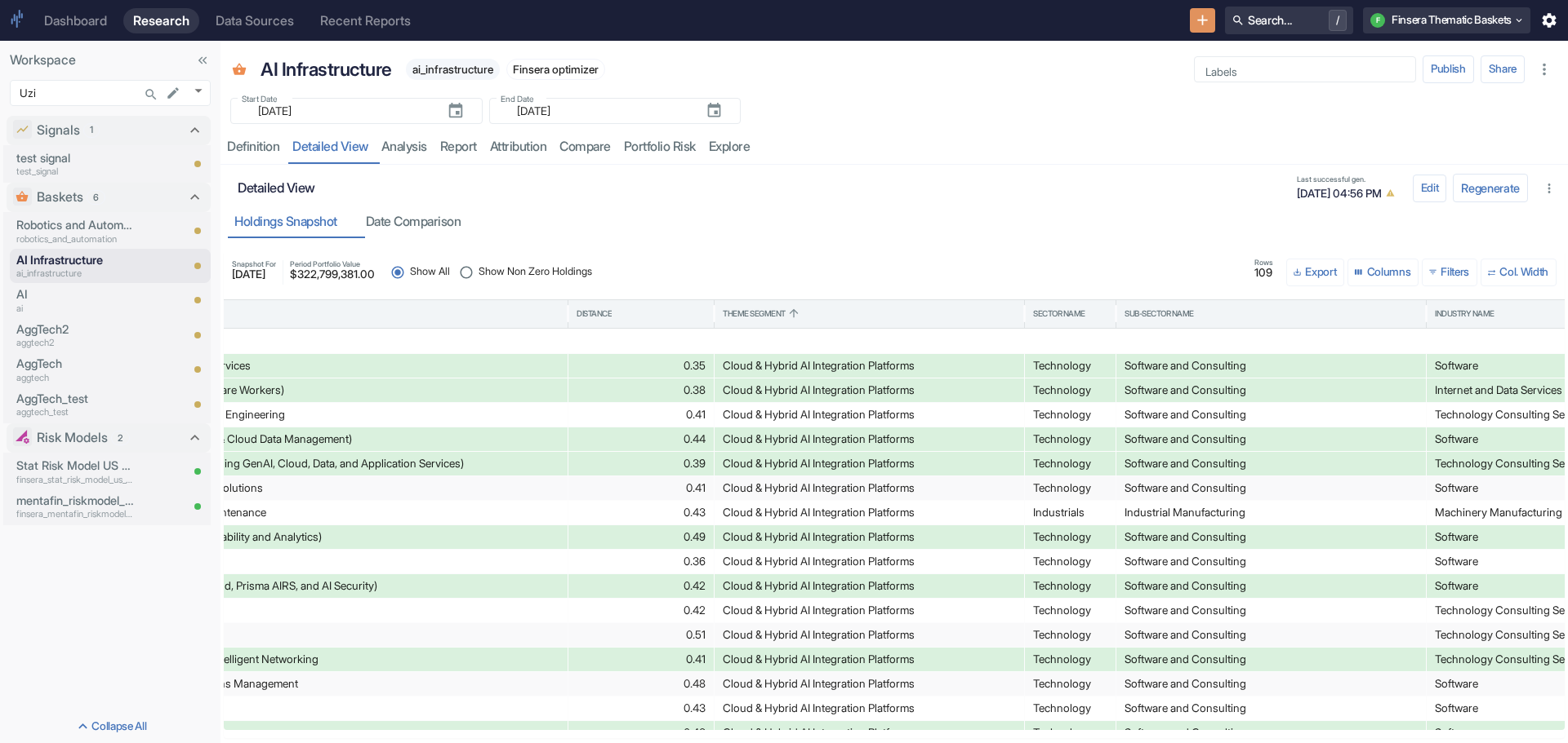
scroll to position [1692, 0]
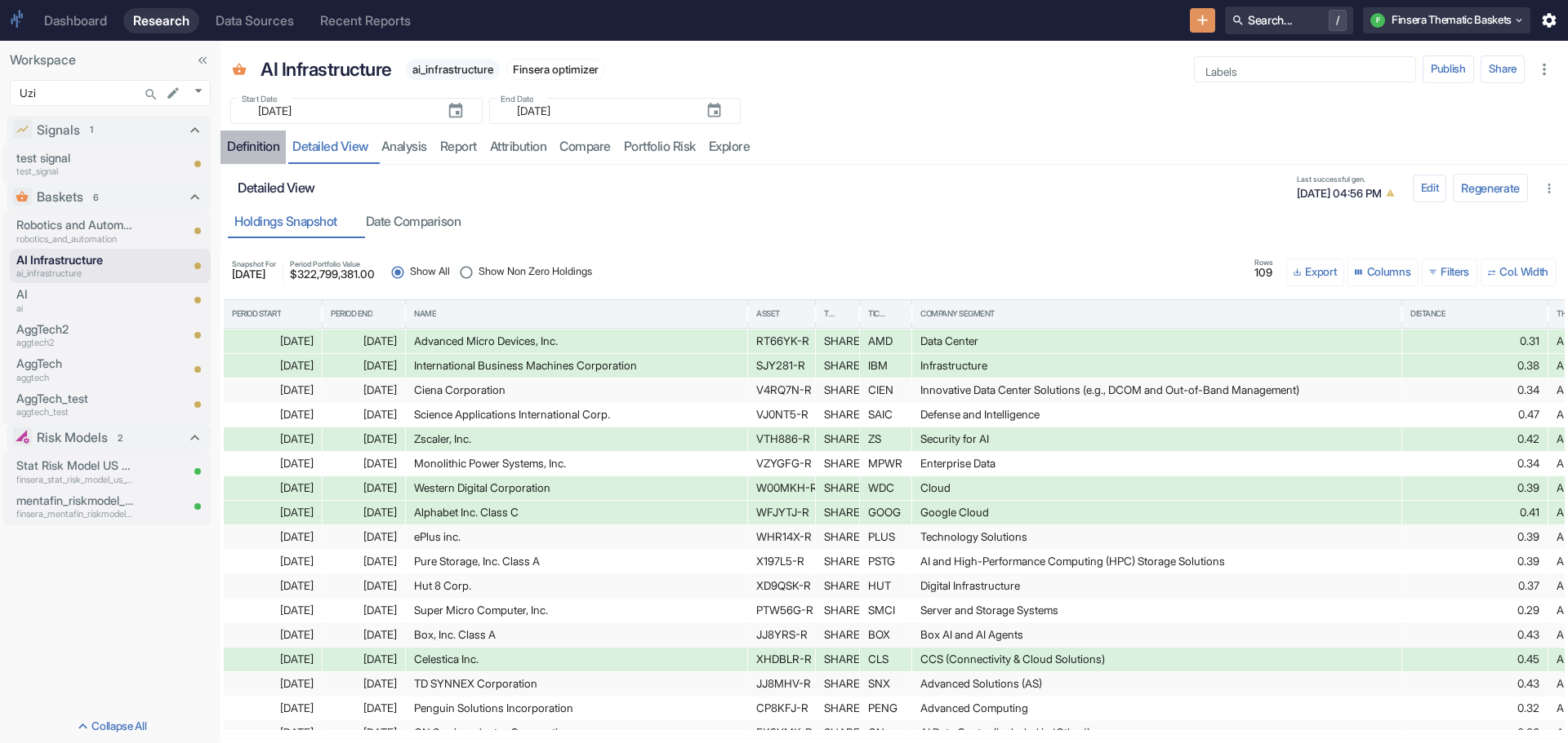
click at [253, 148] on div "Definition" at bounding box center [253, 147] width 52 height 17
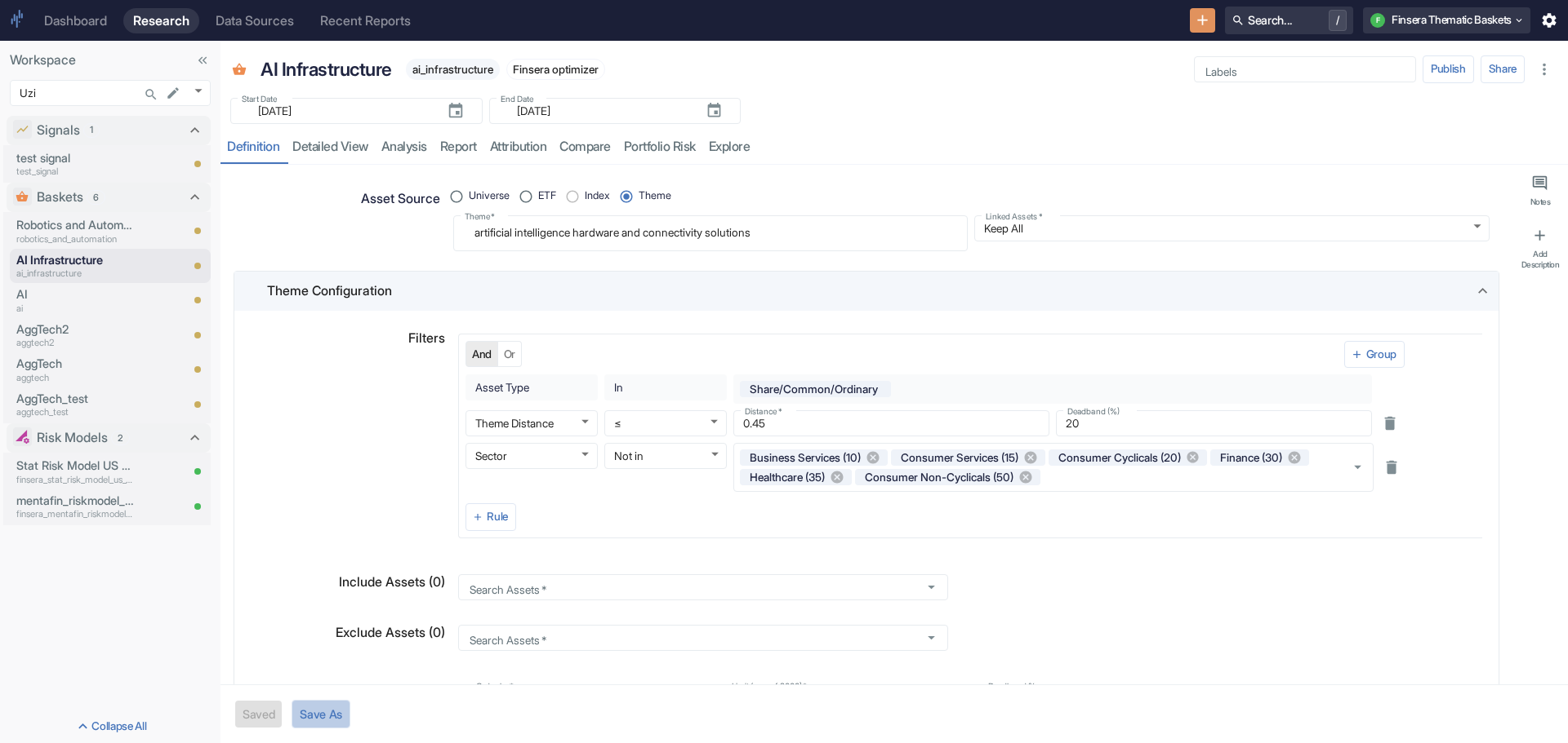
click at [326, 702] on button "Save As" at bounding box center [320, 714] width 58 height 29
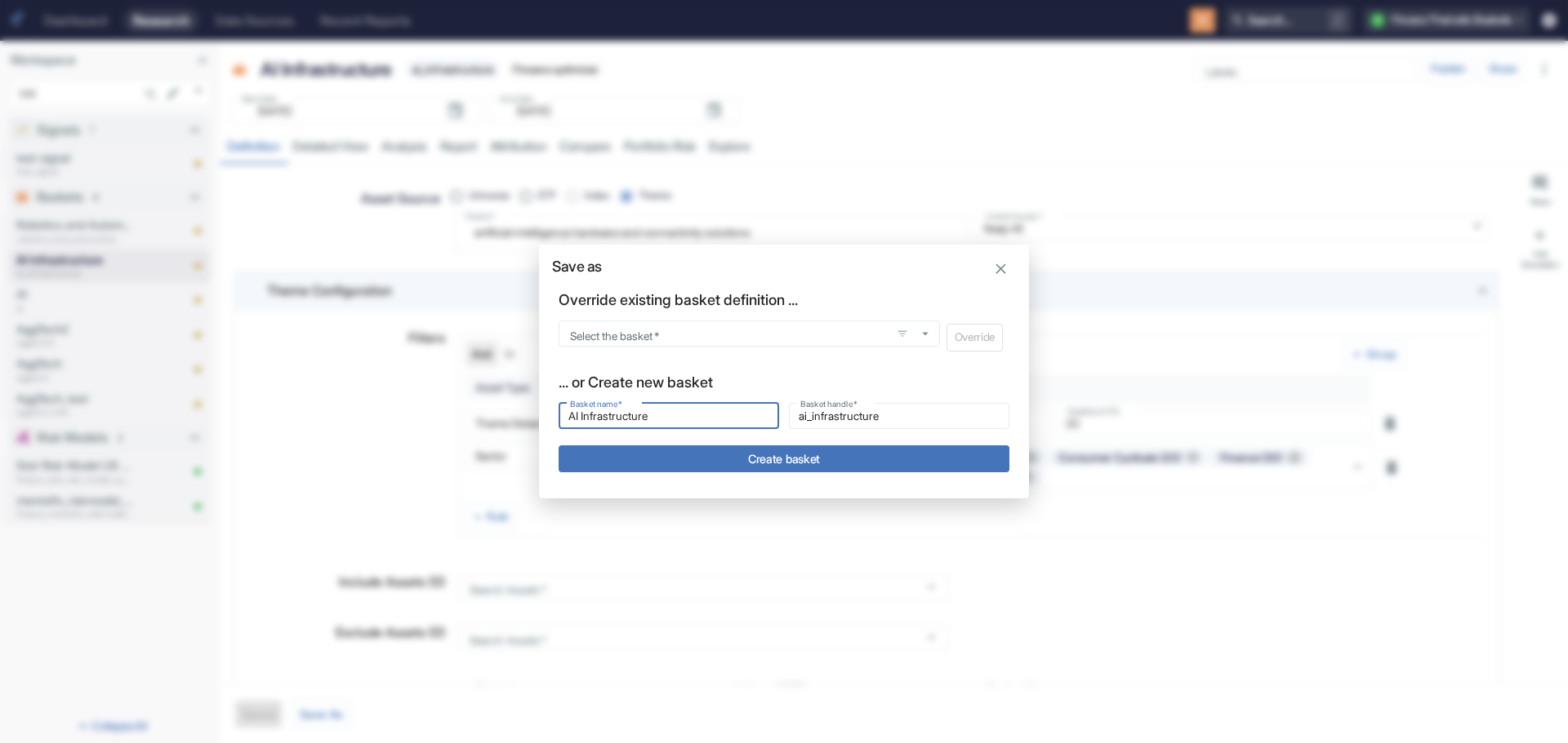
drag, startPoint x: 660, startPoint y: 422, endPoint x: 514, endPoint y: 412, distance: 146.3
click at [514, 412] on div "Save as Override existing basket definition ... Select the basket   * Select th…" at bounding box center [784, 372] width 1568 height 743
type input "L"
type input "l"
type input "Lo"
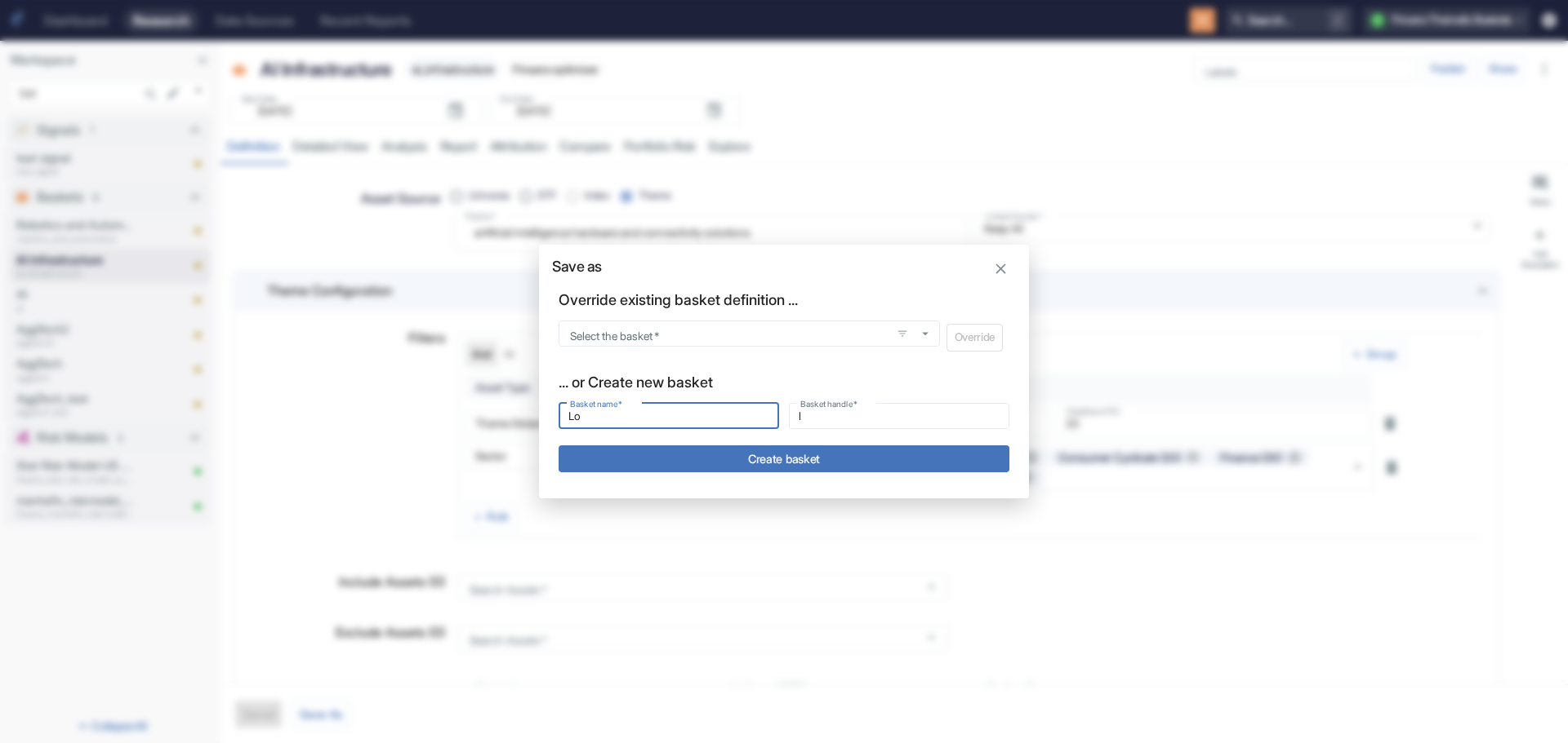
type input "lo"
type input "Log"
type input "log"
type input "Logi"
type input "logi"
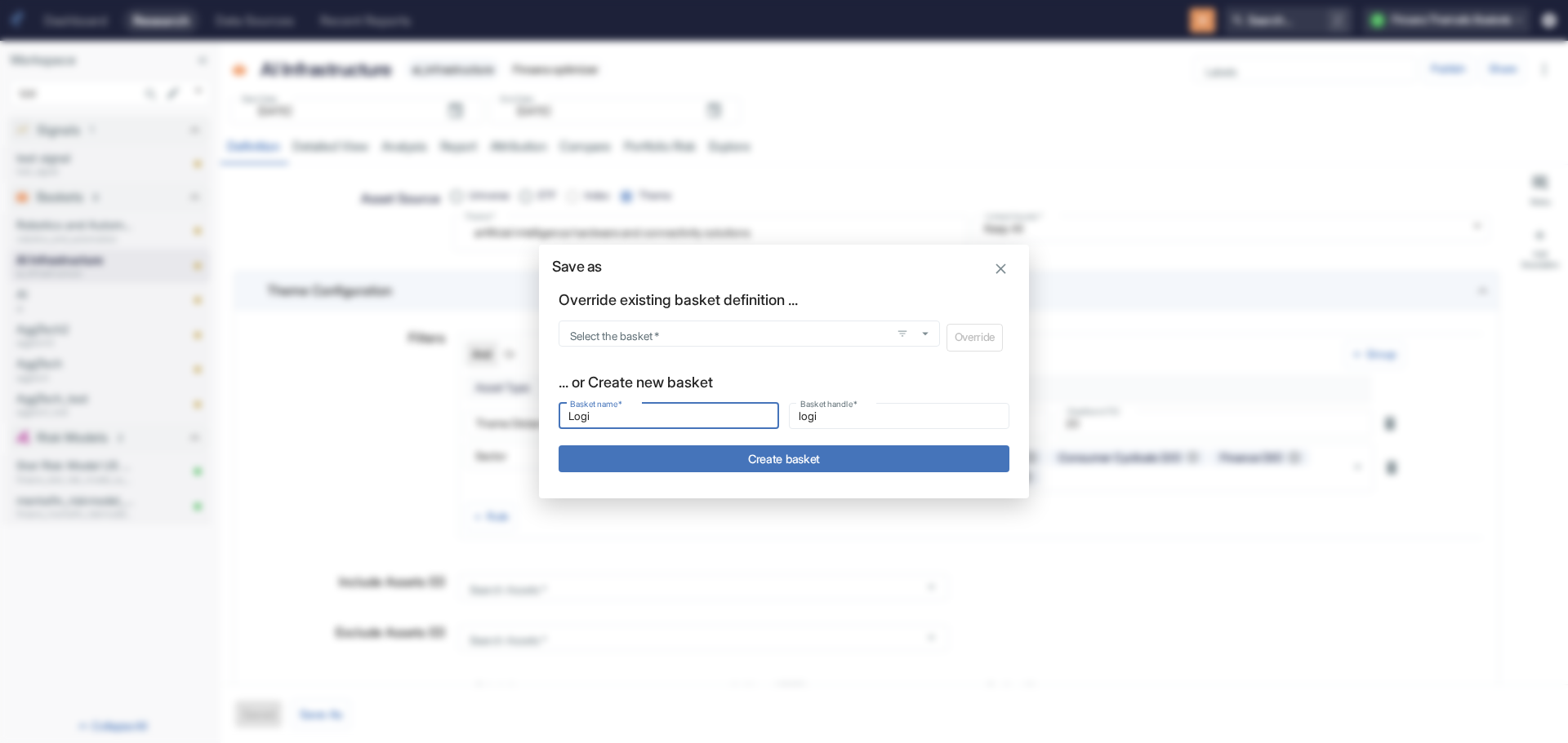
type input "Logis"
type input "logis"
type input "Logist"
type input "logist"
type input "Logisti"
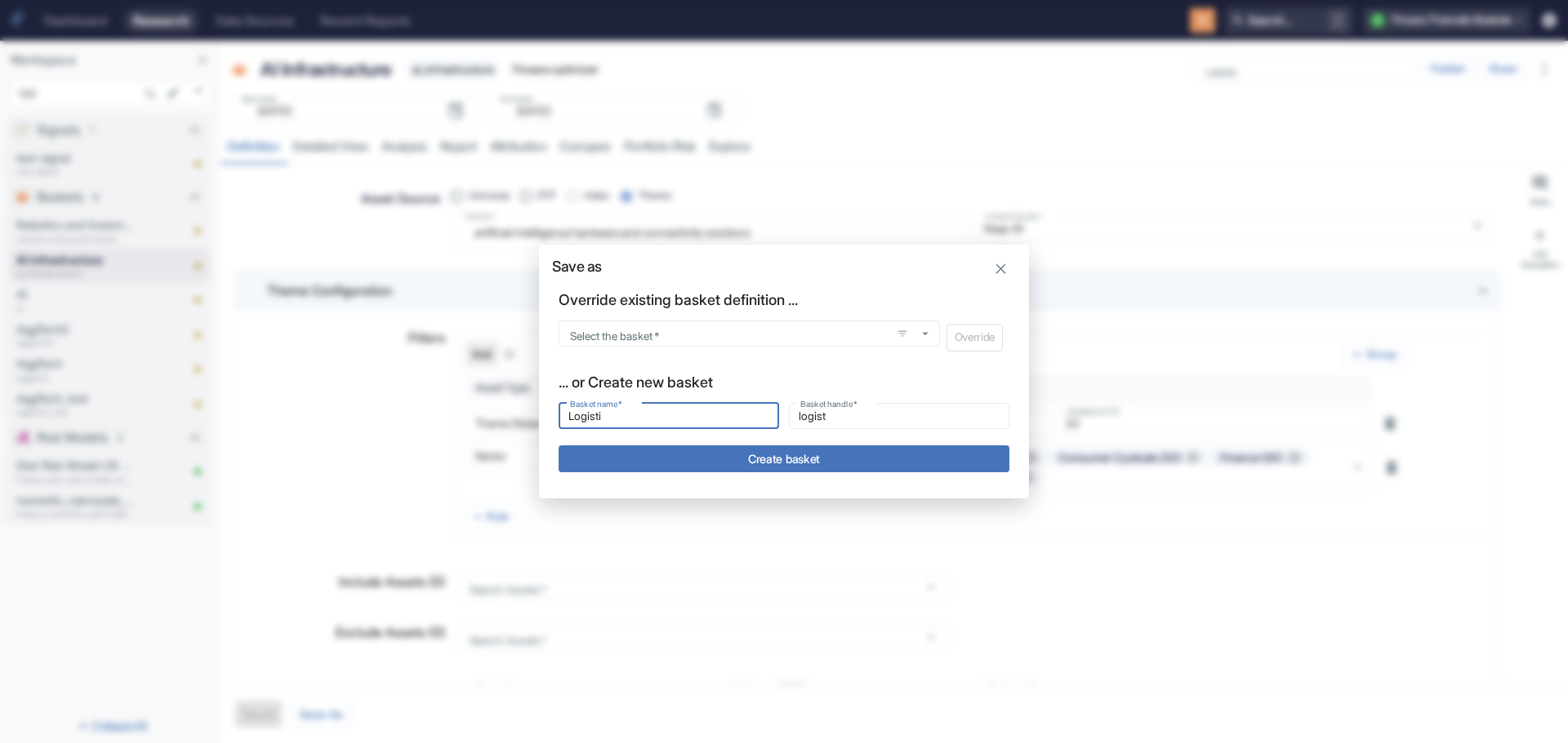
type input "logisti"
type input "Logistic"
type input "logistic"
type input "Logistics"
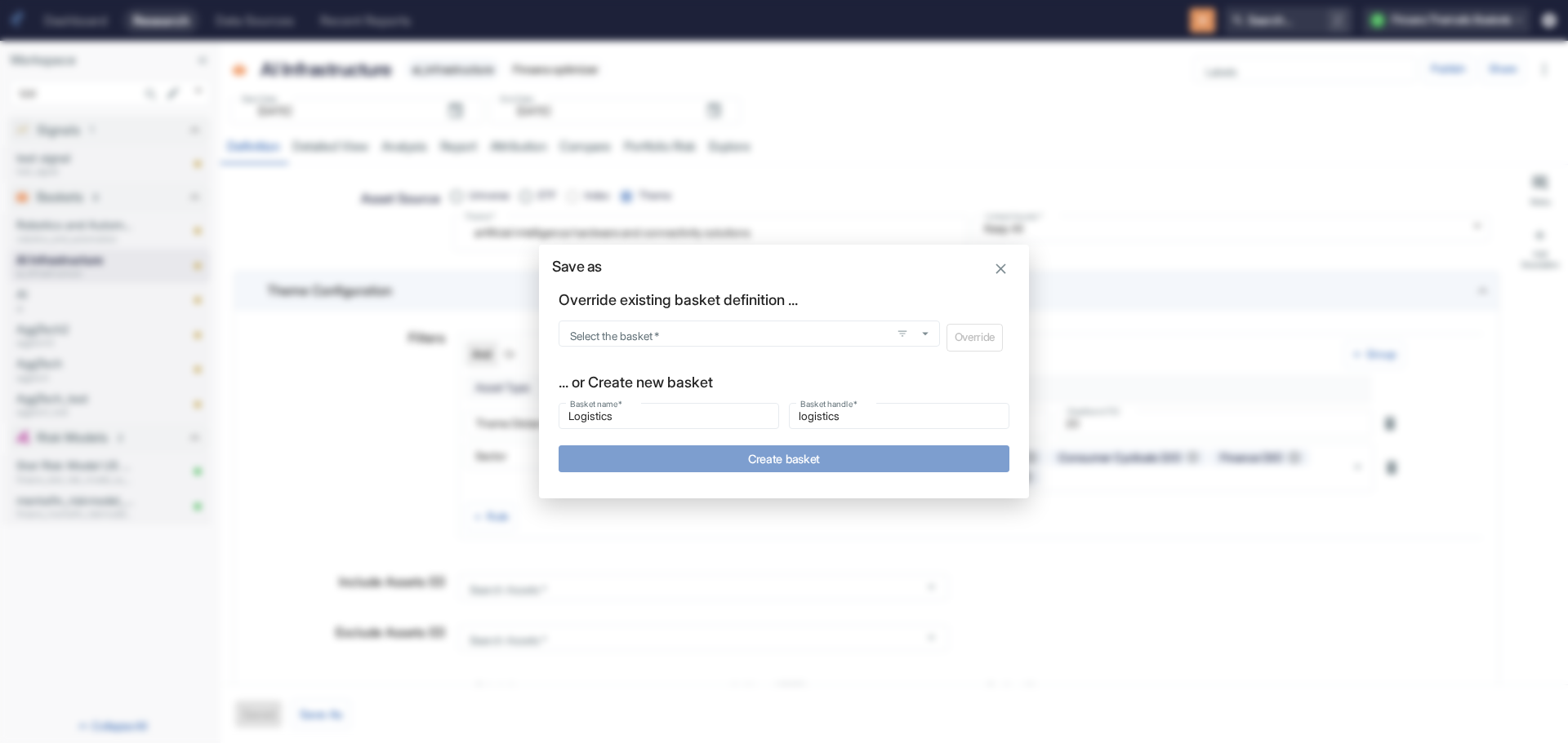
click at [725, 452] on button "Create basket" at bounding box center [784, 459] width 450 height 27
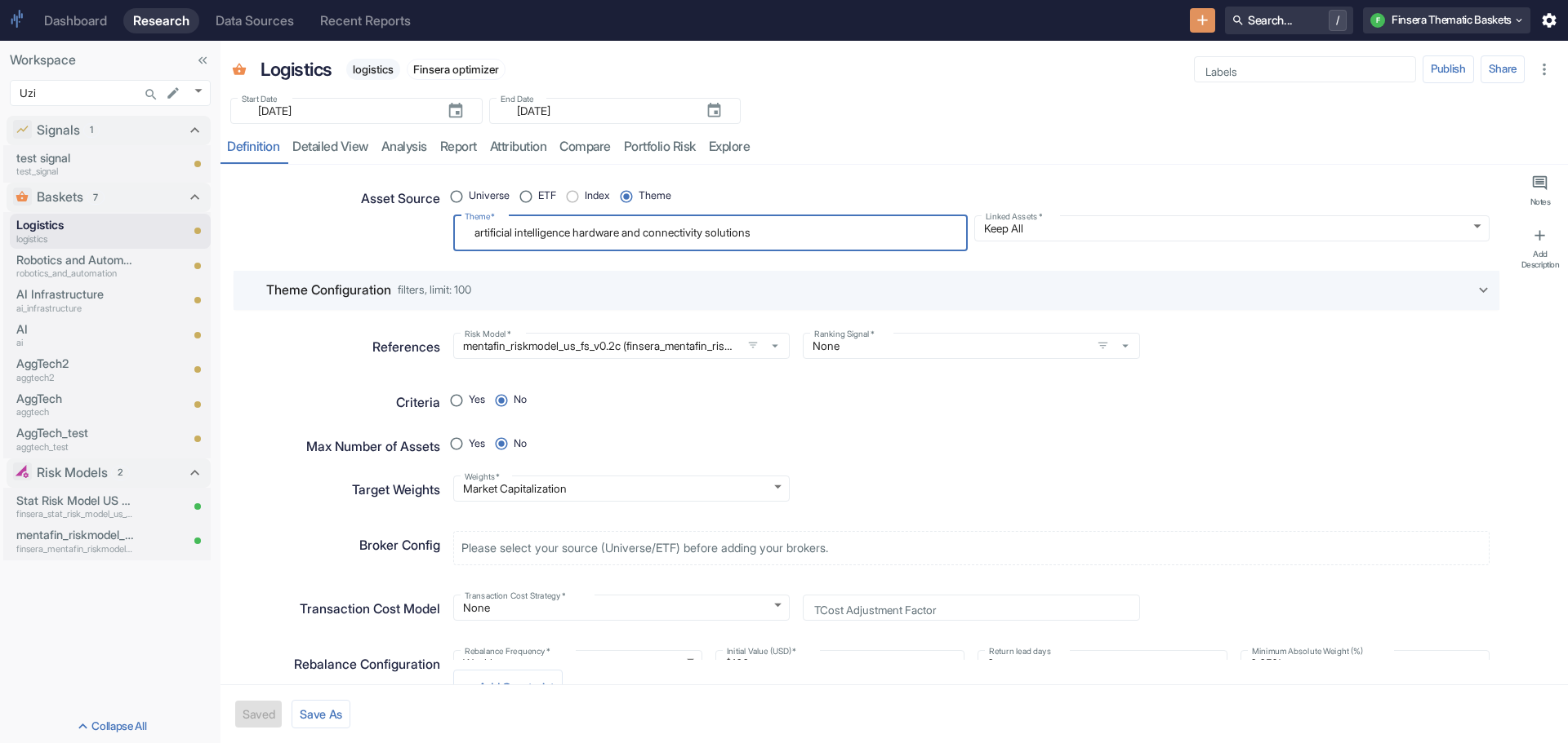
drag, startPoint x: 788, startPoint y: 238, endPoint x: 303, endPoint y: 228, distance: 485.1
click at [303, 228] on div "Asset Source Universe ETF Index Theme Theme   * artificial intelligence hardwar…" at bounding box center [859, 211] width 1259 height 80
paste textarea "business-to-business distribution, logistics services, and supply chain"
click at [1469, 279] on div "Theme Configuration filters, limit: 100" at bounding box center [866, 290] width 1265 height 39
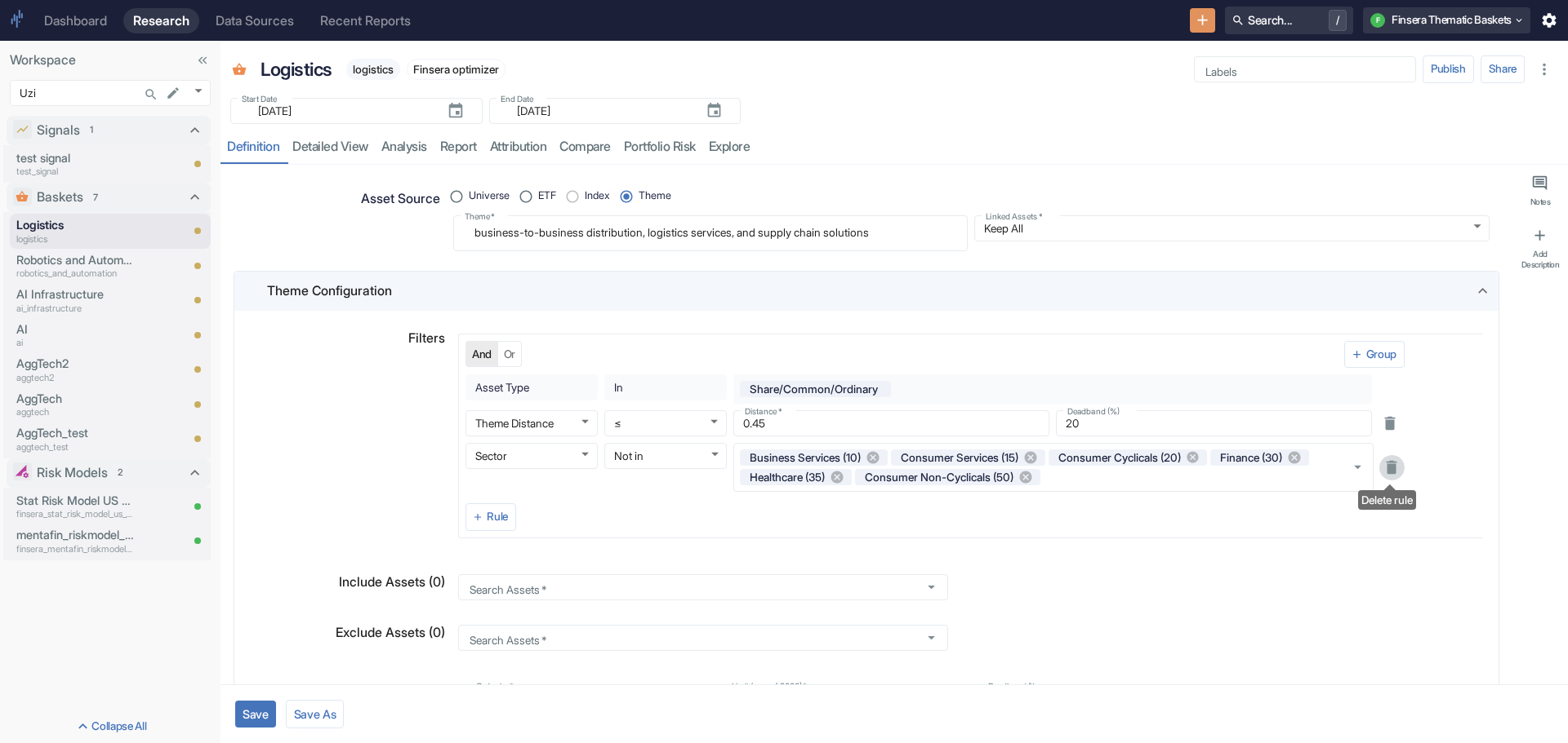
click at [1387, 460] on icon "Delete rule" at bounding box center [1391, 467] width 18 height 18
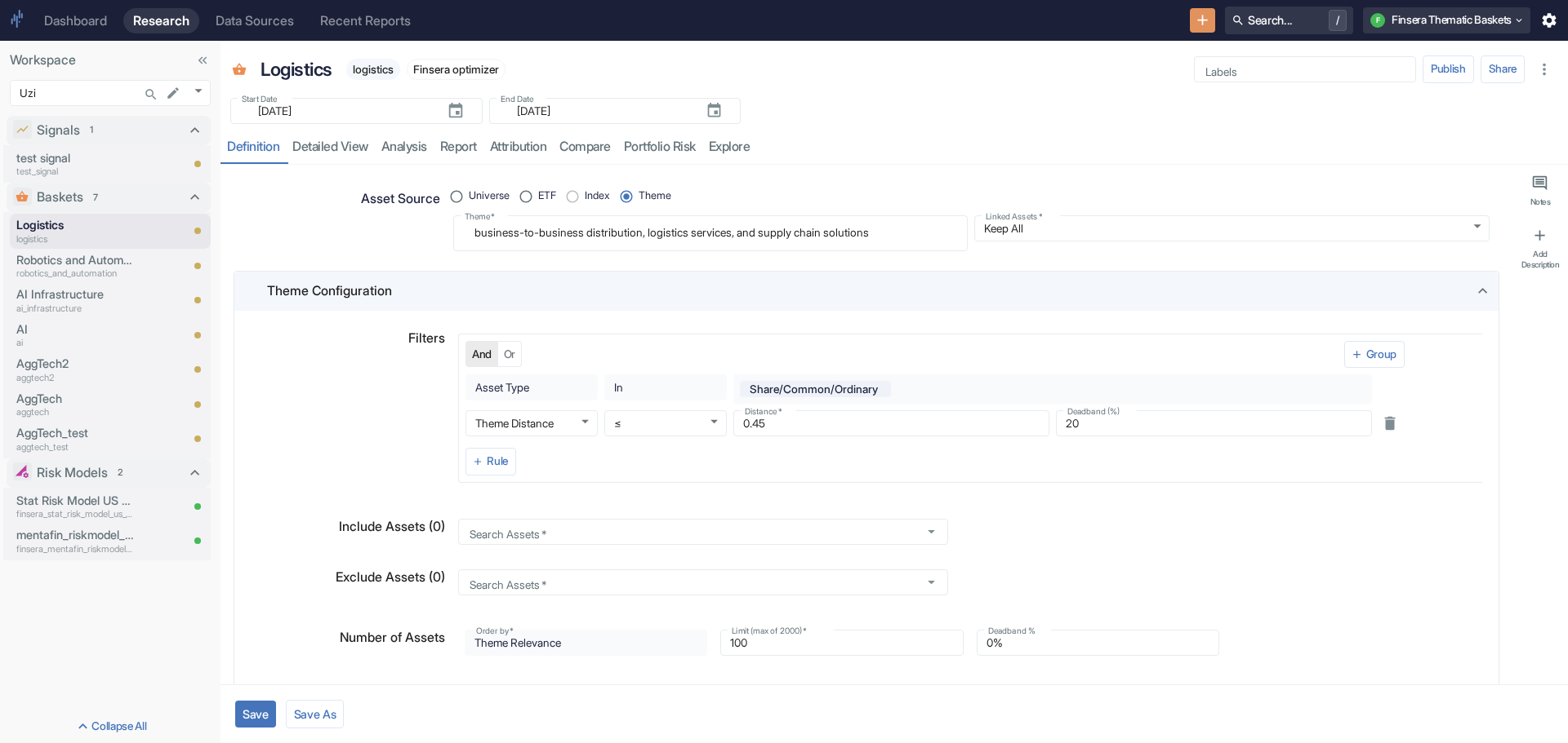
click at [257, 710] on button "Save" at bounding box center [255, 714] width 41 height 27
click at [330, 136] on link "detailed view" at bounding box center [330, 147] width 89 height 33
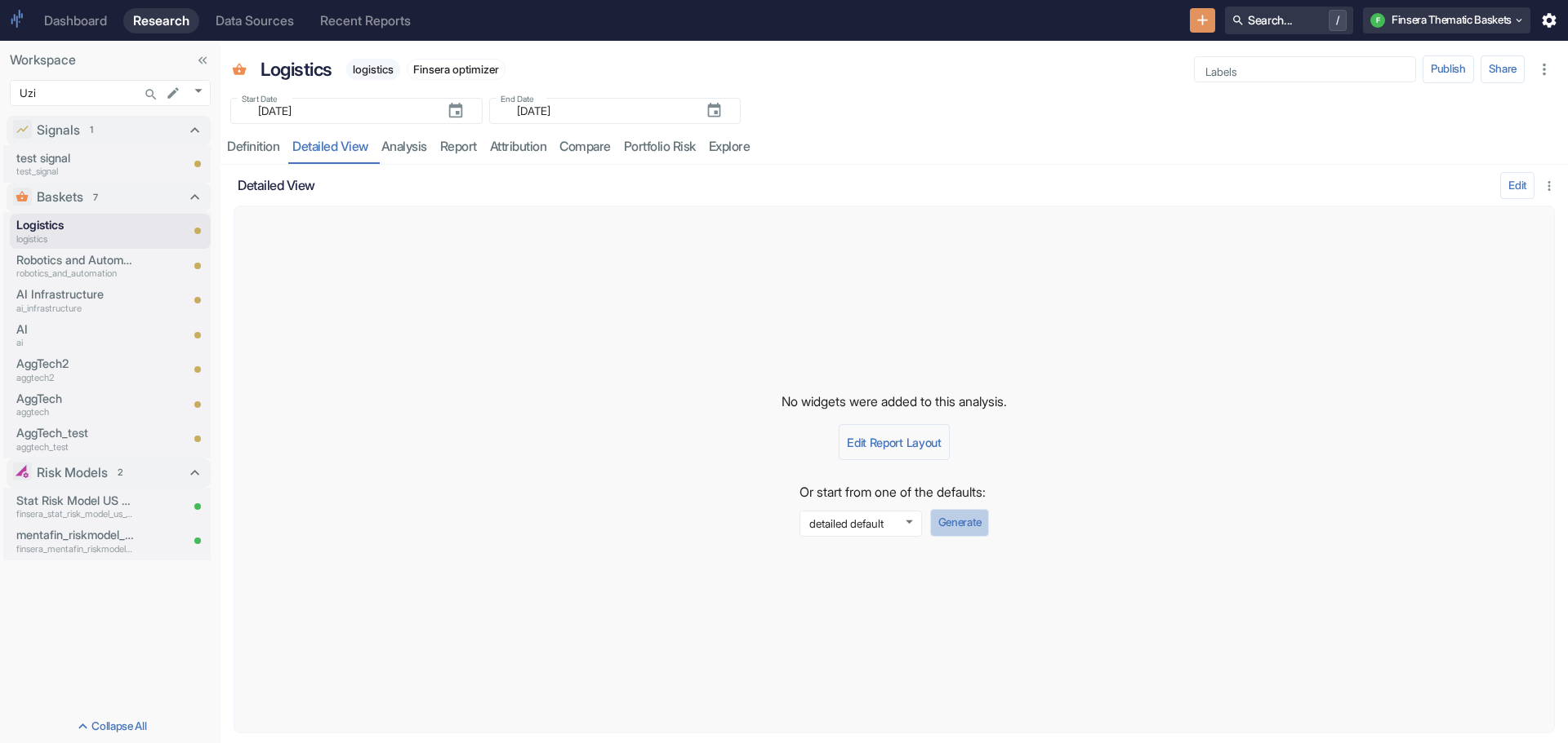
click at [971, 516] on button "Generate" at bounding box center [959, 523] width 58 height 28
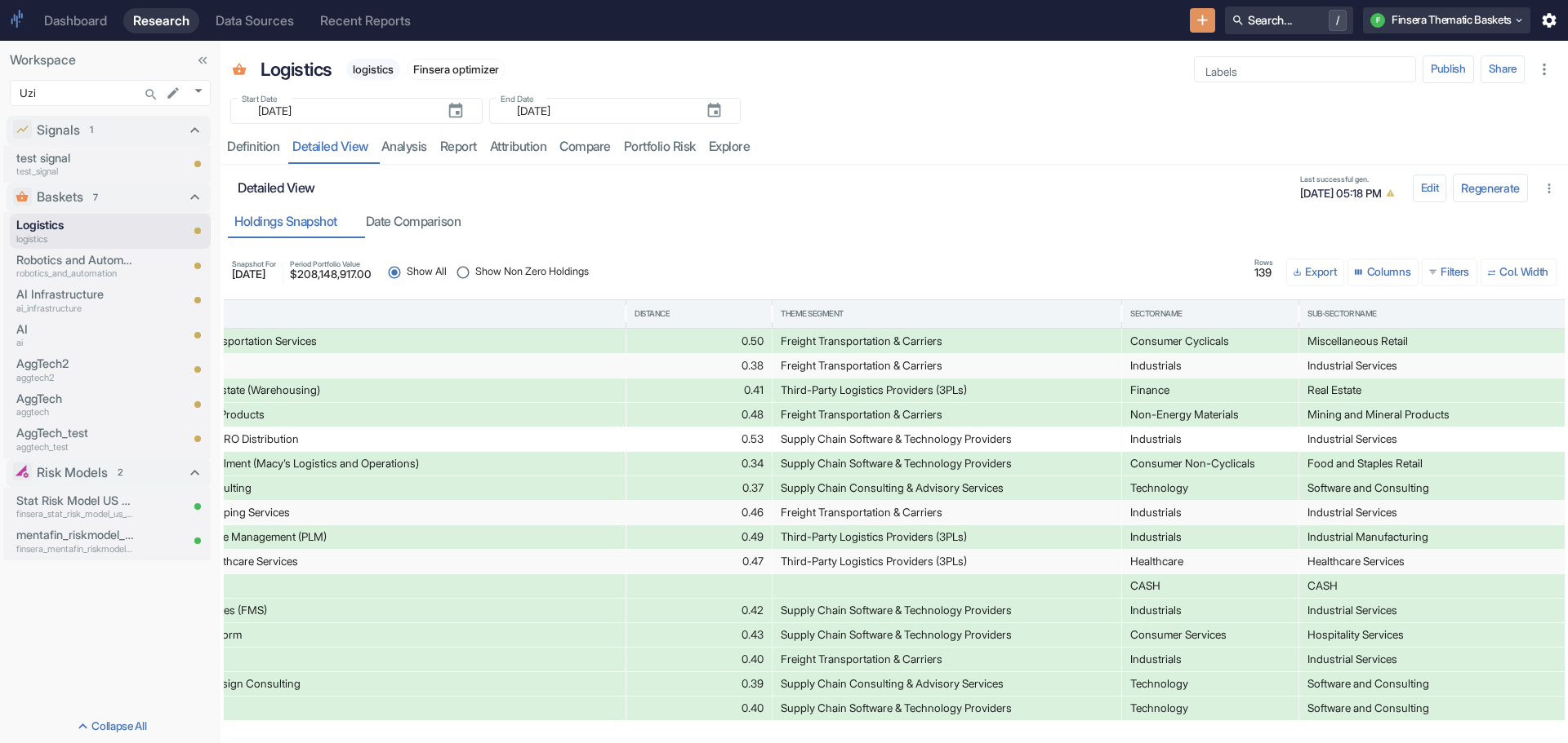
scroll to position [0, 1202]
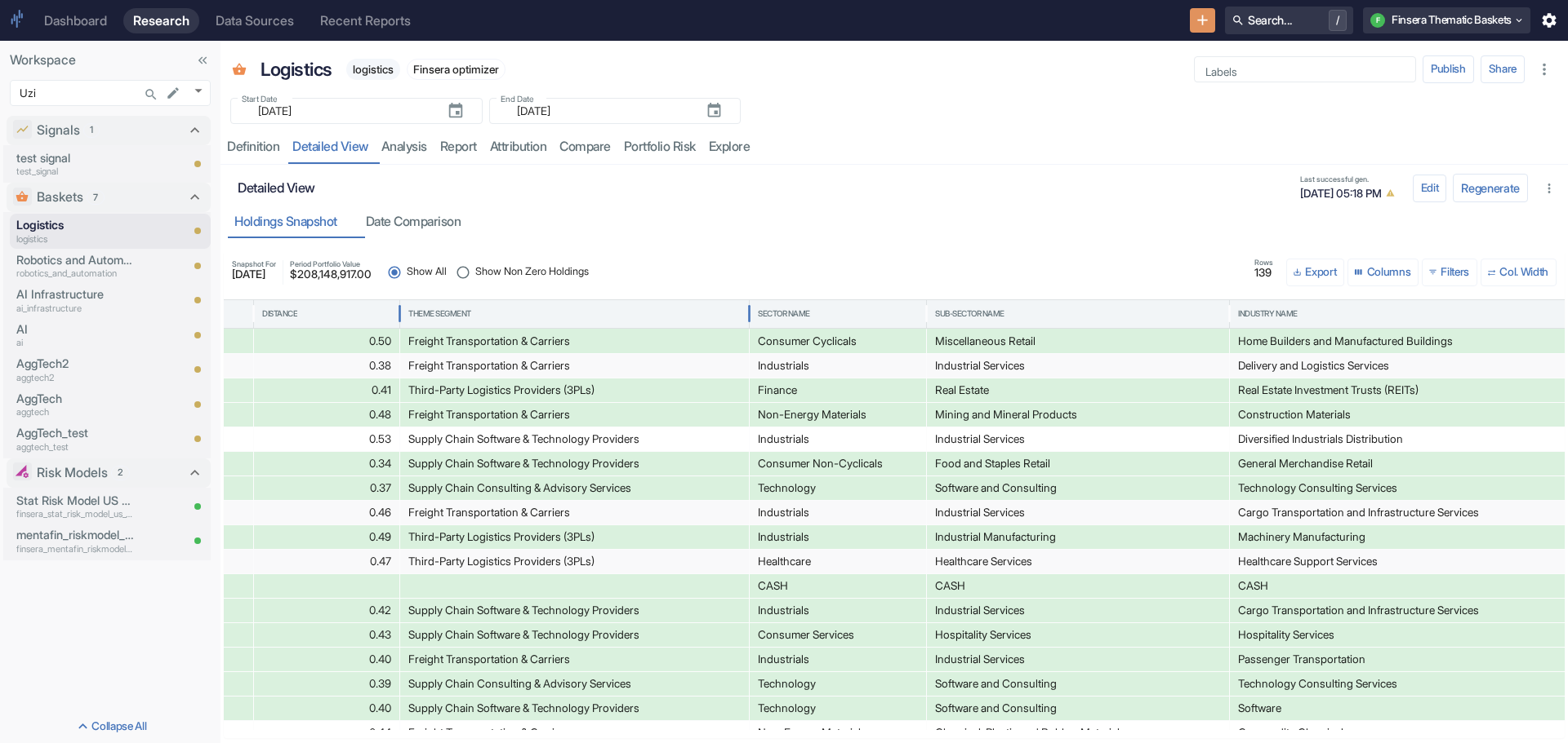
click at [435, 309] on div "Theme Segment" at bounding box center [440, 314] width 63 height 11
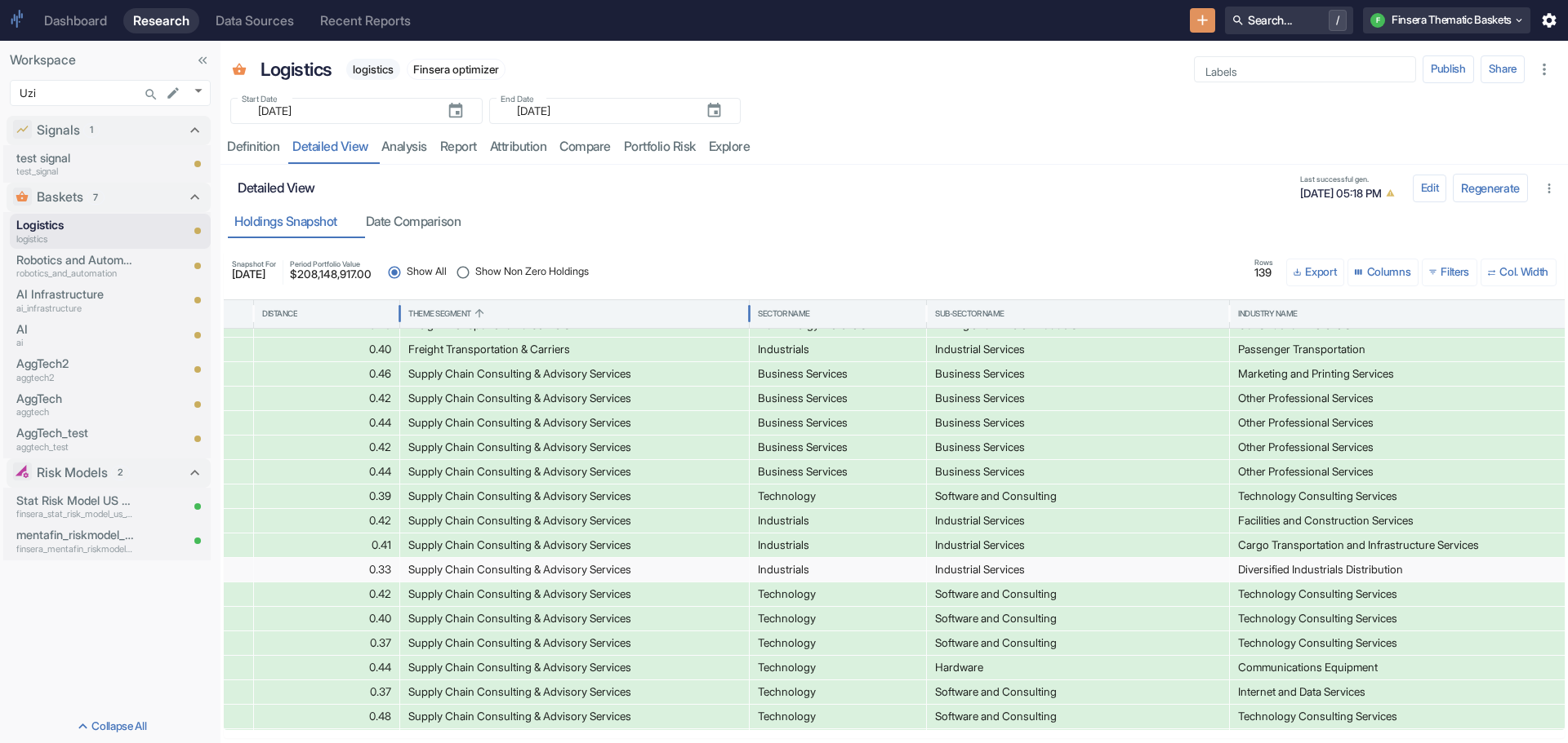
scroll to position [723, 0]
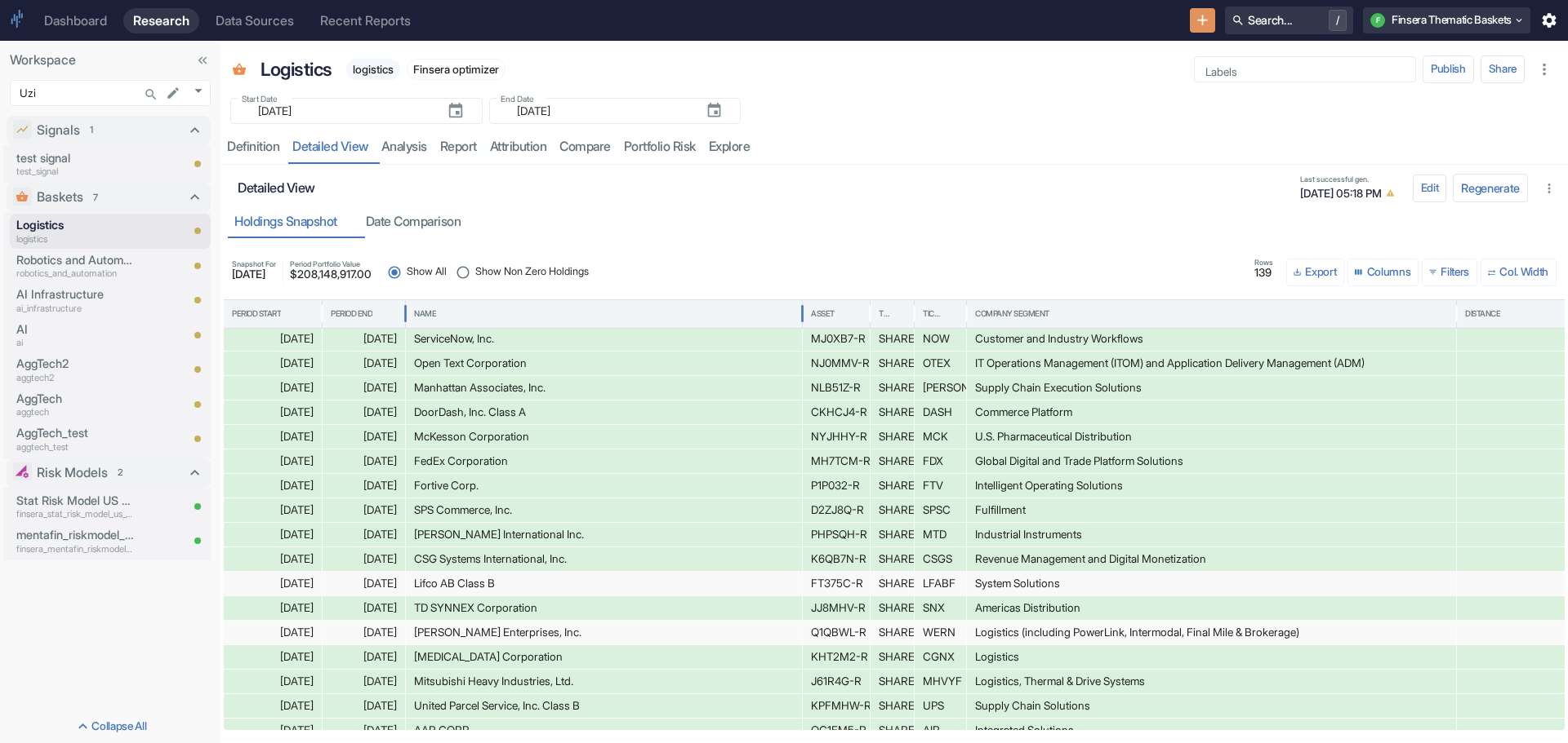
click at [421, 305] on div "Name" at bounding box center [603, 314] width 380 height 28
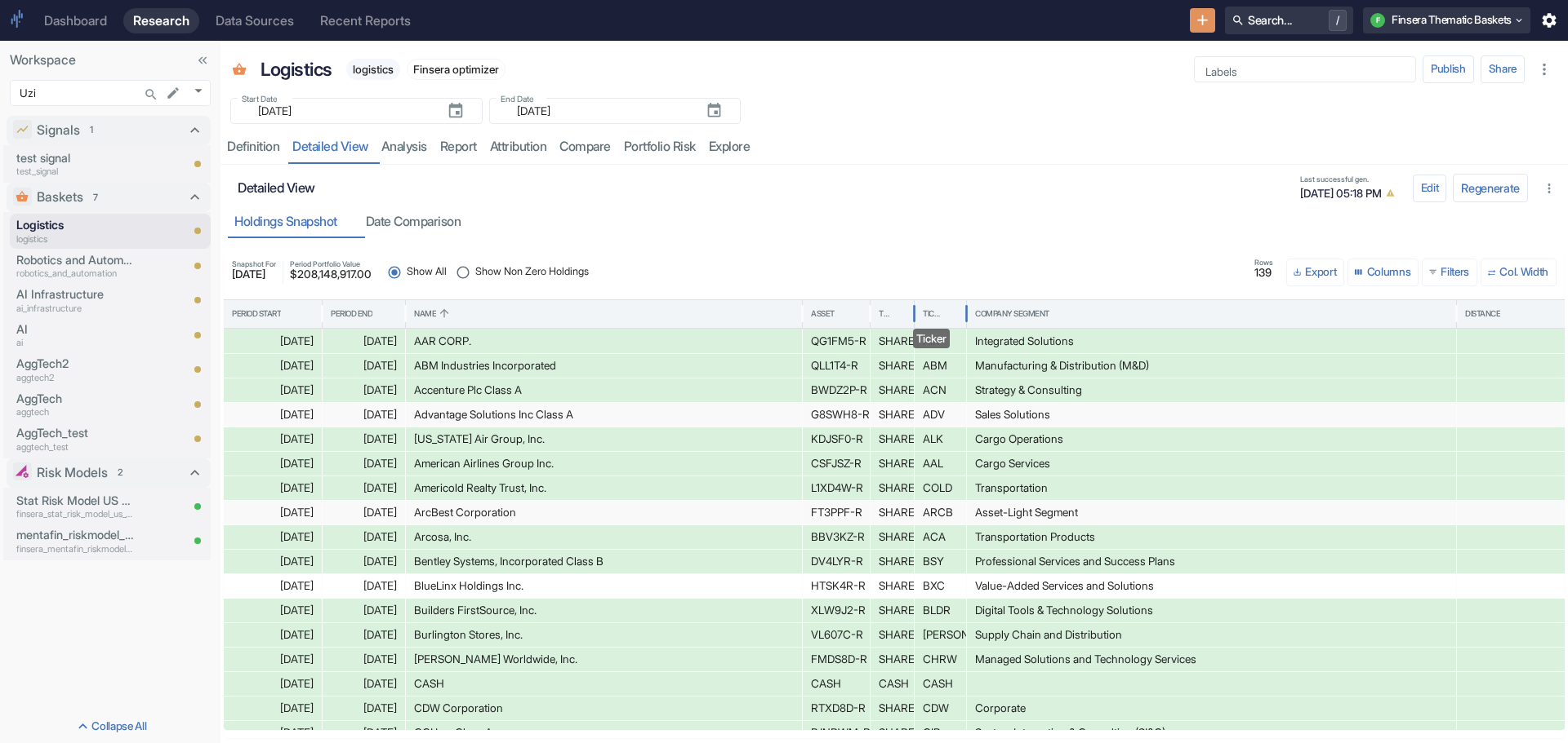
click at [937, 310] on div "Ticker" at bounding box center [932, 314] width 19 height 11
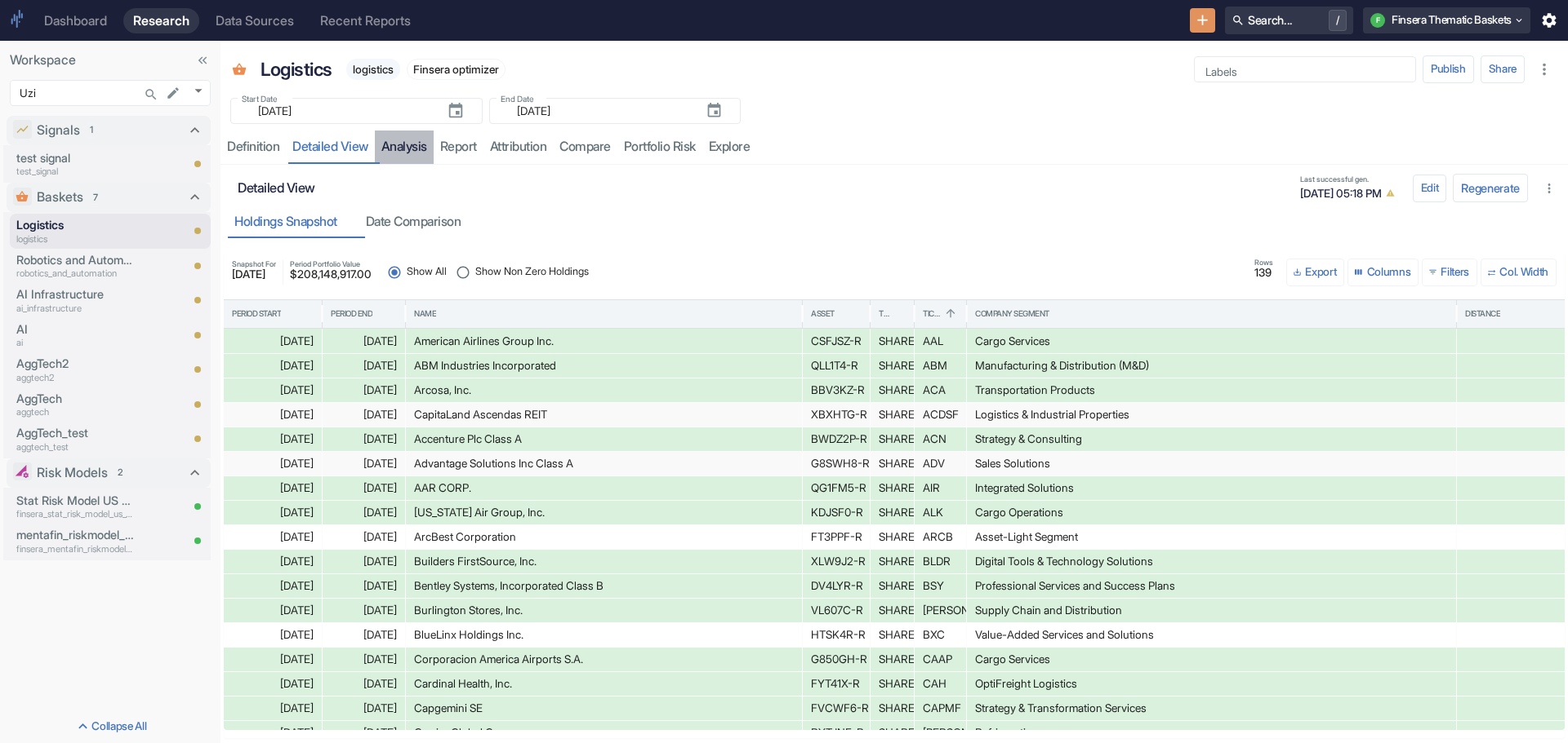
click at [403, 143] on link "analysis" at bounding box center [403, 147] width 58 height 33
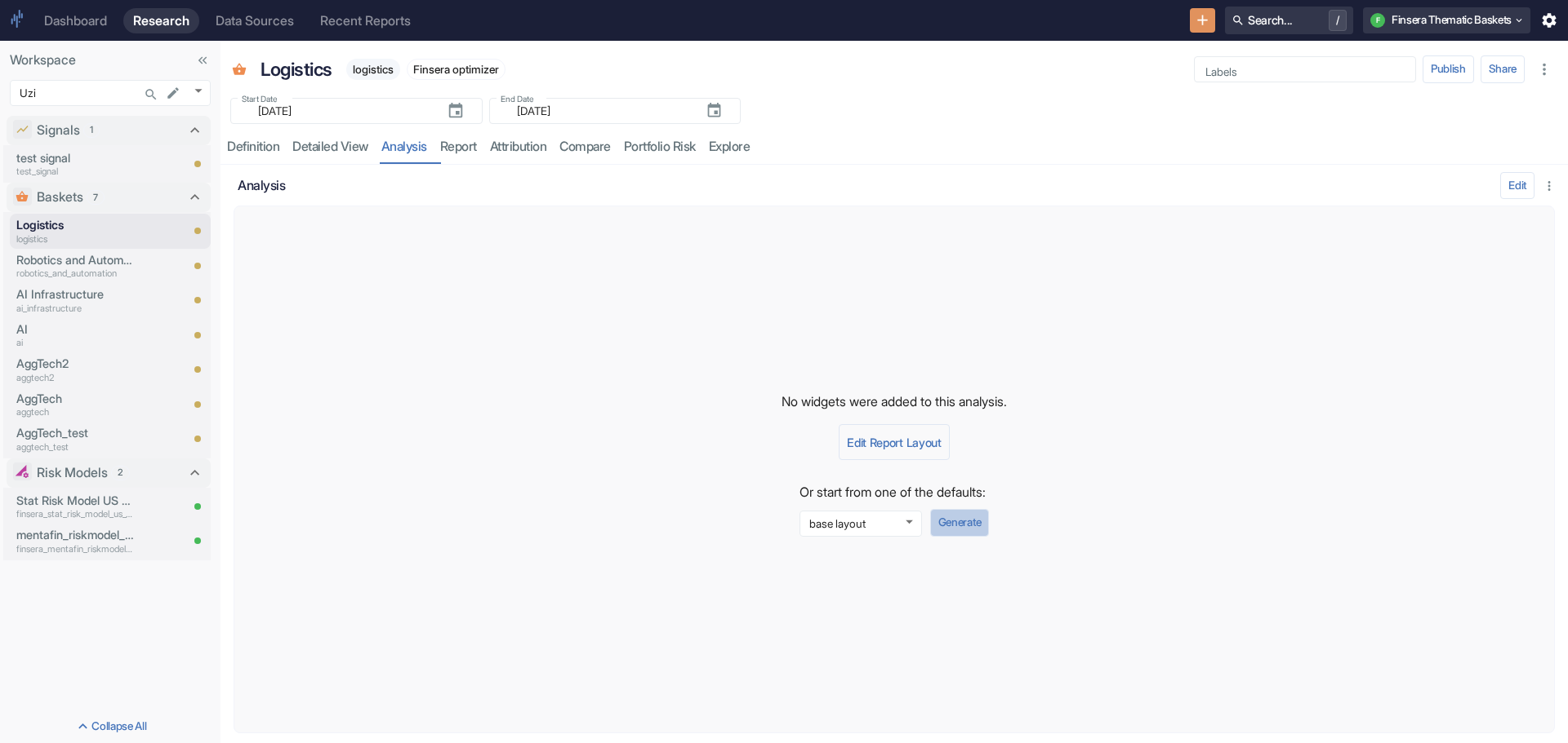
click at [964, 527] on button "Generate" at bounding box center [959, 523] width 58 height 28
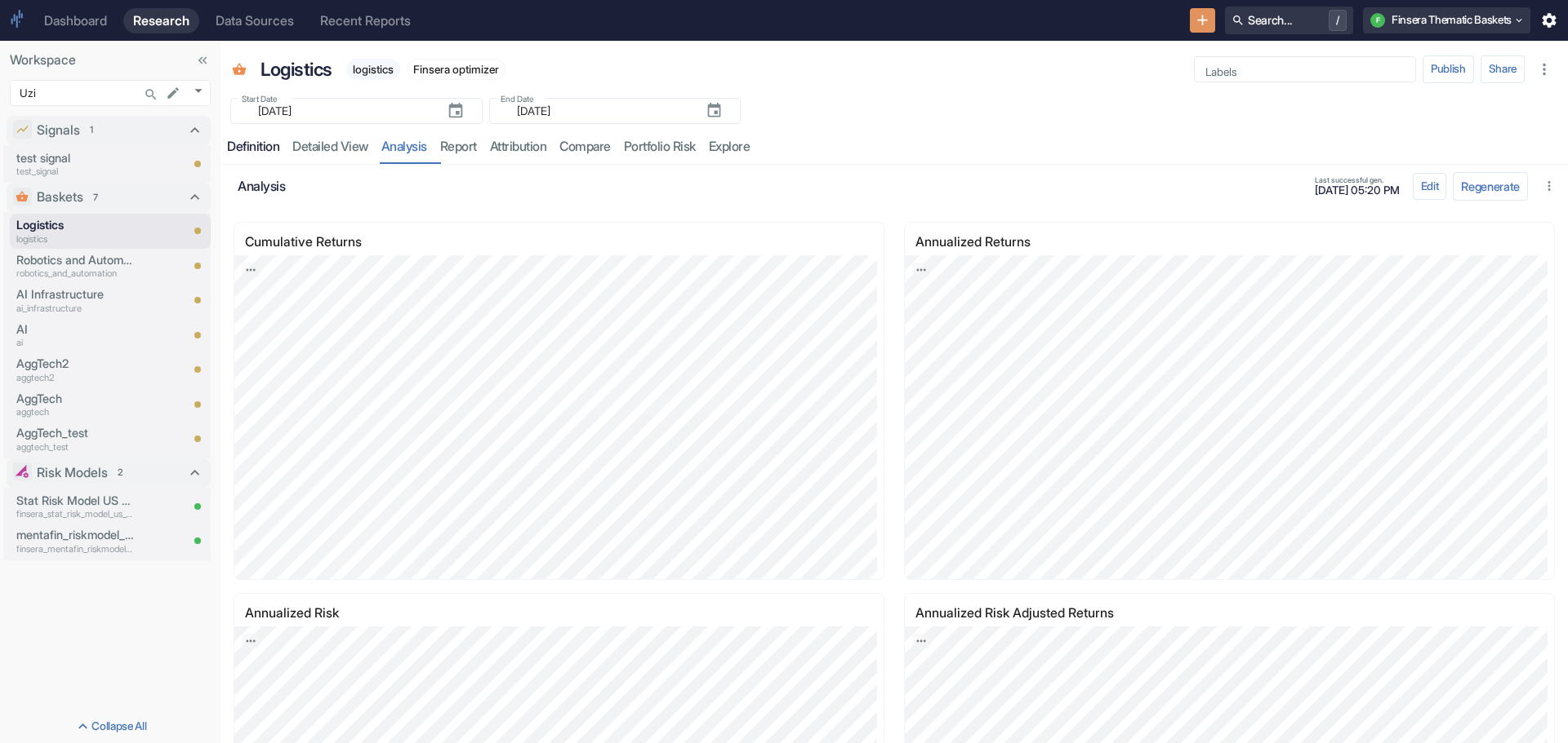
click at [260, 146] on div "Definition" at bounding box center [253, 147] width 52 height 17
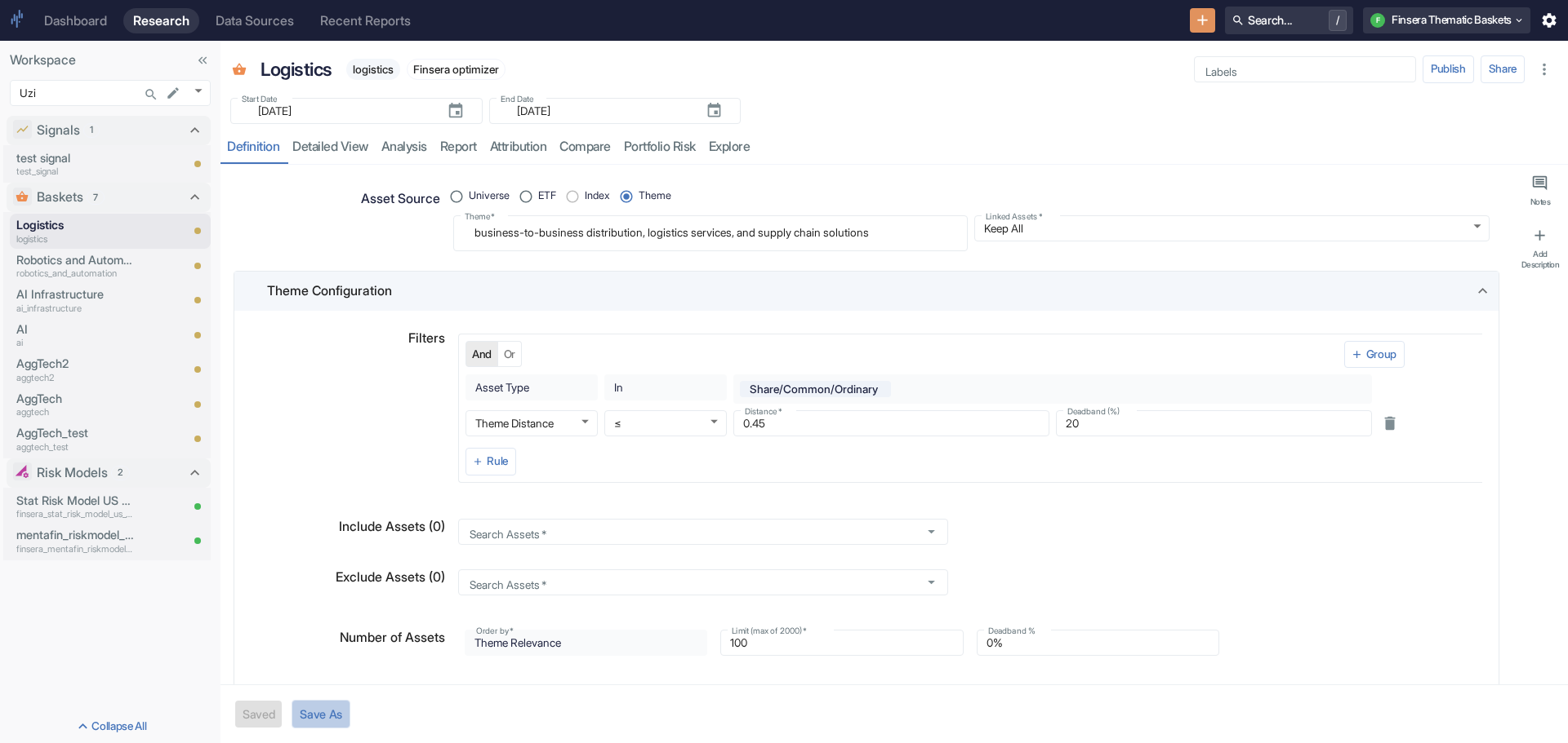
click at [332, 709] on button "Save As" at bounding box center [320, 714] width 58 height 29
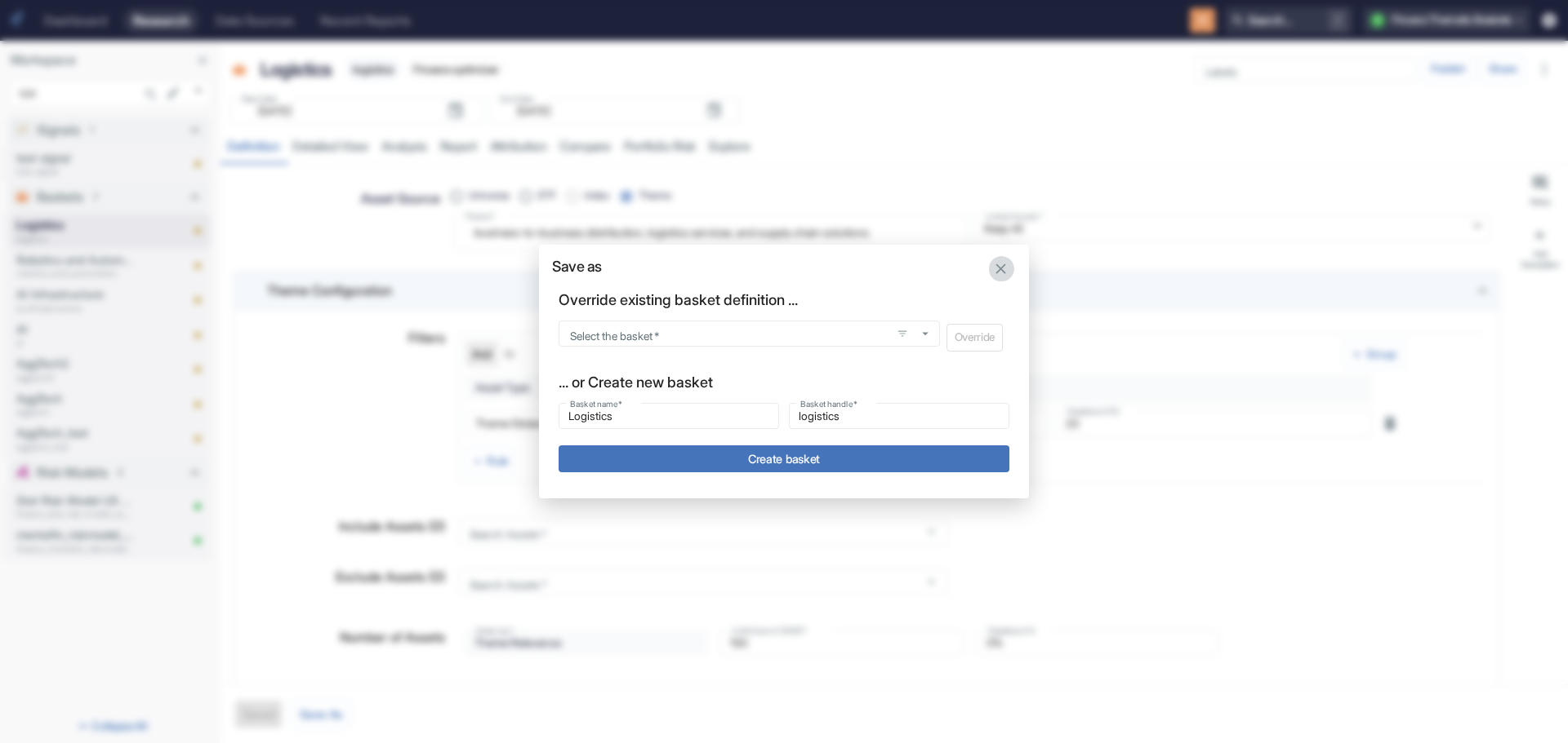
click at [1001, 264] on icon "button" at bounding box center [1001, 269] width 18 height 18
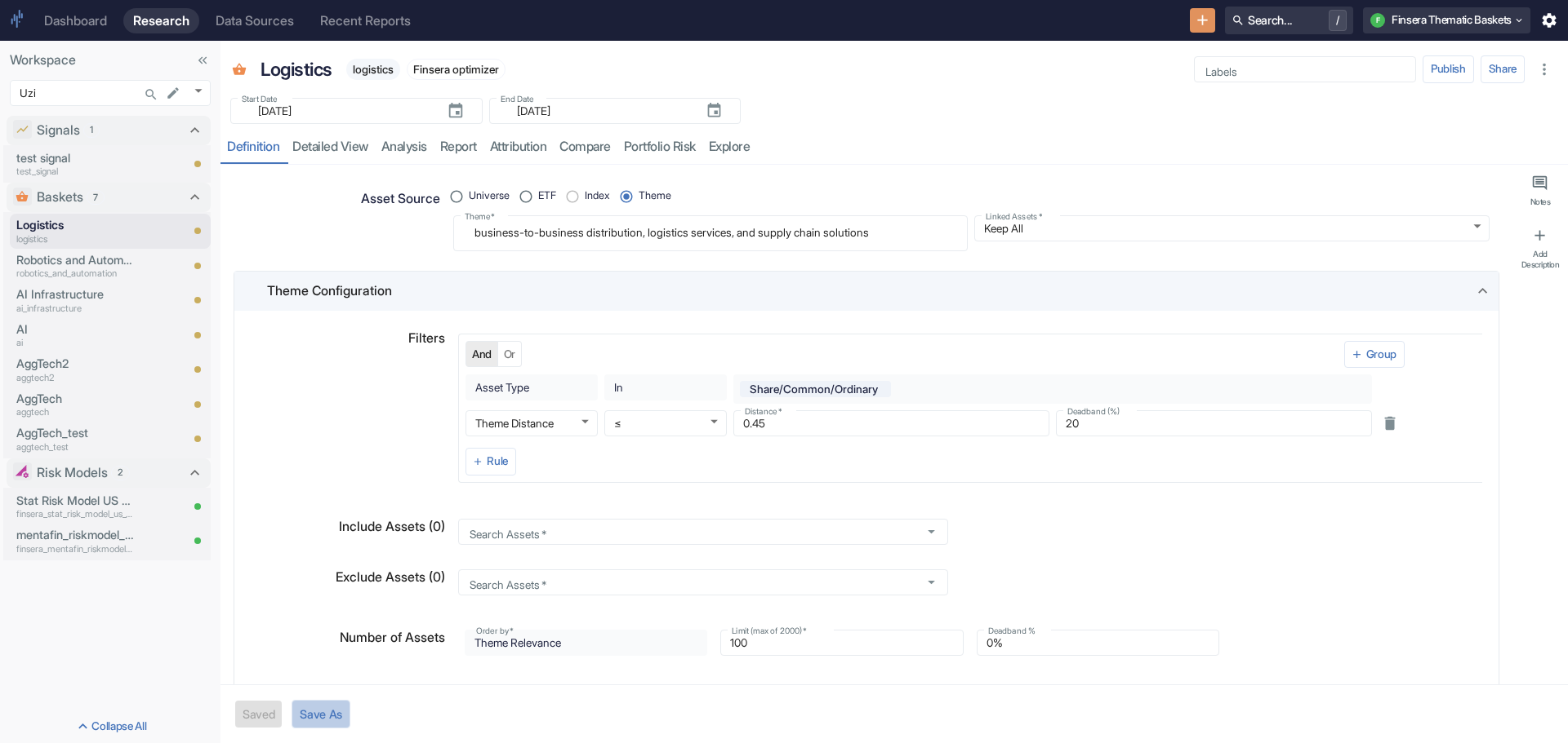
click at [327, 716] on button "Save As" at bounding box center [320, 714] width 58 height 29
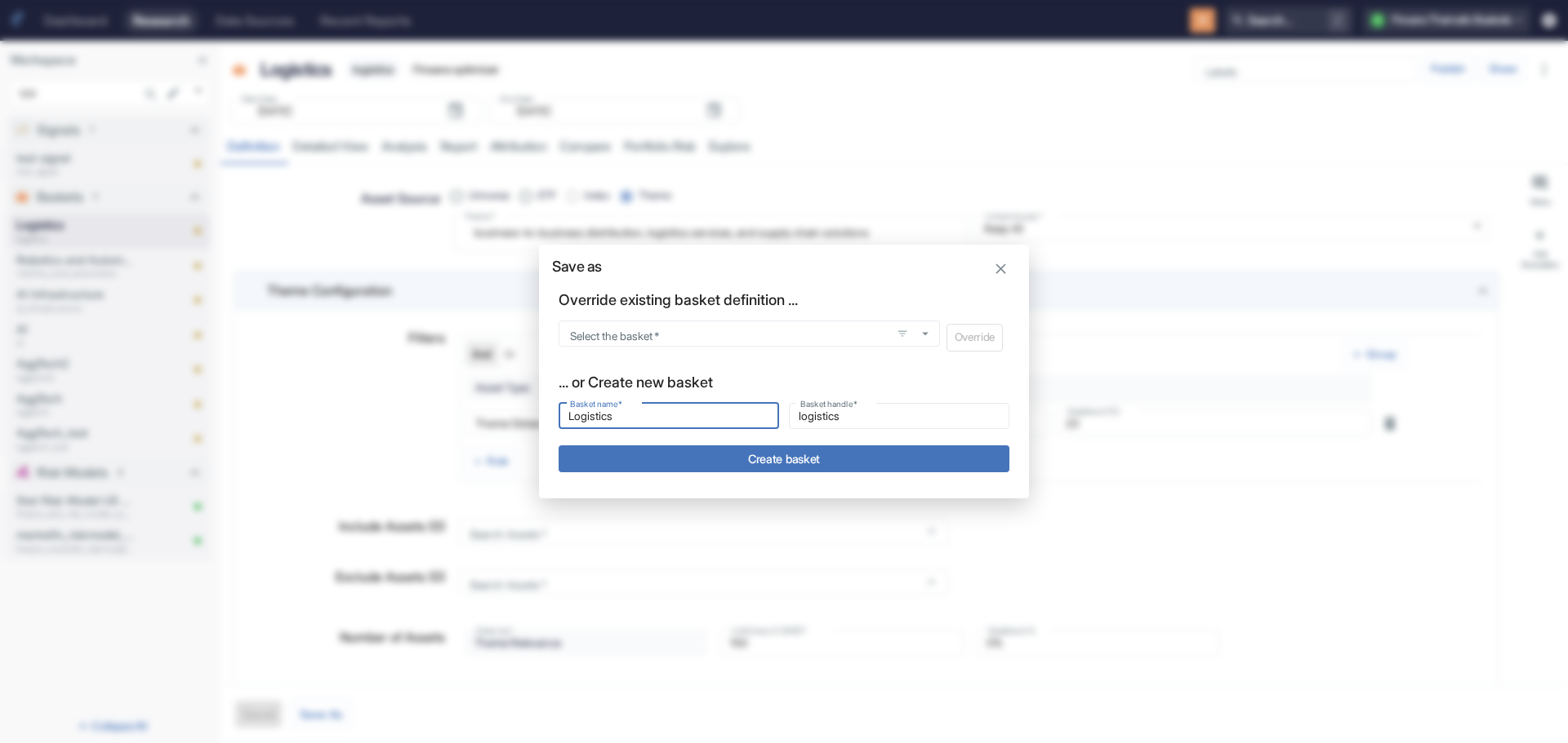
drag, startPoint x: 657, startPoint y: 414, endPoint x: 524, endPoint y: 408, distance: 133.1
click at [524, 408] on div "Save as Override existing basket definition ... Select the basket   * Select th…" at bounding box center [784, 372] width 1568 height 743
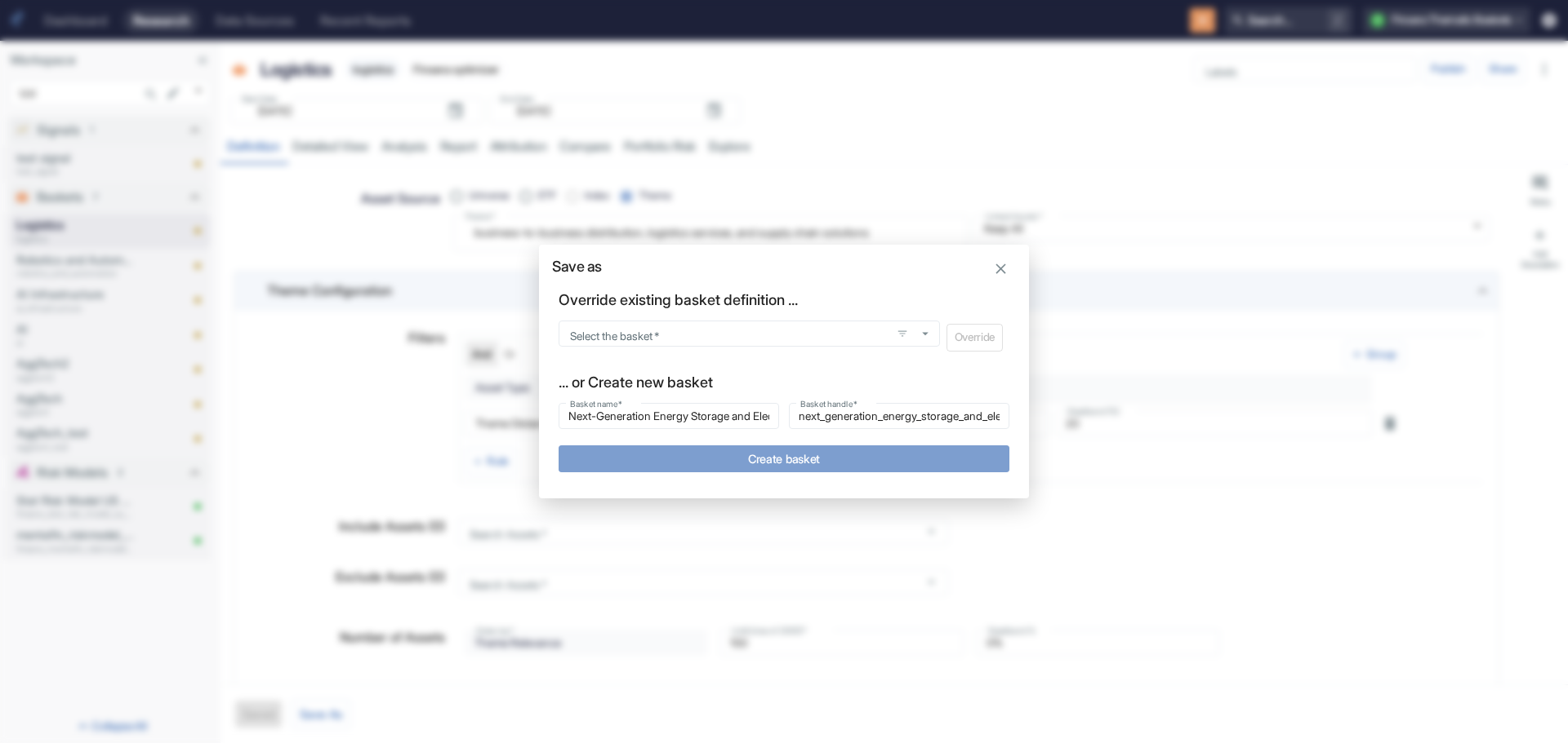
click at [711, 453] on button "Create basket" at bounding box center [784, 459] width 450 height 27
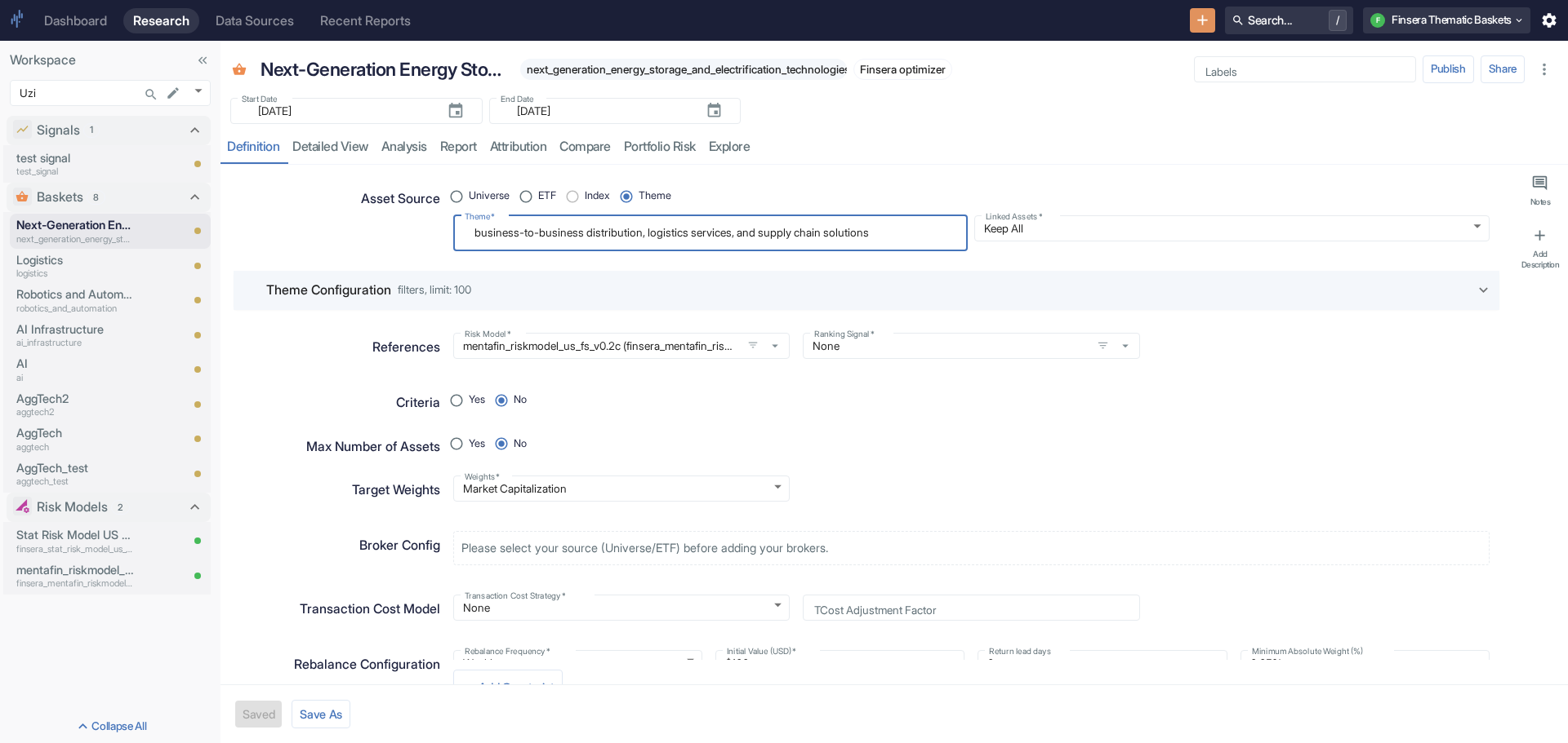
drag, startPoint x: 918, startPoint y: 238, endPoint x: 381, endPoint y: 210, distance: 537.7
click at [381, 210] on div "Asset Source Universe ETF Index Theme Theme   * business-to-business distributi…" at bounding box center [859, 211] width 1259 height 80
paste textarea "Next-Generation Energy Storage and Electrification Technologie"
click at [250, 712] on button "Save" at bounding box center [255, 714] width 41 height 27
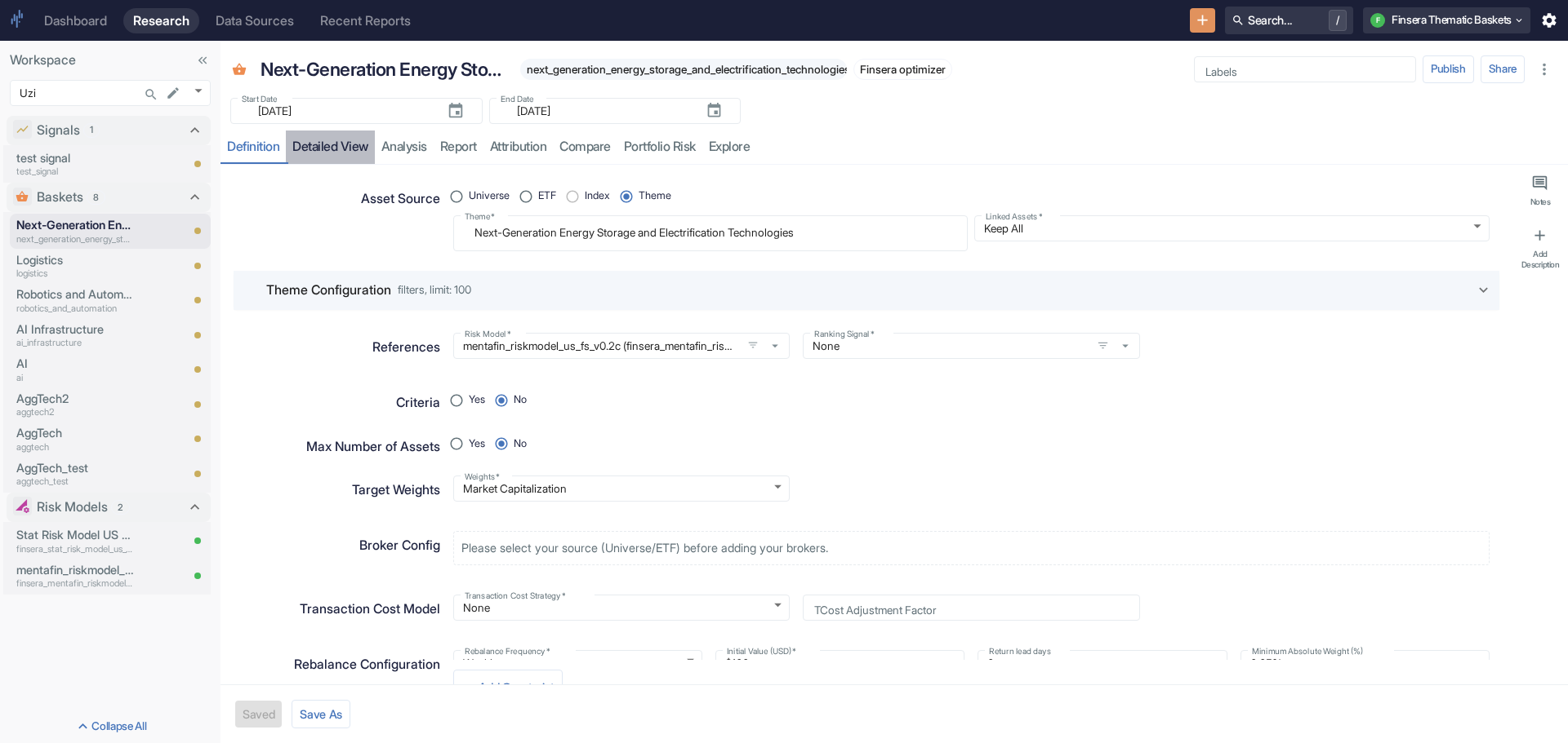
click at [332, 145] on link "detailed view" at bounding box center [330, 147] width 89 height 33
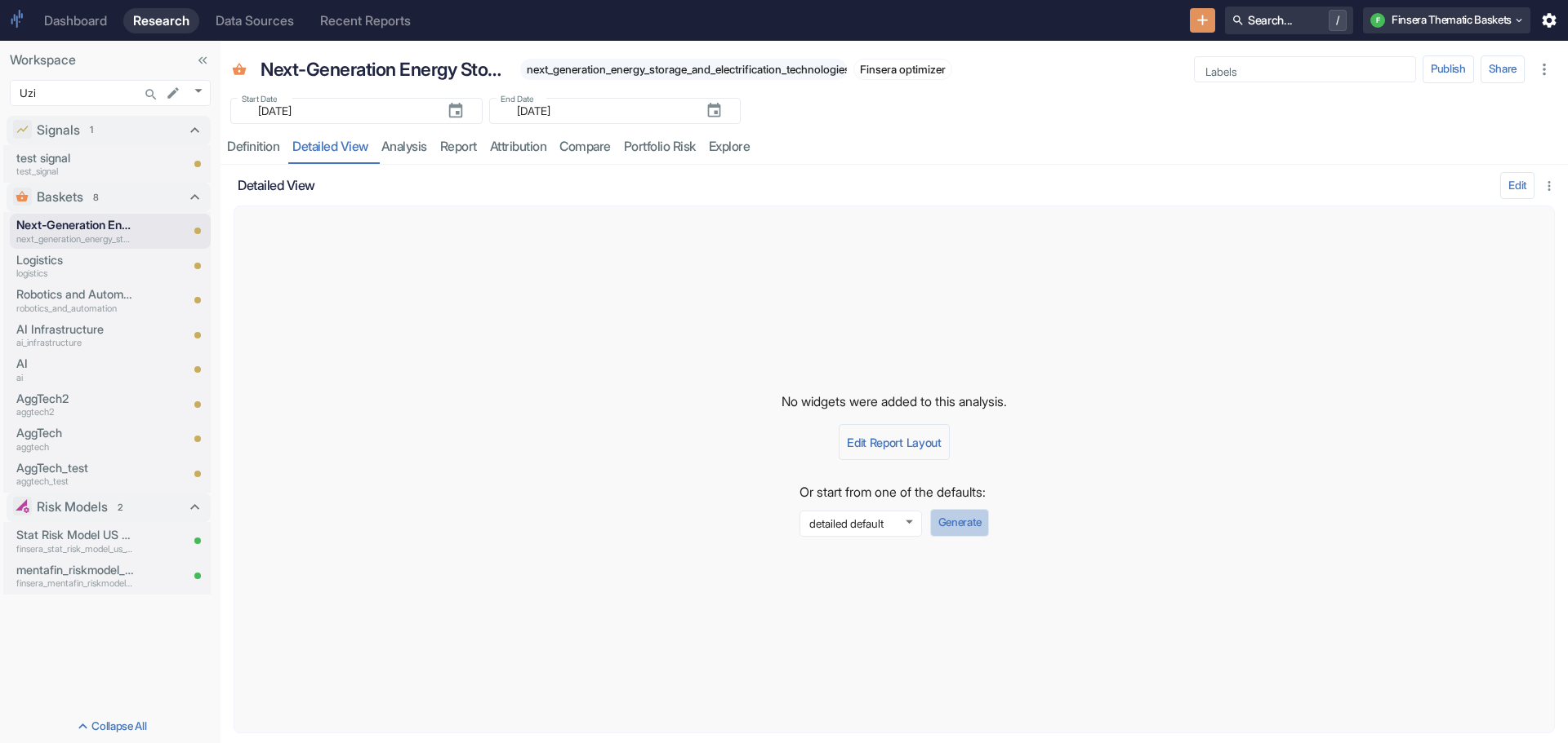
click at [962, 526] on button "Generate" at bounding box center [959, 523] width 58 height 28
